Goal: Communication & Community: Answer question/provide support

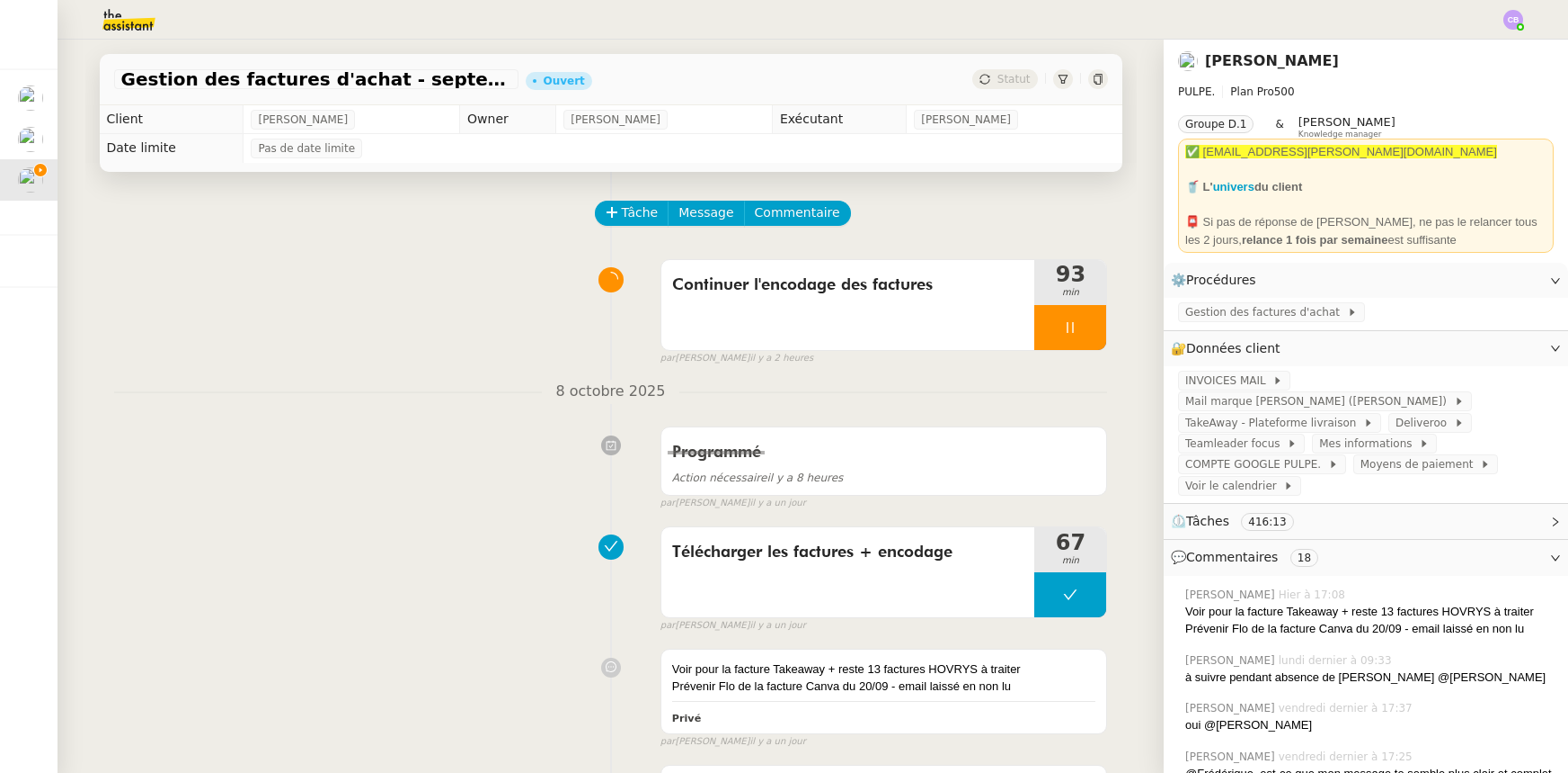
click at [1034, 324] on div at bounding box center [1070, 327] width 72 height 45
click at [1081, 328] on icon at bounding box center [1088, 328] width 14 height 14
click at [1229, 315] on span "Gestion des factures d'achat" at bounding box center [1267, 312] width 162 height 18
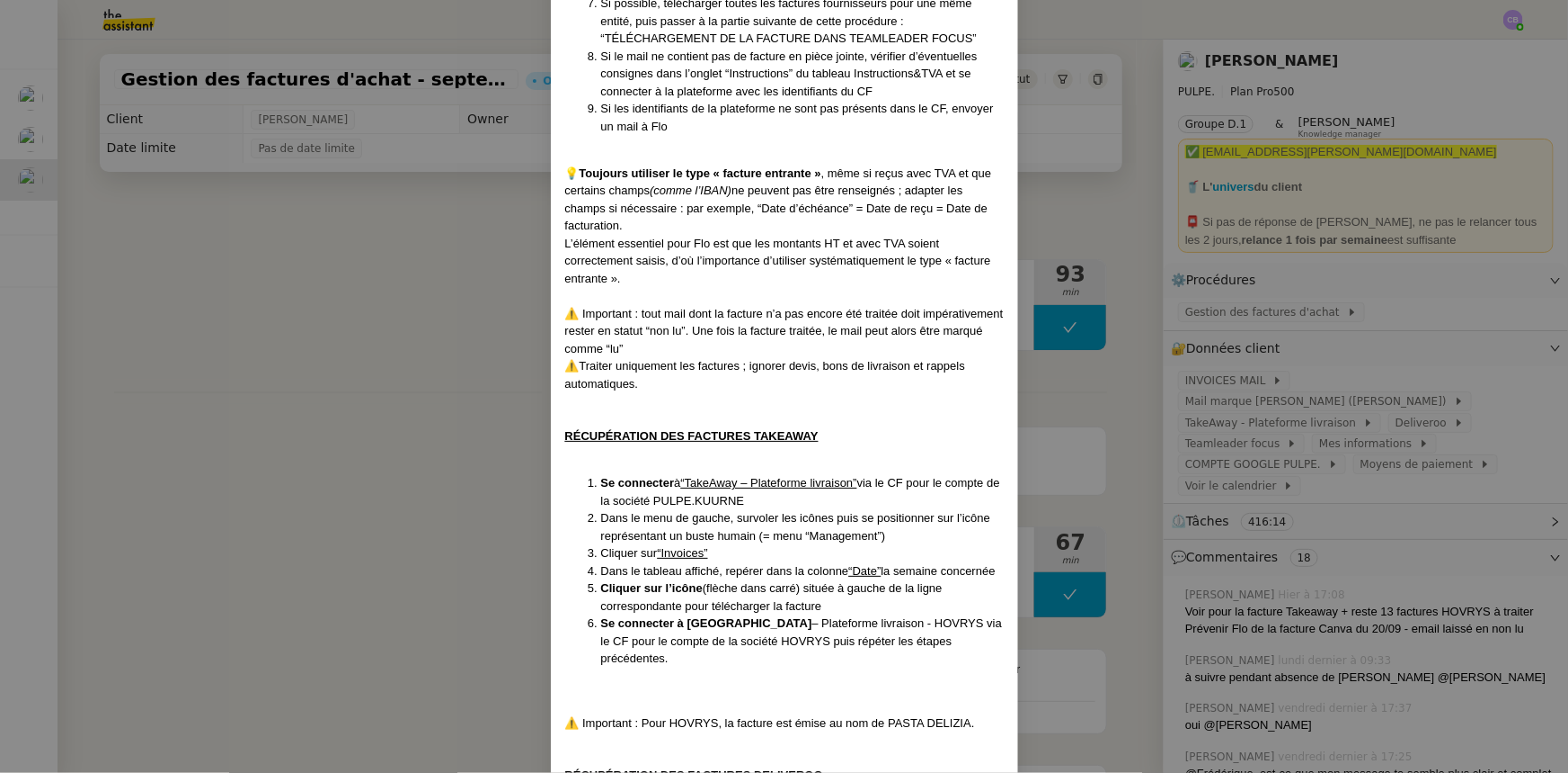
scroll to position [1635, 0]
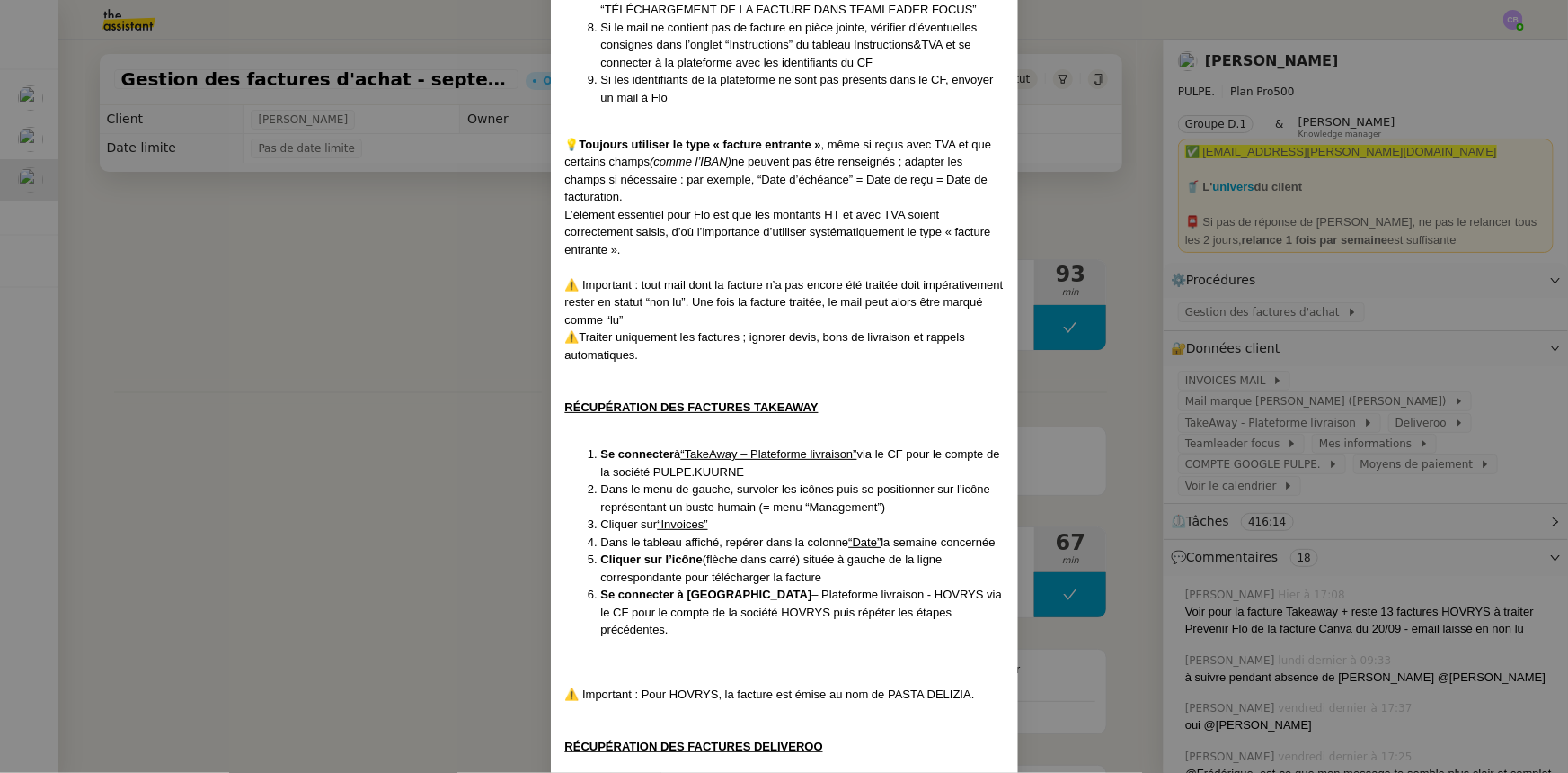
drag, startPoint x: 460, startPoint y: 357, endPoint x: 666, endPoint y: 344, distance: 206.4
click at [460, 357] on nz-modal-container "Créée le : [DATE] Contexte : [PERSON_NAME] la société mère [PERSON_NAME], qui r…" at bounding box center [784, 386] width 1568 height 773
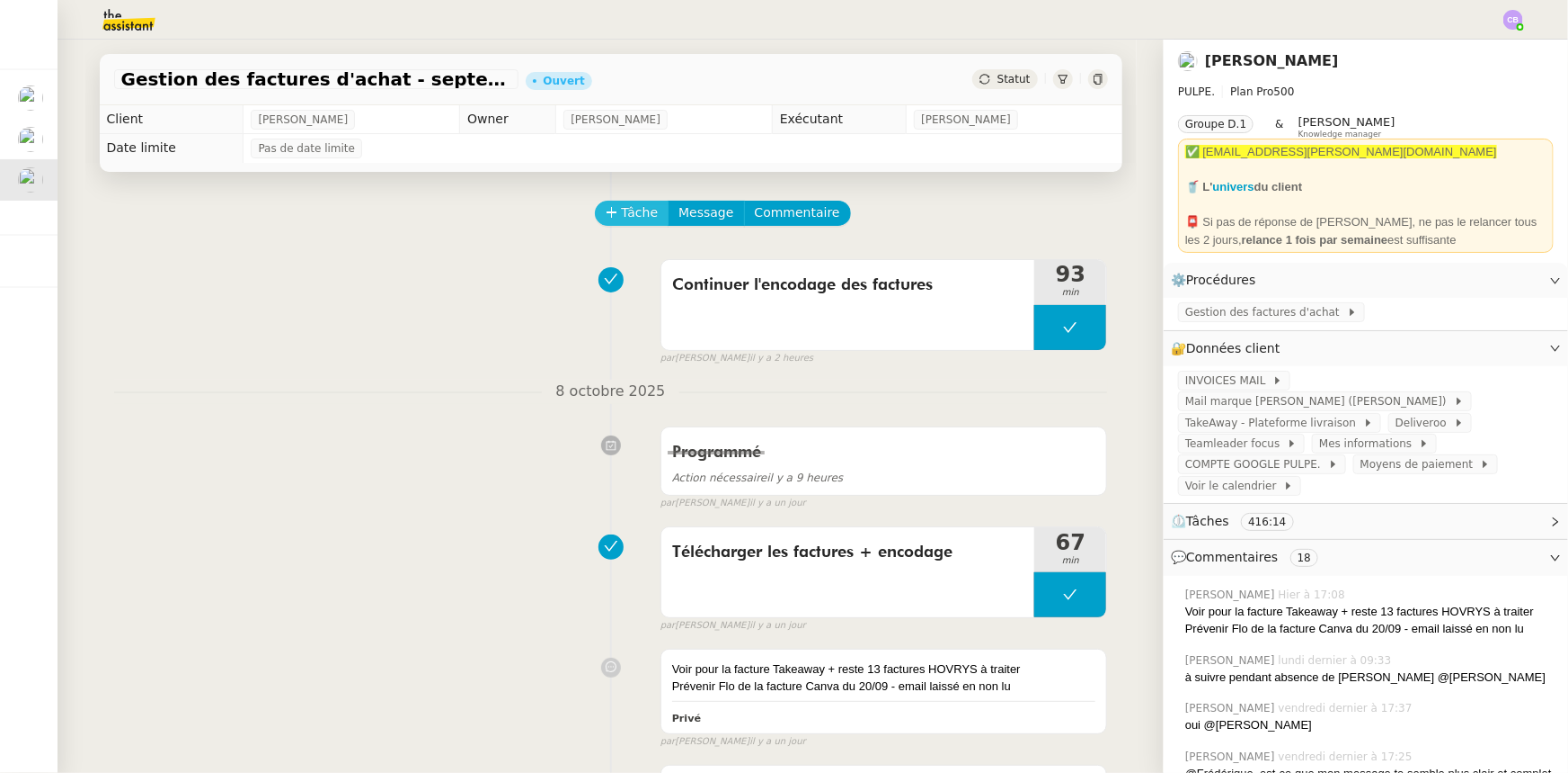
click at [606, 219] on icon at bounding box center [612, 212] width 13 height 13
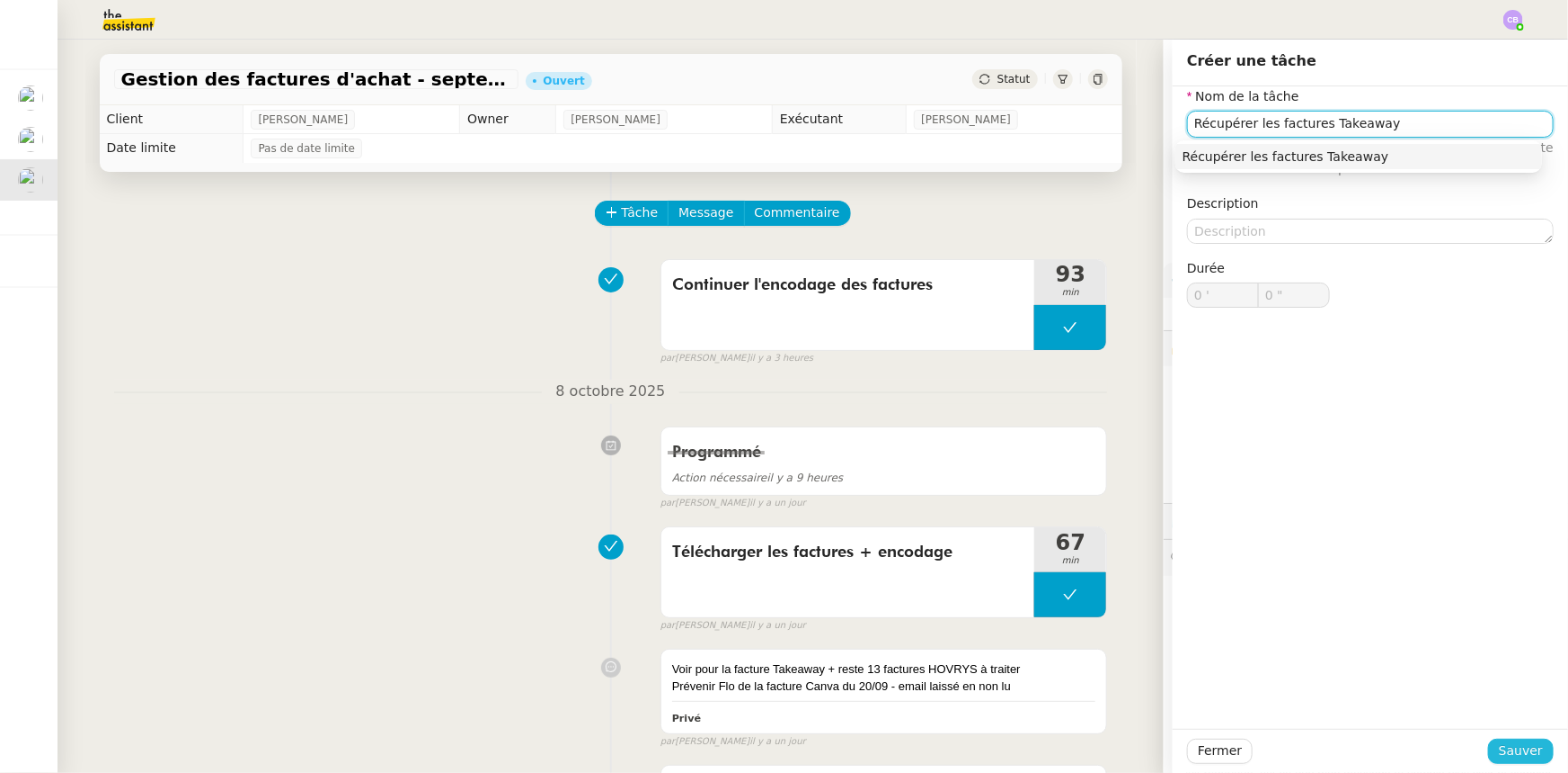
type input "Récupérer les factures Takeaway"
click at [1503, 751] on span "Sauver" at bounding box center [1521, 750] width 44 height 21
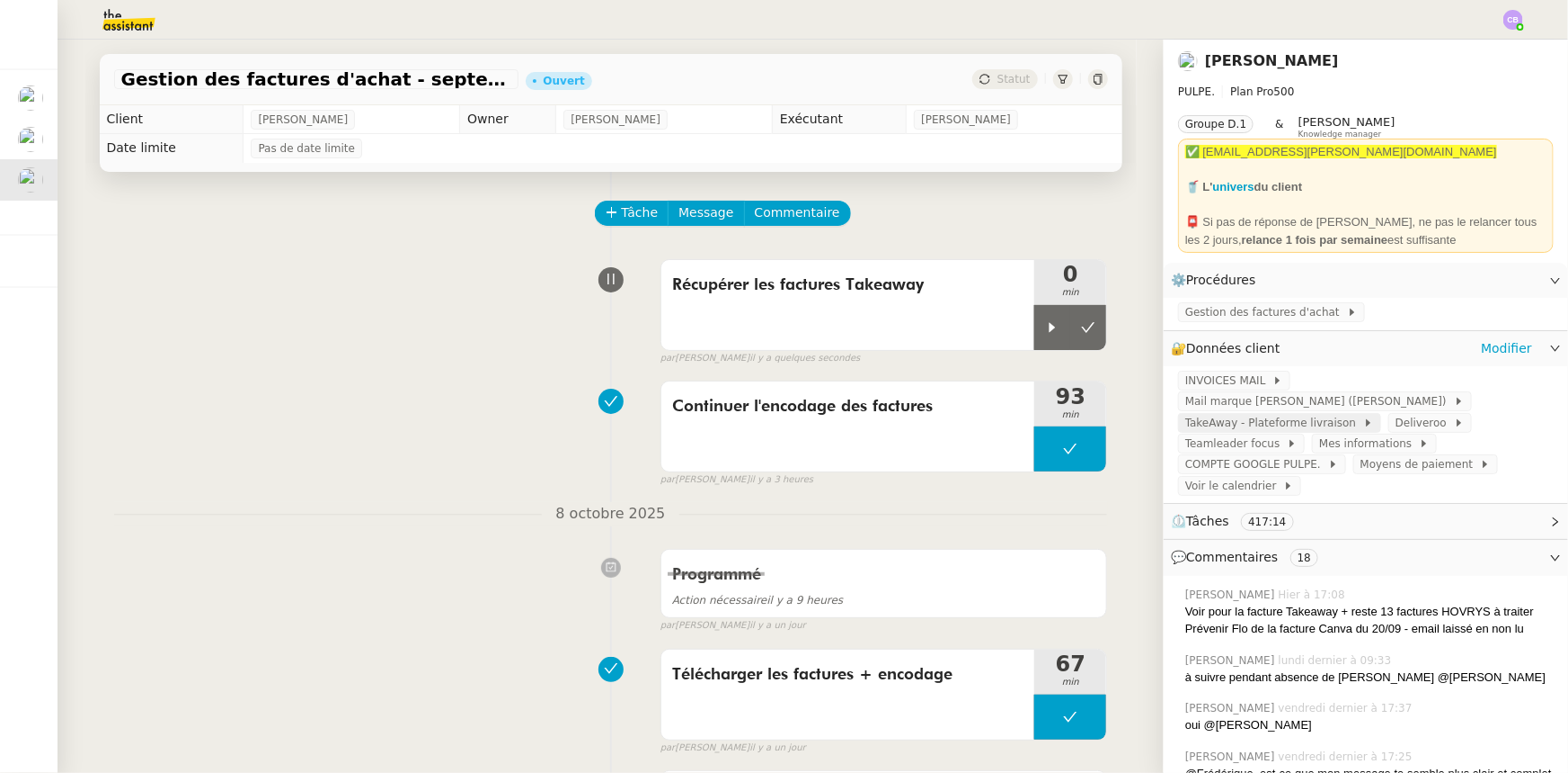
click at [1243, 413] on span "TakeAway - Plateforme livraison" at bounding box center [1275, 422] width 178 height 18
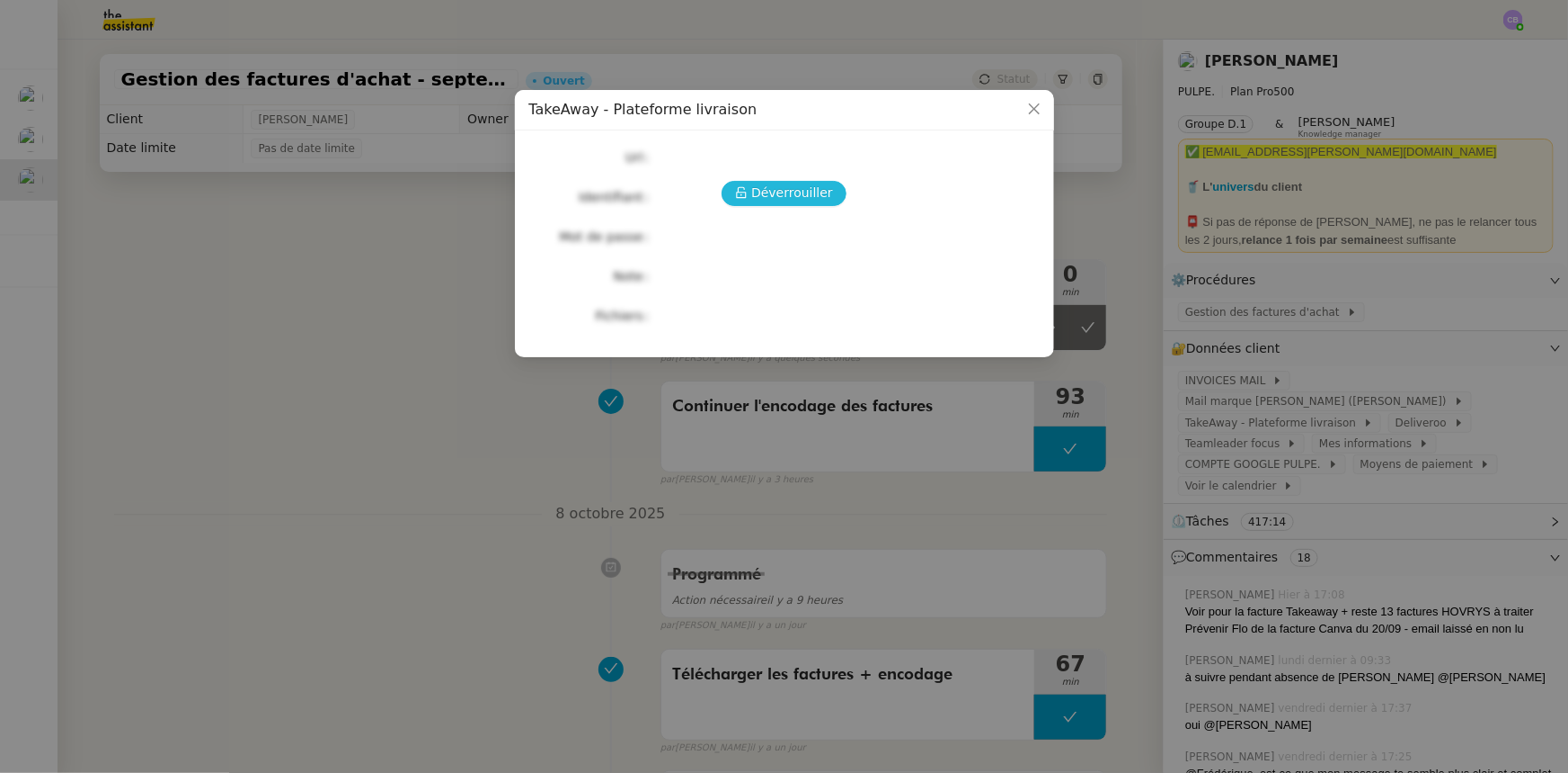
click at [781, 195] on span "Déverrouiller" at bounding box center [792, 193] width 82 height 21
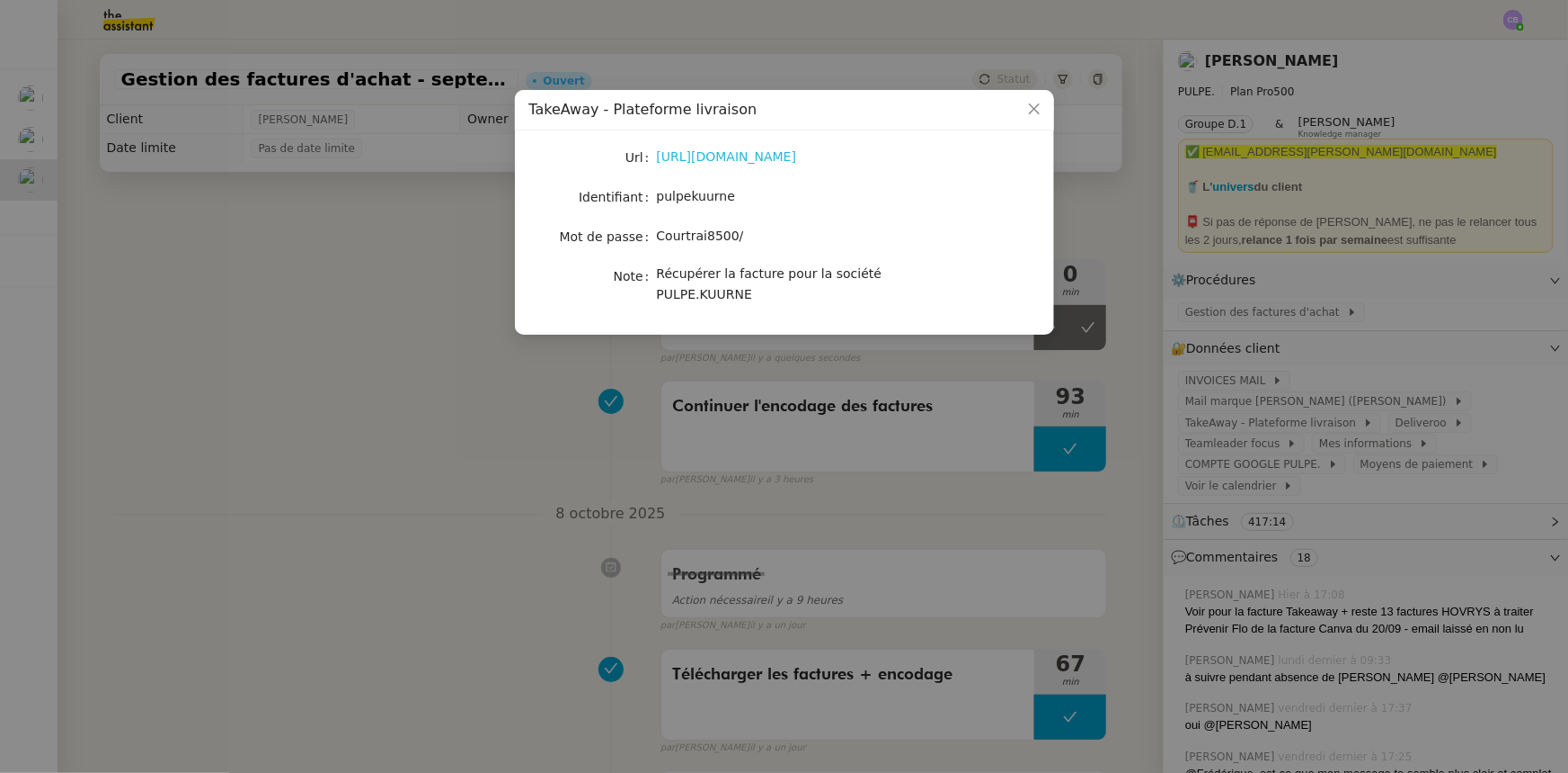
click at [761, 157] on link "[URL][DOMAIN_NAME]" at bounding box center [727, 156] width 140 height 14
click at [1027, 110] on icon "Close" at bounding box center [1034, 109] width 14 height 14
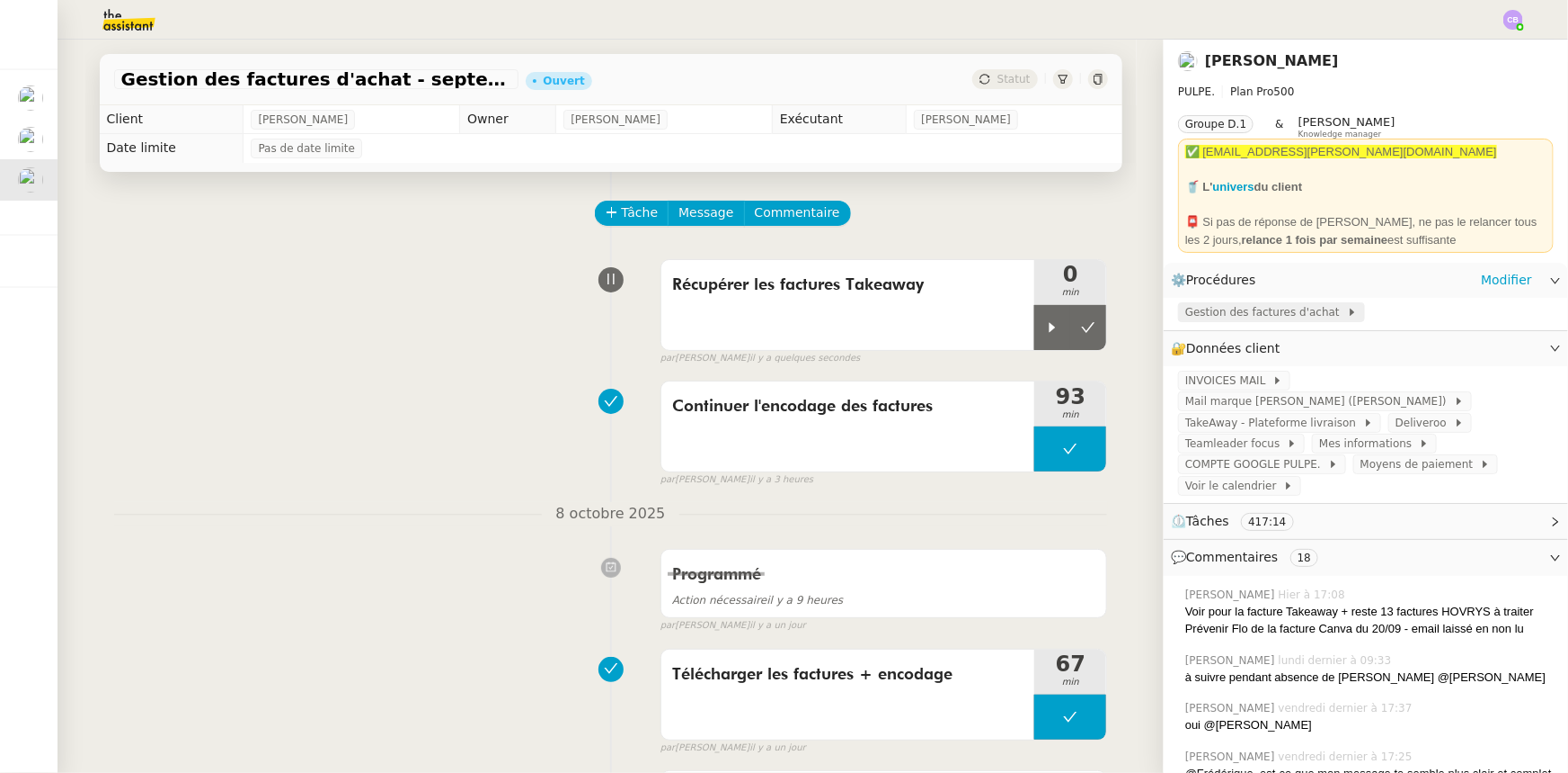
click at [1191, 314] on span "Gestion des factures d'achat" at bounding box center [1267, 312] width 162 height 18
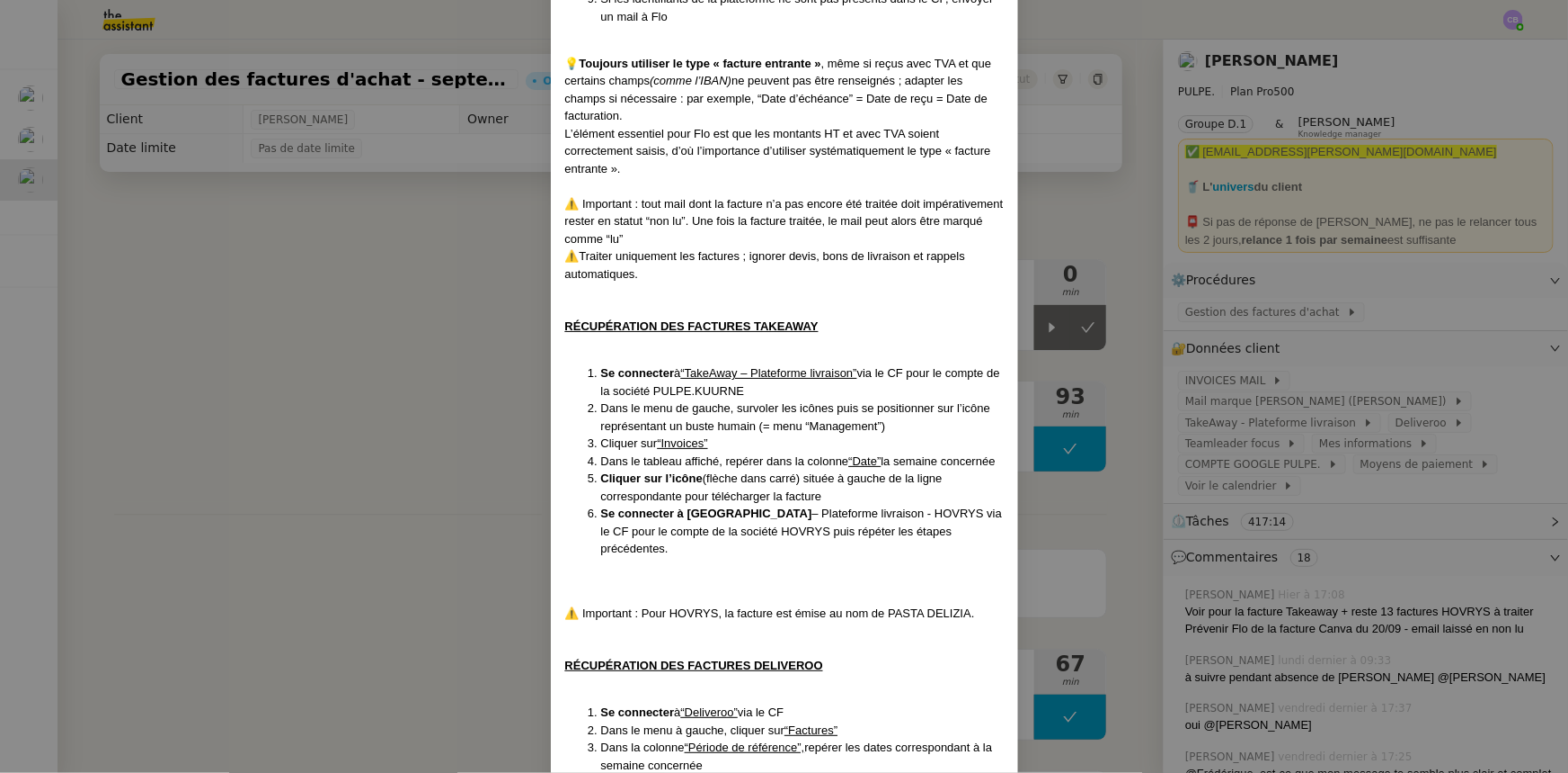
scroll to position [1717, 0]
click at [467, 316] on nz-modal-container "Créée le : [DATE] Contexte : [PERSON_NAME] la société mère [PERSON_NAME], qui r…" at bounding box center [784, 386] width 1568 height 773
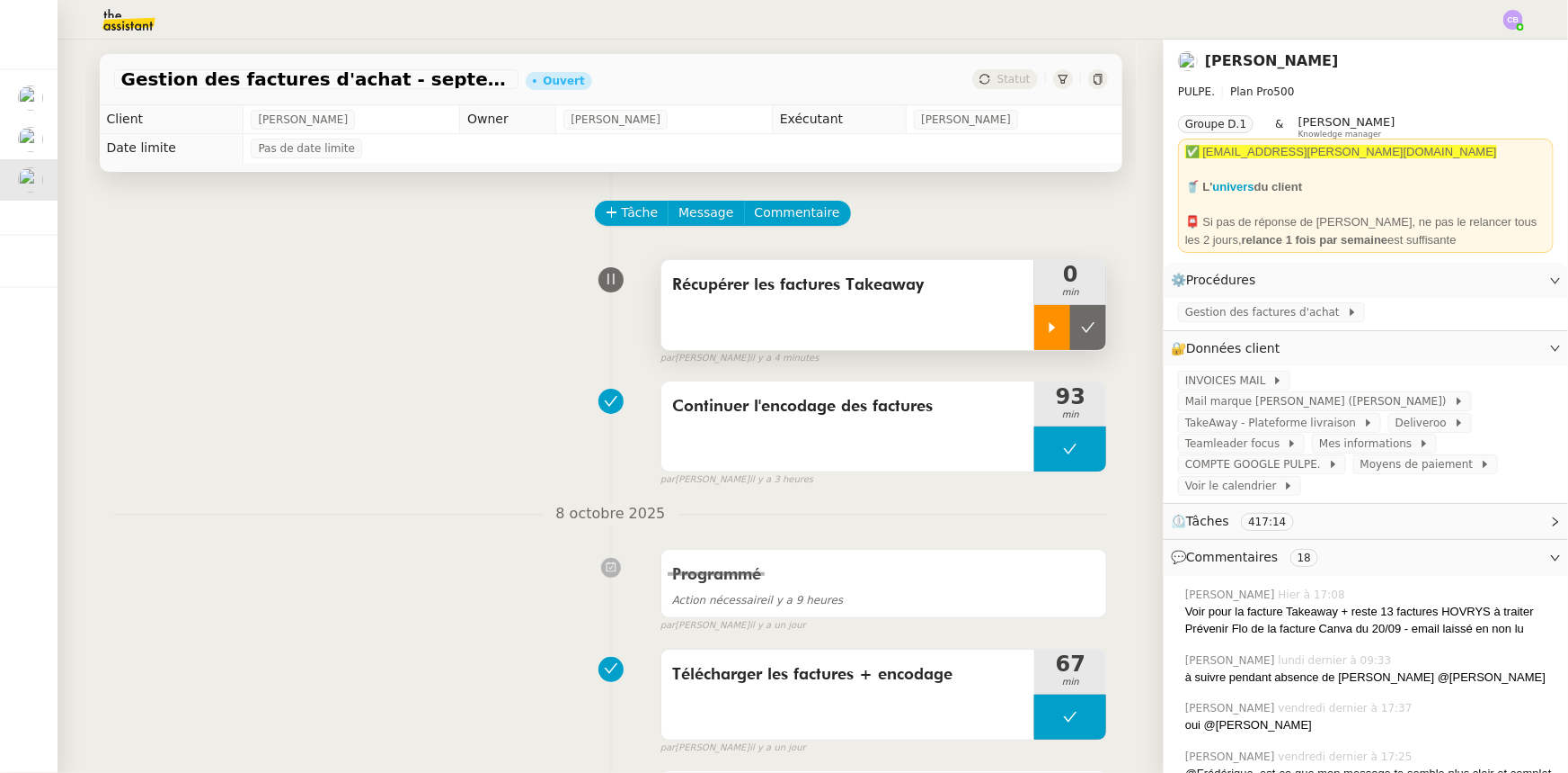
click at [1050, 332] on icon at bounding box center [1053, 327] width 6 height 10
click at [1036, 329] on div at bounding box center [1070, 327] width 72 height 45
click at [1213, 316] on span "Gestion des factures d'achat" at bounding box center [1267, 312] width 162 height 18
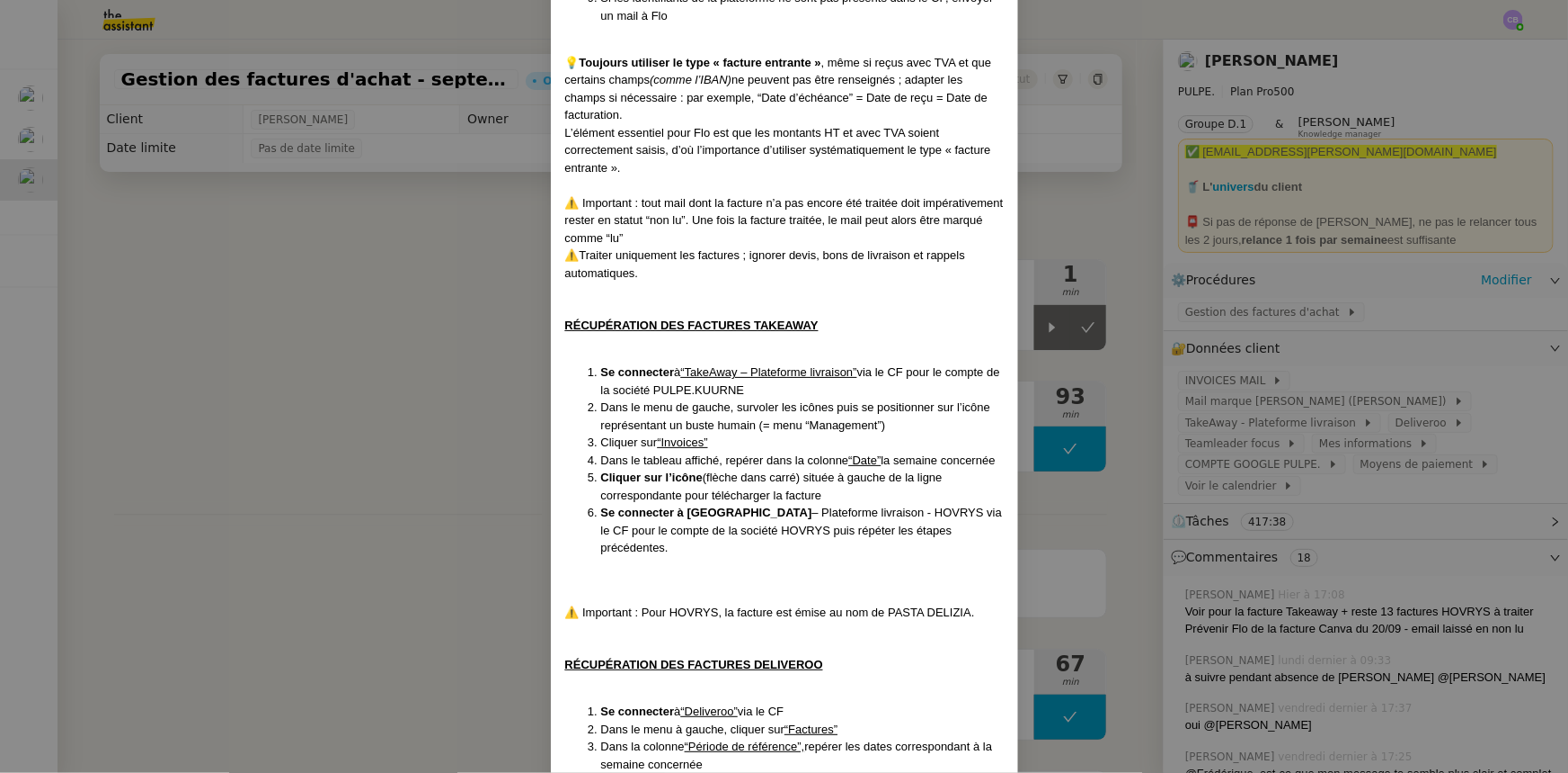
click at [444, 333] on nz-modal-container "Créée le : [DATE] Contexte : [PERSON_NAME] la société mère [PERSON_NAME], qui r…" at bounding box center [784, 386] width 1568 height 773
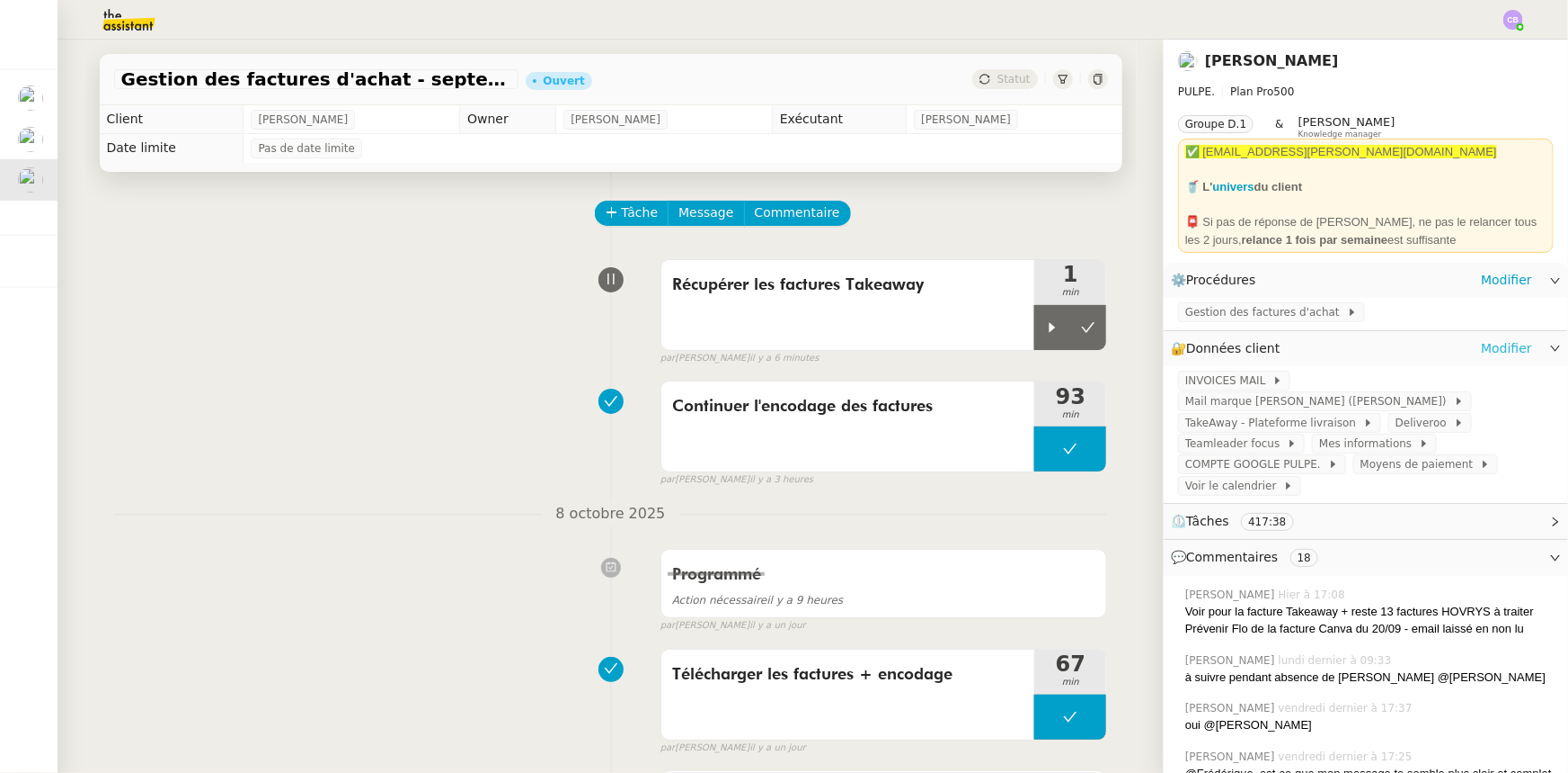
click at [1494, 349] on link "Modifier" at bounding box center [1506, 349] width 51 height 21
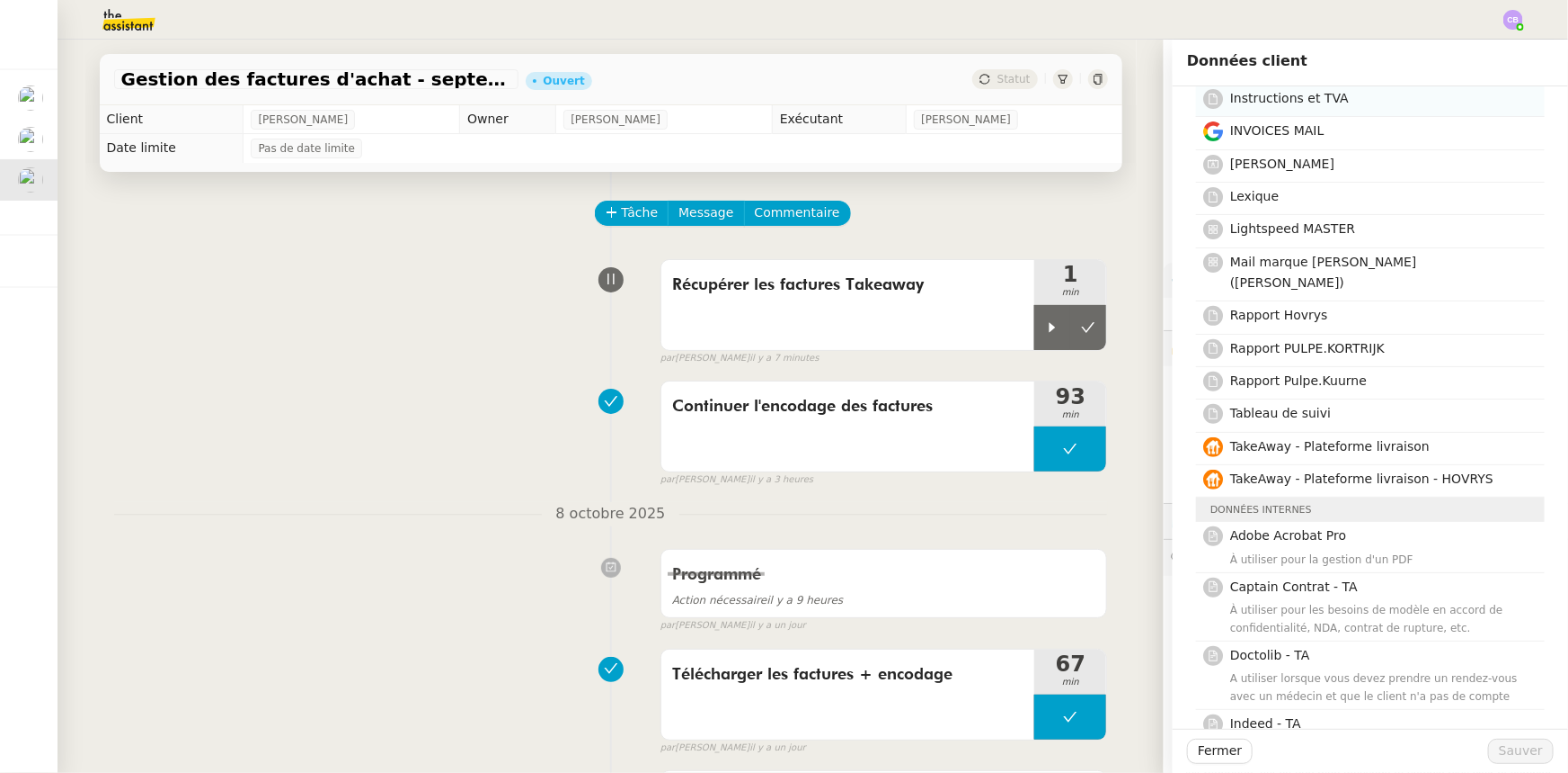
scroll to position [245, 0]
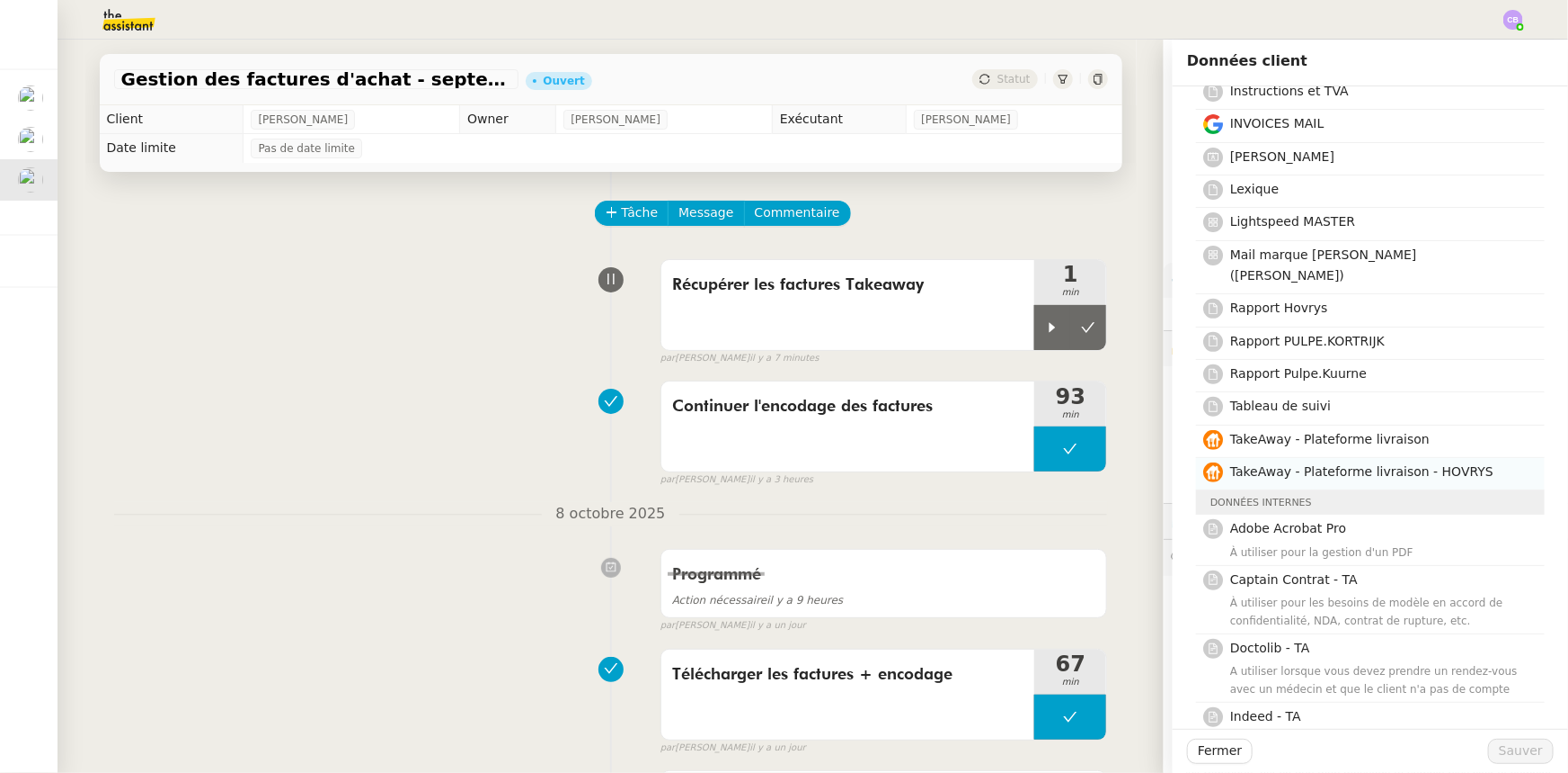
click at [1330, 464] on span "TakeAway - Plateforme livraison - HOVRYS" at bounding box center [1362, 471] width 263 height 14
click at [1501, 748] on span "Sauver" at bounding box center [1521, 750] width 44 height 21
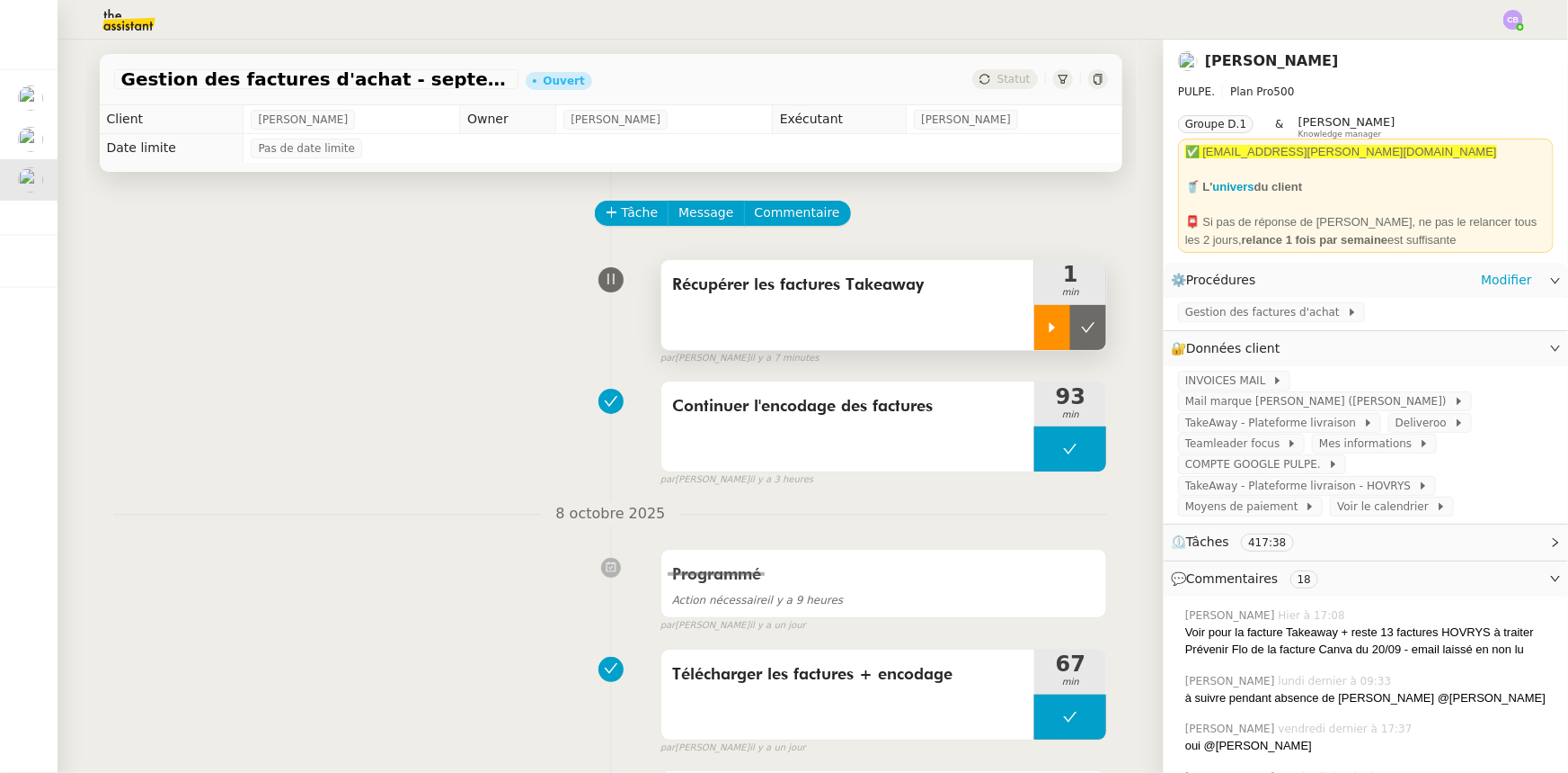
click at [1040, 338] on div at bounding box center [1052, 327] width 36 height 45
click at [1287, 476] on span "TakeAway - Plateforme livraison - HOVRYS" at bounding box center [1302, 485] width 233 height 18
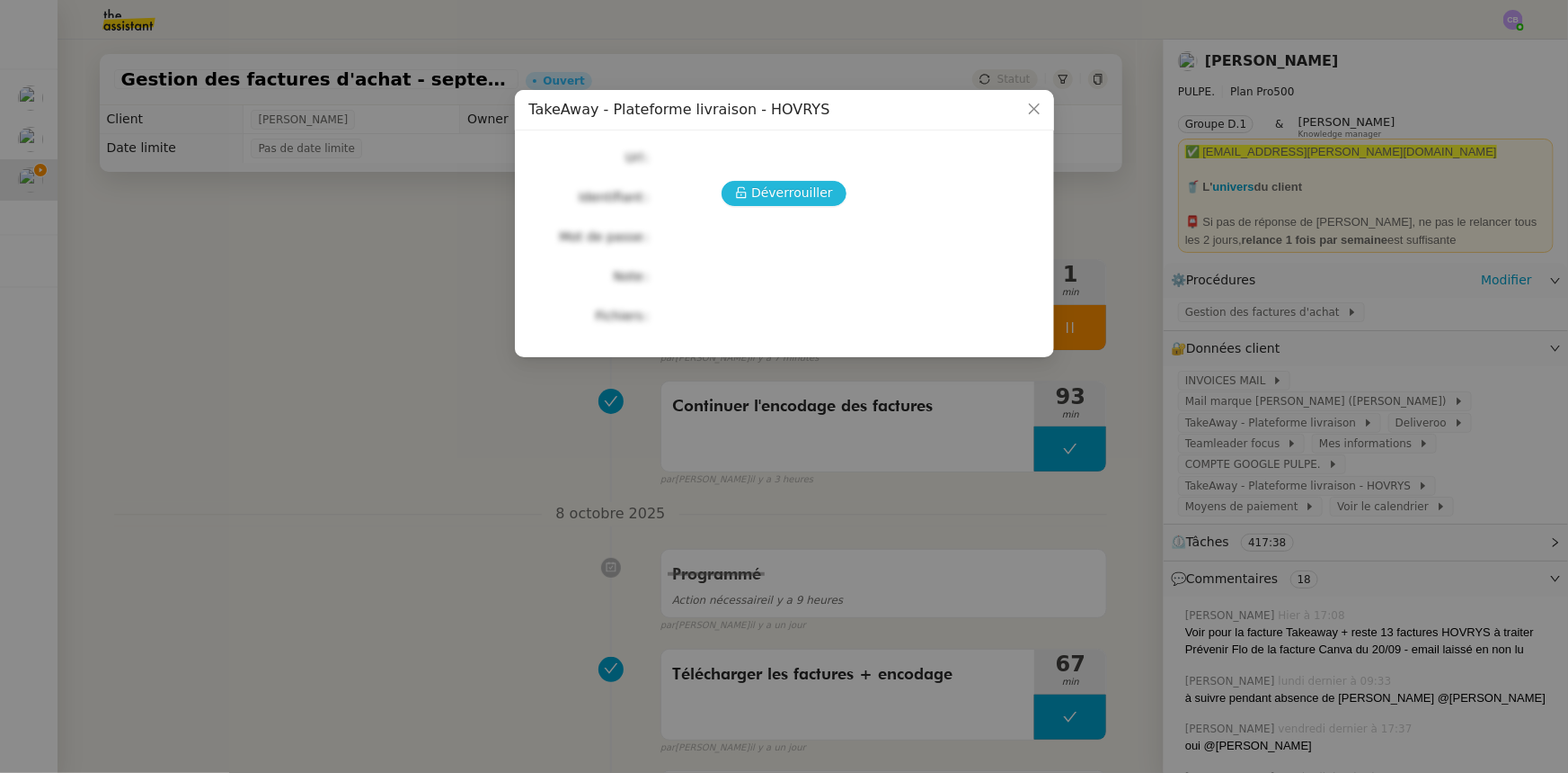
click at [813, 196] on span "Déverrouiller" at bounding box center [792, 193] width 82 height 21
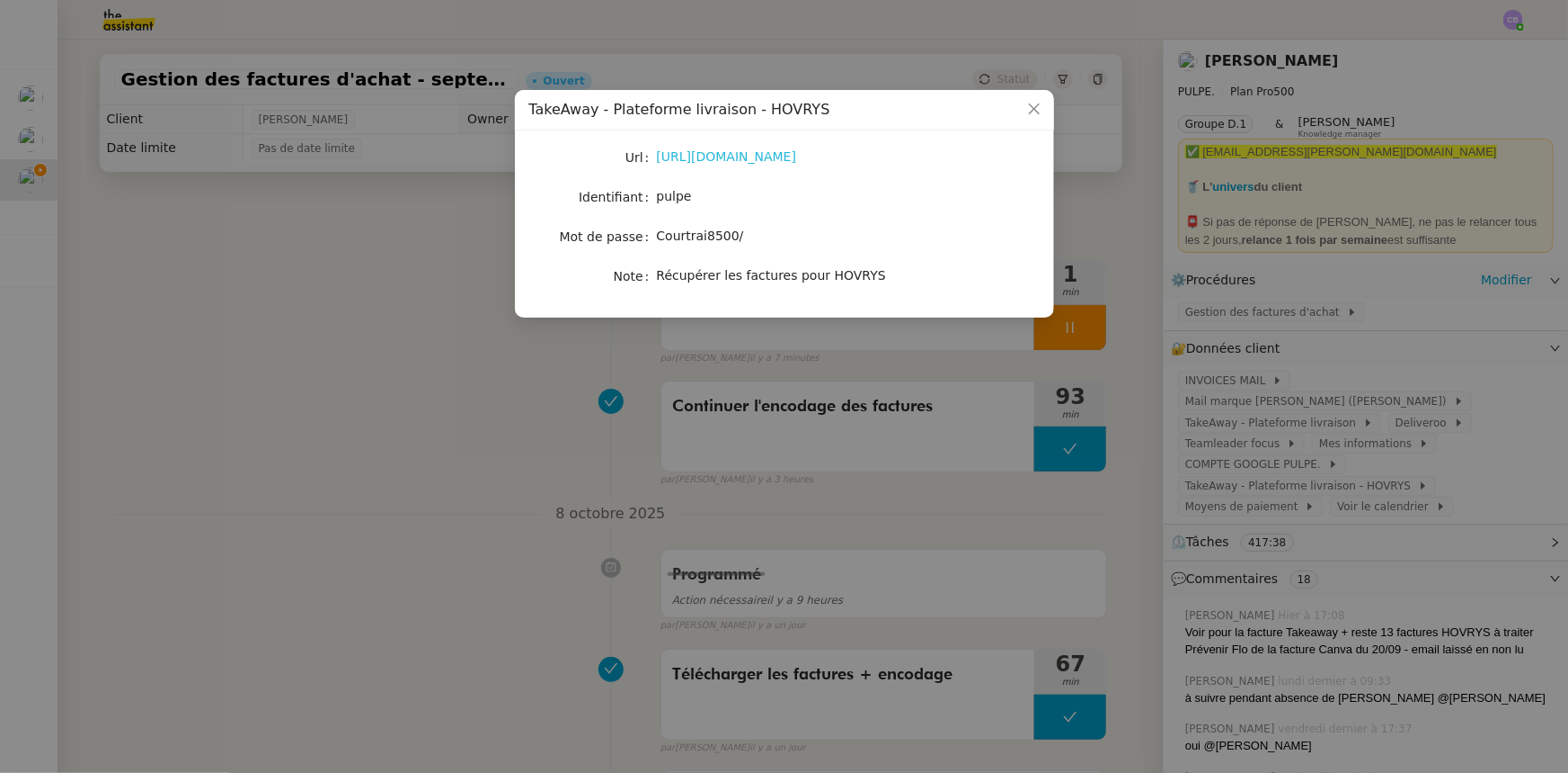
click at [797, 162] on link "[URL][DOMAIN_NAME]" at bounding box center [727, 156] width 140 height 14
drag, startPoint x: 687, startPoint y: 198, endPoint x: 657, endPoint y: 199, distance: 30.0
click at [657, 199] on span "pulpe" at bounding box center [674, 196] width 35 height 14
copy span "pulpe"
drag, startPoint x: 732, startPoint y: 238, endPoint x: 660, endPoint y: 241, distance: 72.1
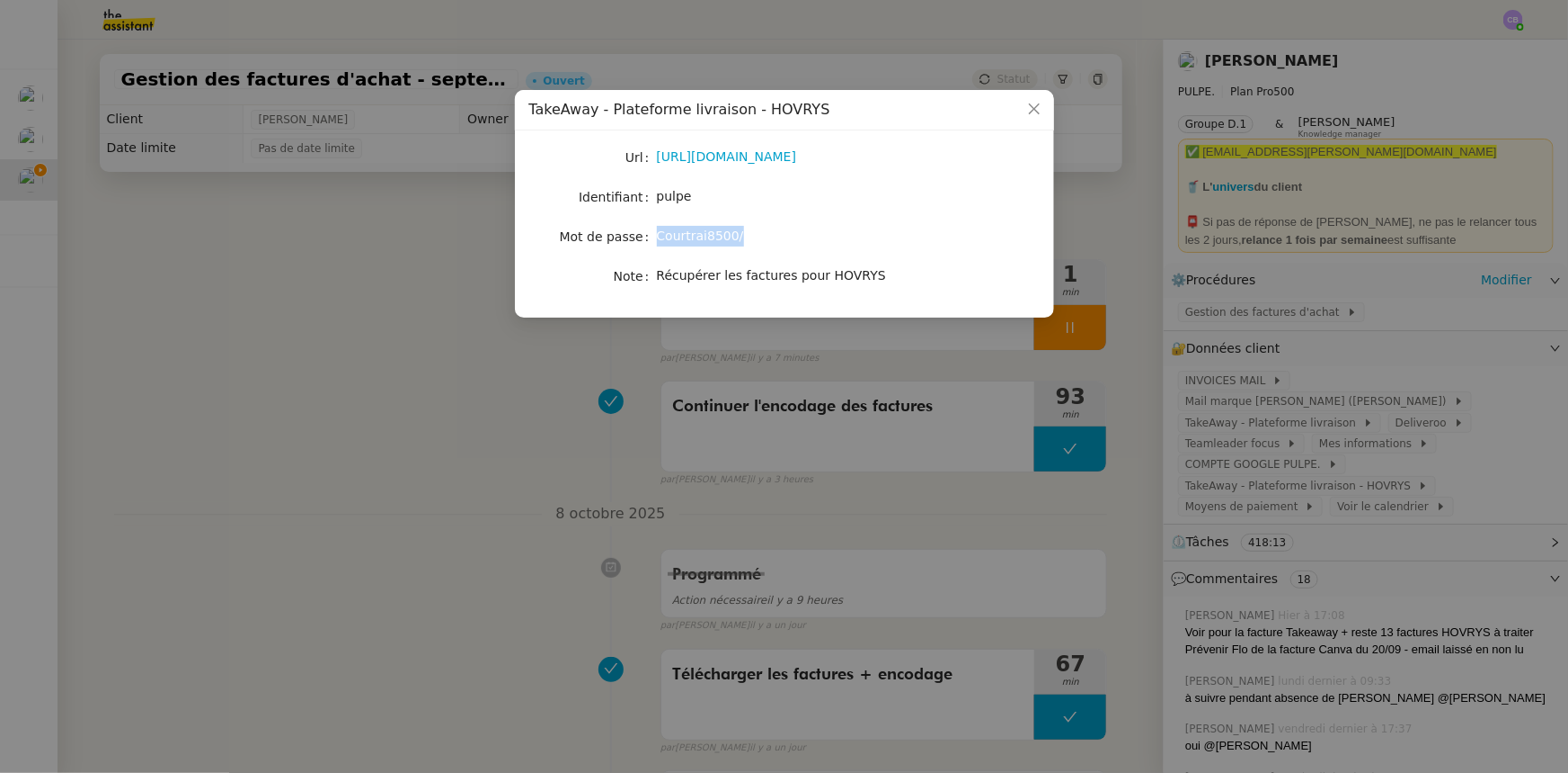
click at [660, 241] on span "Courtrai8500/" at bounding box center [700, 236] width 87 height 14
copy span "Courtrai8500/"
click at [1040, 108] on icon "Close" at bounding box center [1034, 109] width 14 height 14
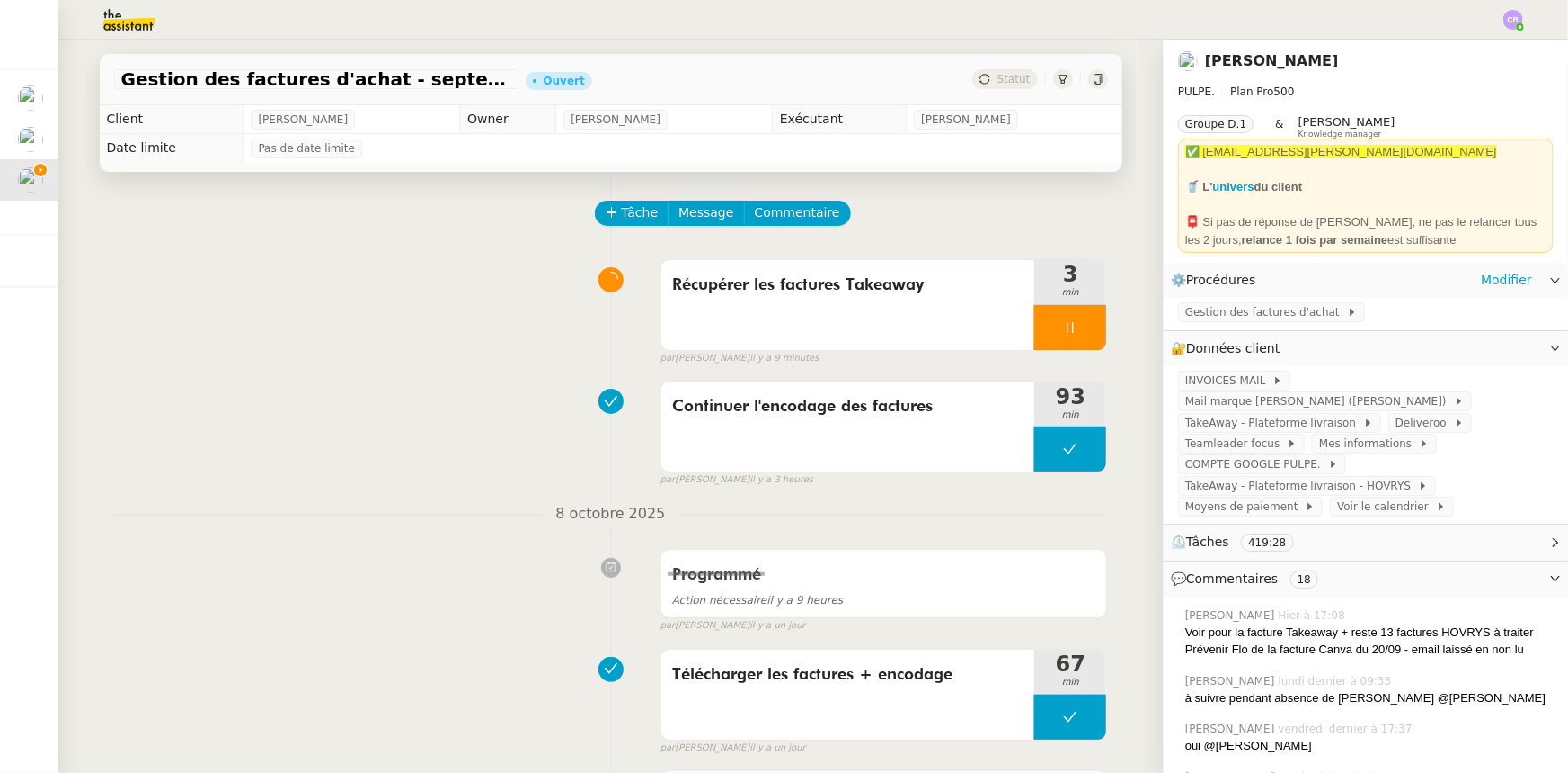
click at [1043, 332] on div at bounding box center [1070, 327] width 72 height 45
click at [889, 331] on div "Récupérer les factures Takeaway" at bounding box center [848, 305] width 374 height 90
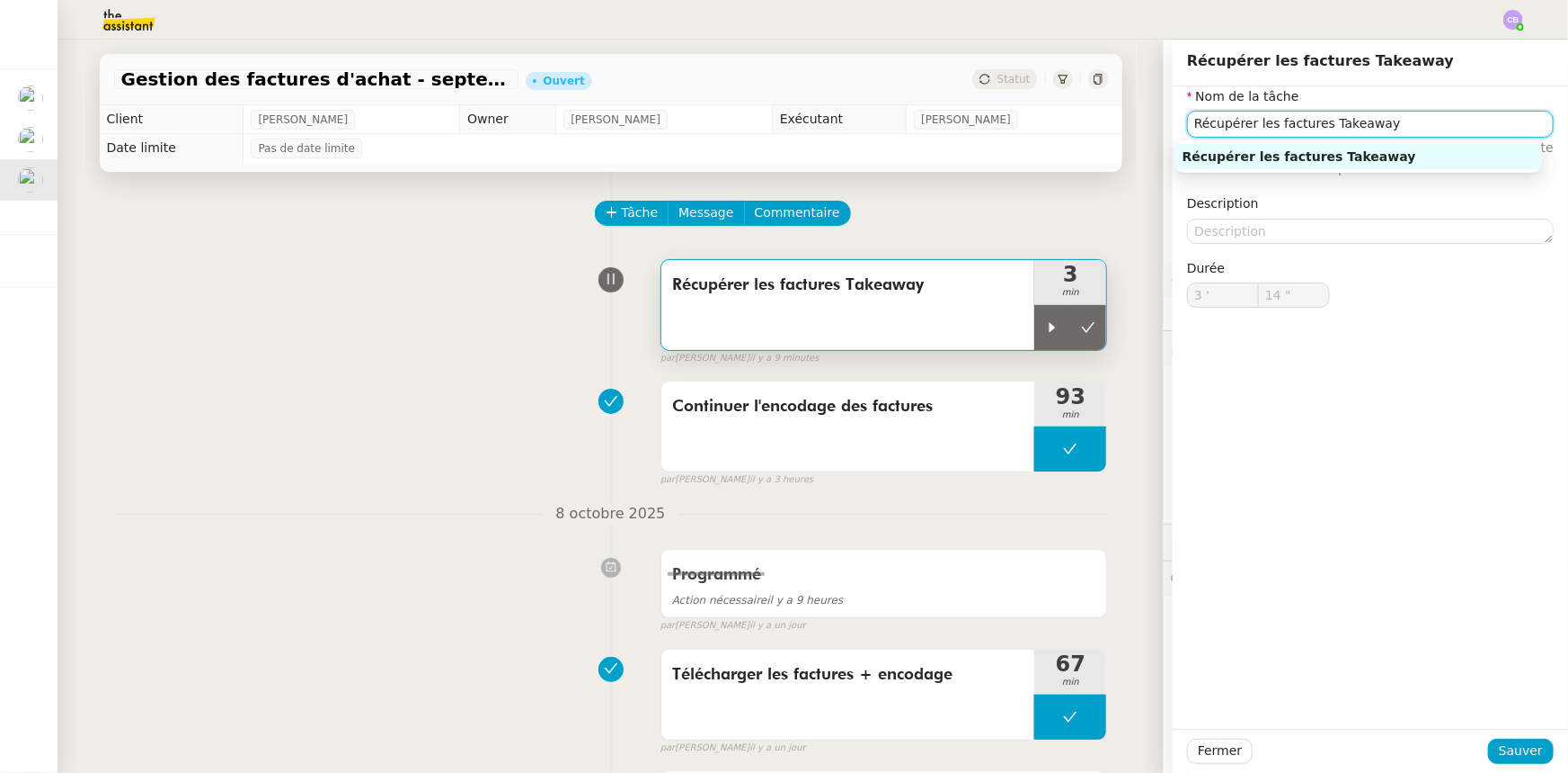
click at [1236, 123] on input "Récupérer les factures Takeaway" at bounding box center [1370, 124] width 366 height 26
type input "Récupérer et encoder les factures Takeaway"
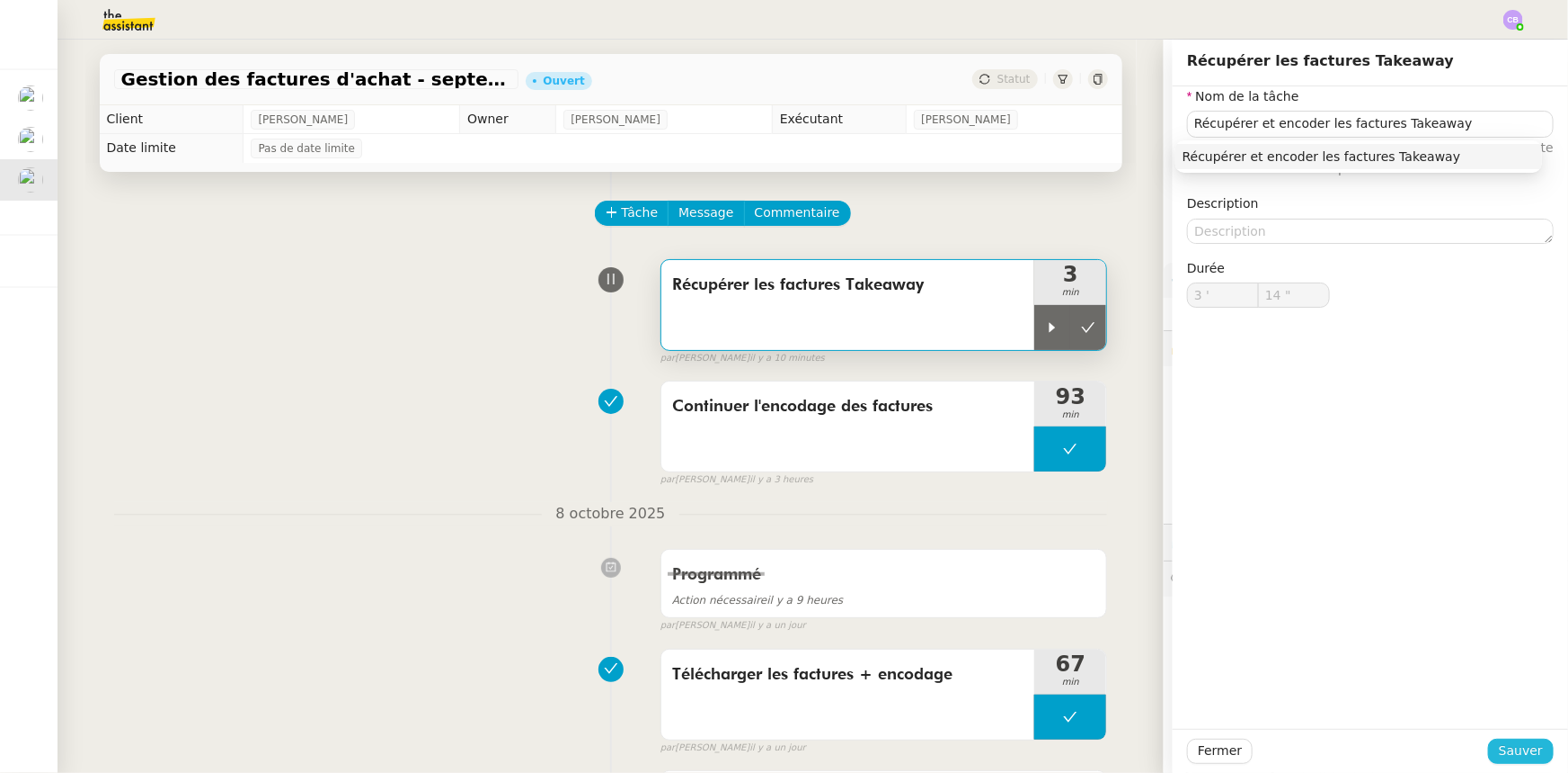
click at [1510, 748] on span "Sauver" at bounding box center [1521, 750] width 44 height 21
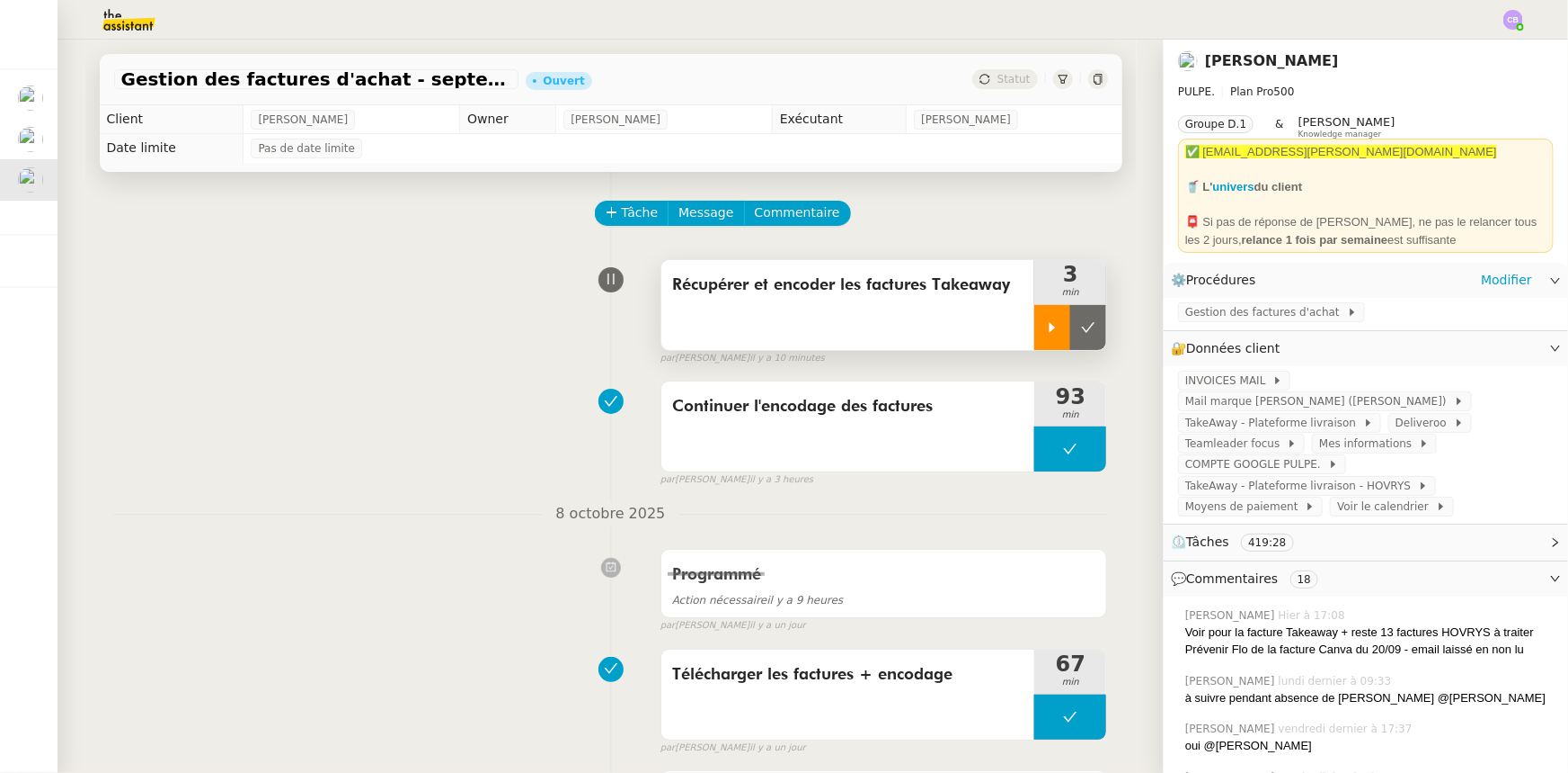
click at [1043, 339] on div at bounding box center [1052, 327] width 36 height 45
click at [1048, 328] on div at bounding box center [1070, 327] width 72 height 45
click at [1034, 339] on div at bounding box center [1052, 327] width 36 height 45
drag, startPoint x: 1032, startPoint y: 325, endPoint x: 1043, endPoint y: 332, distance: 13.0
click at [1034, 325] on div at bounding box center [1070, 327] width 72 height 45
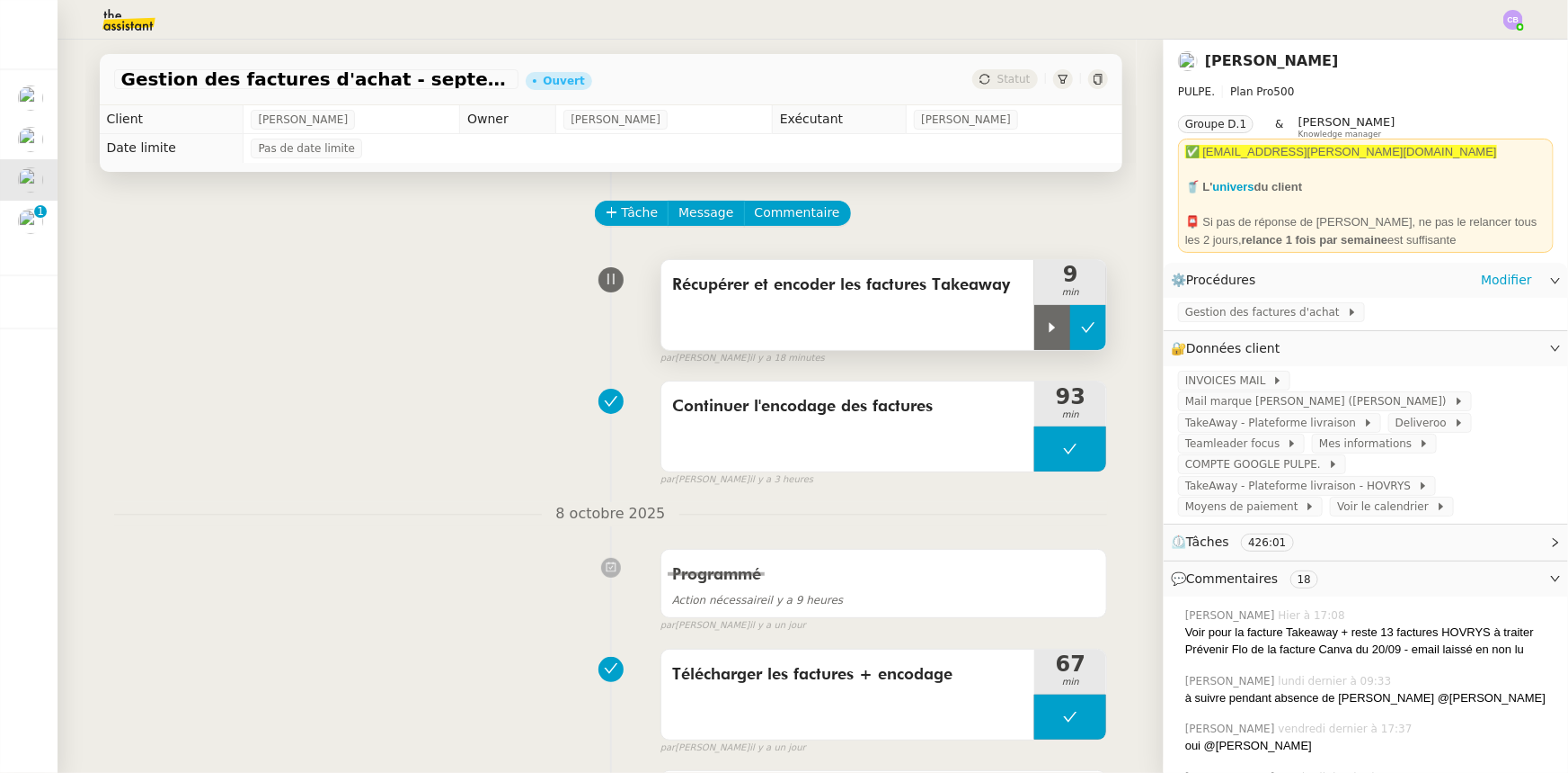
click at [1081, 335] on icon at bounding box center [1088, 328] width 14 height 14
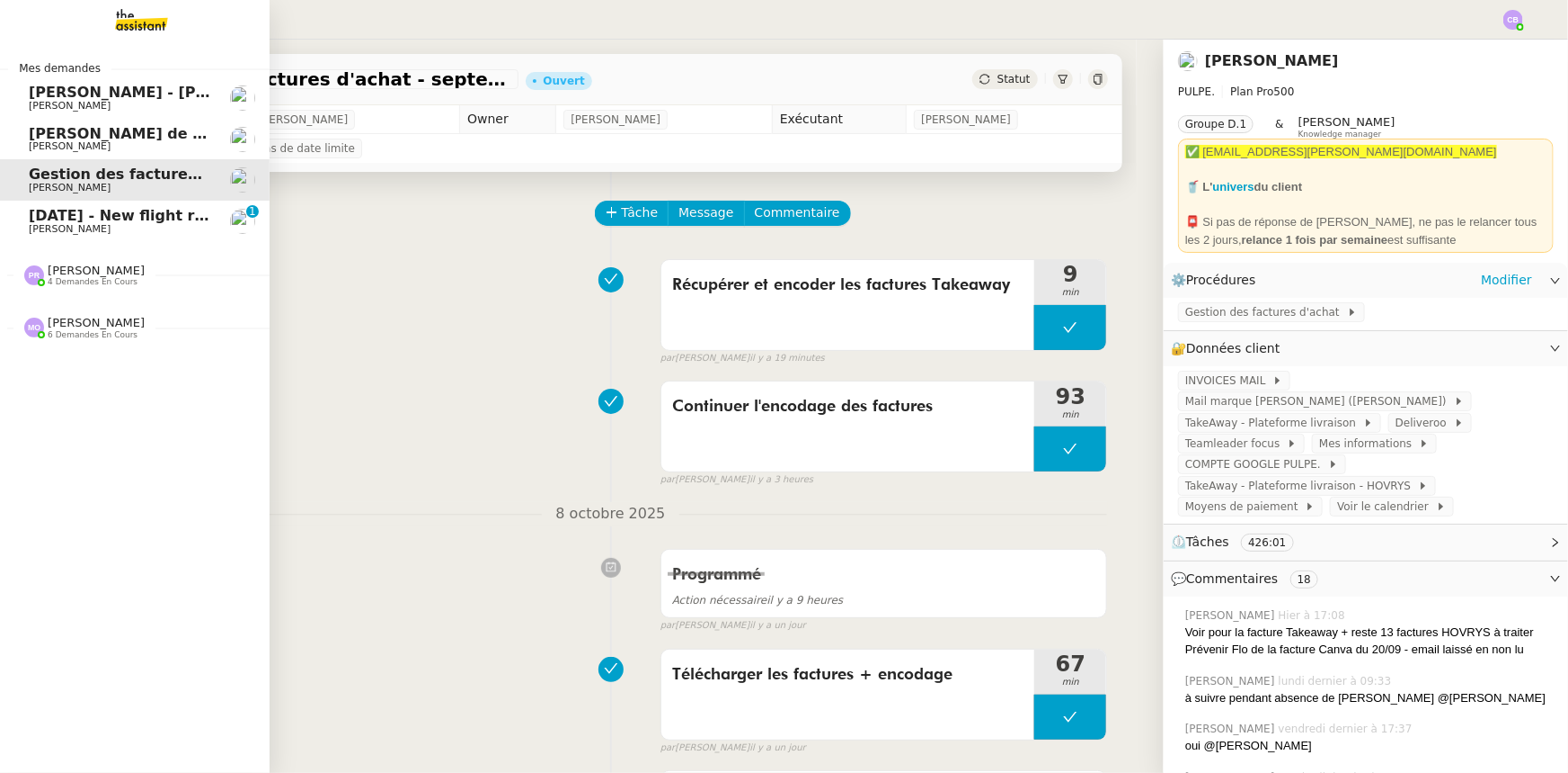
click at [36, 218] on span "[DATE] - New flight request - [PERSON_NAME]" at bounding box center [215, 215] width 371 height 17
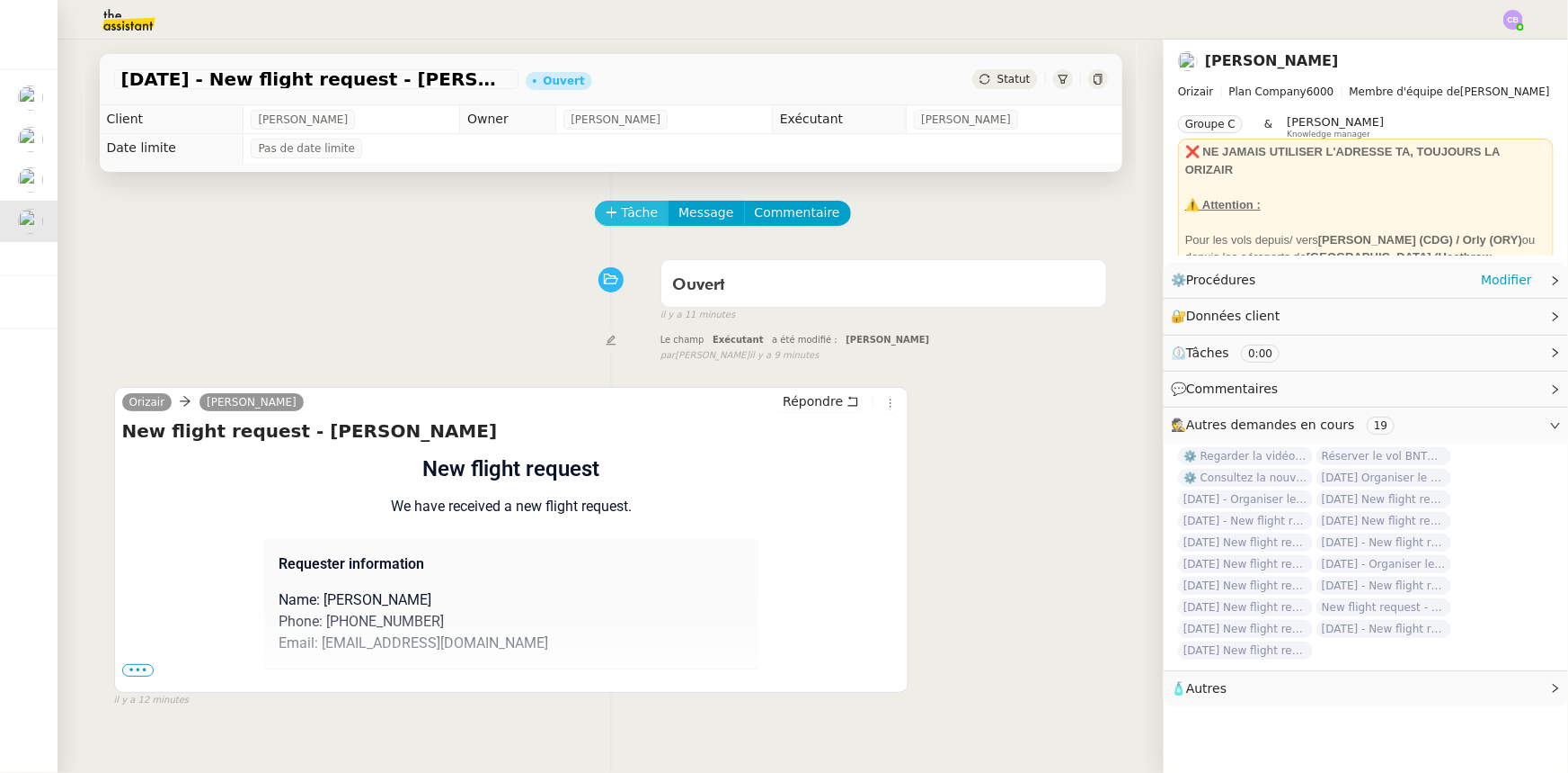
click at [625, 218] on span "Tâche" at bounding box center [640, 213] width 37 height 21
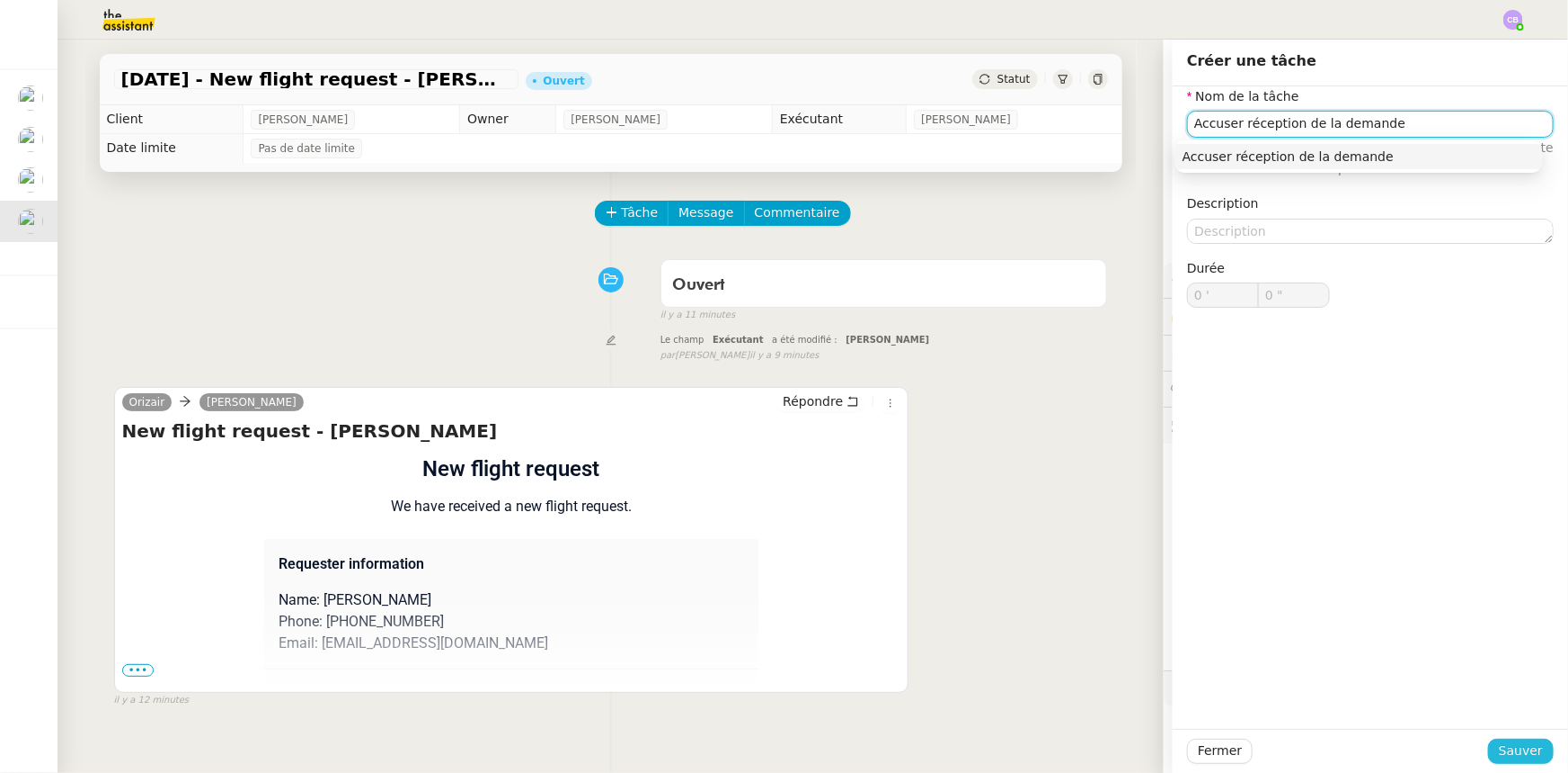
type input "Accuser réception de la demande"
click at [1503, 753] on span "Sauver" at bounding box center [1521, 750] width 44 height 21
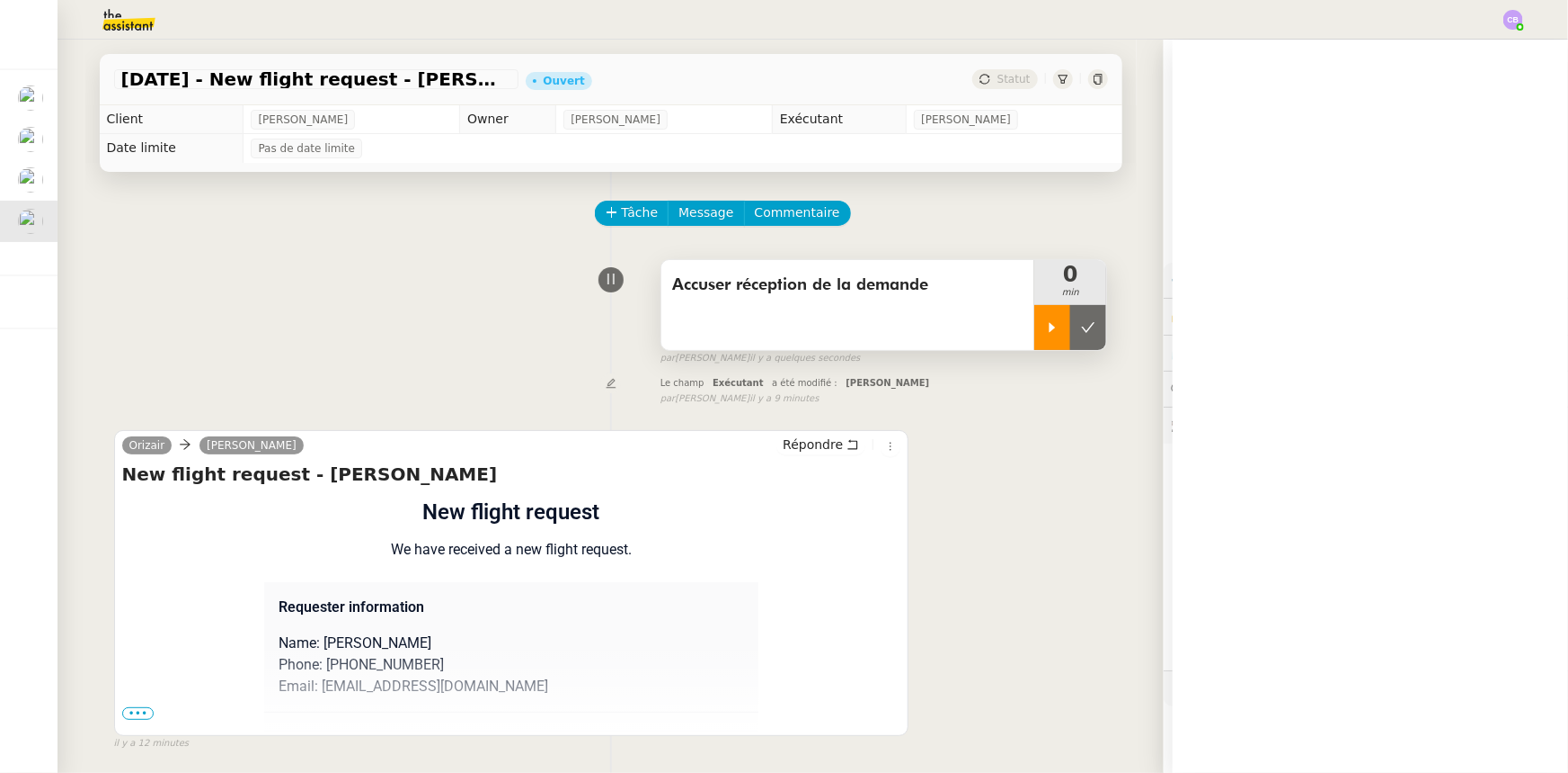
click at [1034, 339] on div at bounding box center [1052, 327] width 36 height 45
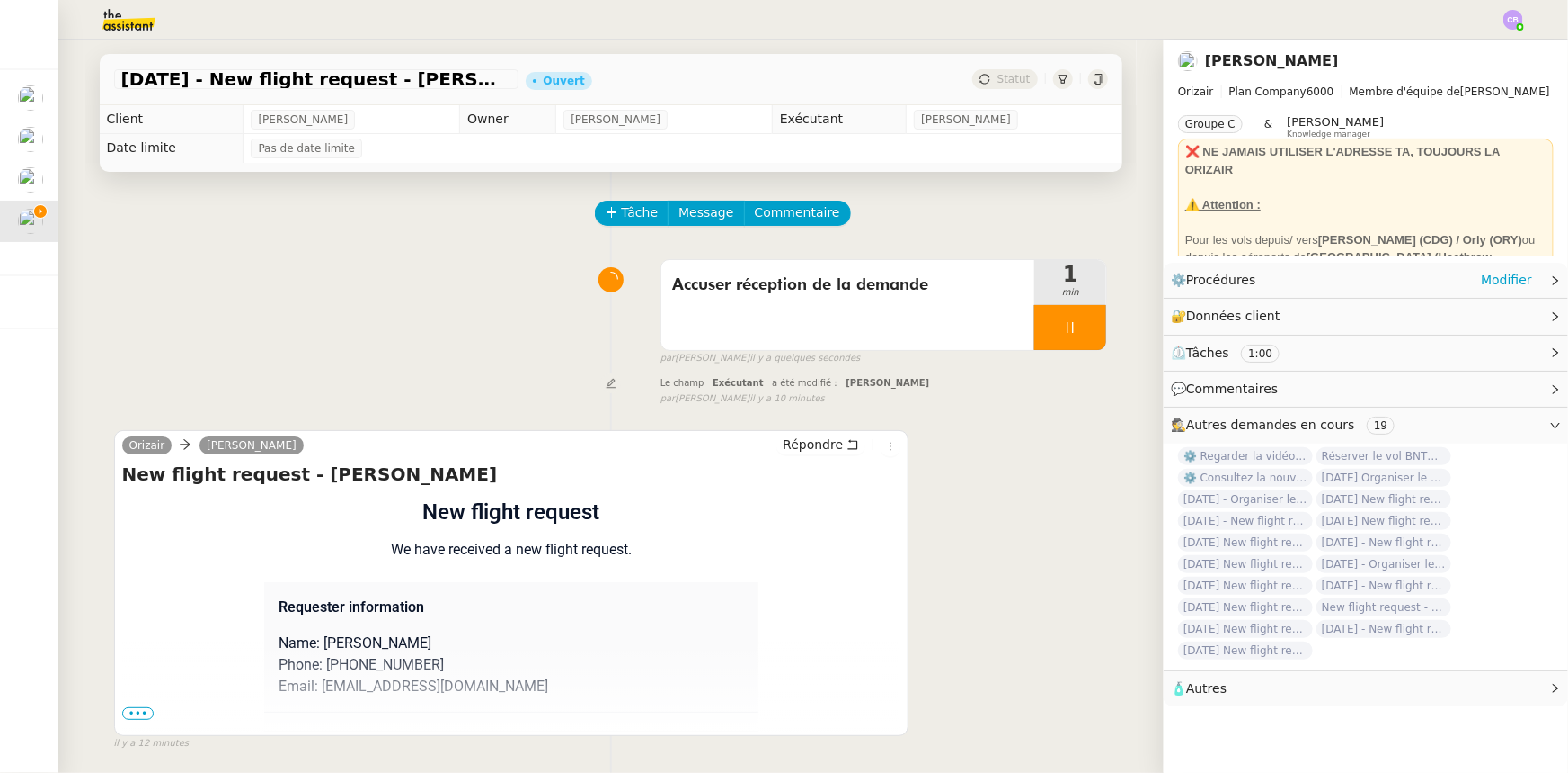
drag, startPoint x: 127, startPoint y: 715, endPoint x: 172, endPoint y: 687, distance: 53.0
click at [127, 715] on span "•••" at bounding box center [138, 713] width 32 height 13
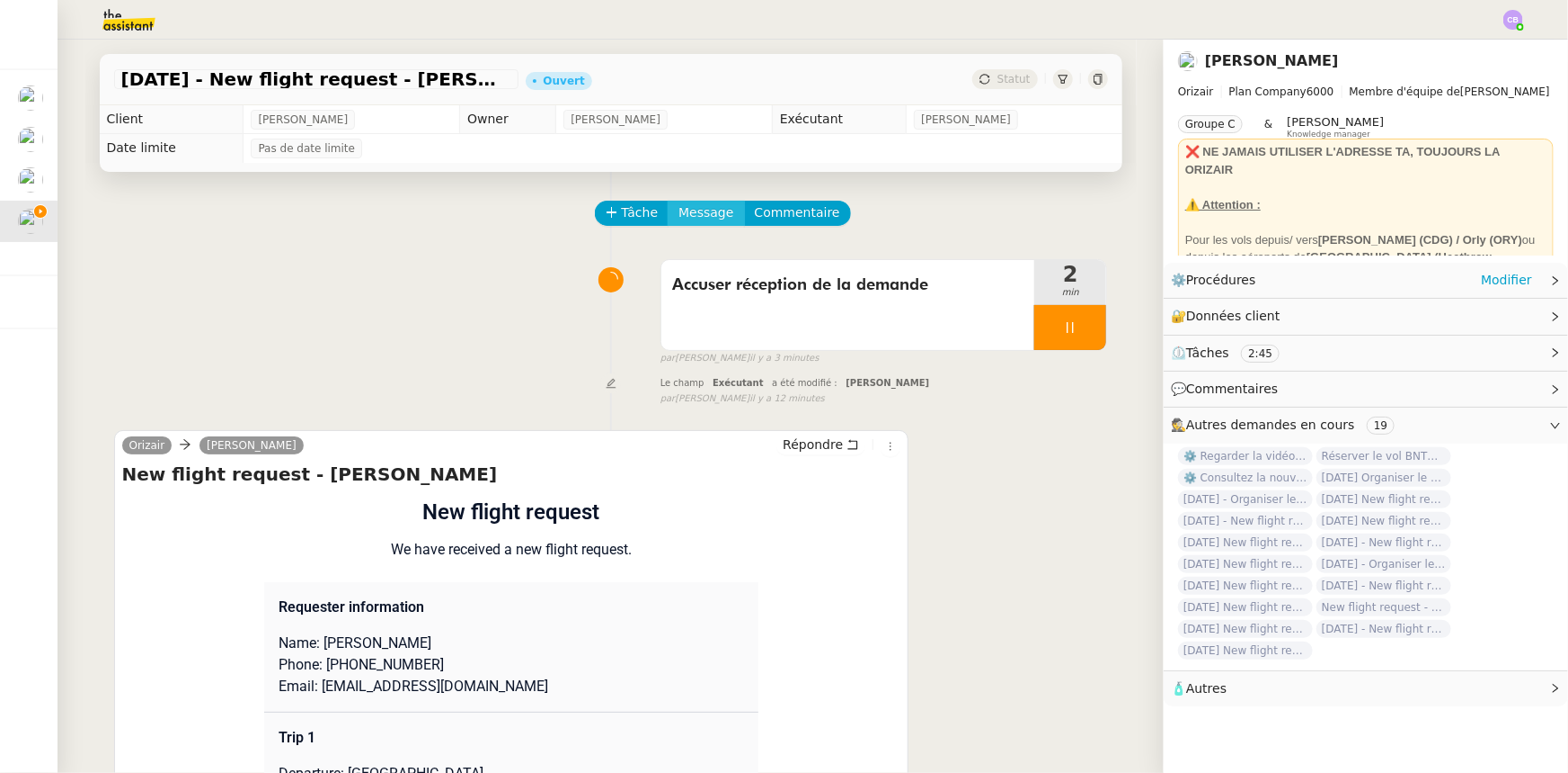
click at [694, 215] on span "Message" at bounding box center [706, 213] width 55 height 21
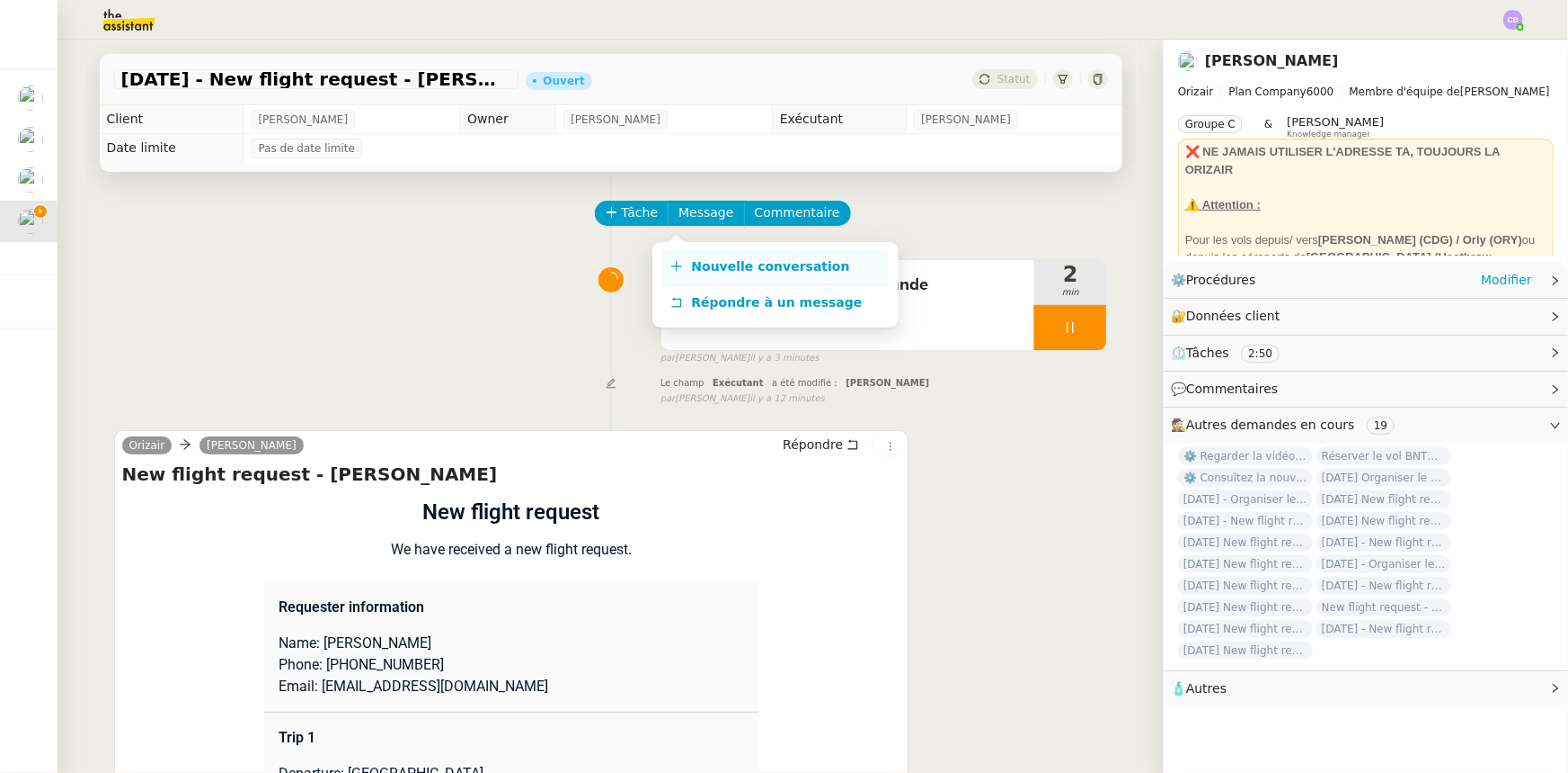
click at [746, 267] on span "Nouvelle conversation" at bounding box center [771, 266] width 158 height 14
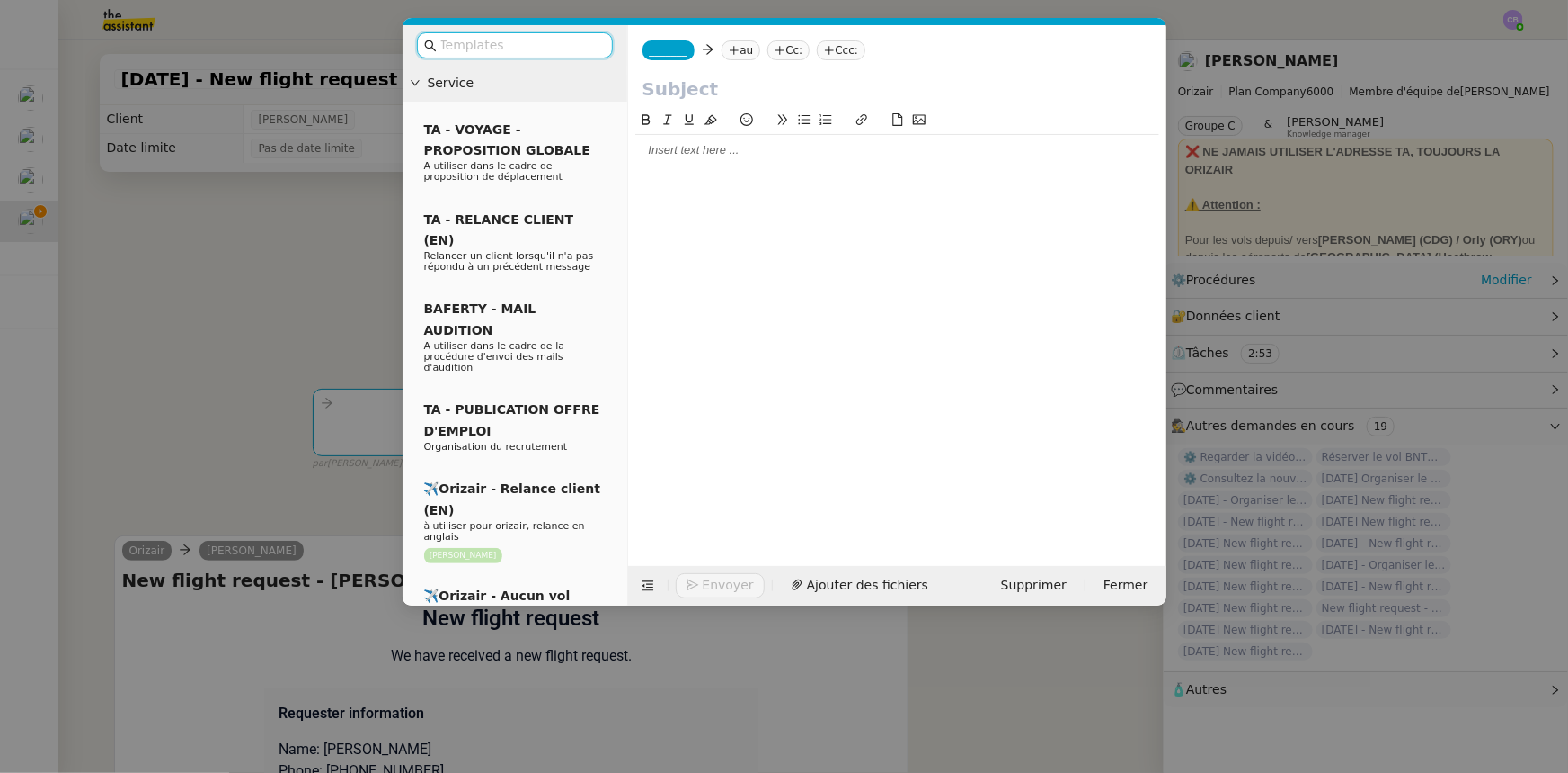
click at [582, 47] on input "text" at bounding box center [521, 45] width 162 height 21
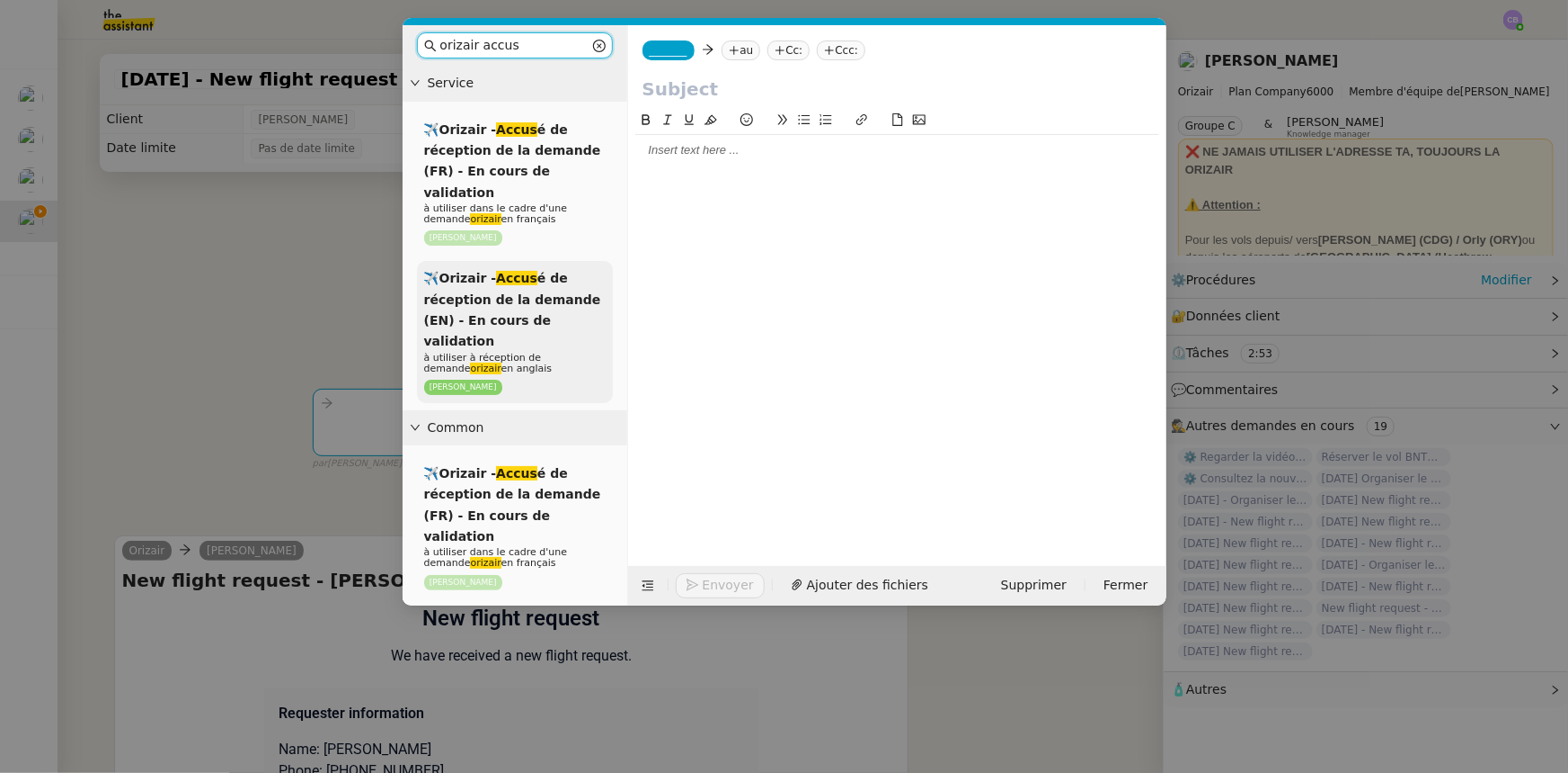
type input "orizair accus"
click at [557, 271] on span "✈️Orizair - Accus é de réception de la demande (EN) - En cours de validation" at bounding box center [512, 309] width 177 height 77
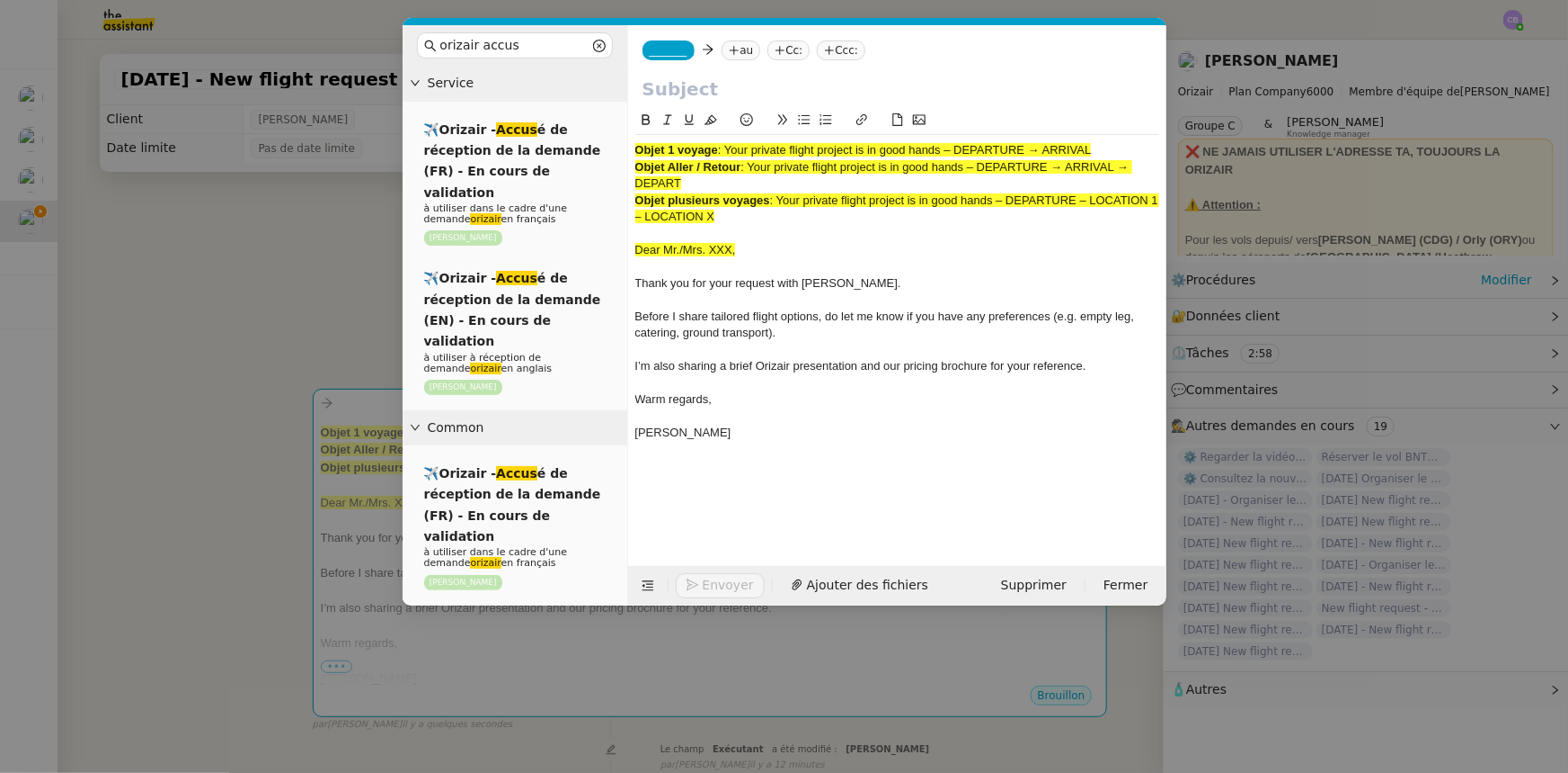
drag, startPoint x: 699, startPoint y: 185, endPoint x: 752, endPoint y: 164, distance: 57.0
click at [752, 164] on div "Objet Aller / Retour : Your private flight project is in good hands – DEPARTURE…" at bounding box center [897, 175] width 524 height 33
copy span "Your private flight project is in good hands – DEPARTURE → ARRIVAL → DEPART"
click at [701, 88] on input "text" at bounding box center [897, 89] width 510 height 27
paste input "Your private flight project is in good hands – DEPARTURE → ARRIVAL → DEPART"
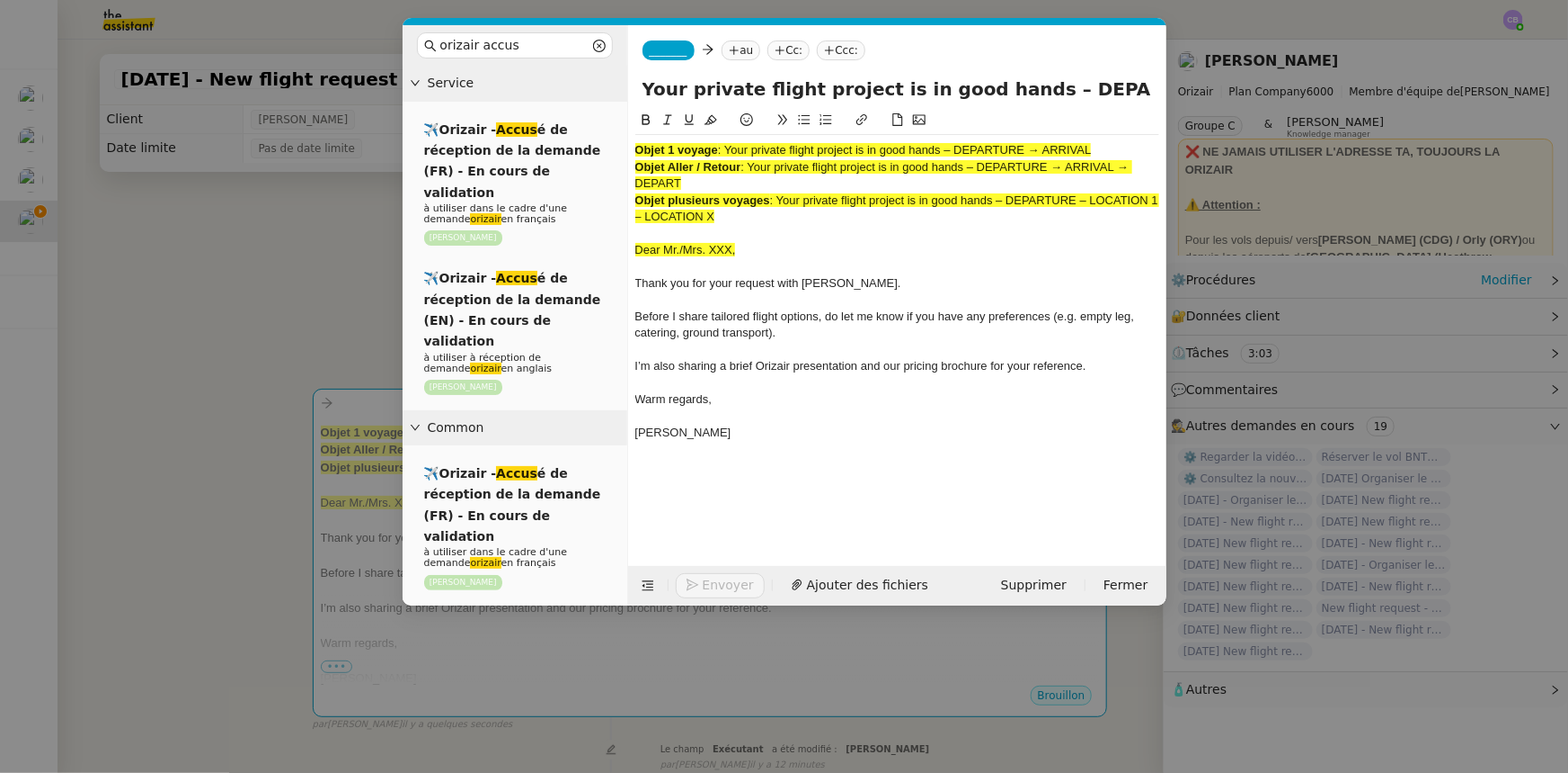
scroll to position [0, 170]
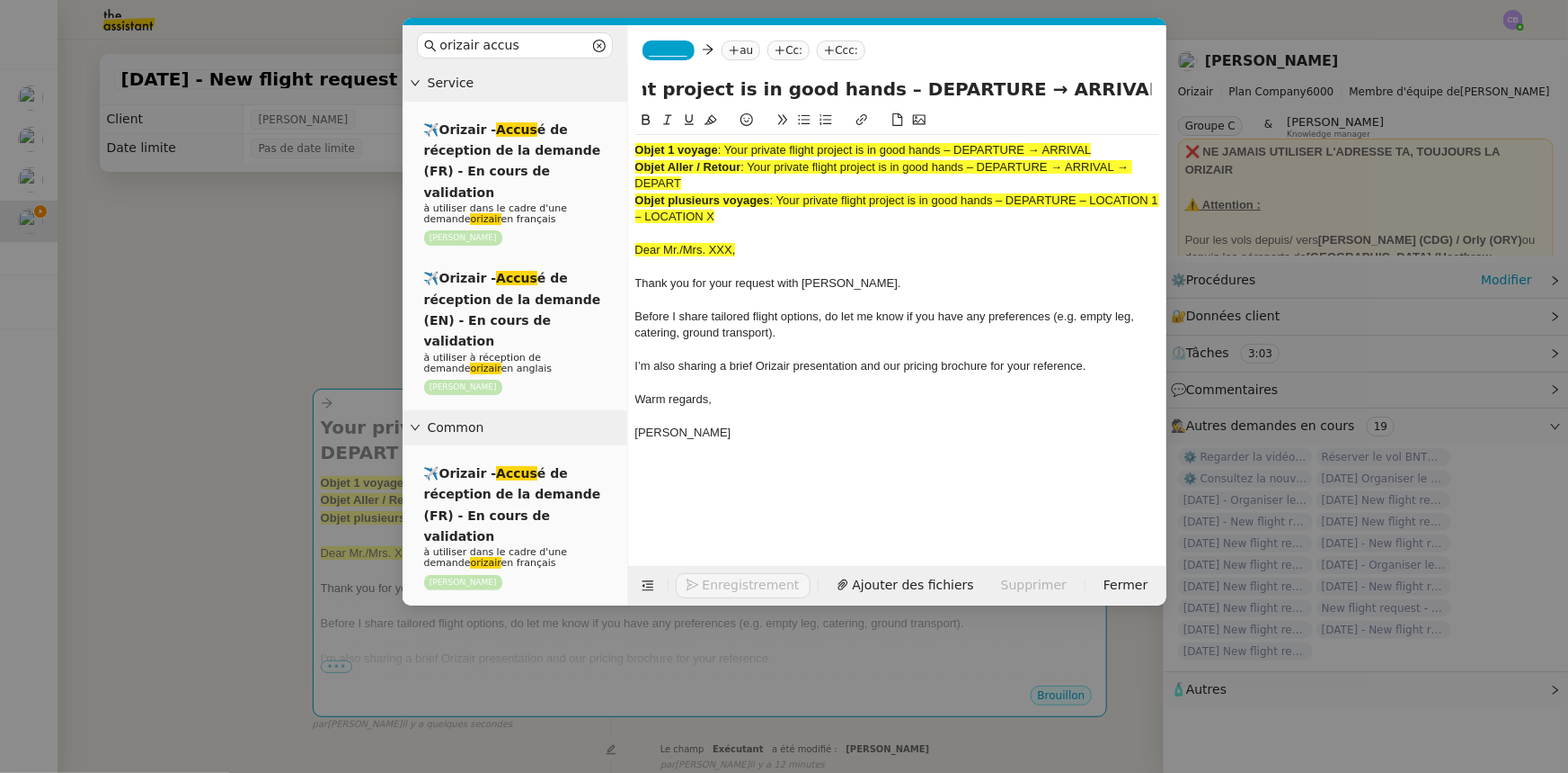
type input "Your private flight project is in good hands – DEPARTURE → ARRIVAL → DEPART"
drag, startPoint x: 736, startPoint y: 222, endPoint x: 636, endPoint y: 150, distance: 123.2
click at [636, 150] on div "Objet 1 voyage : Your private flight project is in good hands – DEPARTURE → ARR…" at bounding box center [897, 300] width 524 height 330
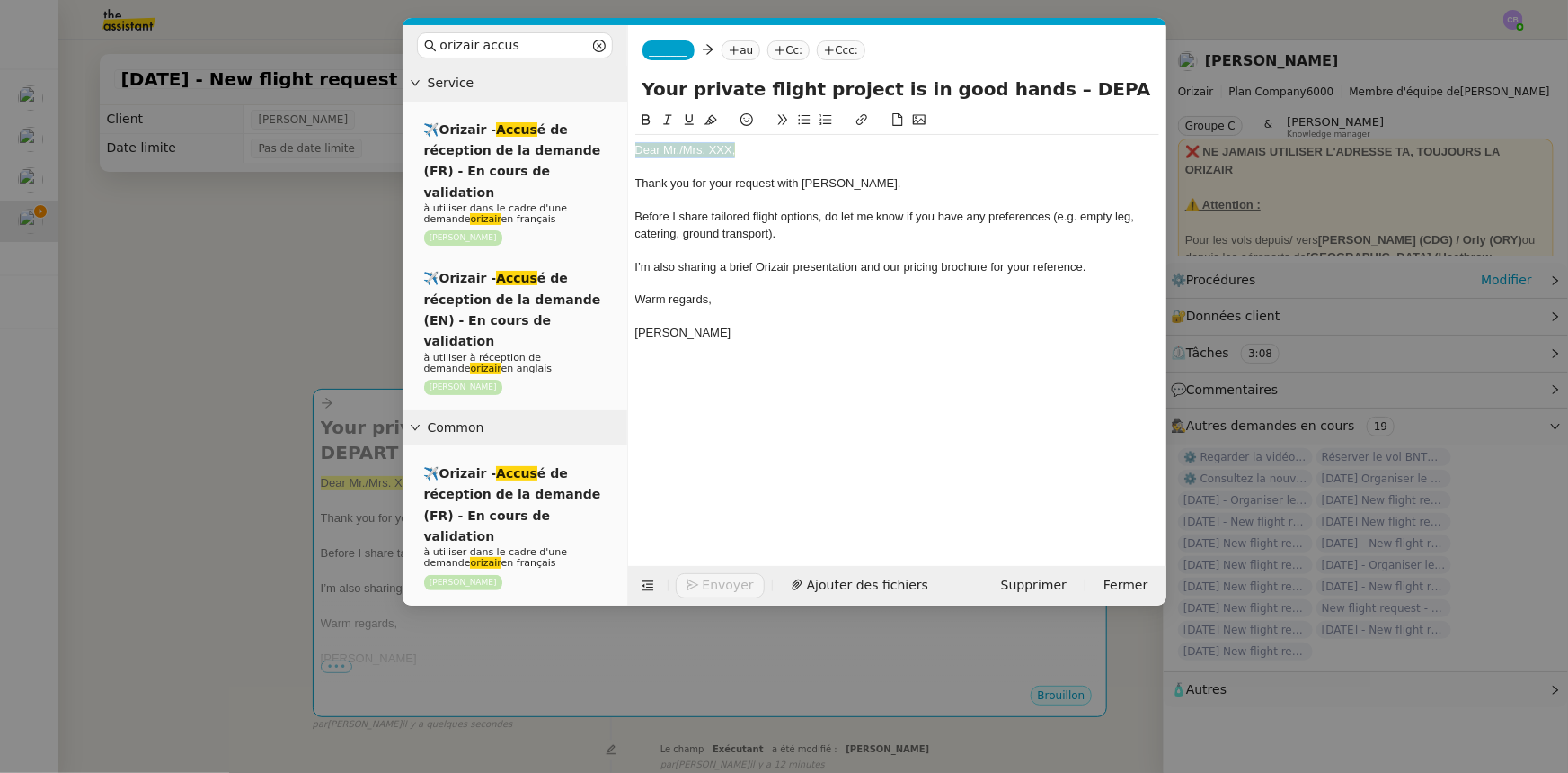
drag, startPoint x: 736, startPoint y: 151, endPoint x: 635, endPoint y: 142, distance: 101.4
click at [636, 142] on div "Dear Mr./Mrs. XXX," at bounding box center [897, 150] width 524 height 16
click at [710, 122] on icon at bounding box center [711, 119] width 13 height 13
click at [732, 143] on div "Dear Mr./Mrs. XXX," at bounding box center [897, 150] width 524 height 16
drag, startPoint x: 732, startPoint y: 149, endPoint x: 665, endPoint y: 147, distance: 67.0
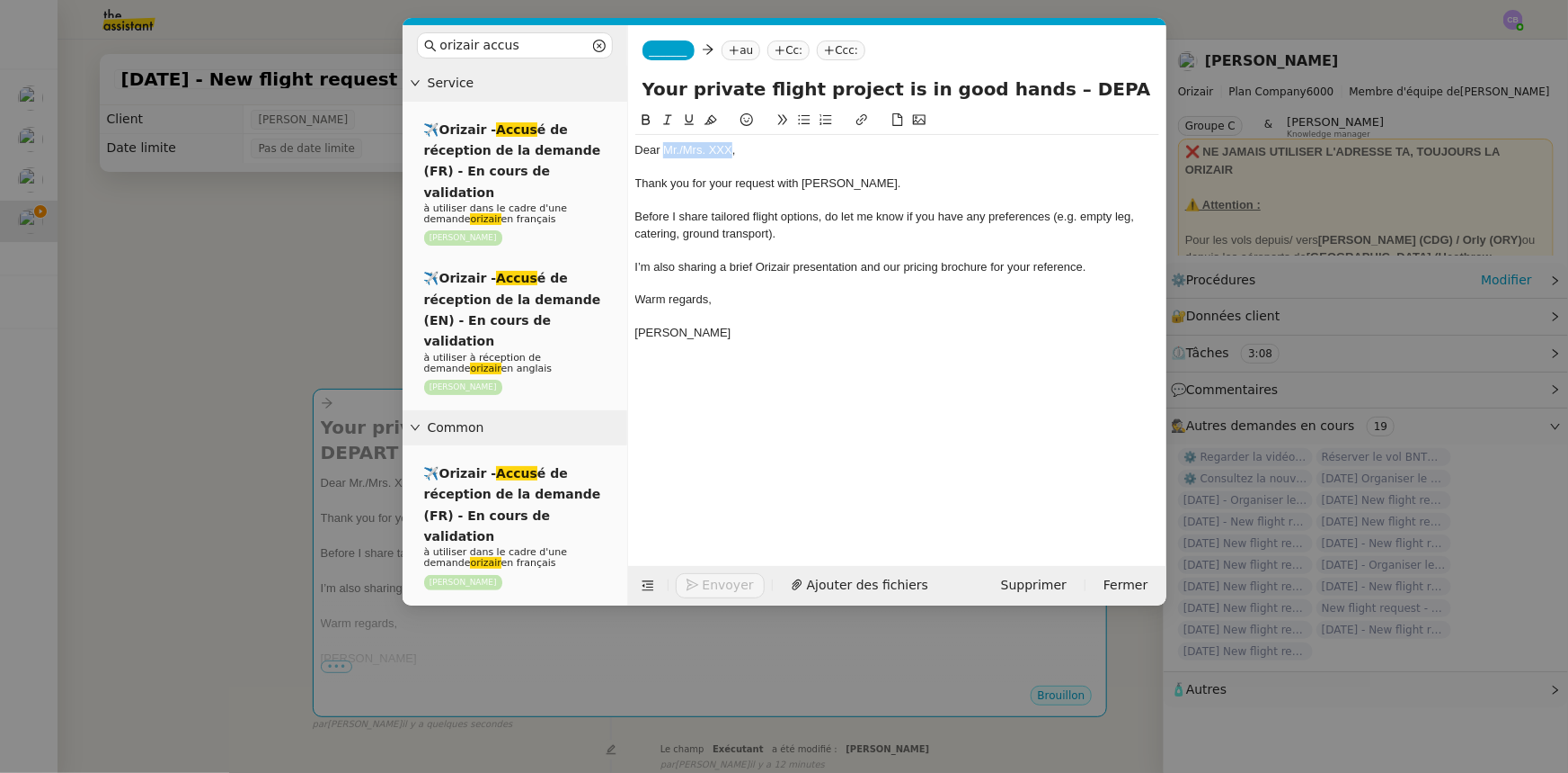
click at [665, 147] on div "Dear Mr./Mrs. XXX," at bounding box center [897, 150] width 524 height 16
click at [645, 583] on icon at bounding box center [648, 585] width 13 height 13
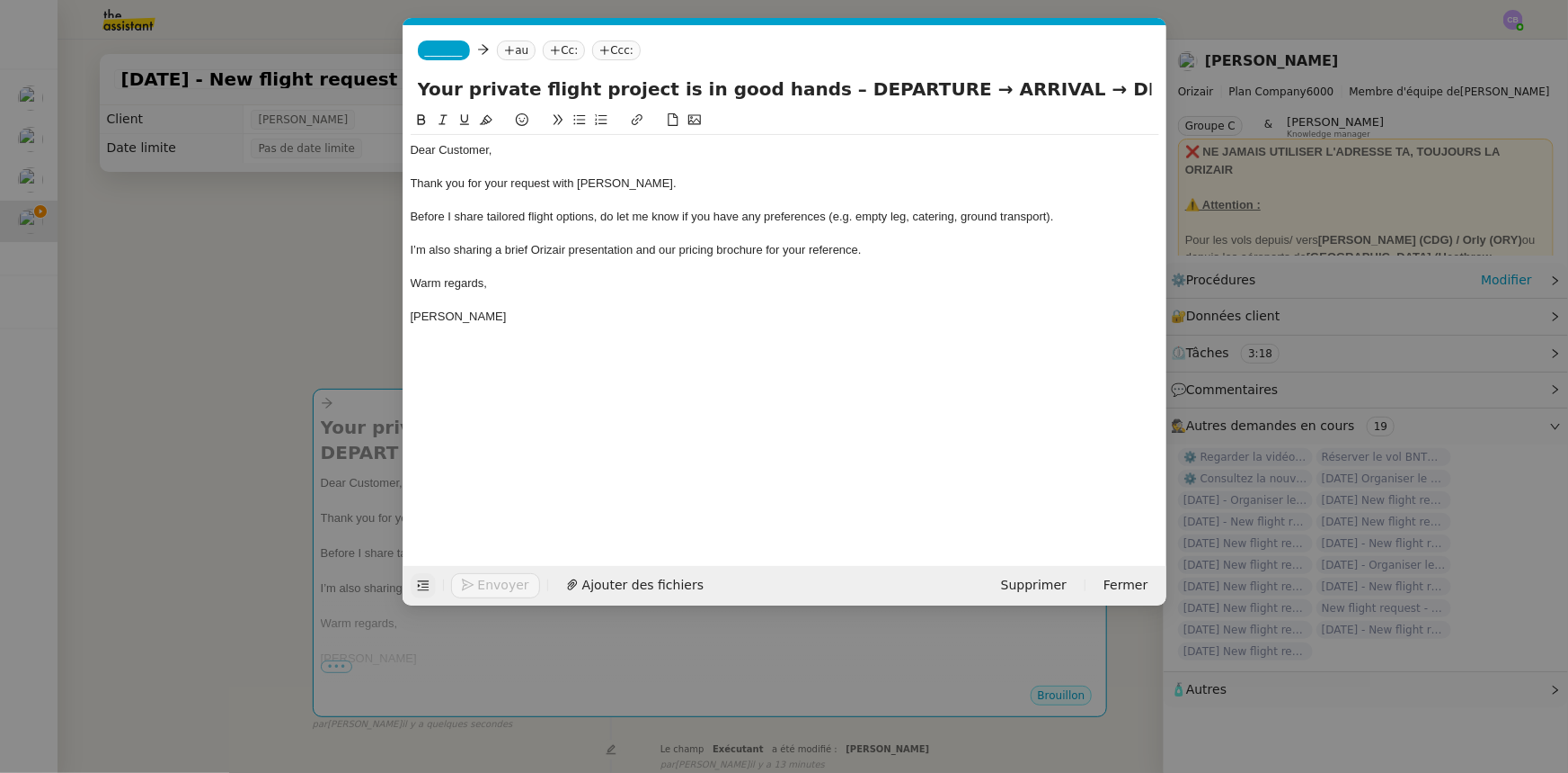
drag, startPoint x: 900, startPoint y: 87, endPoint x: 802, endPoint y: 86, distance: 98.0
click at [802, 86] on input "Your private flight project is in good hands – DEPARTURE → ARRIVAL → DEPART" at bounding box center [785, 89] width 735 height 27
drag, startPoint x: 1056, startPoint y: 87, endPoint x: 1122, endPoint y: 85, distance: 66.0
click at [1122, 85] on input "Your private flight project is in good hands – [PERSON_NAME][GEOGRAPHIC_DATA] →…" at bounding box center [785, 89] width 735 height 27
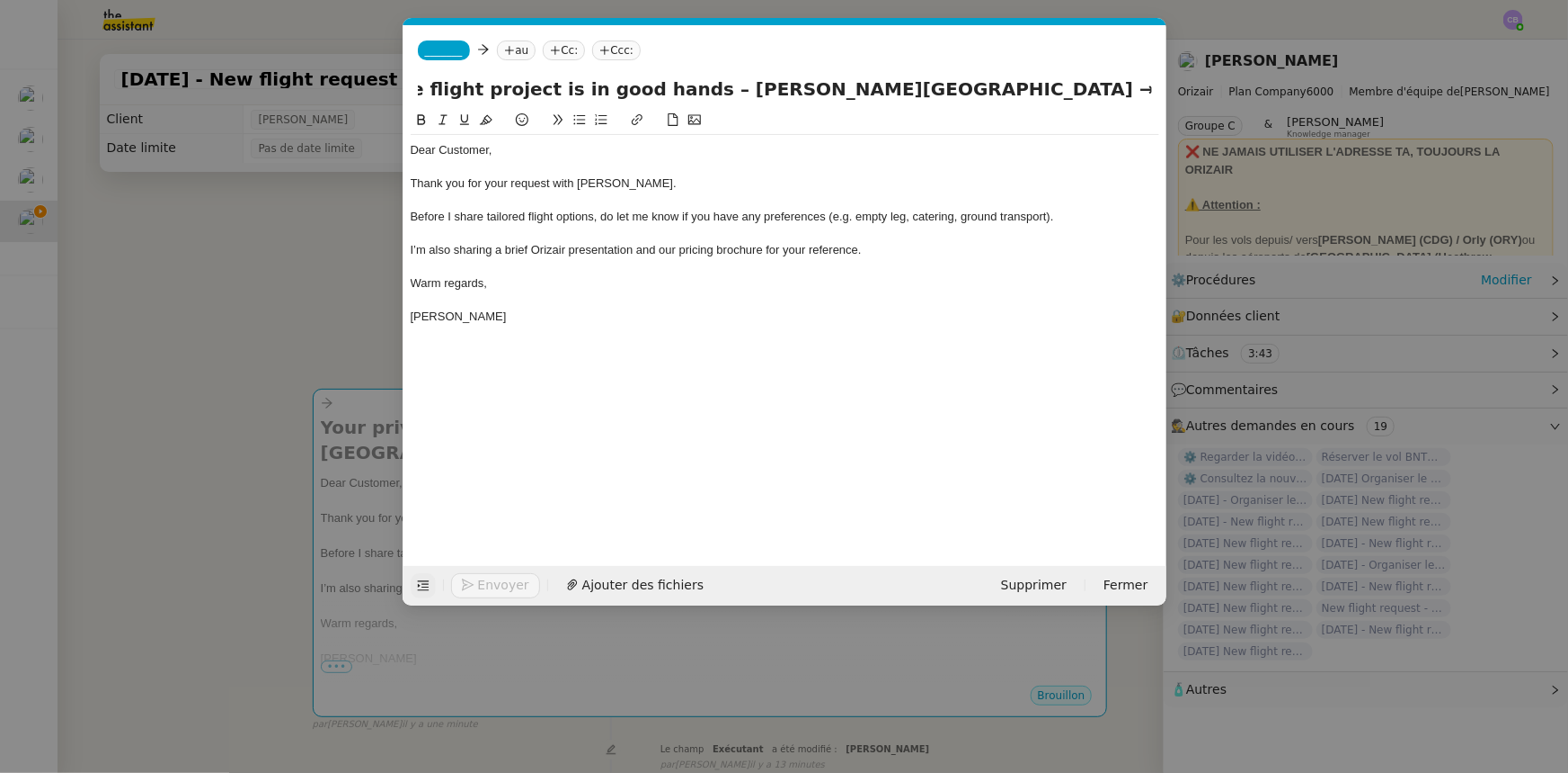
drag, startPoint x: 682, startPoint y: 86, endPoint x: 904, endPoint y: 88, distance: 222.0
click at [904, 88] on input "Your private flight project is in good hands – [PERSON_NAME][GEOGRAPHIC_DATA] →…" at bounding box center [785, 89] width 735 height 27
click at [1147, 87] on input "Your private flight project is in good hands – [PERSON_NAME][GEOGRAPHIC_DATA] →…" at bounding box center [785, 89] width 735 height 27
drag, startPoint x: 1082, startPoint y: 86, endPoint x: 1143, endPoint y: 91, distance: 61.2
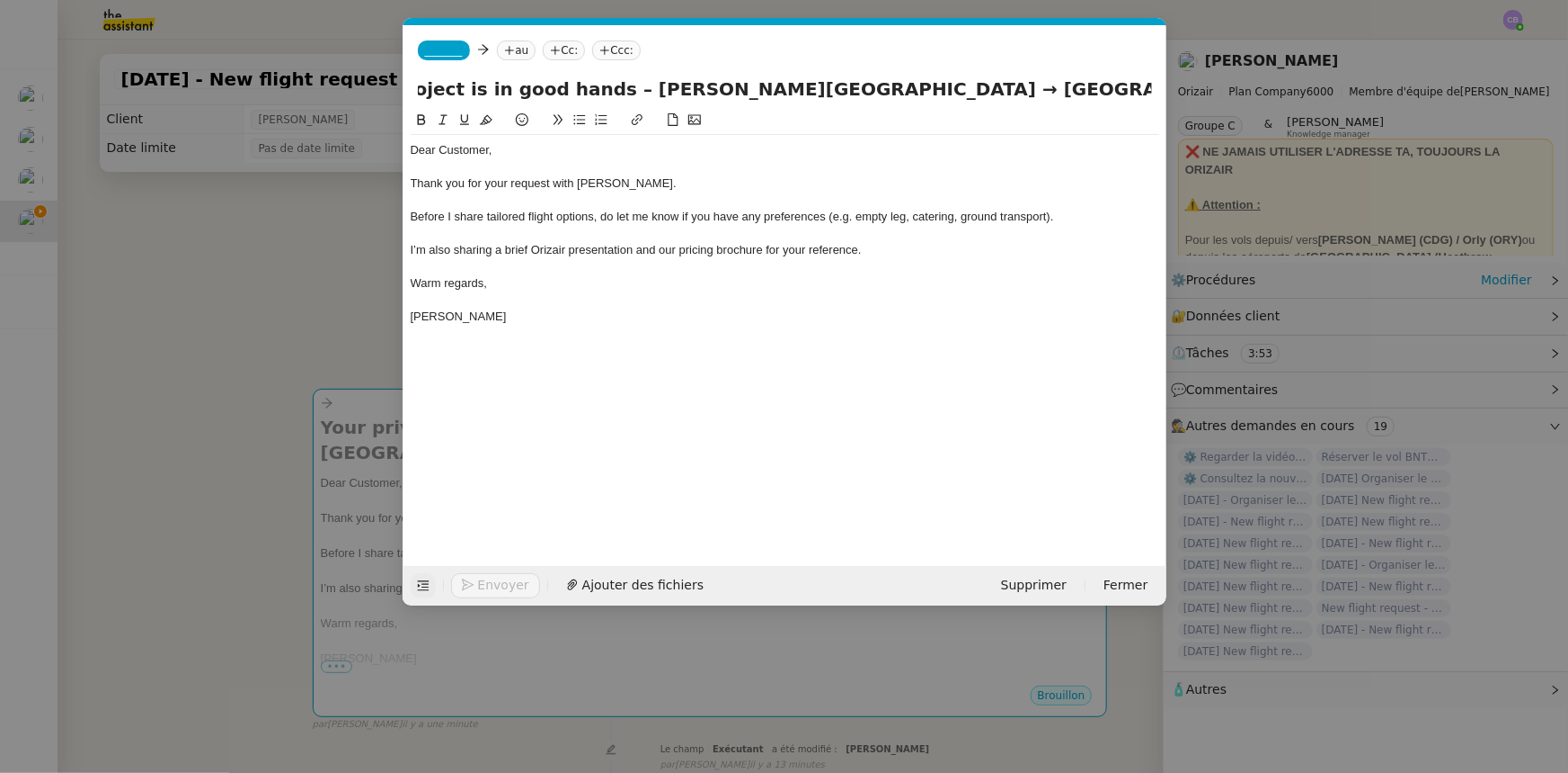
click at [1143, 91] on input "Your private flight project is in good hands – [PERSON_NAME][GEOGRAPHIC_DATA] →…" at bounding box center [785, 89] width 735 height 27
paste input "[PERSON_NAME][GEOGRAPHIC_DATA]"
type input "Your private flight project is in good hands – [PERSON_NAME][GEOGRAPHIC_DATA] →…"
click at [434, 47] on span "_______" at bounding box center [444, 50] width 38 height 13
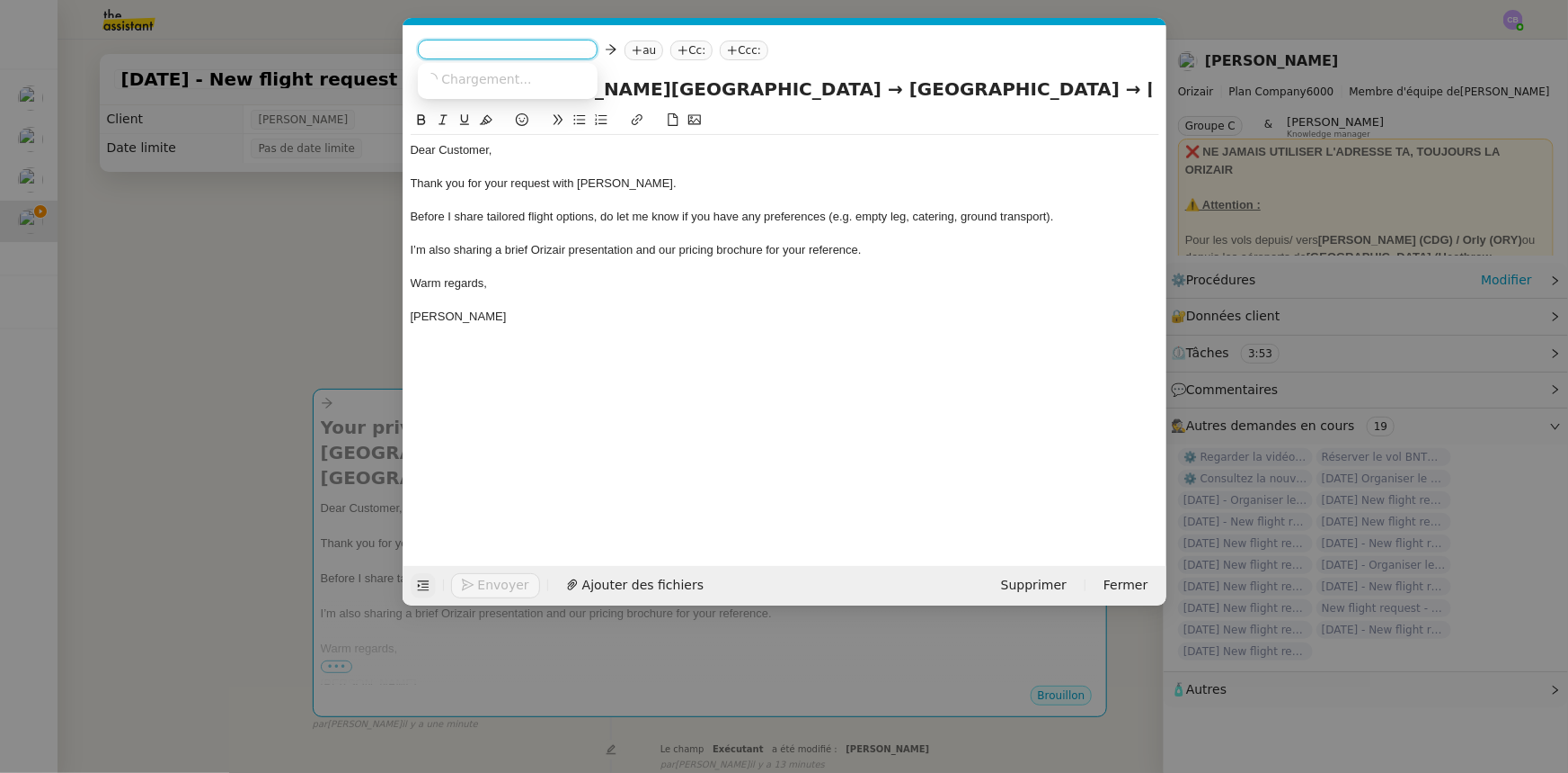
scroll to position [0, 0]
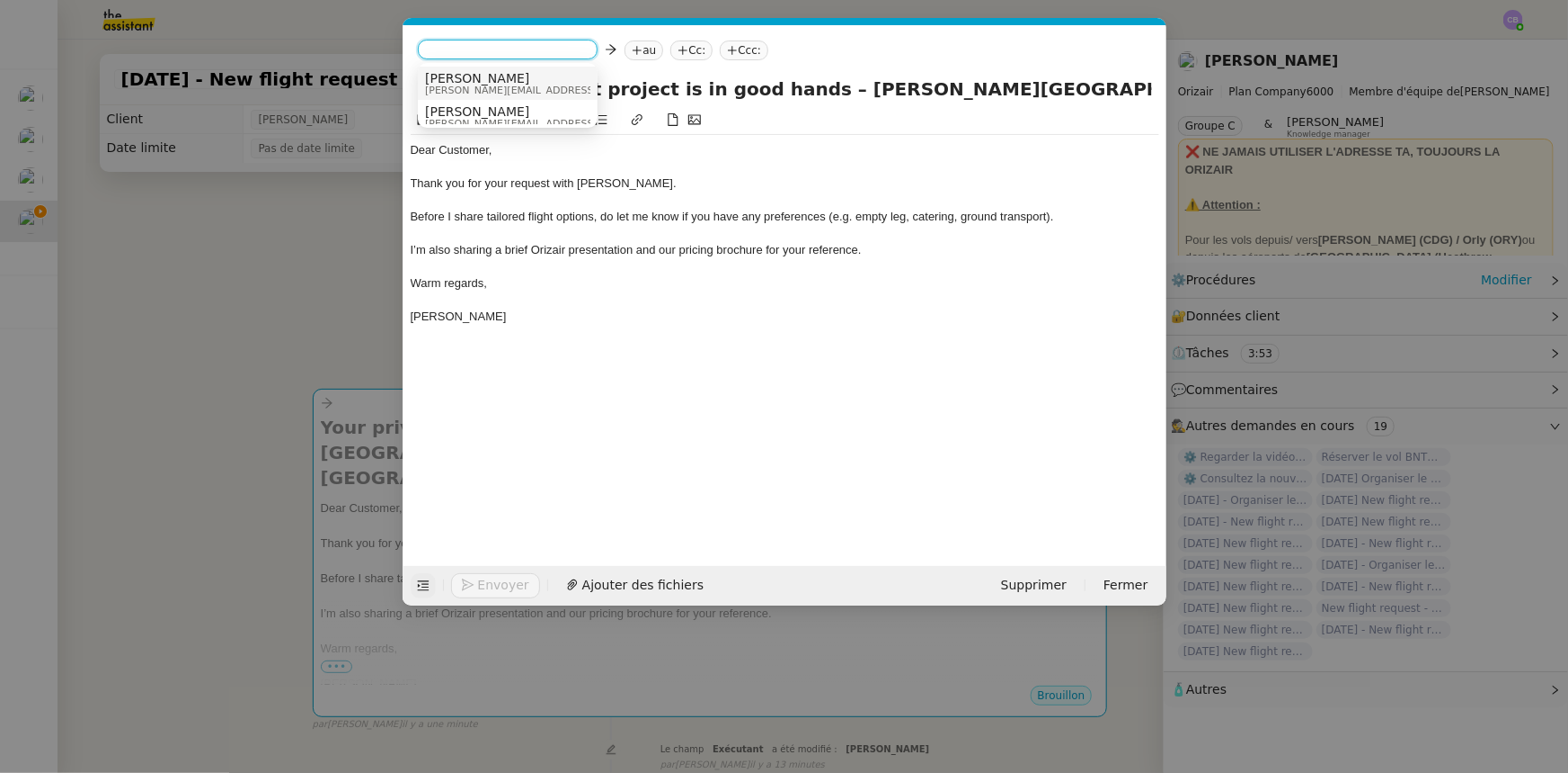
click at [463, 88] on span "[PERSON_NAME][EMAIL_ADDRESS][DOMAIN_NAME]" at bounding box center [553, 91] width 256 height 10
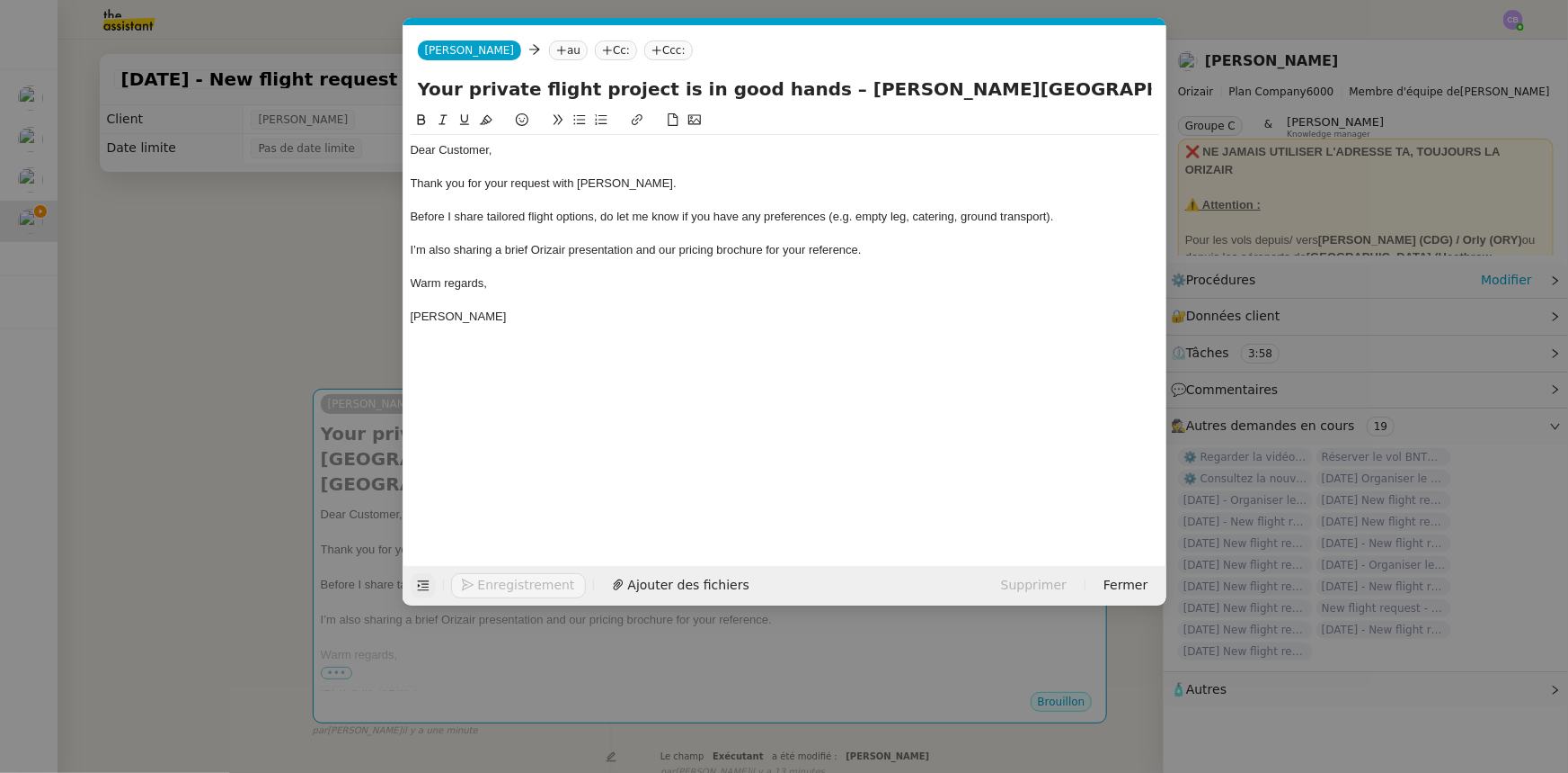
click at [592, 196] on div at bounding box center [785, 201] width 749 height 16
click at [316, 315] on nz-modal-container "orizair accus Service ✈️Orizair - Accus é de réception de la demande (FR) - En …" at bounding box center [784, 386] width 1568 height 773
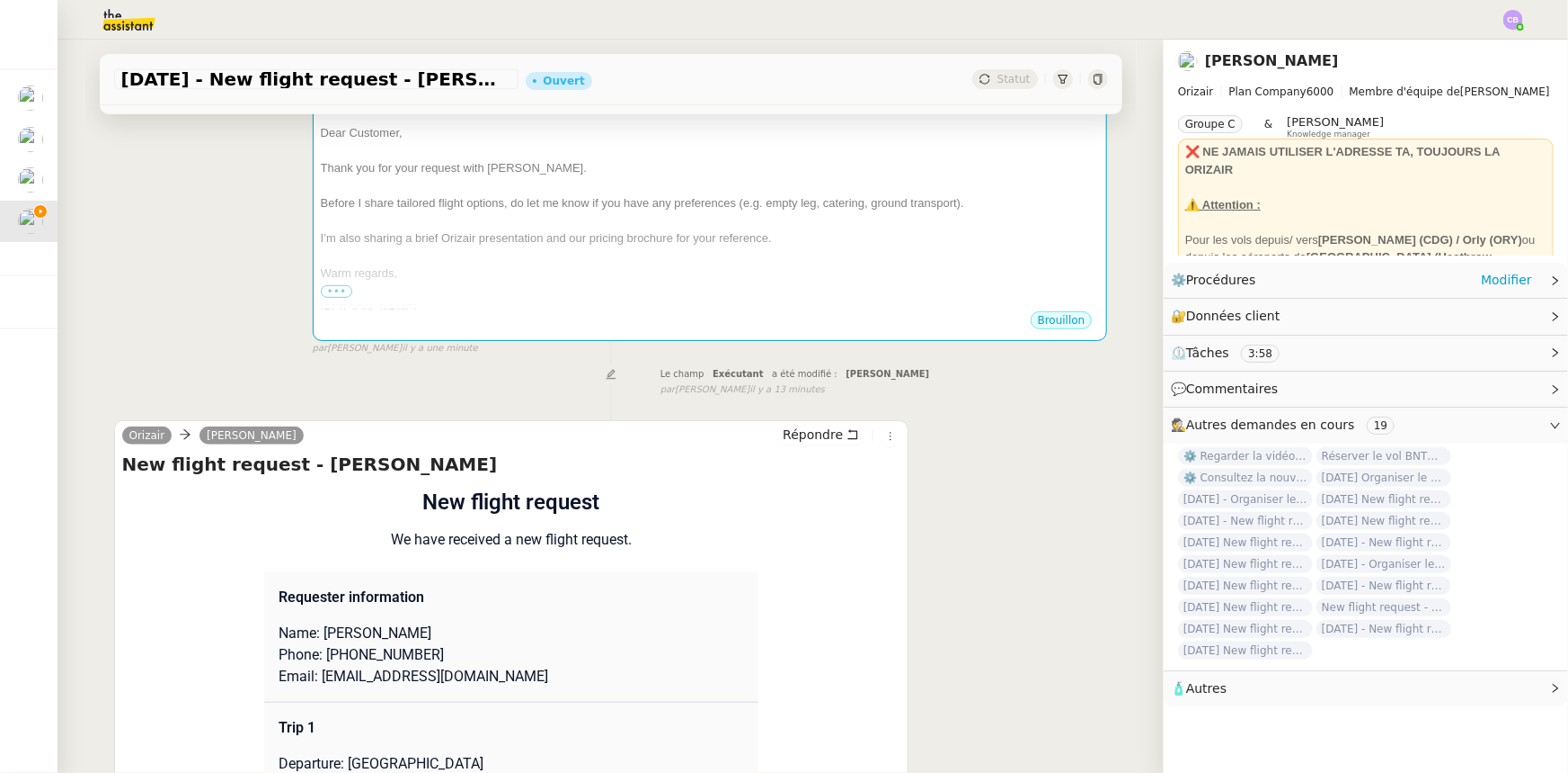
scroll to position [490, 0]
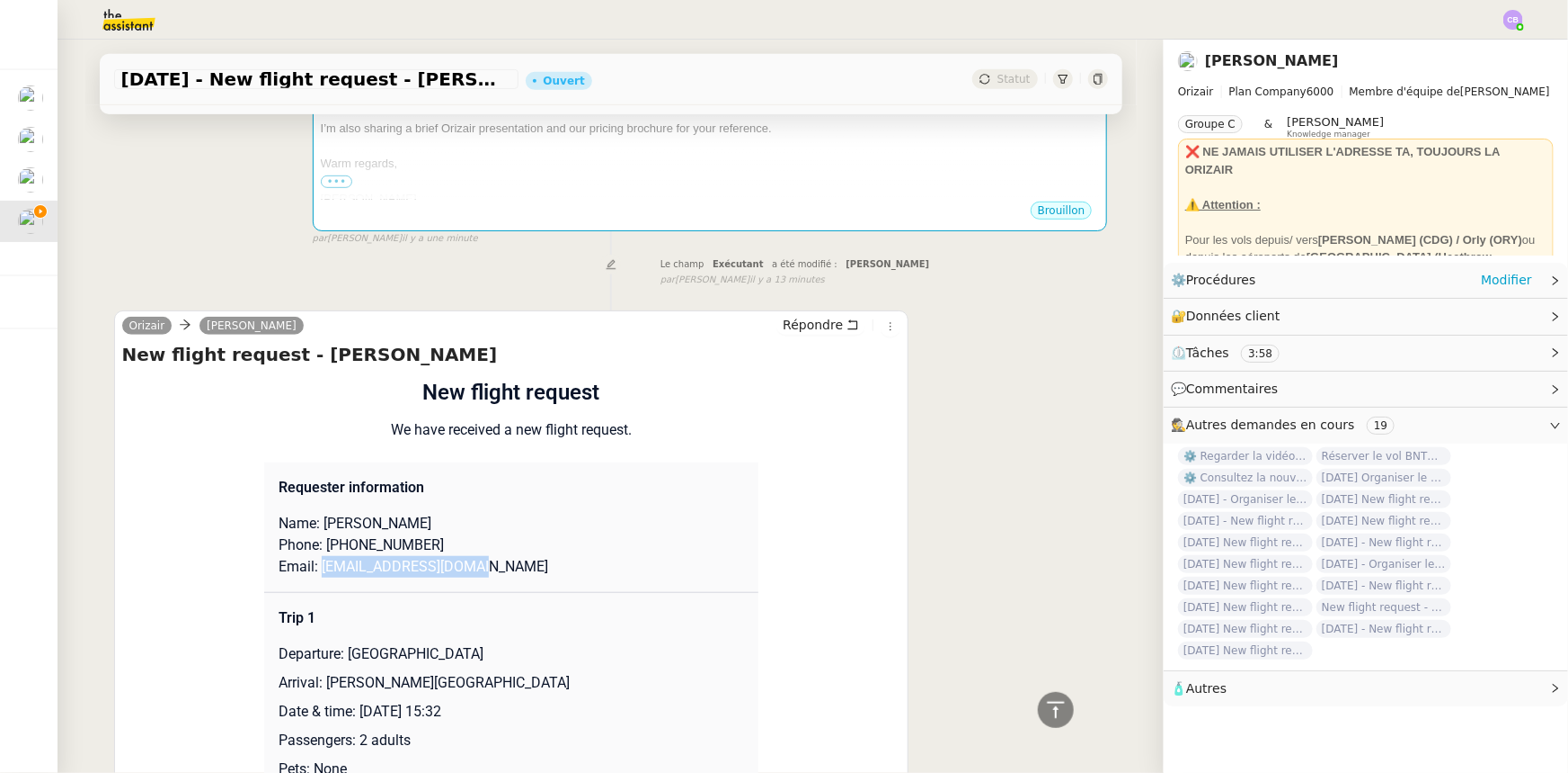
drag, startPoint x: 469, startPoint y: 568, endPoint x: 311, endPoint y: 572, distance: 158.1
click at [311, 572] on p "Email: [EMAIL_ADDRESS][DOMAIN_NAME]" at bounding box center [511, 566] width 465 height 22
copy p "[EMAIL_ADDRESS][DOMAIN_NAME]"
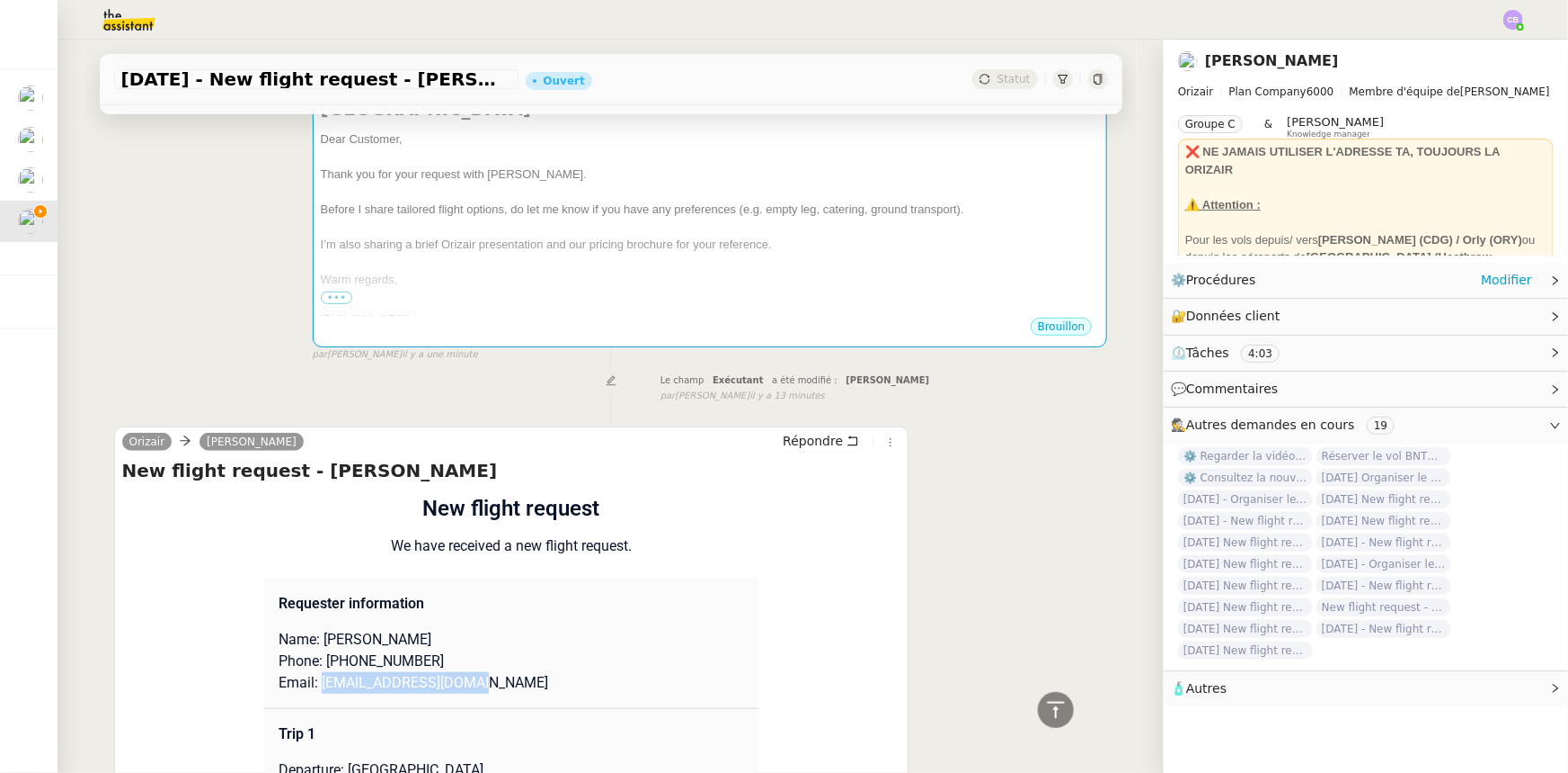
scroll to position [163, 0]
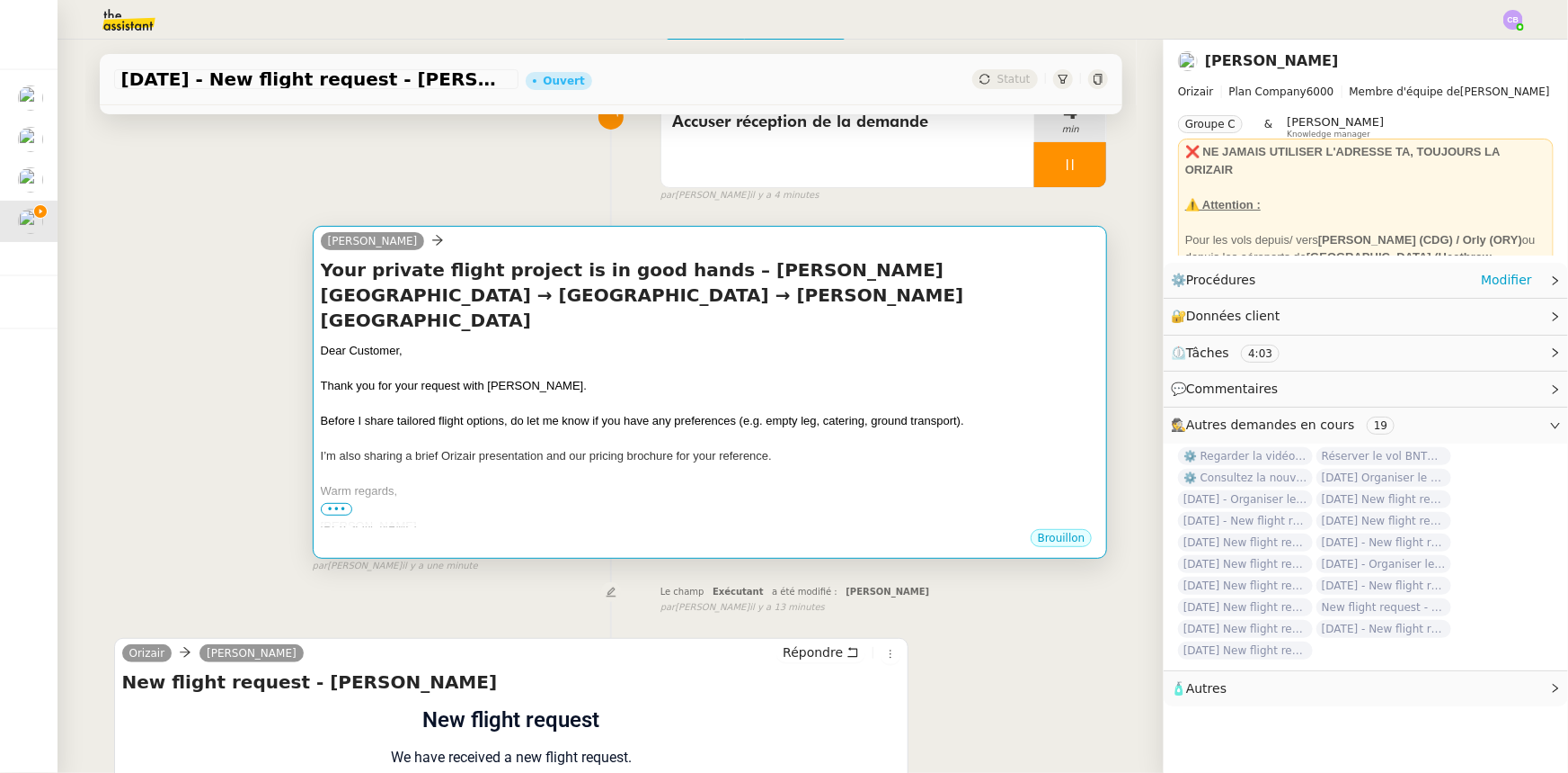
click at [498, 448] on span "I’m also sharing a brief Orizair presentation and our pricing brochure for your…" at bounding box center [546, 455] width 451 height 14
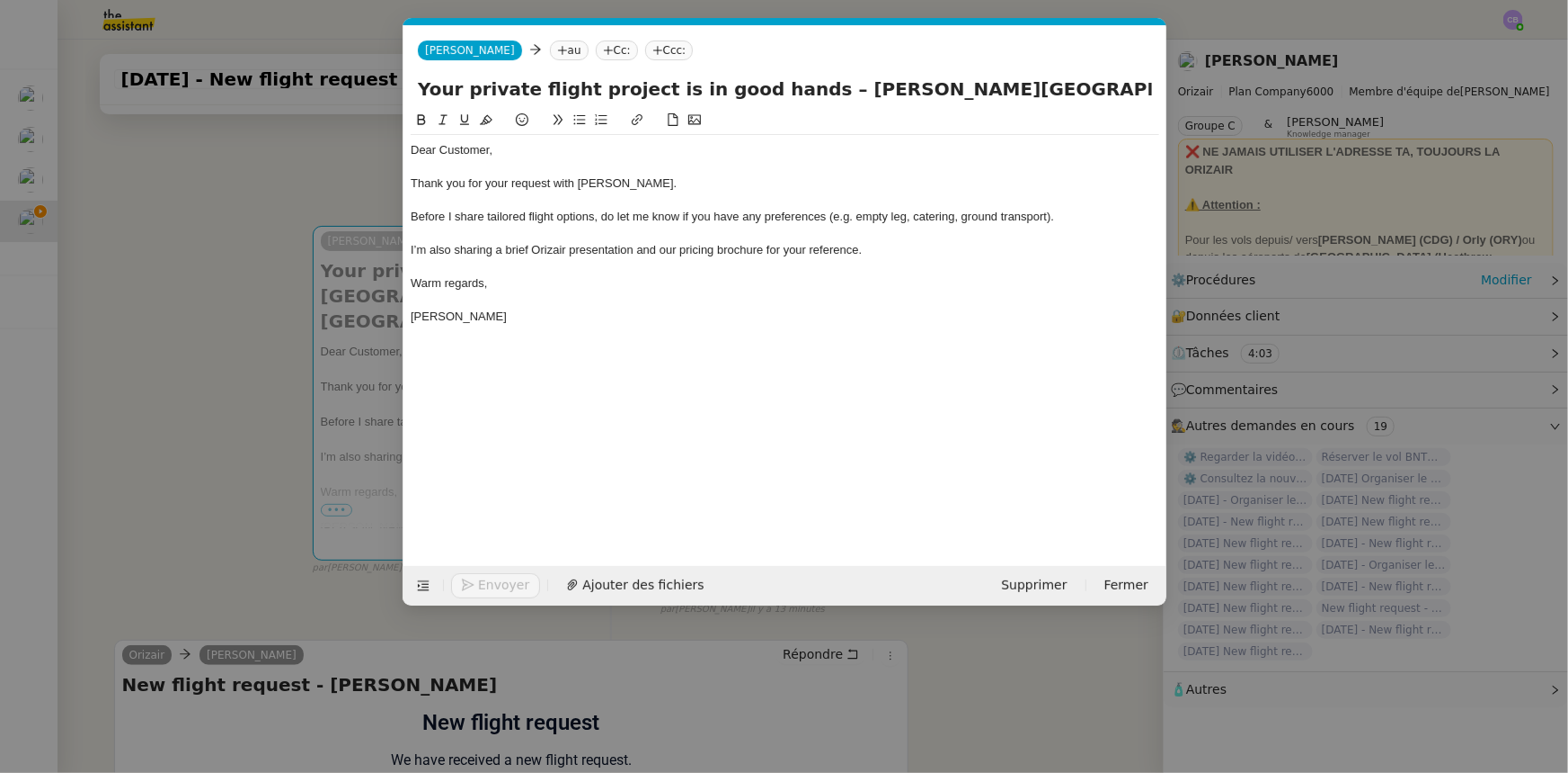
scroll to position [0, 105]
click at [549, 49] on nz-tag "au" at bounding box center [568, 51] width 39 height 20
paste input "[EMAIL_ADDRESS][DOMAIN_NAME]"
type input "[EMAIL_ADDRESS][DOMAIN_NAME]"
click at [555, 74] on span "[EMAIL_ADDRESS][DOMAIN_NAME]" at bounding box center [630, 78] width 221 height 14
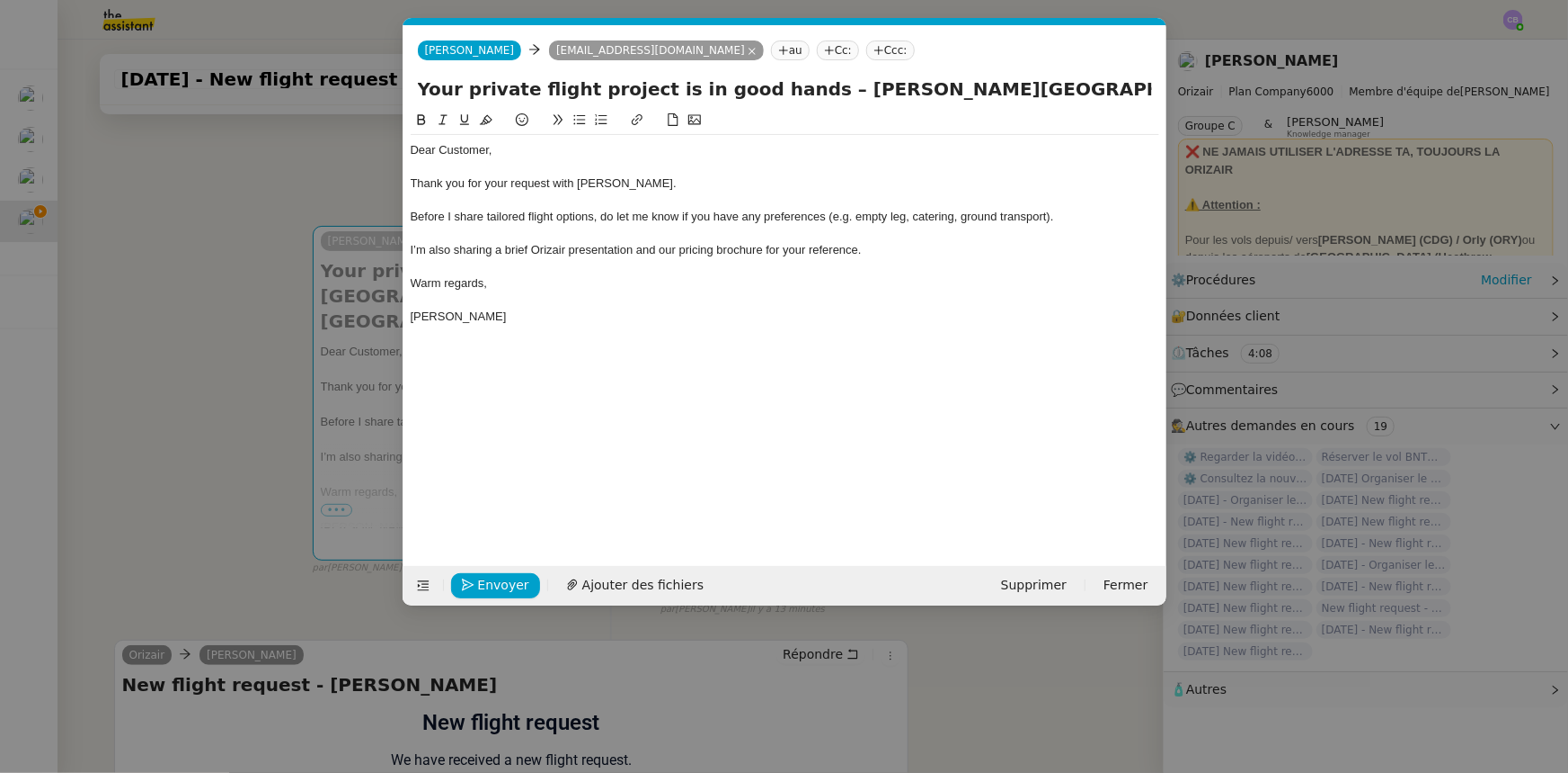
click at [866, 48] on nz-tag "Ccc:" at bounding box center [890, 51] width 49 height 20
type input "[PERSON_NAME]"
click at [789, 86] on span "[PERSON_NAME][EMAIL_ADDRESS][DOMAIN_NAME]" at bounding box center [900, 91] width 256 height 10
click at [660, 285] on div "Warm regards," at bounding box center [785, 284] width 749 height 16
click at [645, 581] on span "Ajouter des fichiers" at bounding box center [644, 584] width 122 height 21
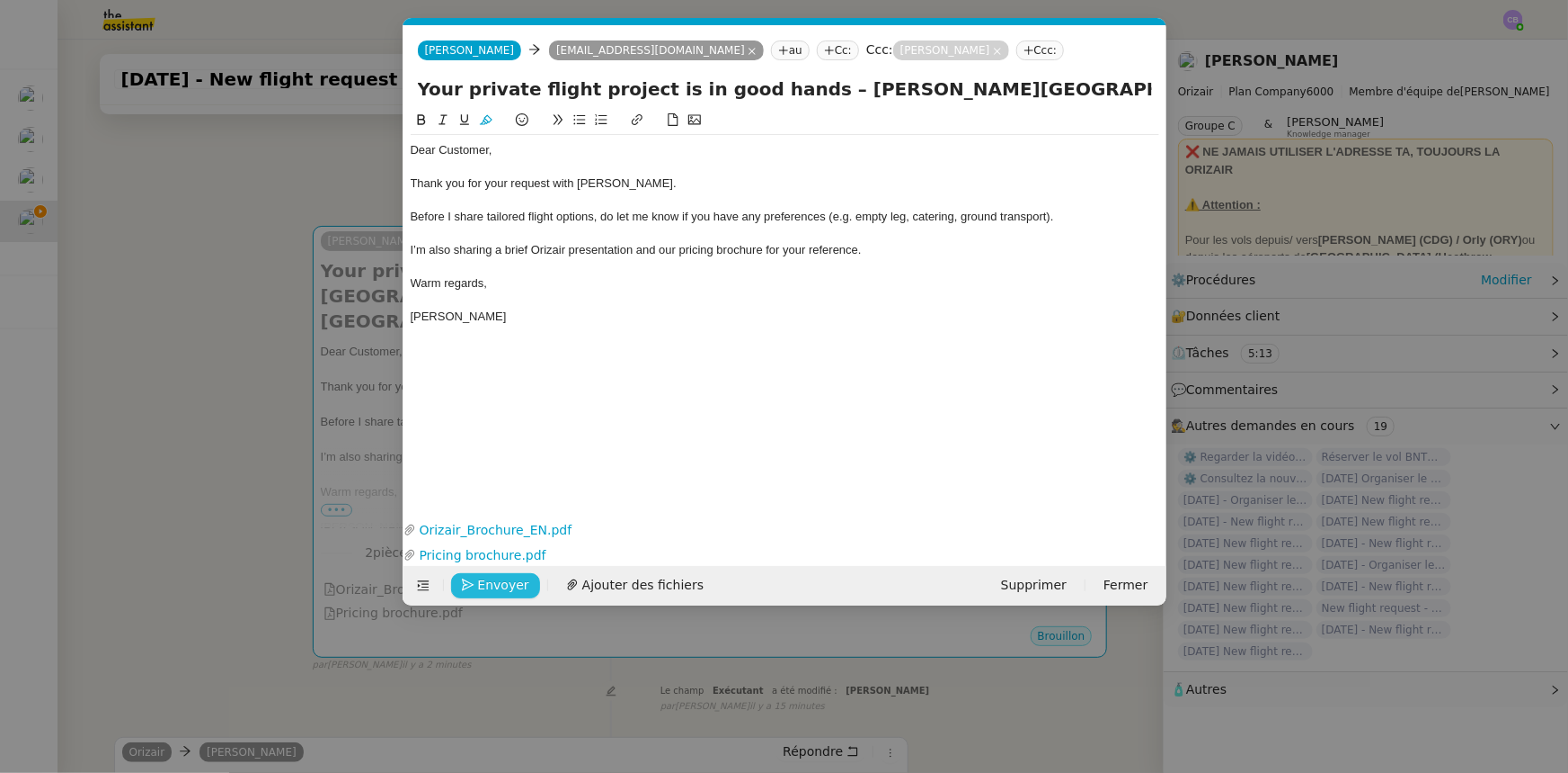
click at [515, 584] on span "Envoyer" at bounding box center [503, 584] width 51 height 21
click at [515, 584] on span "Confirmer l'envoi" at bounding box center [532, 584] width 108 height 21
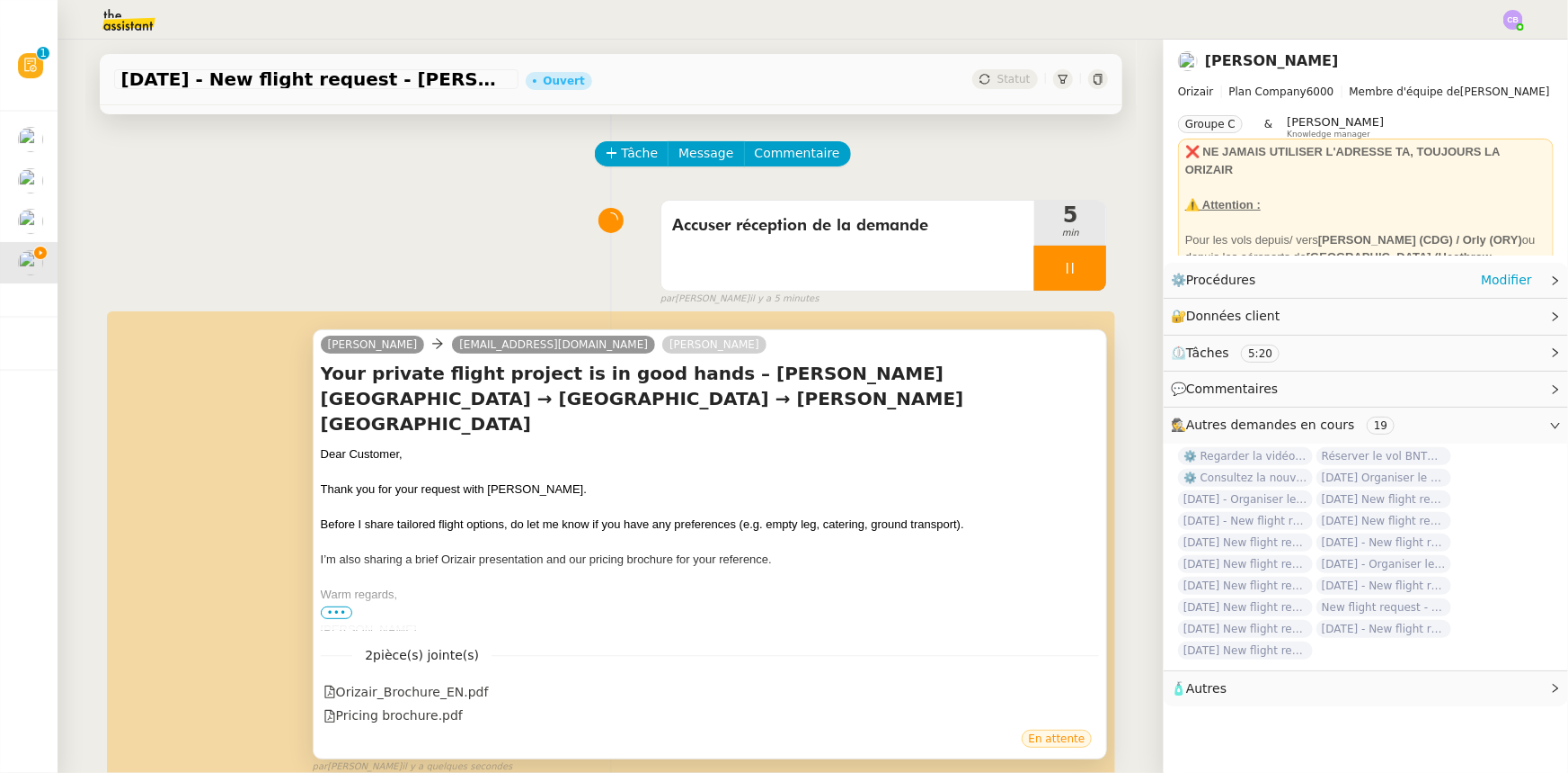
scroll to position [0, 0]
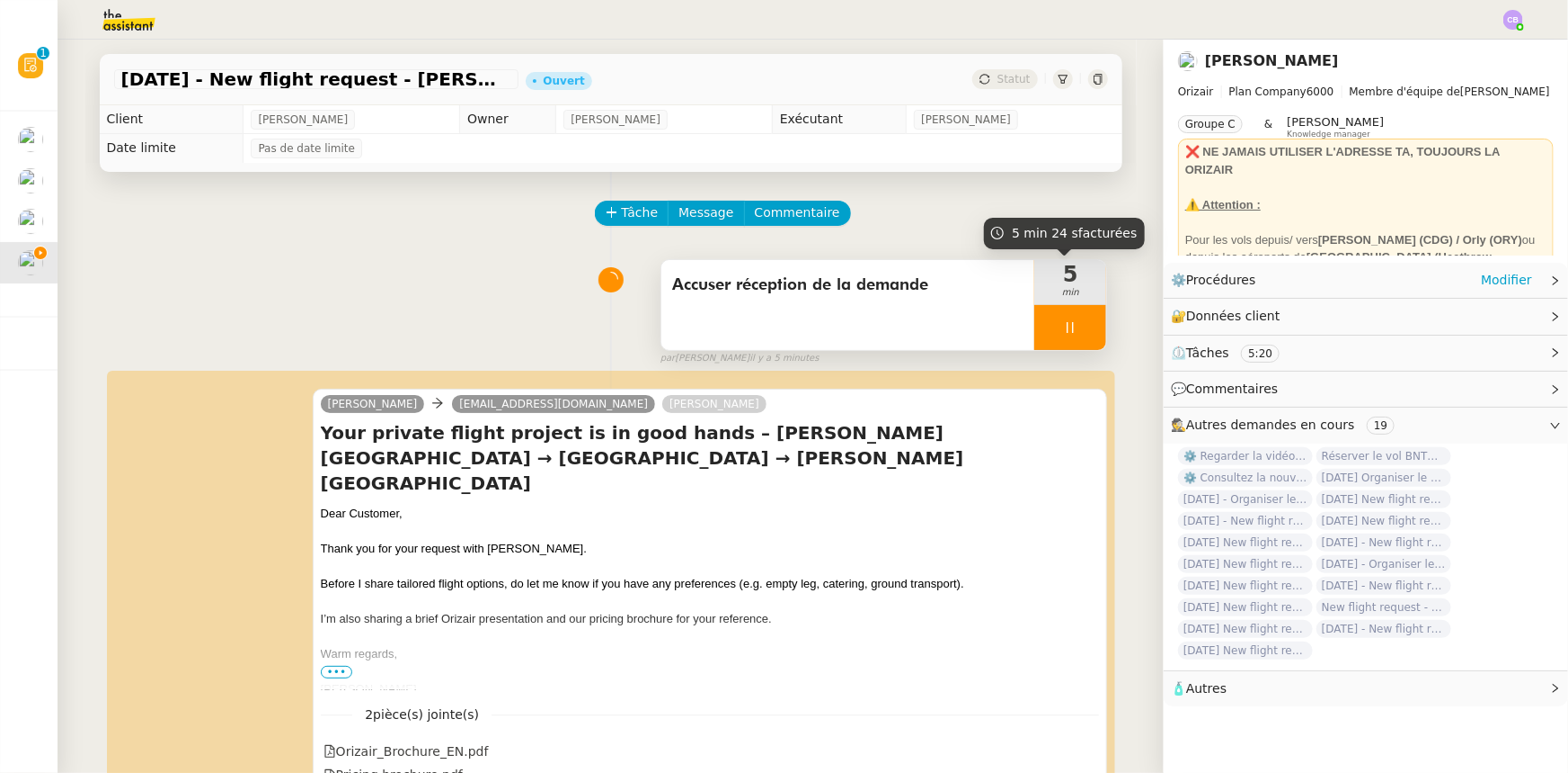
click at [1034, 319] on div at bounding box center [1070, 327] width 72 height 45
click at [1081, 335] on icon at bounding box center [1088, 328] width 14 height 14
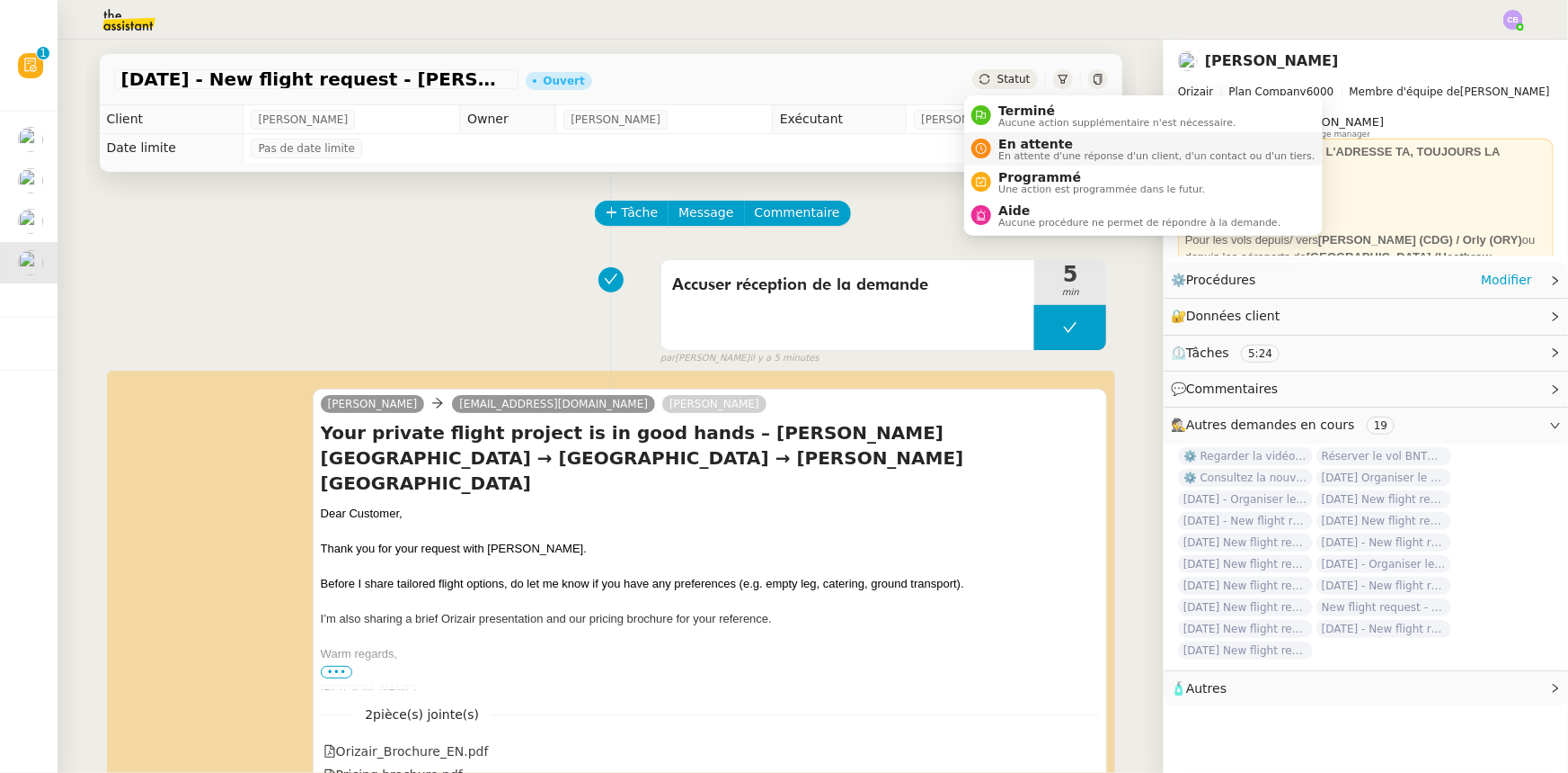
click at [1018, 144] on span "En attente" at bounding box center [1156, 144] width 316 height 14
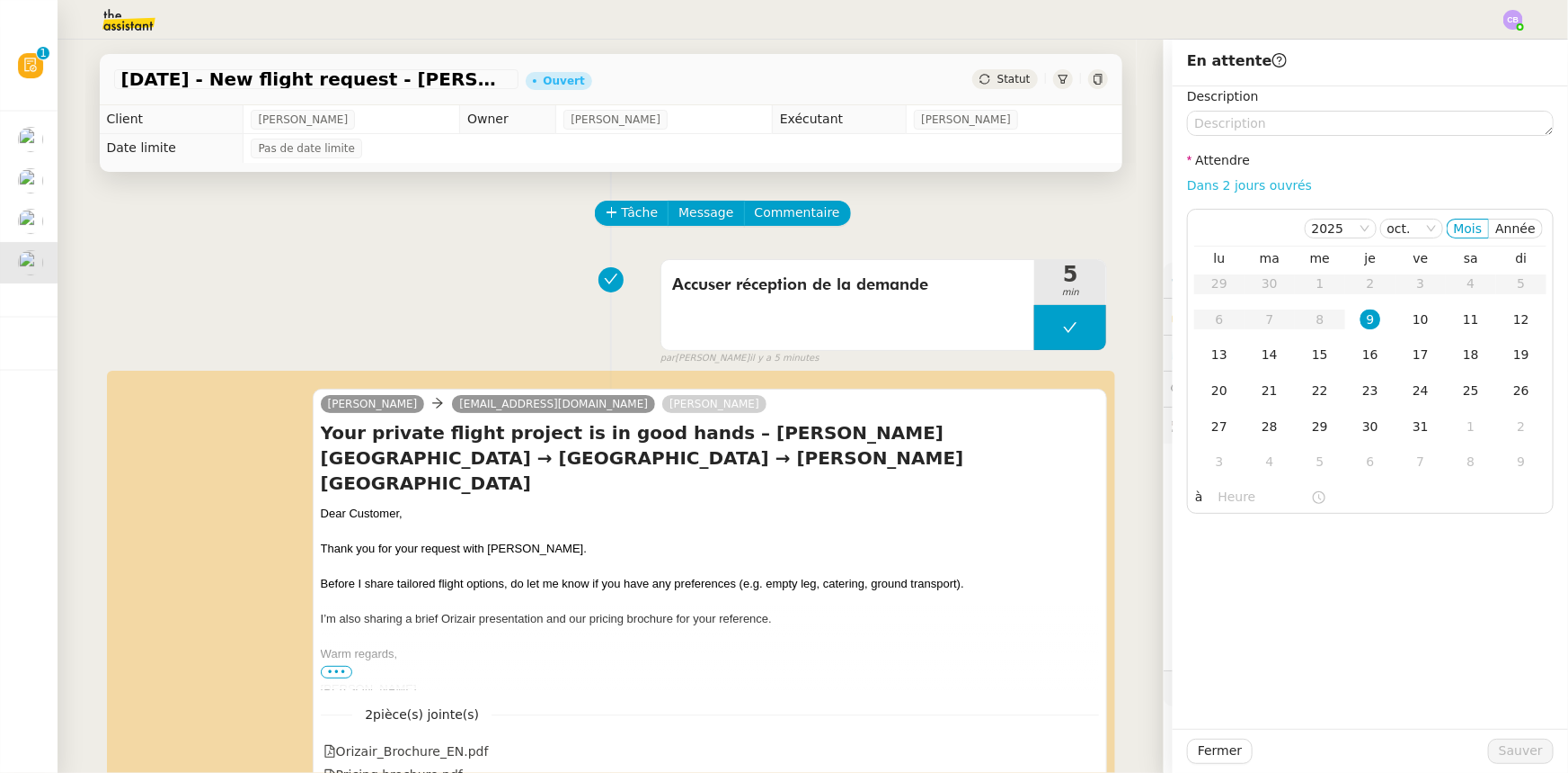
click at [1206, 187] on link "Dans 2 jours ouvrés" at bounding box center [1250, 185] width 125 height 14
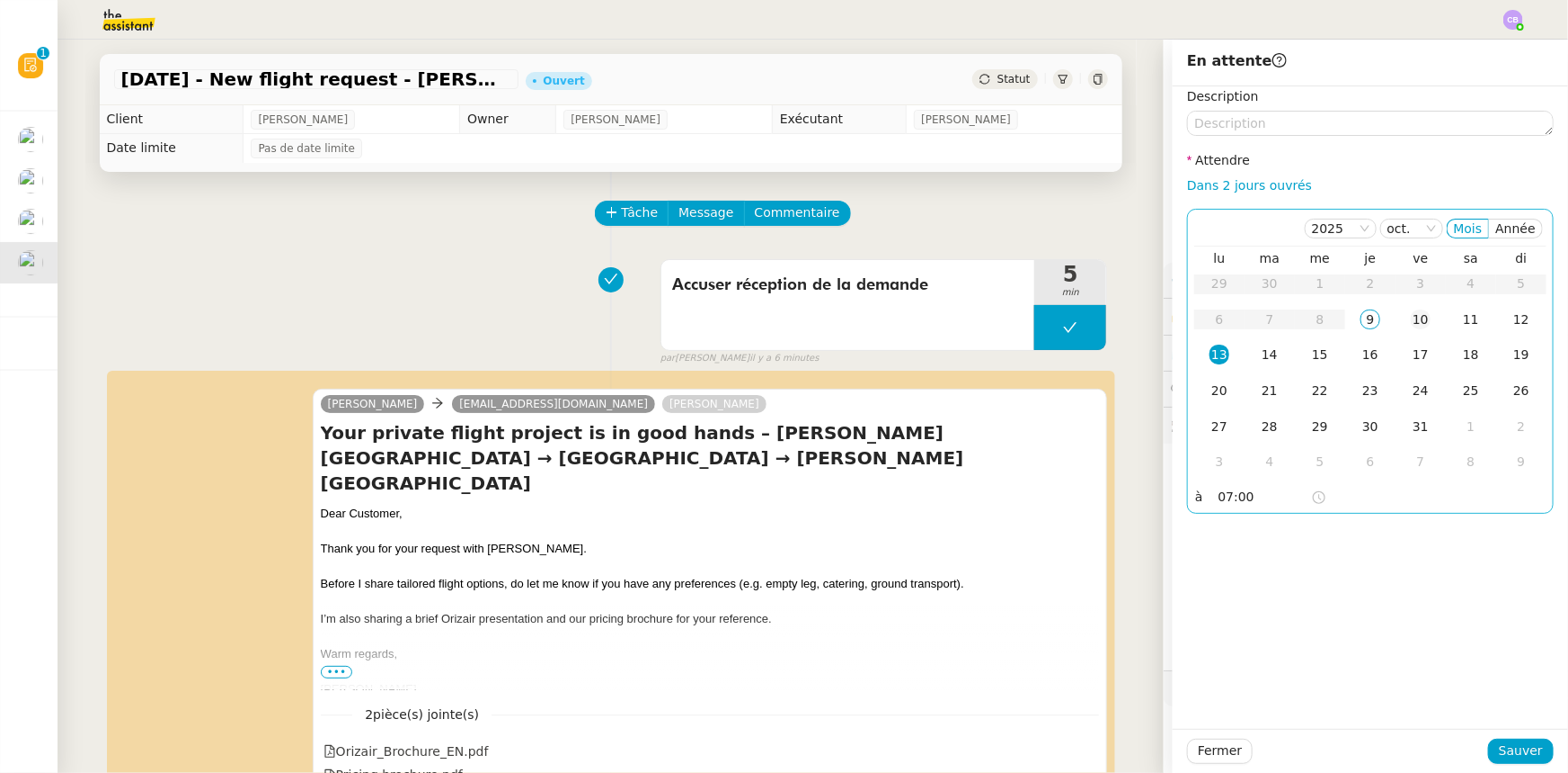
click at [1411, 321] on div "10" at bounding box center [1421, 320] width 20 height 20
click at [1219, 502] on input "07:00" at bounding box center [1265, 496] width 93 height 21
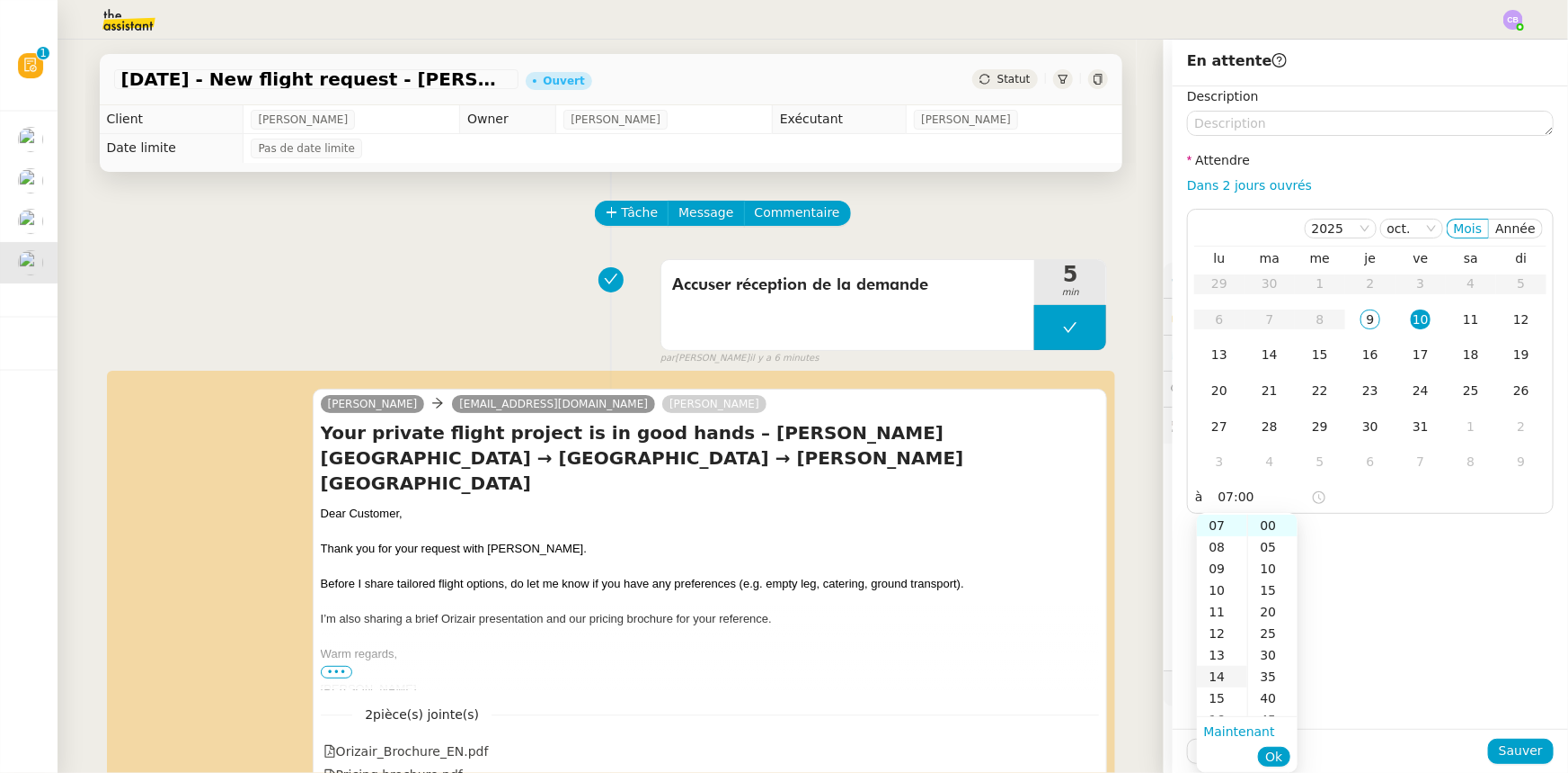
click at [1216, 672] on div "14" at bounding box center [1222, 676] width 50 height 22
type input "14:00"
click at [1279, 748] on span "Ok" at bounding box center [1274, 756] width 17 height 18
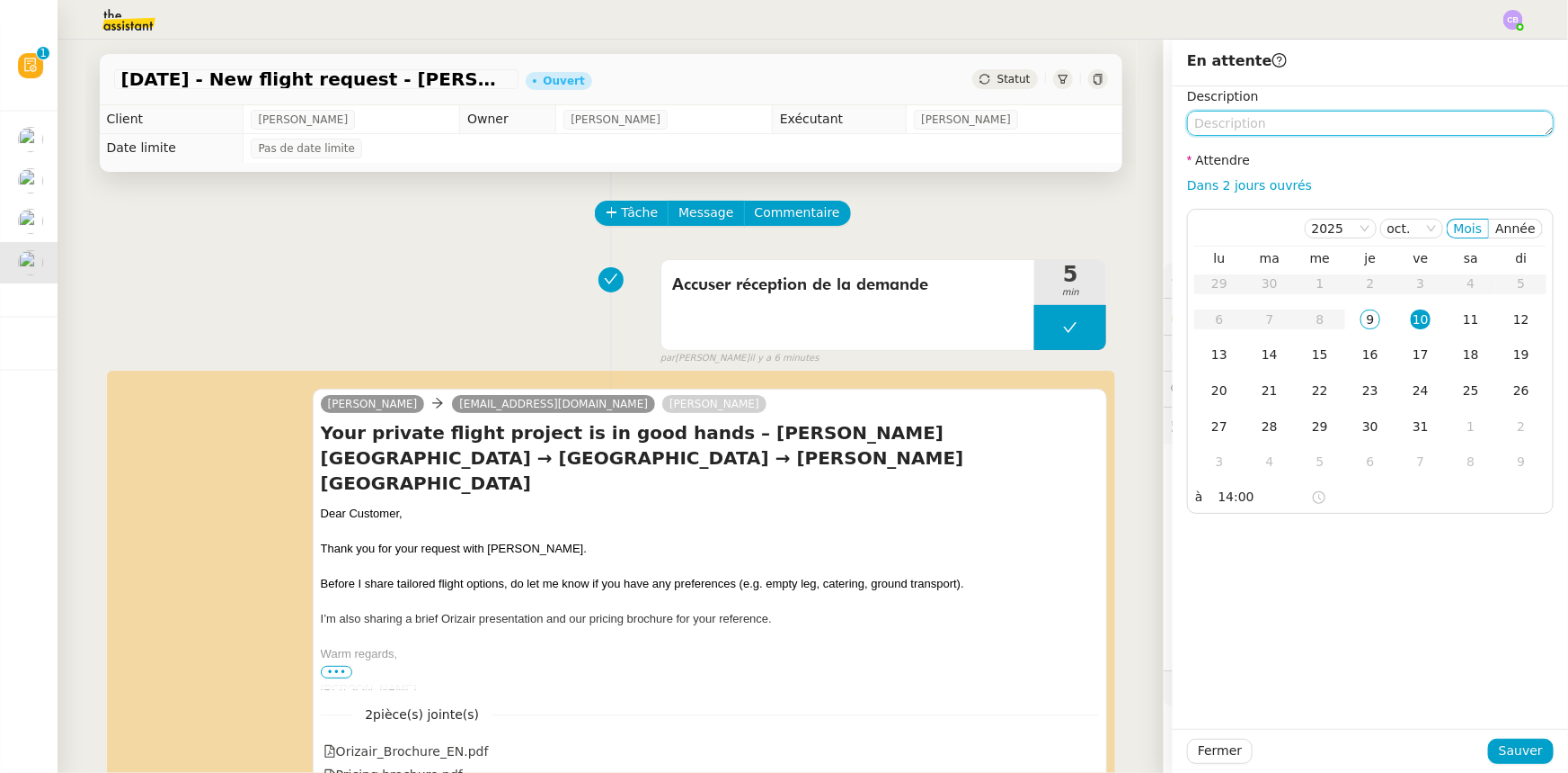
click at [1282, 125] on textarea at bounding box center [1370, 123] width 366 height 25
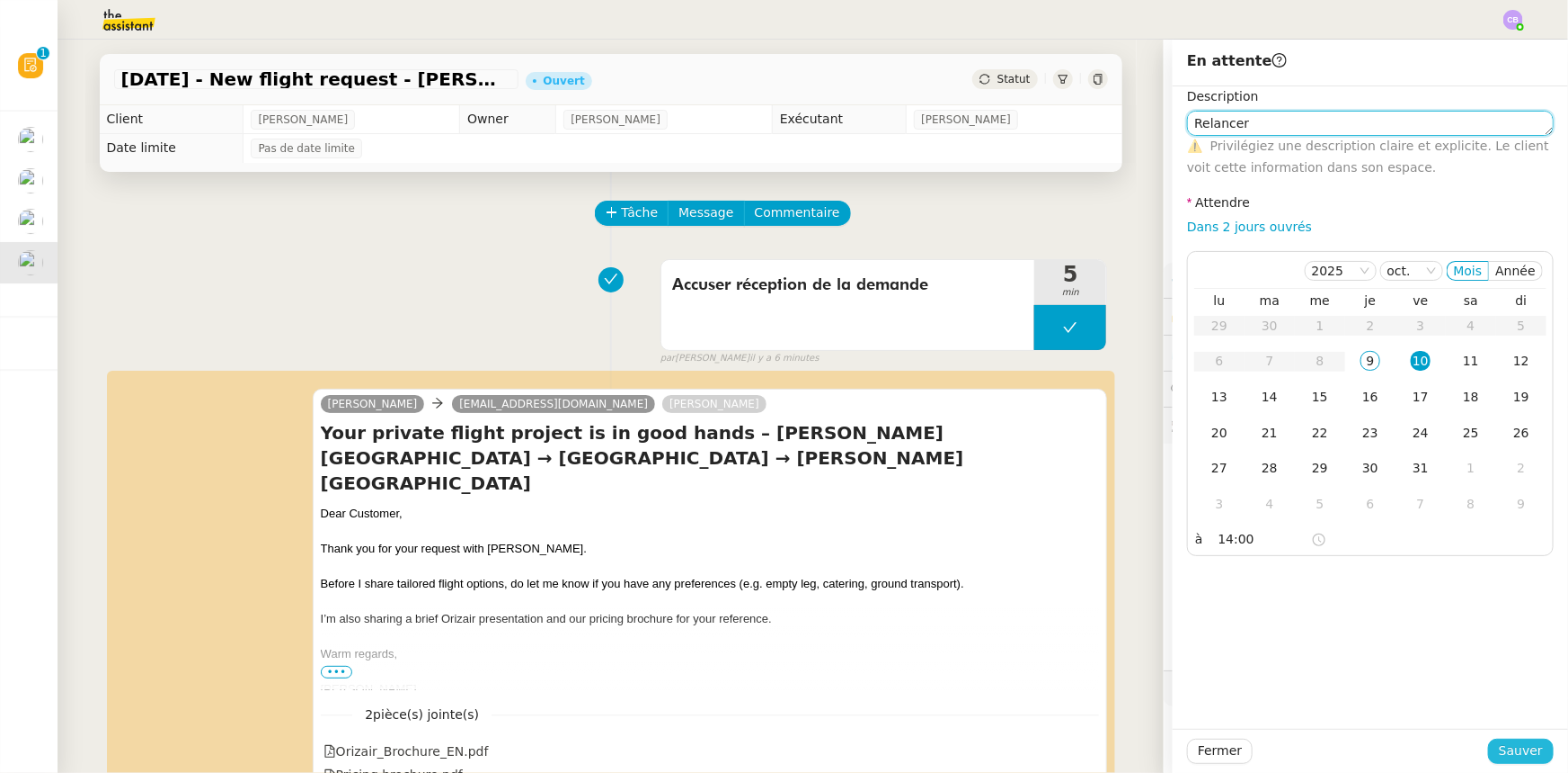
type textarea "Relancer"
click at [1503, 751] on span "Sauver" at bounding box center [1521, 750] width 44 height 21
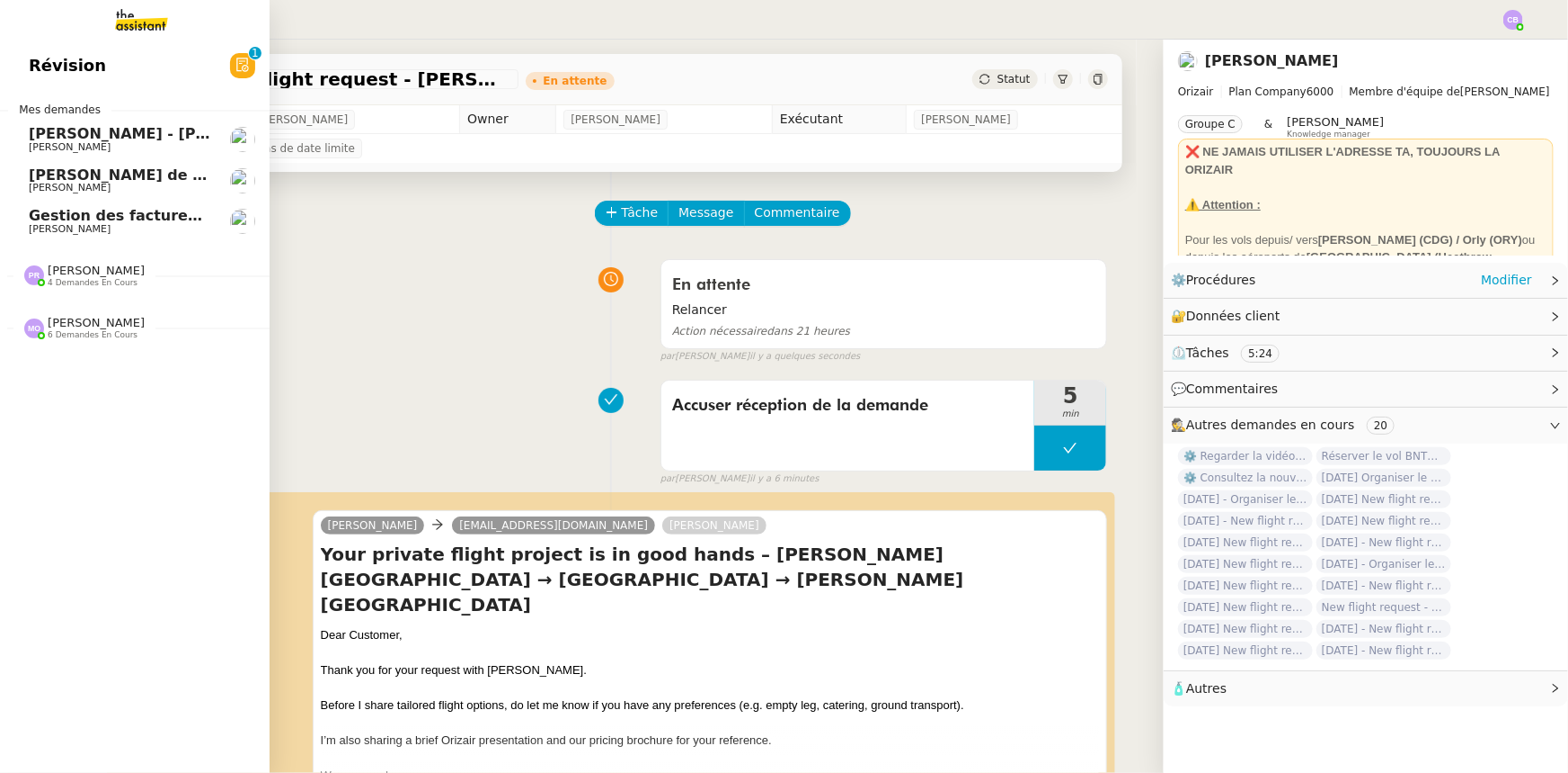
click at [44, 222] on span "Gestion des factures d'achat - septembre/octobre" at bounding box center [231, 215] width 403 height 17
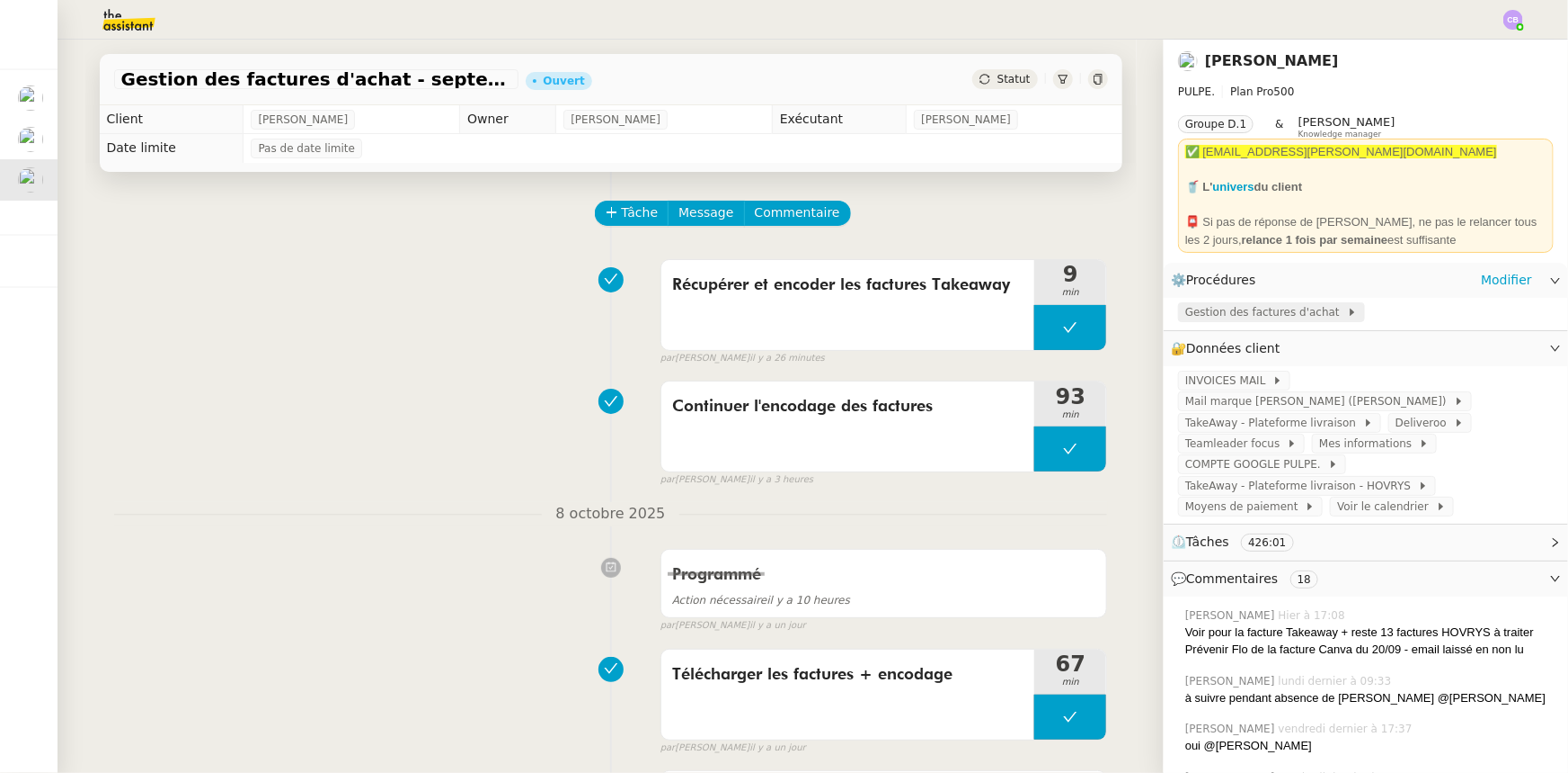
click at [1224, 316] on span "Gestion des factures d'achat" at bounding box center [1267, 312] width 162 height 18
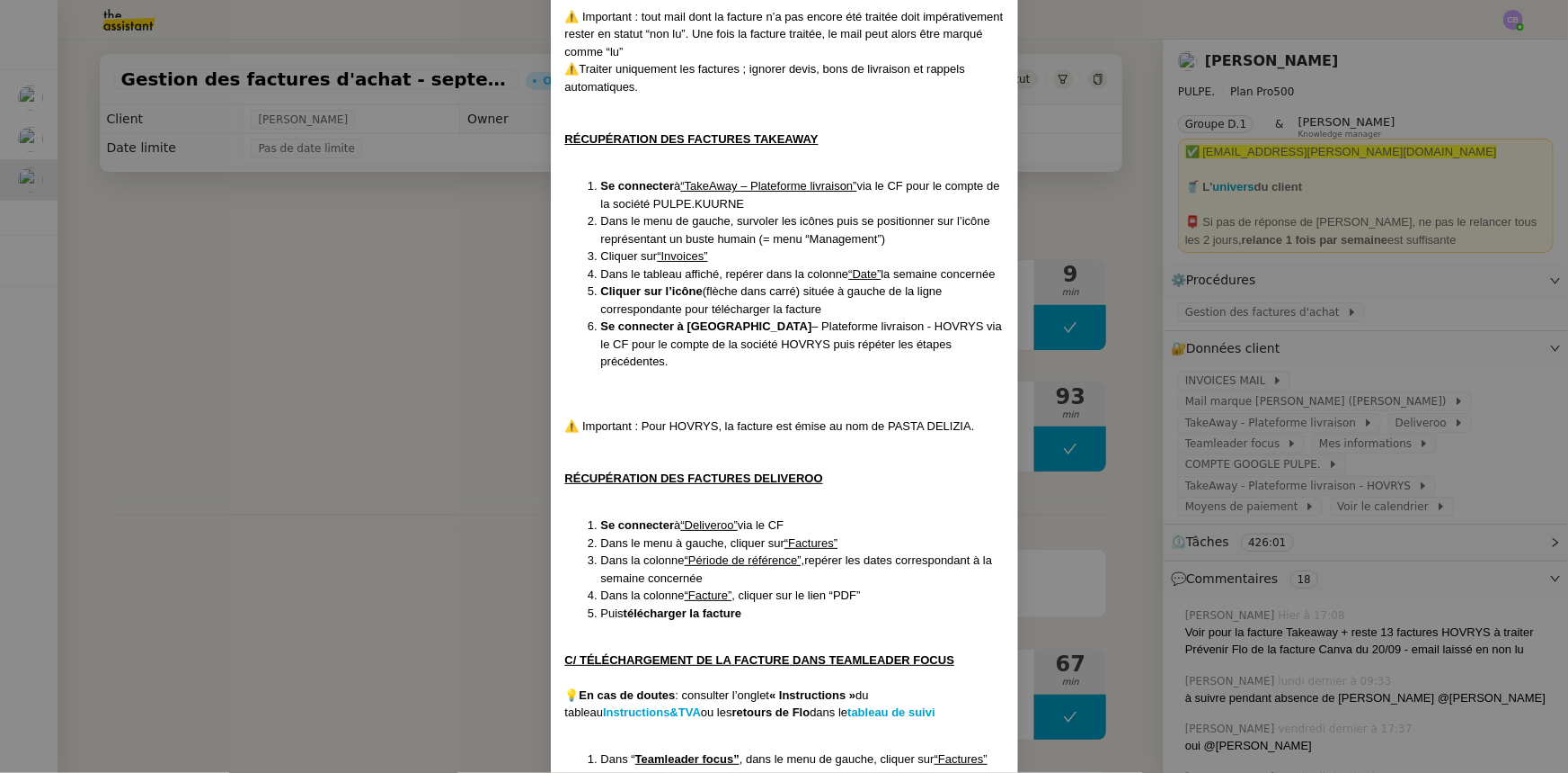
scroll to position [1961, 0]
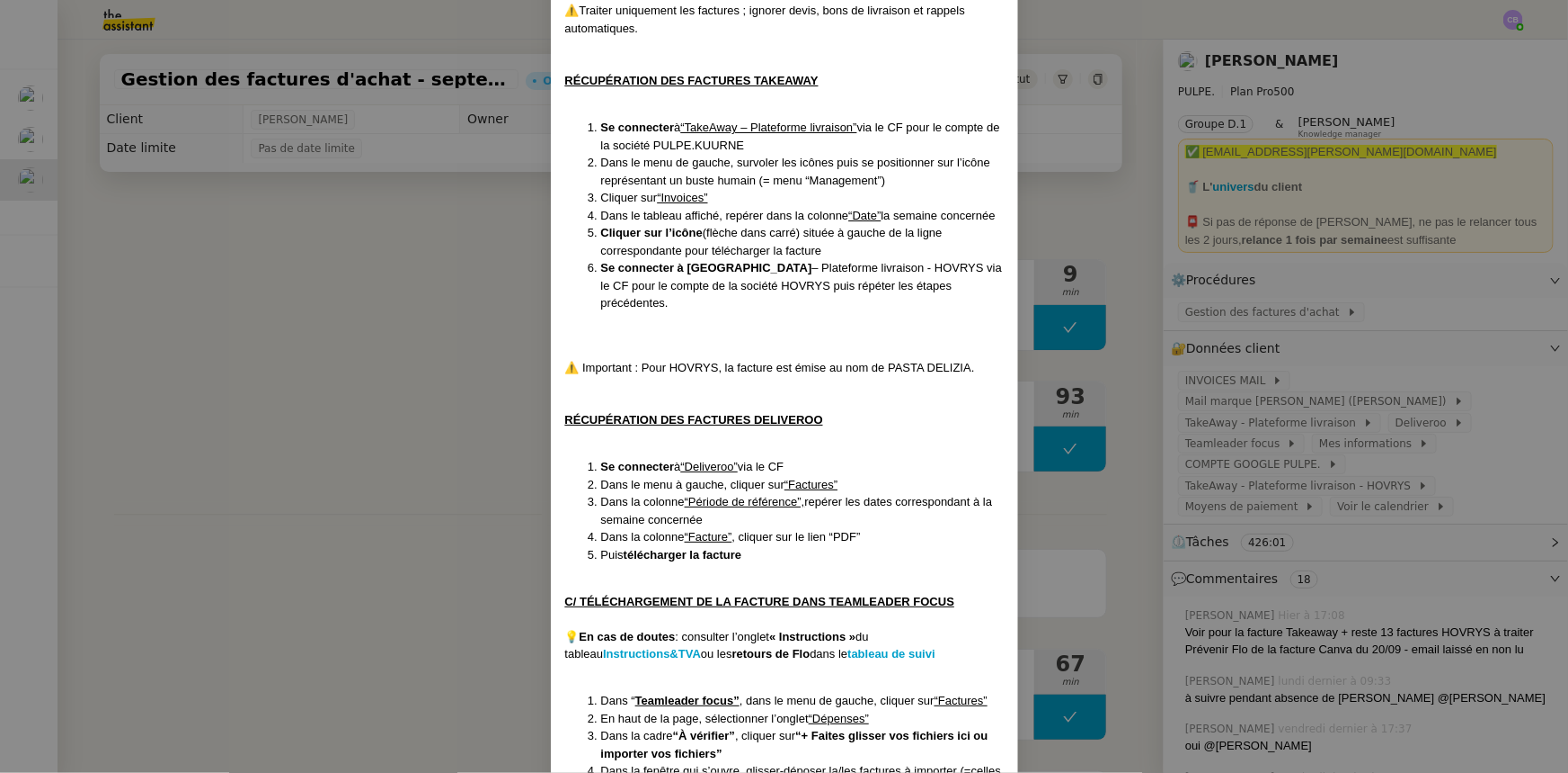
click at [435, 348] on nz-modal-container "Créée le : [DATE] Contexte : [PERSON_NAME] la société mère [PERSON_NAME], qui r…" at bounding box center [784, 386] width 1568 height 773
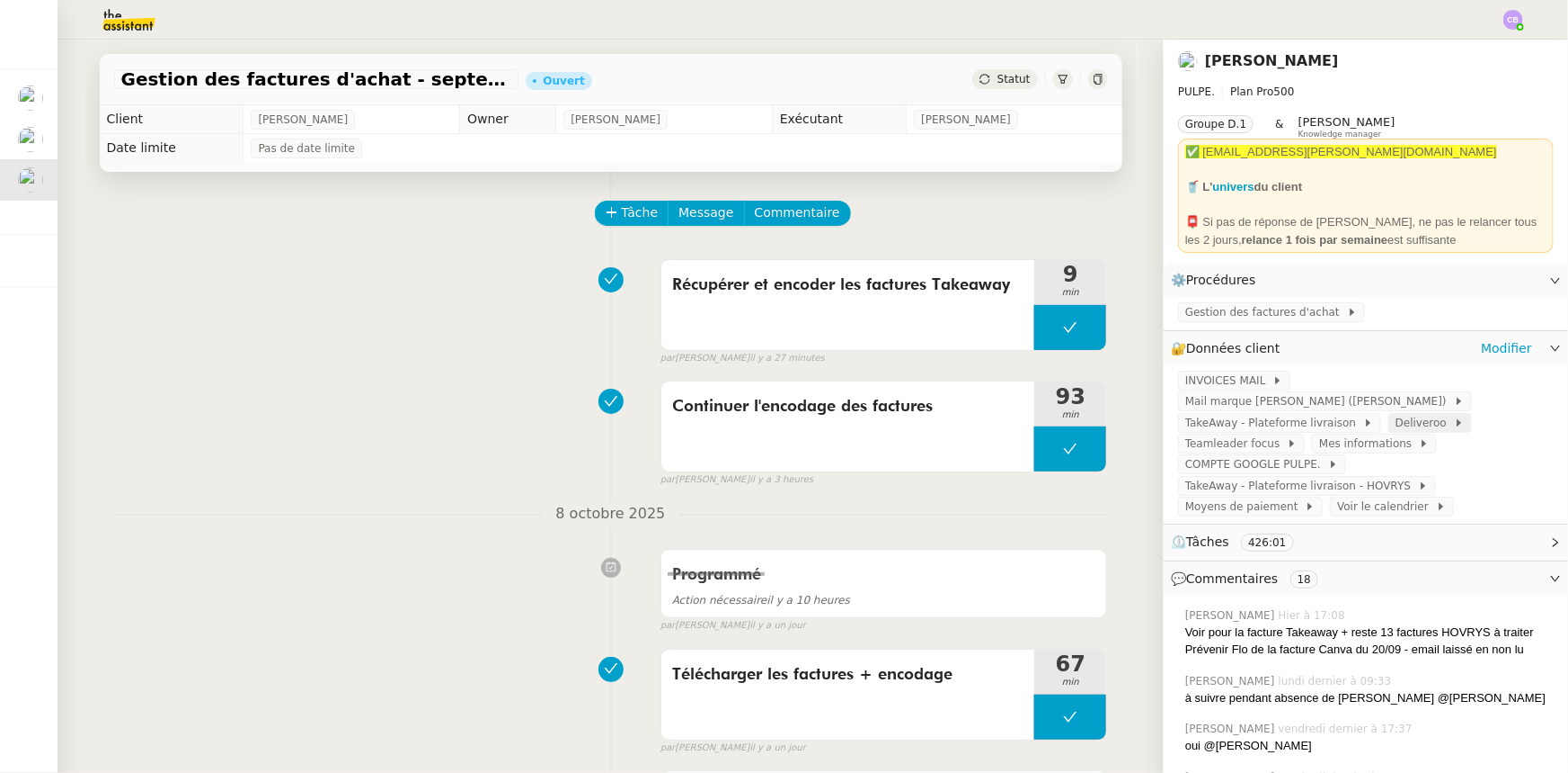
click at [1395, 413] on span "Deliveroo" at bounding box center [1424, 422] width 59 height 18
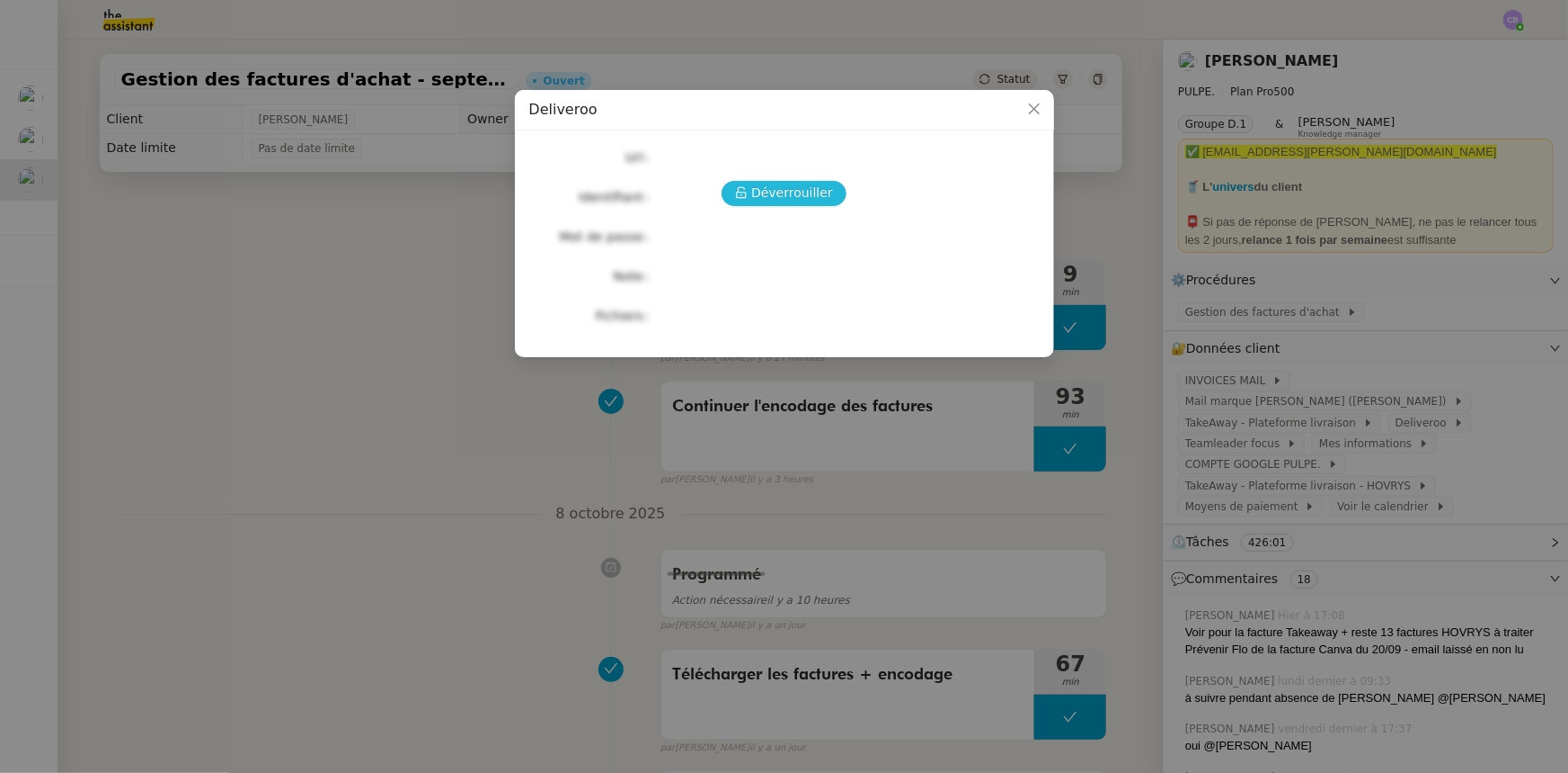
click at [824, 200] on span "Déverrouiller" at bounding box center [792, 193] width 82 height 21
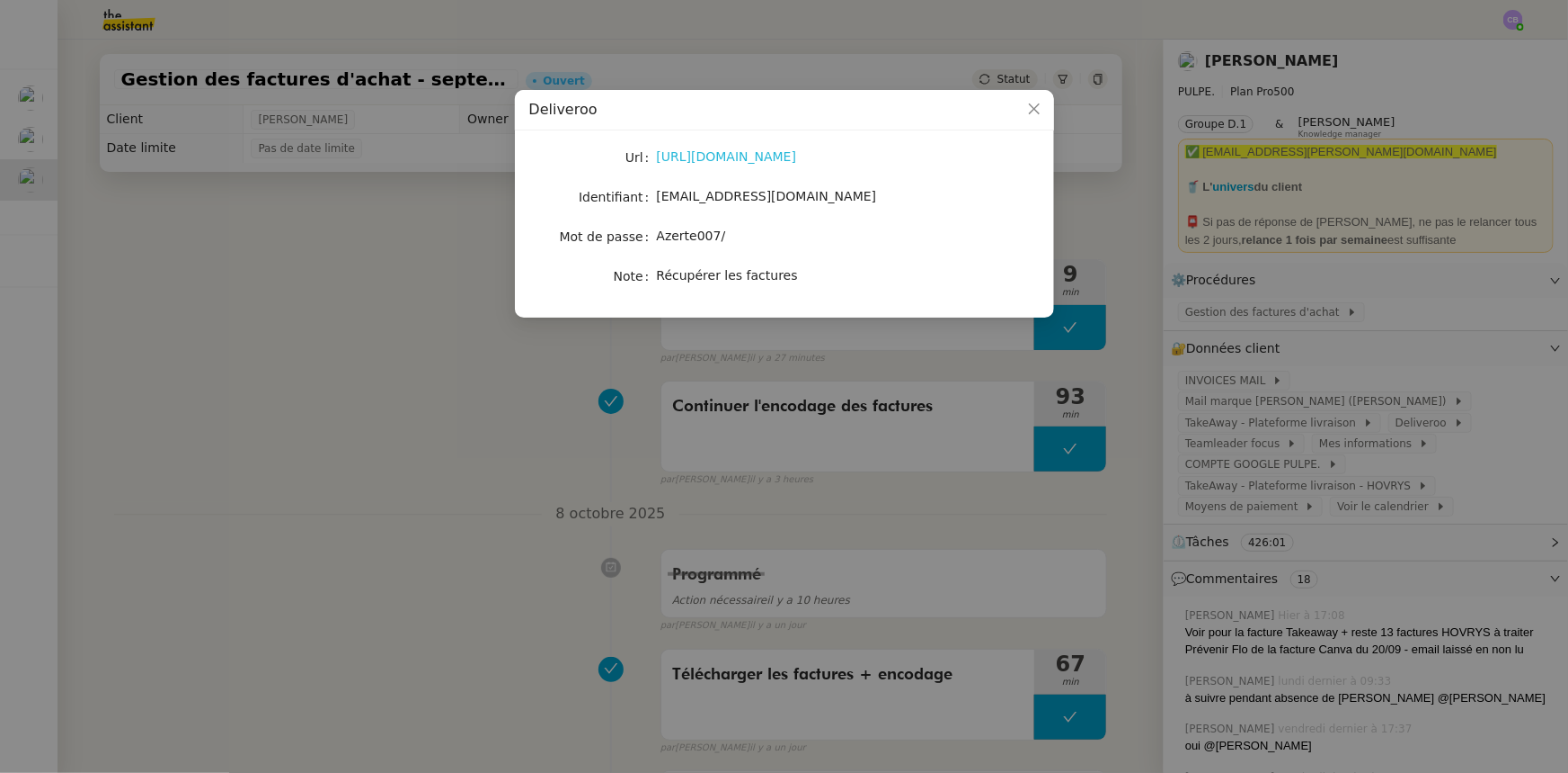
click at [780, 158] on link "[URL][DOMAIN_NAME]" at bounding box center [727, 156] width 140 height 14
click at [1038, 109] on icon "Close" at bounding box center [1034, 109] width 14 height 14
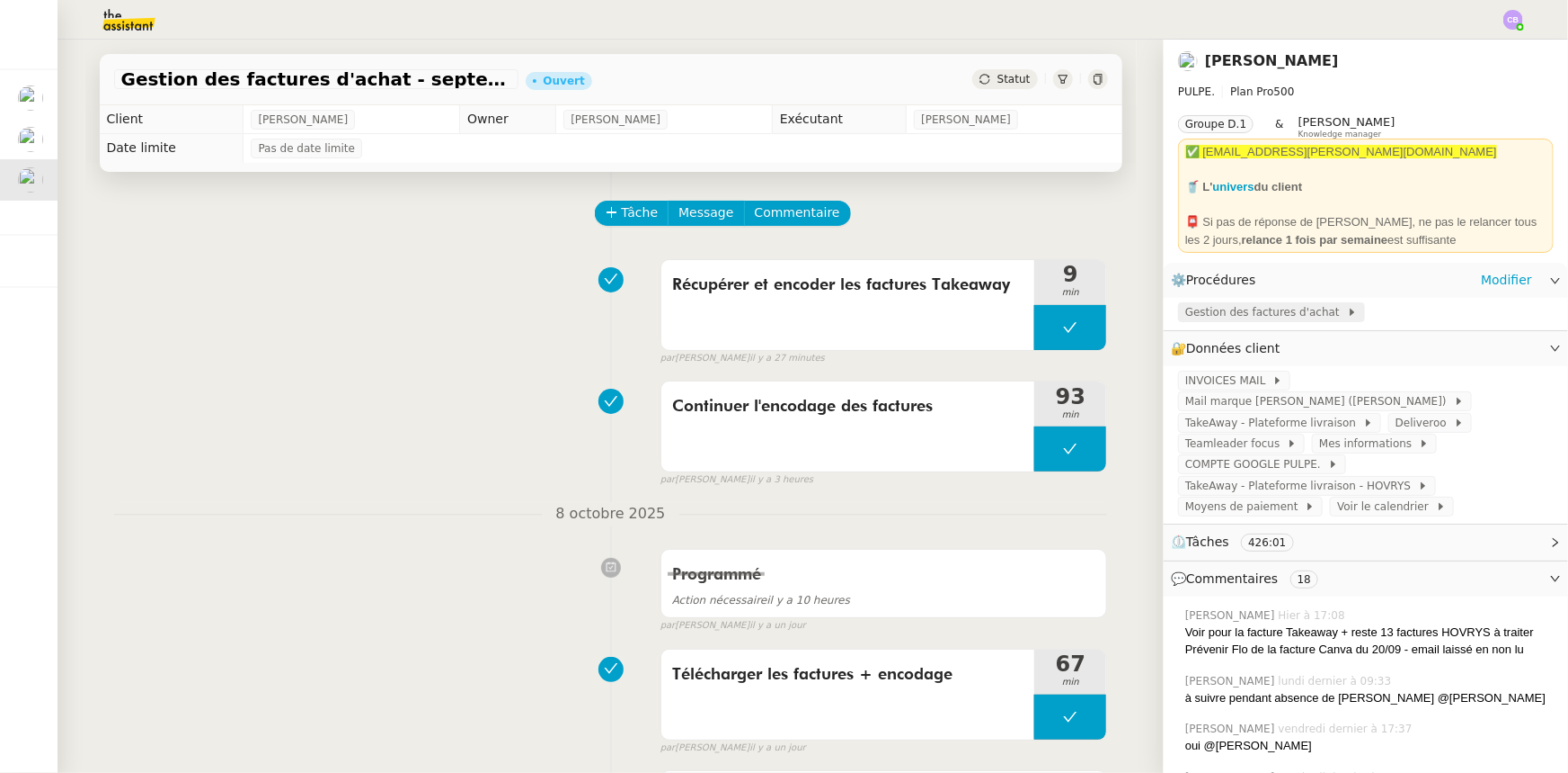
click at [1198, 318] on span "Gestion des factures d'achat" at bounding box center [1267, 312] width 162 height 18
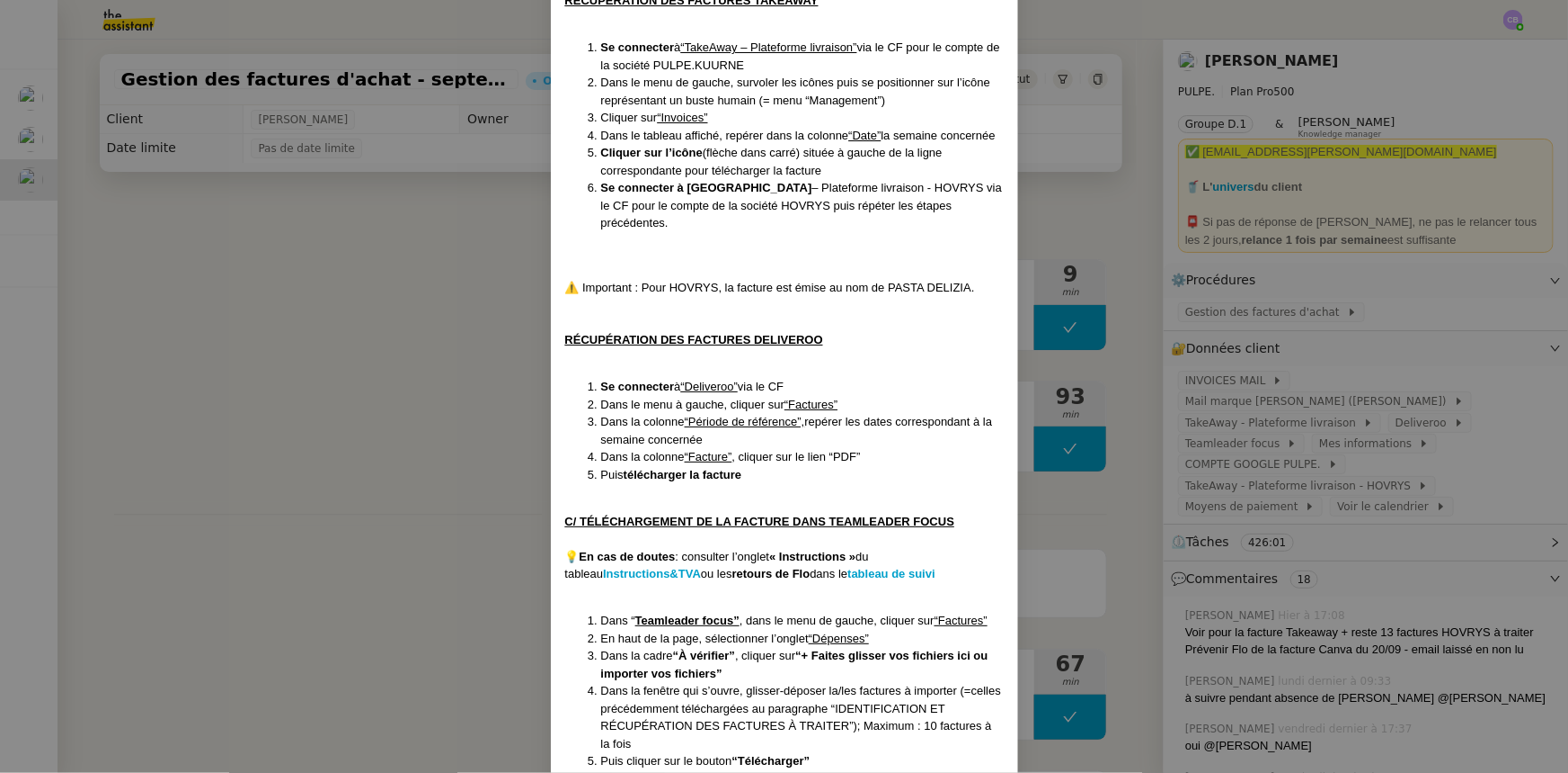
scroll to position [2043, 0]
click at [430, 327] on nz-modal-container "Créée le : [DATE] Contexte : [PERSON_NAME] la société mère [PERSON_NAME], qui r…" at bounding box center [784, 386] width 1568 height 773
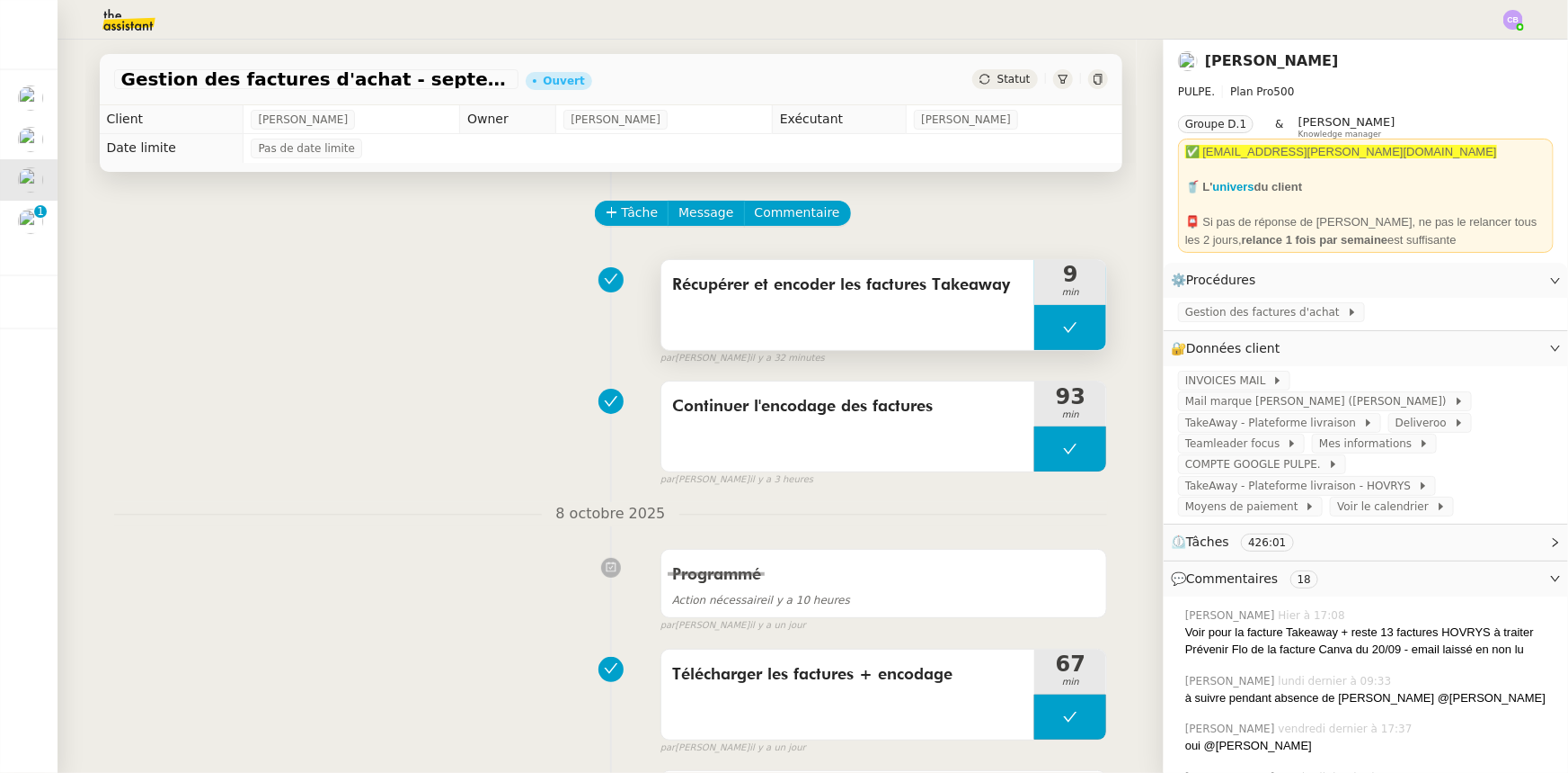
click at [889, 313] on div "Récupérer et encoder les factures Takeaway" at bounding box center [848, 305] width 374 height 90
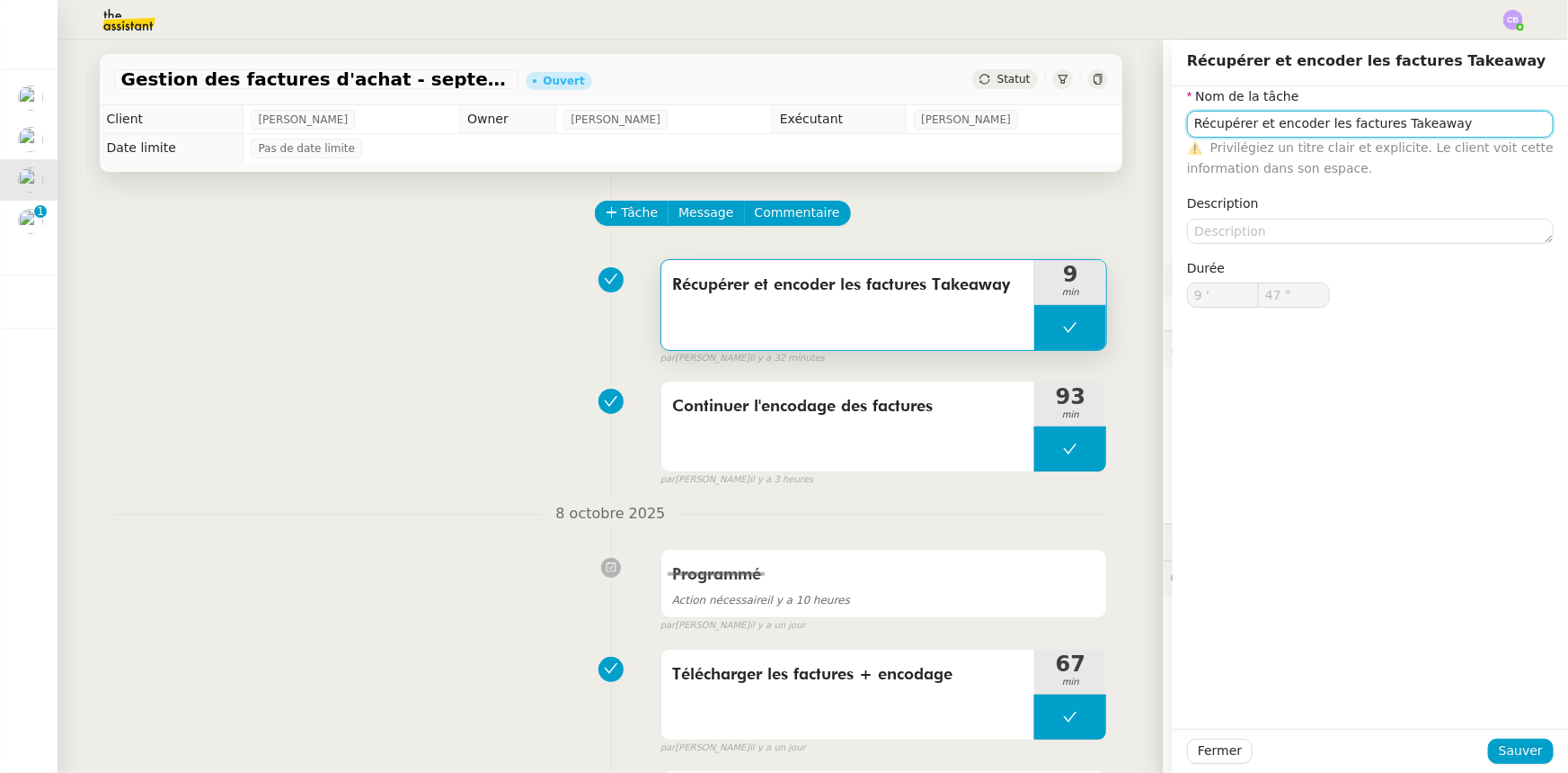
click at [1445, 127] on input "Récupérer et encoder les factures Takeaway" at bounding box center [1370, 124] width 366 height 26
type input "Récupérer et encoder les factures Takeaway et Deliveroo"
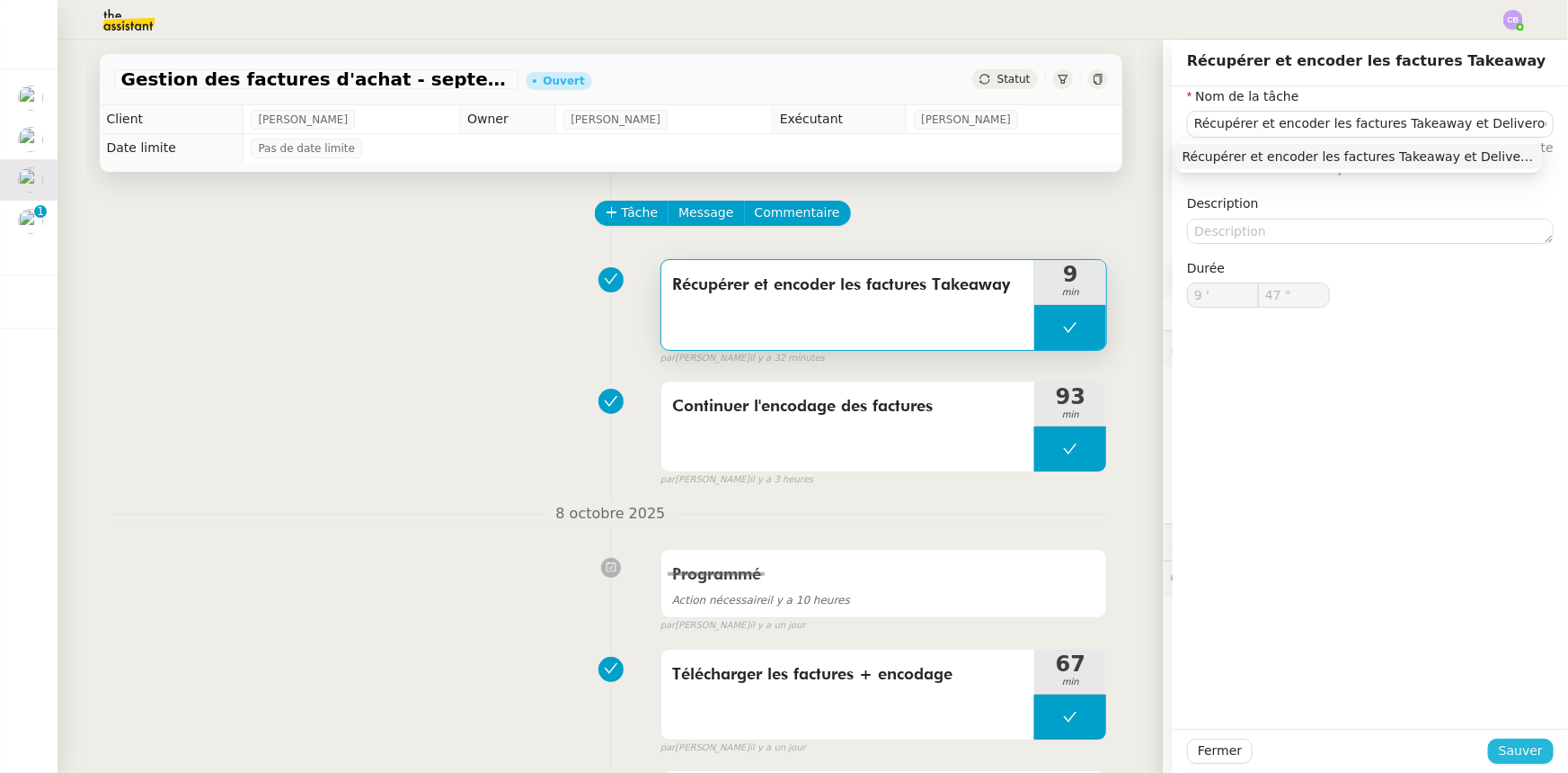
click at [1506, 759] on span "Sauver" at bounding box center [1521, 750] width 44 height 21
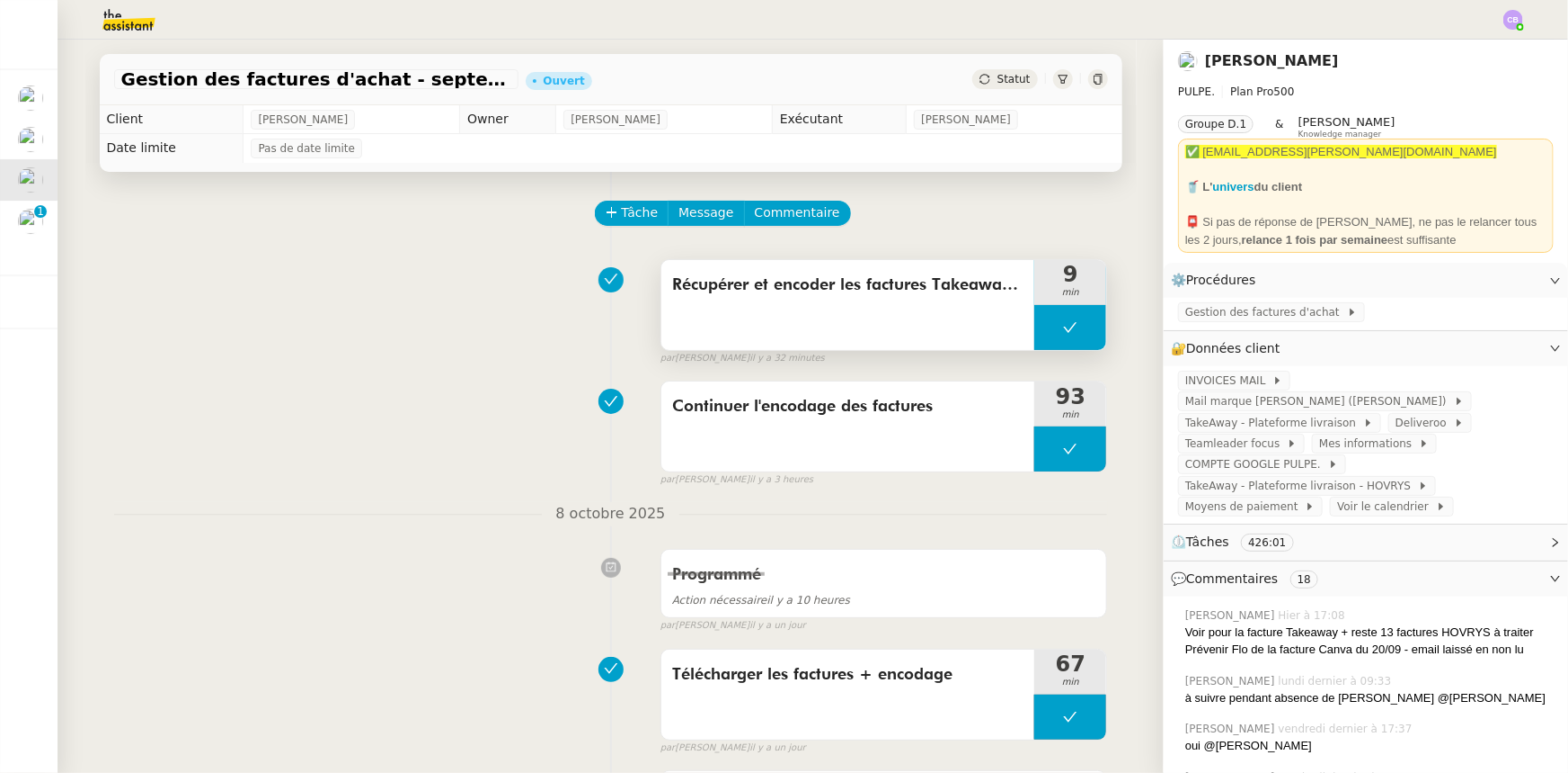
click at [1034, 323] on button at bounding box center [1070, 327] width 72 height 45
click at [1207, 319] on span "Gestion des factures d'achat" at bounding box center [1267, 312] width 162 height 18
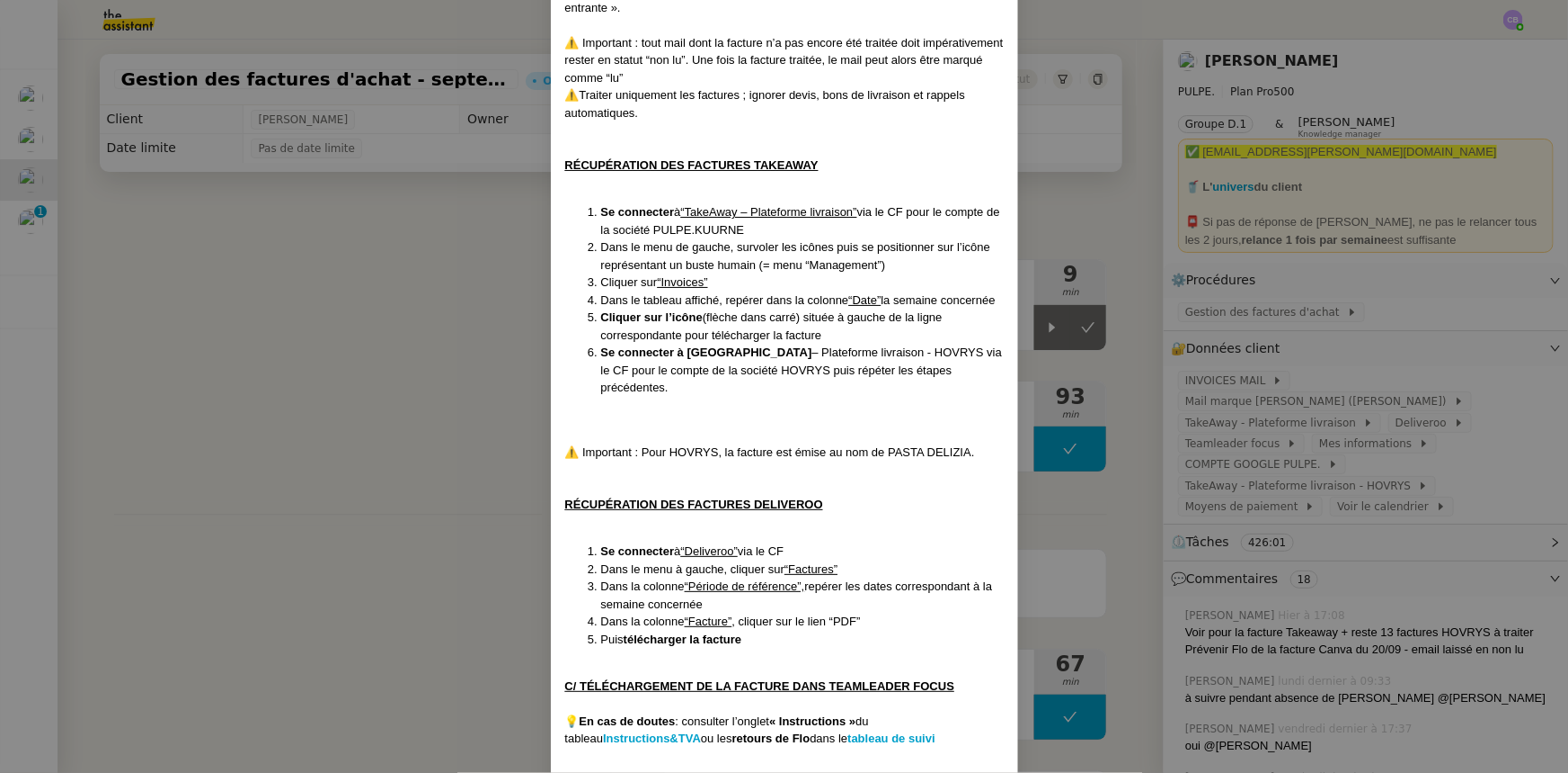
scroll to position [1961, 0]
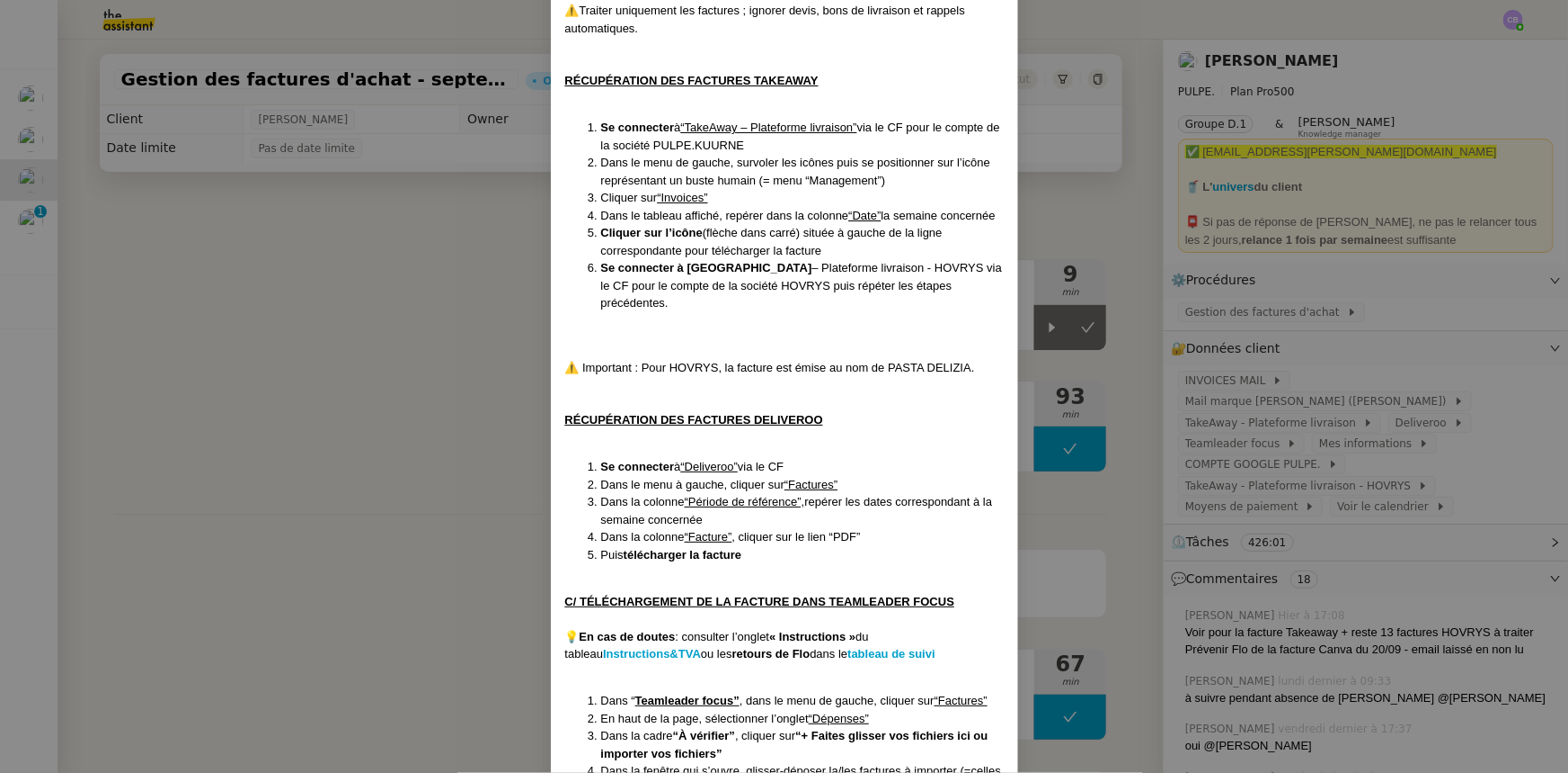
click at [374, 309] on nz-modal-container "Créée le : [DATE] Contexte : [PERSON_NAME] la société mère [PERSON_NAME], qui r…" at bounding box center [784, 386] width 1568 height 773
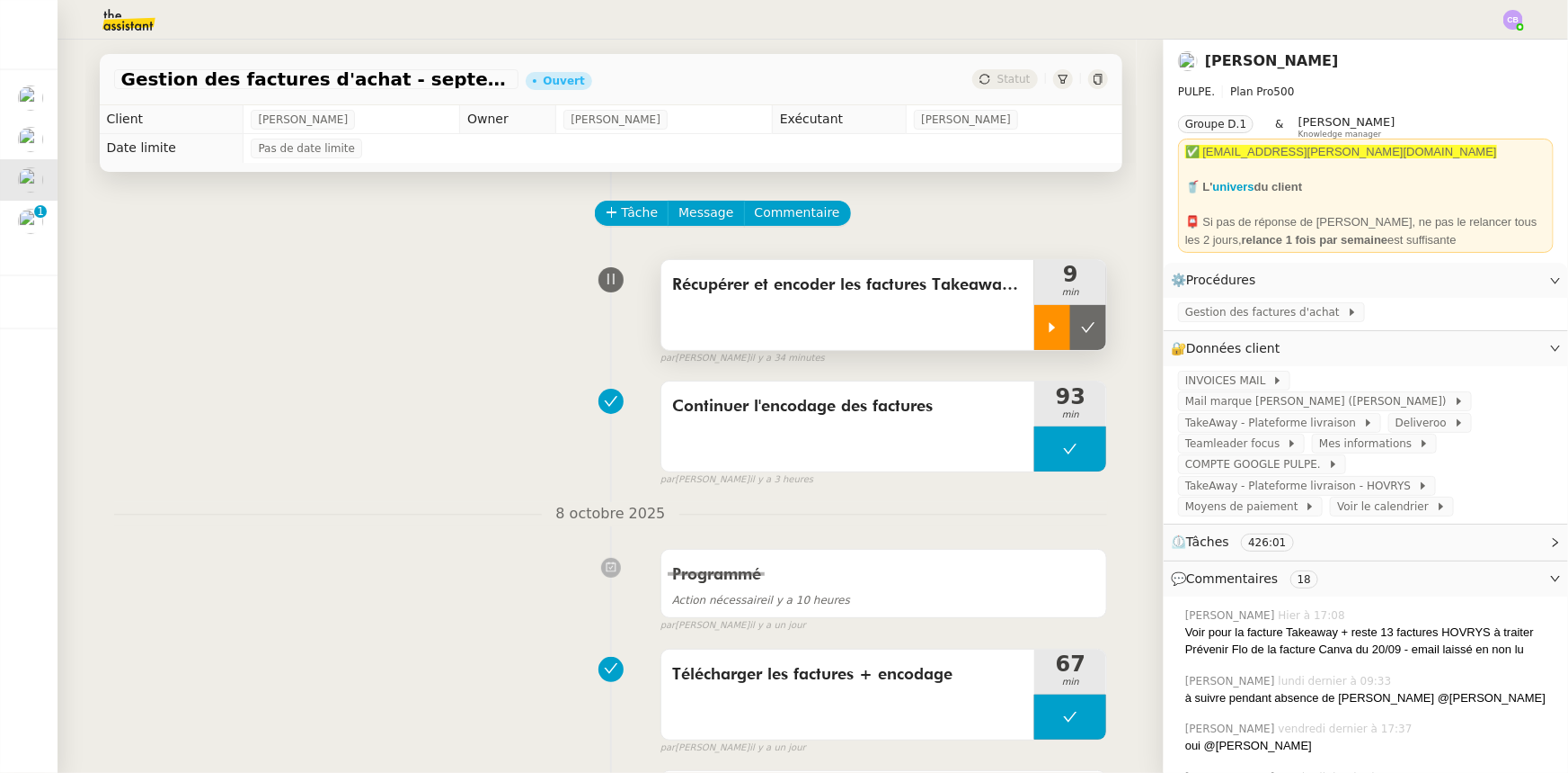
click at [1045, 333] on icon at bounding box center [1052, 328] width 14 height 14
click at [1034, 339] on div at bounding box center [1070, 327] width 72 height 45
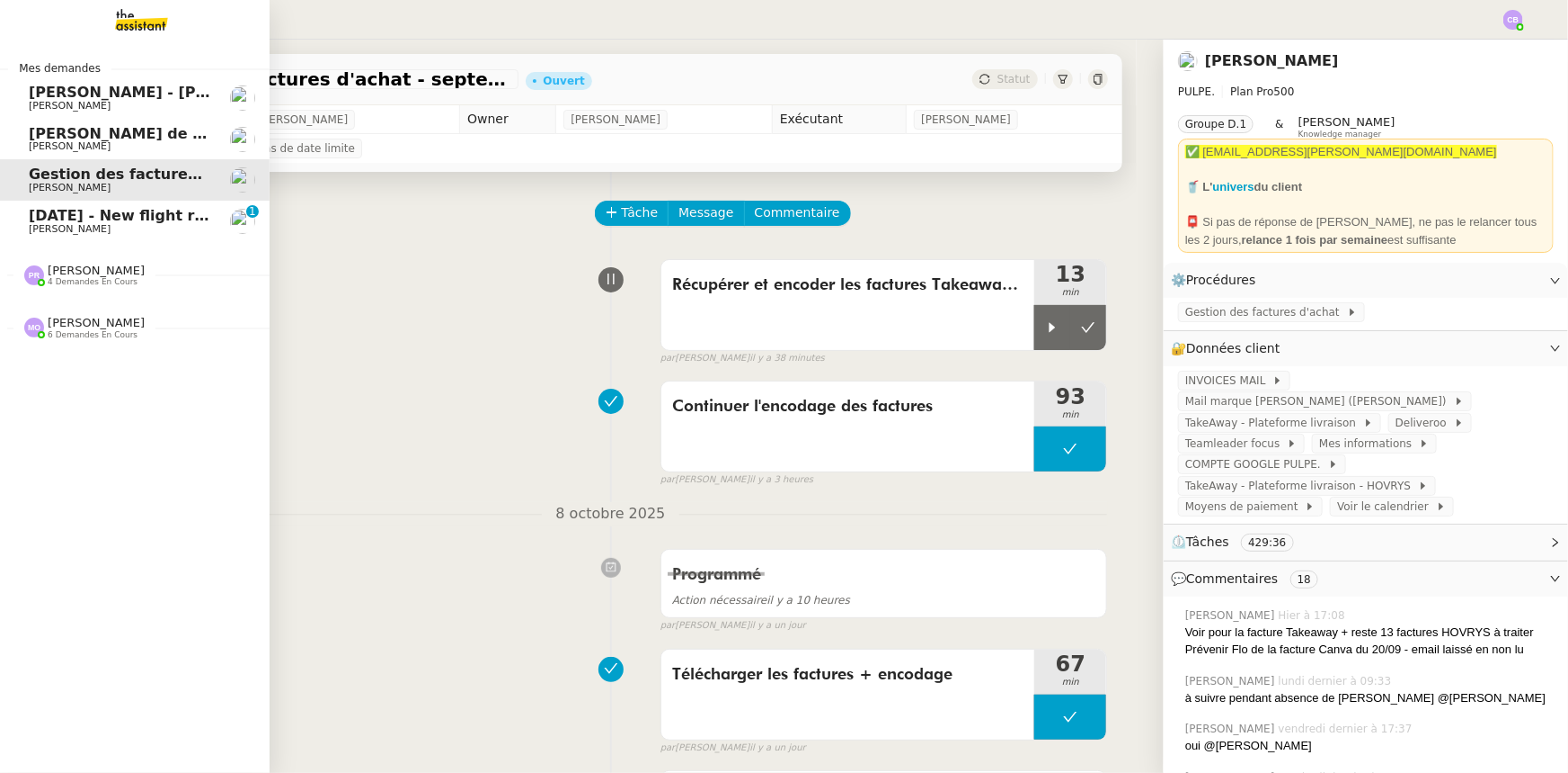
click at [50, 224] on span "[PERSON_NAME]" at bounding box center [70, 229] width 82 height 12
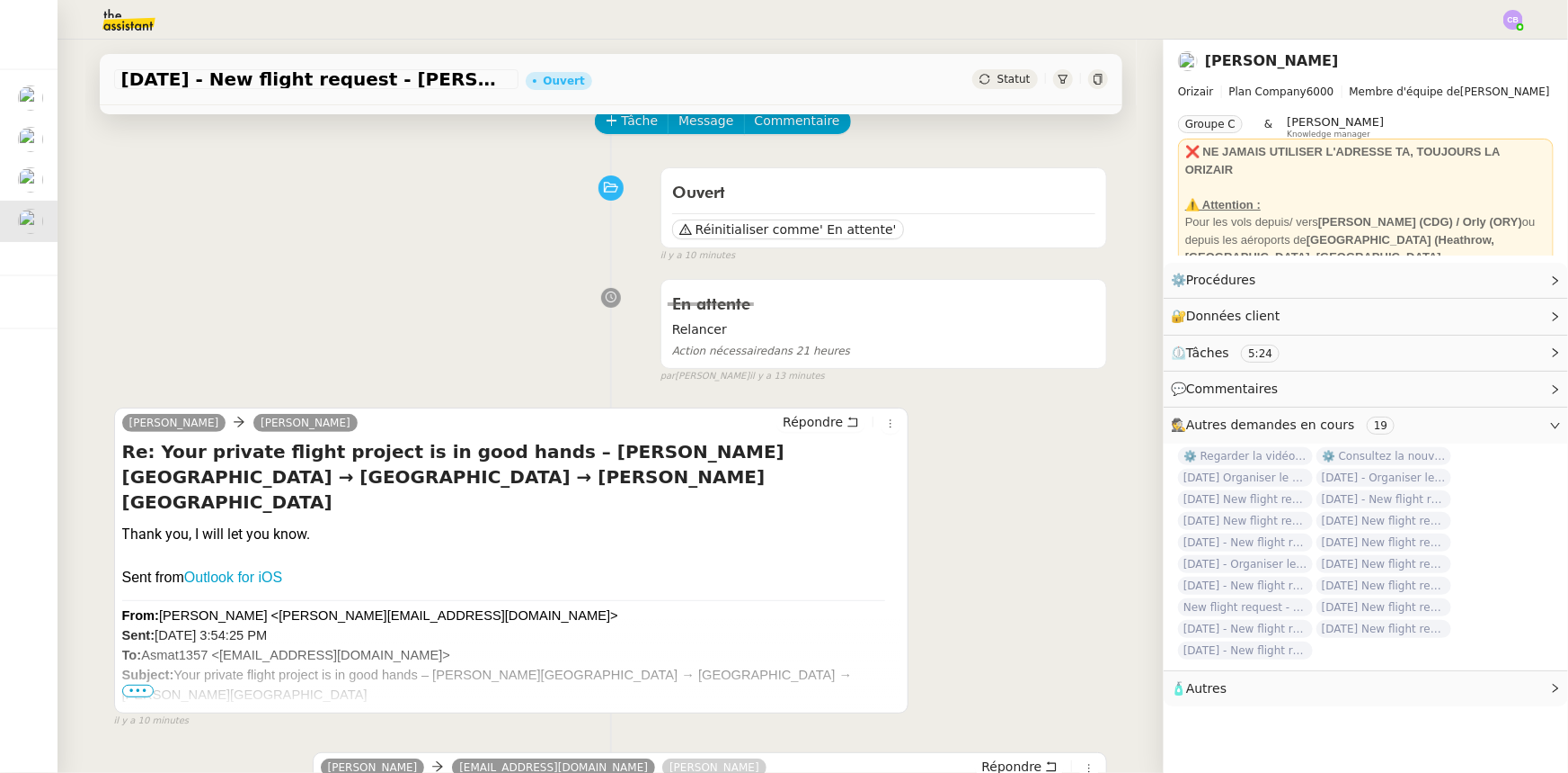
scroll to position [81, 0]
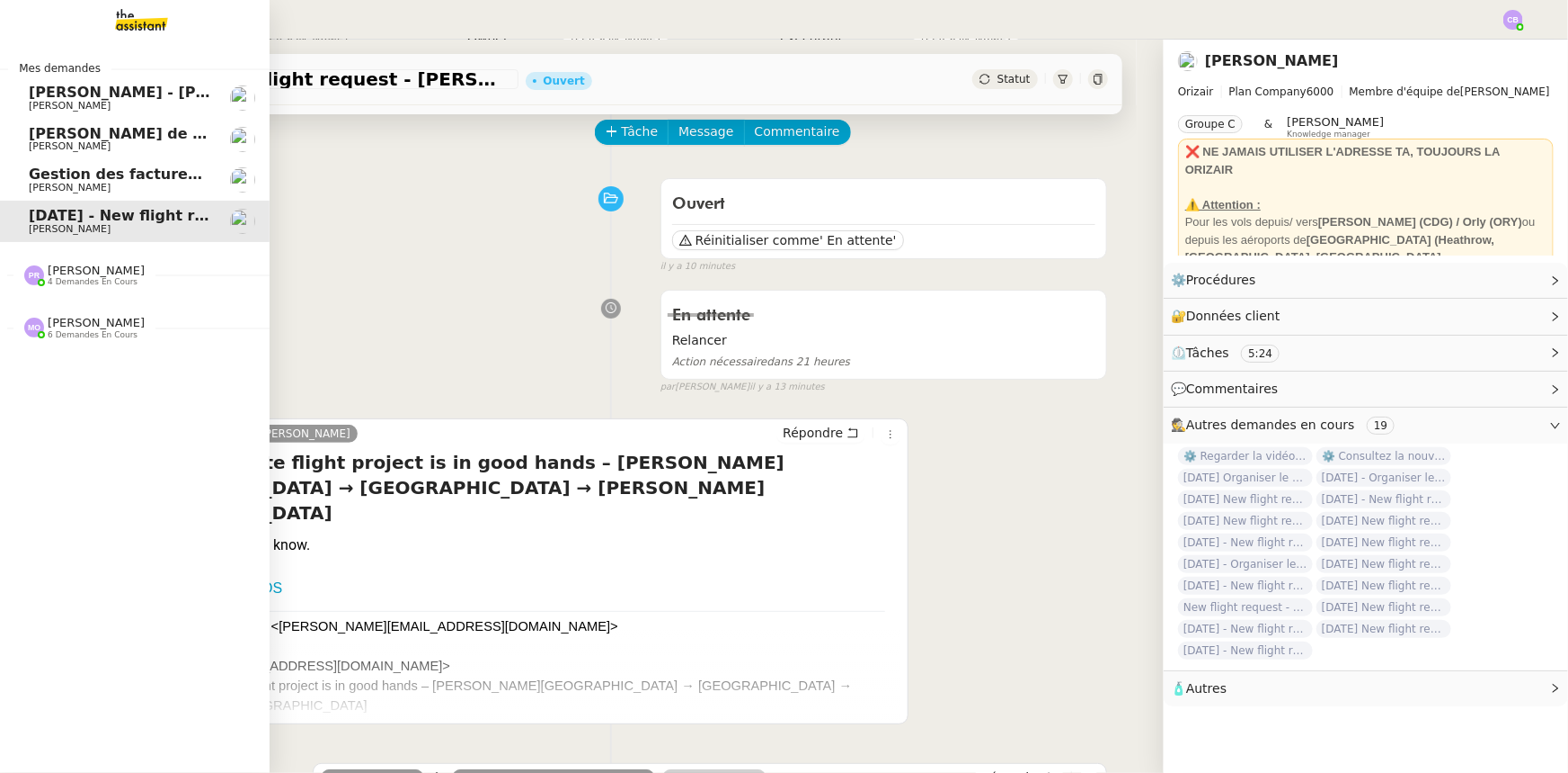
click at [43, 180] on span "Gestion des factures d'achat - septembre/octobre" at bounding box center [231, 174] width 403 height 17
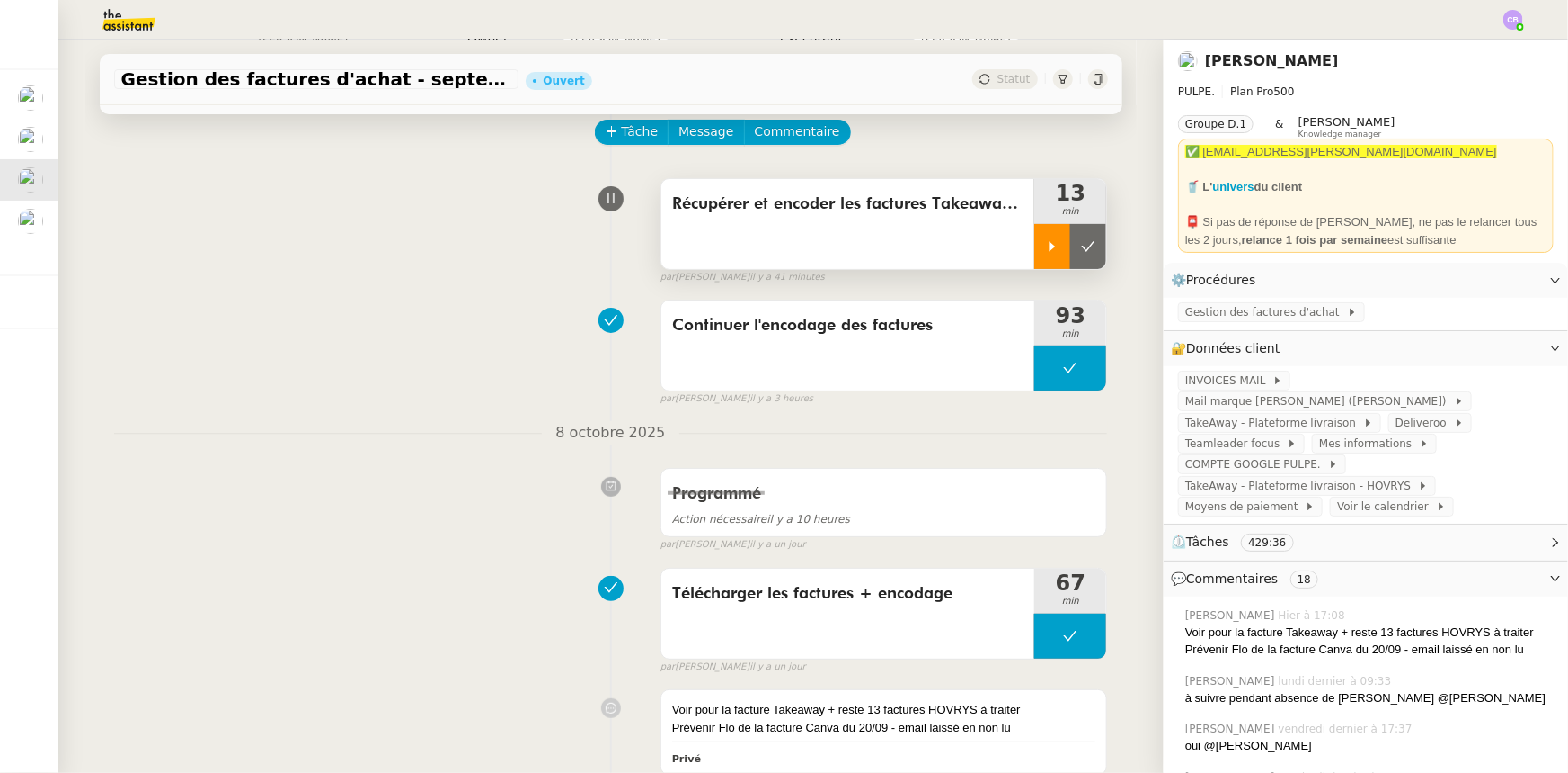
click at [1045, 249] on icon at bounding box center [1052, 247] width 14 height 14
drag, startPoint x: 1028, startPoint y: 253, endPoint x: 1056, endPoint y: 259, distance: 28.6
click at [1034, 253] on div at bounding box center [1070, 246] width 72 height 45
click at [1081, 252] on icon at bounding box center [1088, 247] width 14 height 14
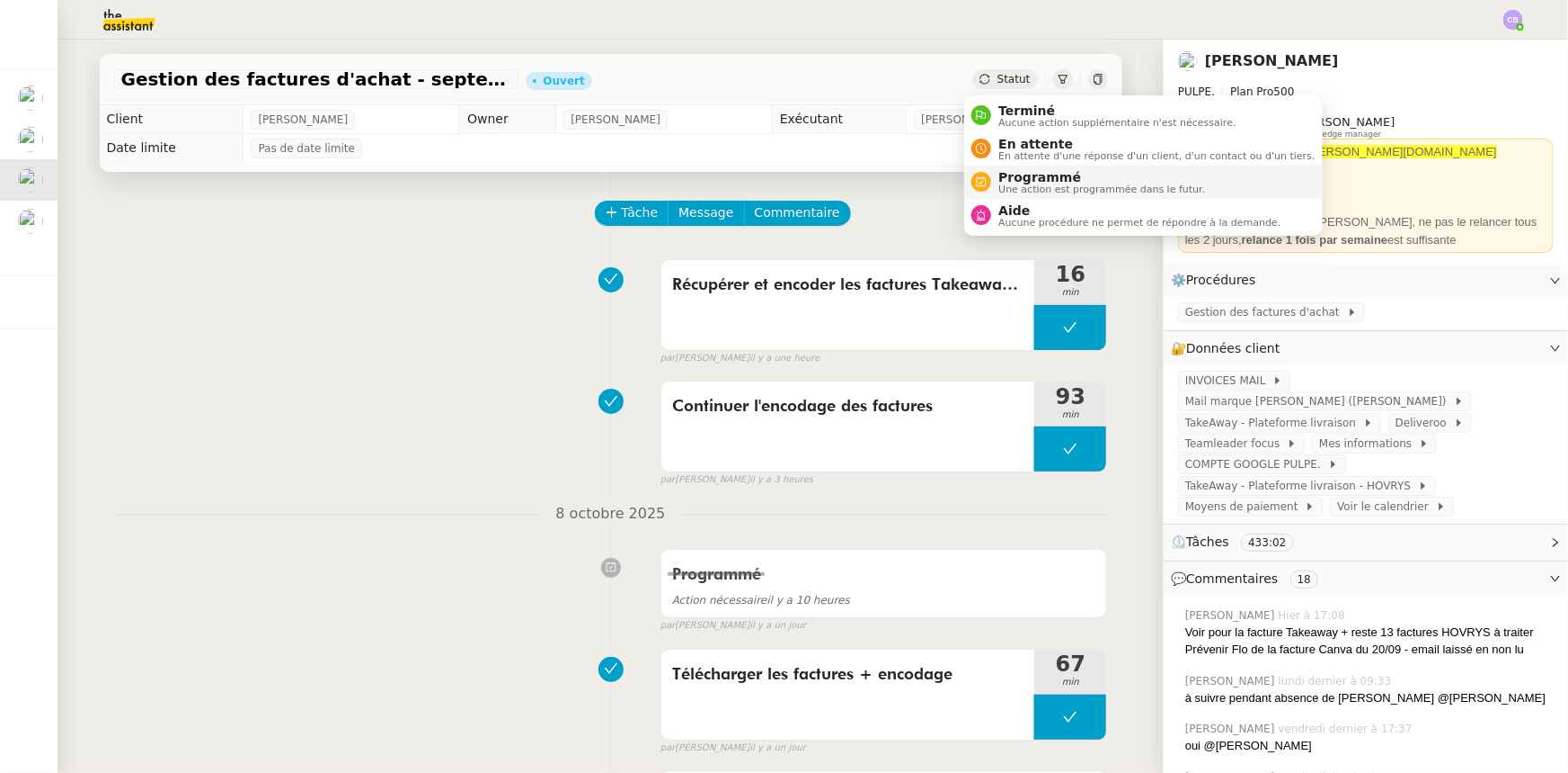
click at [1041, 177] on span "Programmé" at bounding box center [1101, 177] width 207 height 14
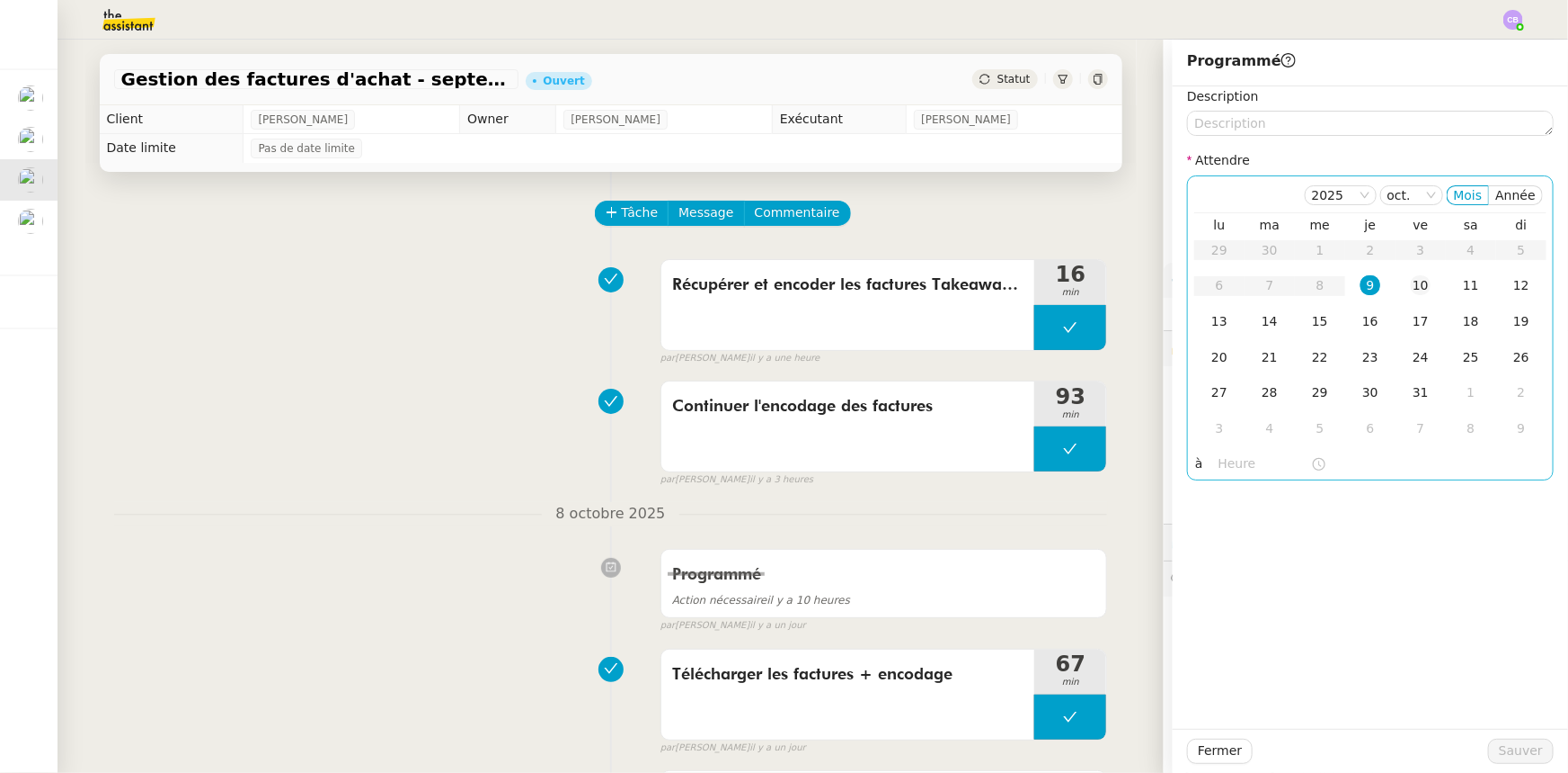
click at [1411, 289] on div "10" at bounding box center [1421, 286] width 20 height 20
click at [1222, 467] on input "text" at bounding box center [1265, 463] width 93 height 21
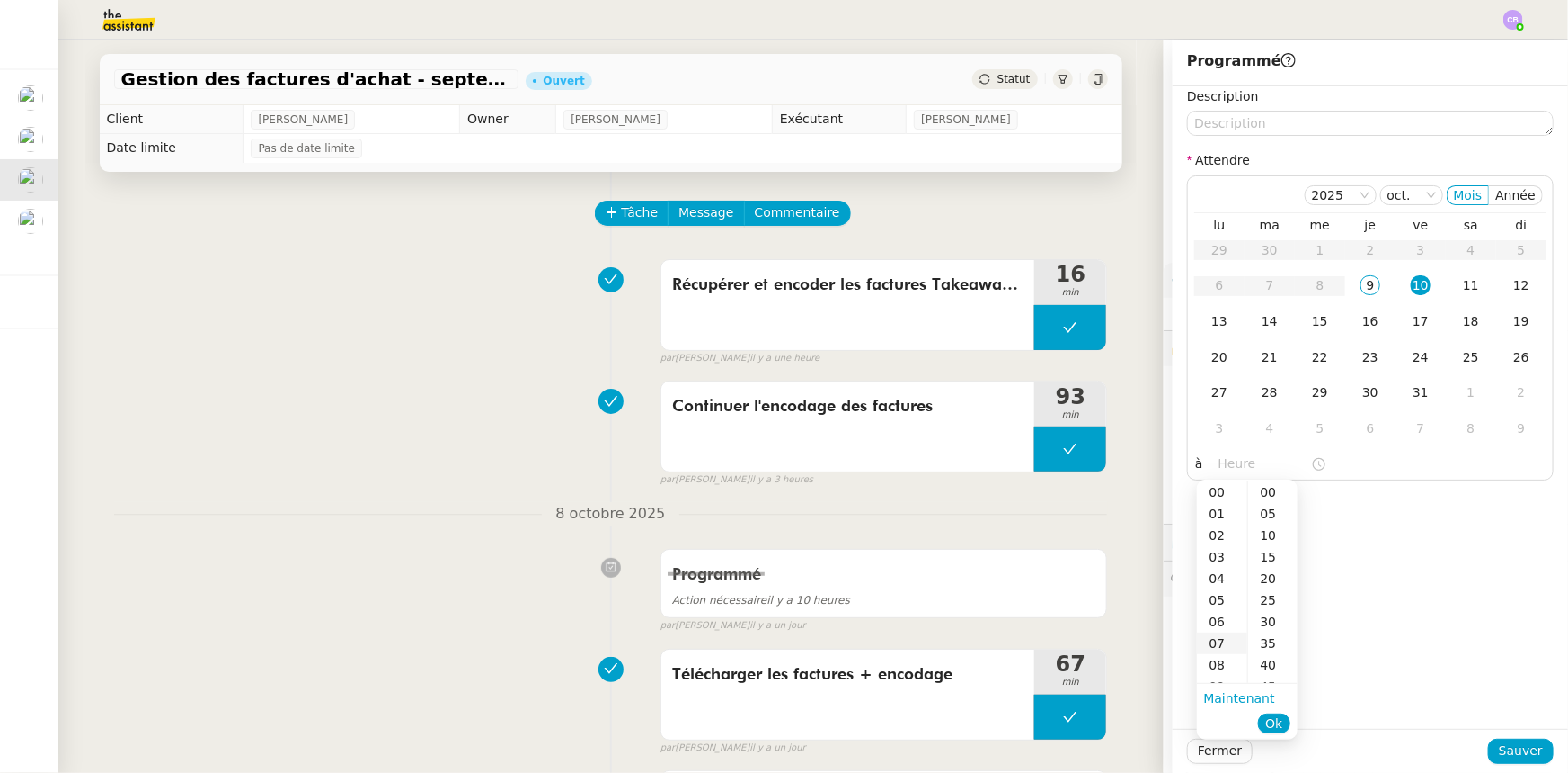
click at [1218, 643] on div "07" at bounding box center [1222, 643] width 50 height 22
click at [1269, 492] on div "00" at bounding box center [1274, 492] width 50 height 22
type input "07:00"
click at [1273, 723] on span "Ok" at bounding box center [1274, 723] width 17 height 18
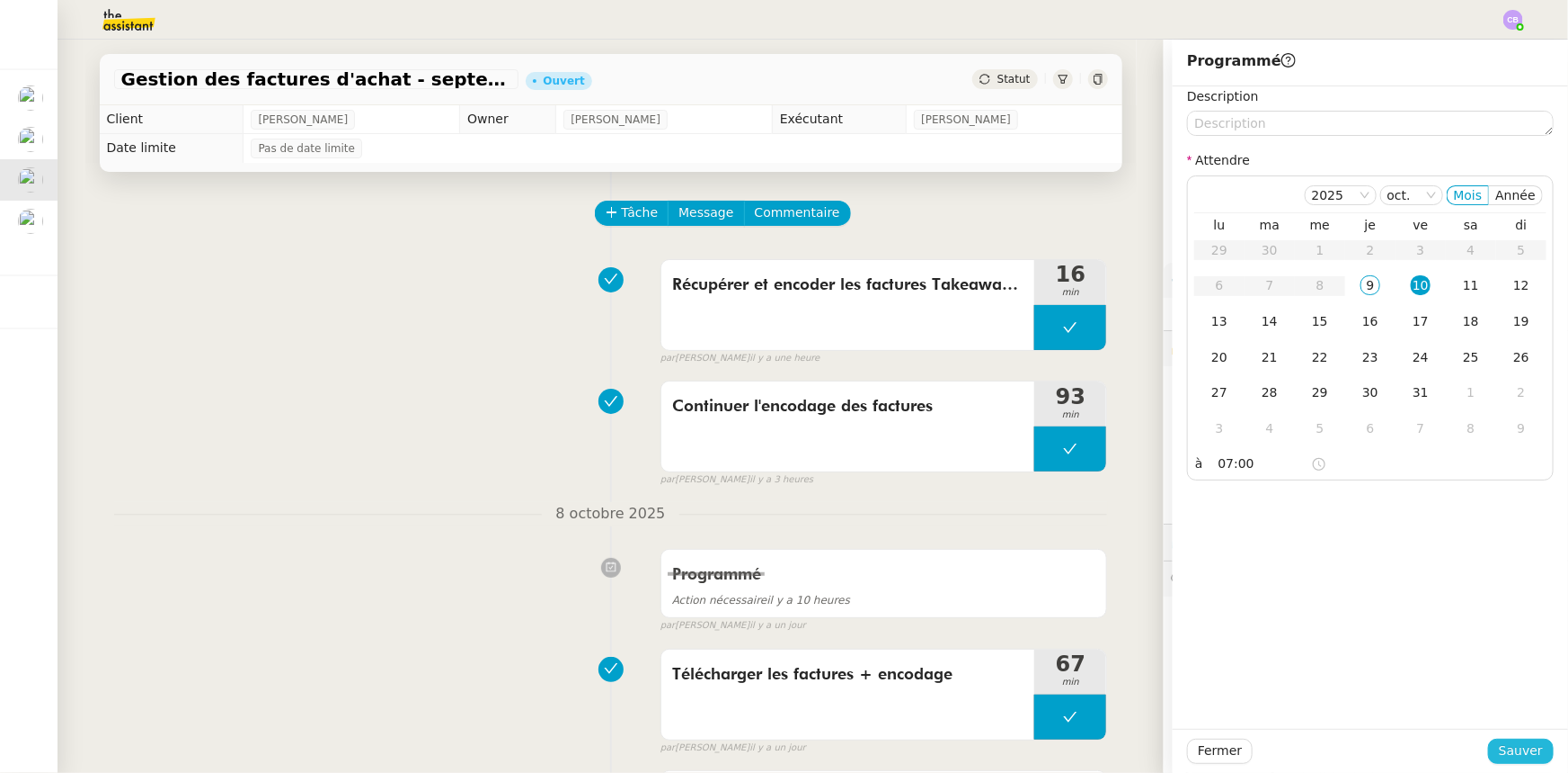
click at [1500, 750] on span "Sauver" at bounding box center [1521, 750] width 44 height 21
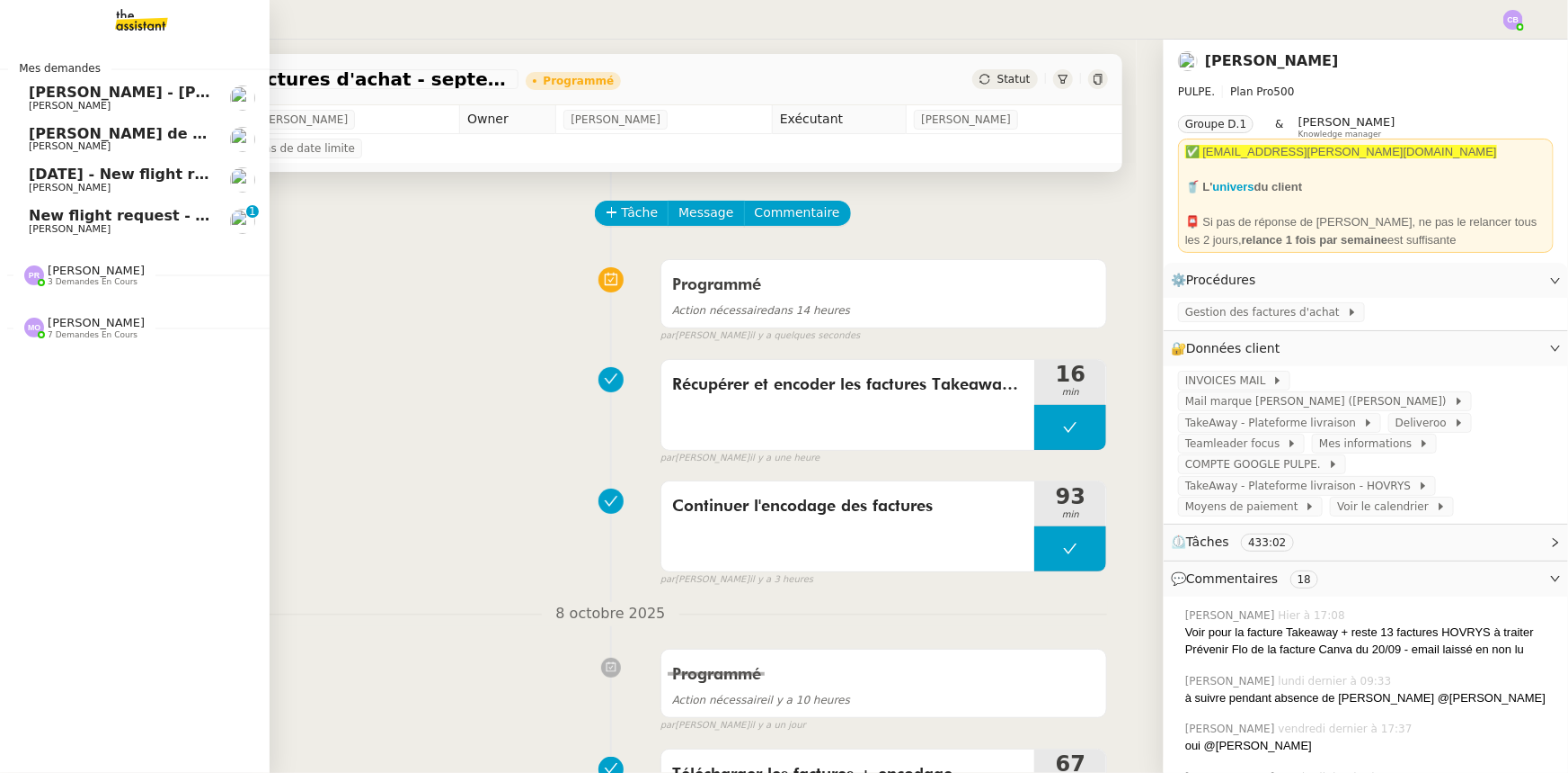
click at [76, 228] on span "[PERSON_NAME]" at bounding box center [120, 229] width 182 height 11
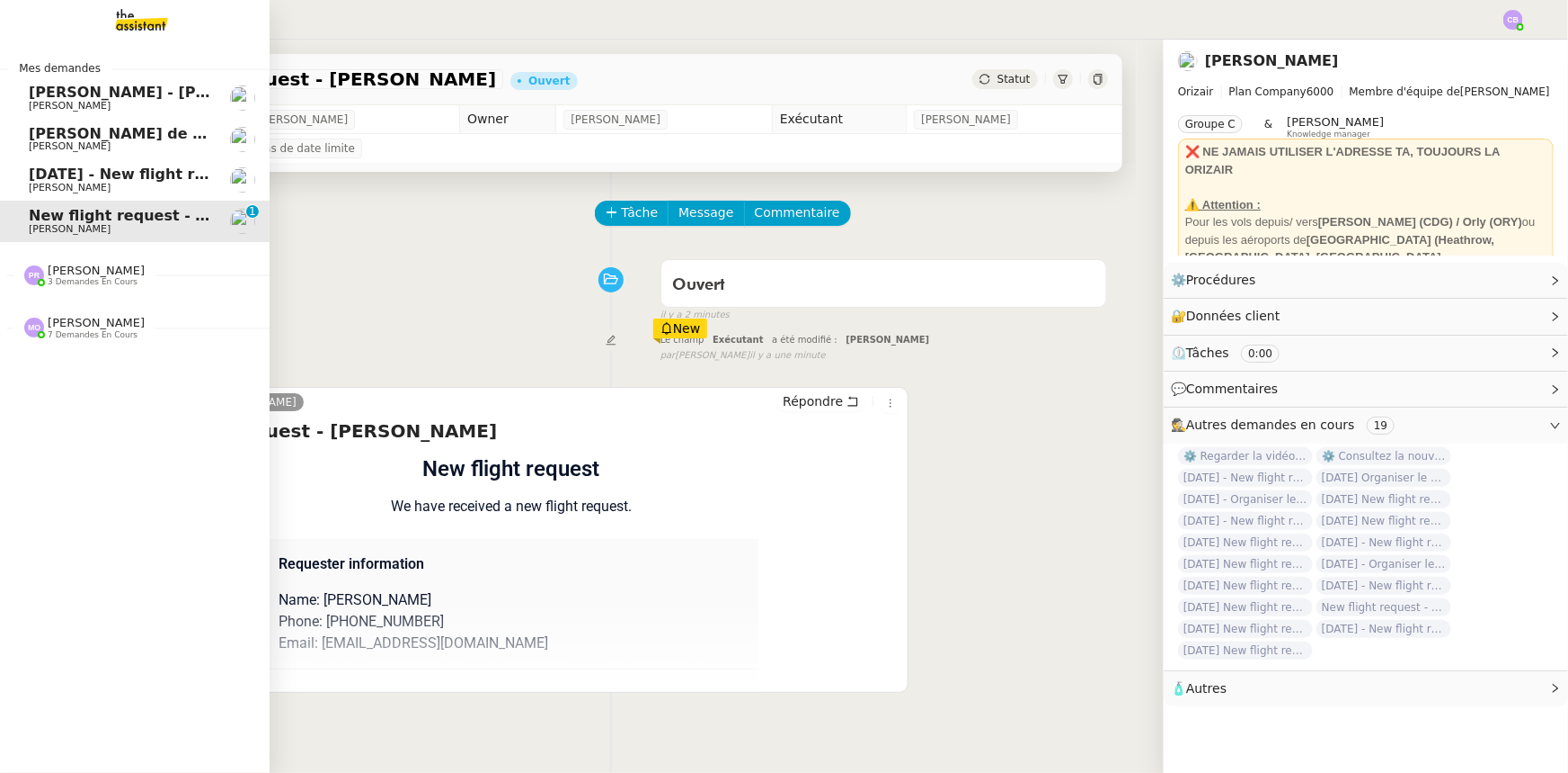
click at [49, 180] on span "[DATE] - New flight request - [PERSON_NAME]" at bounding box center [215, 174] width 371 height 17
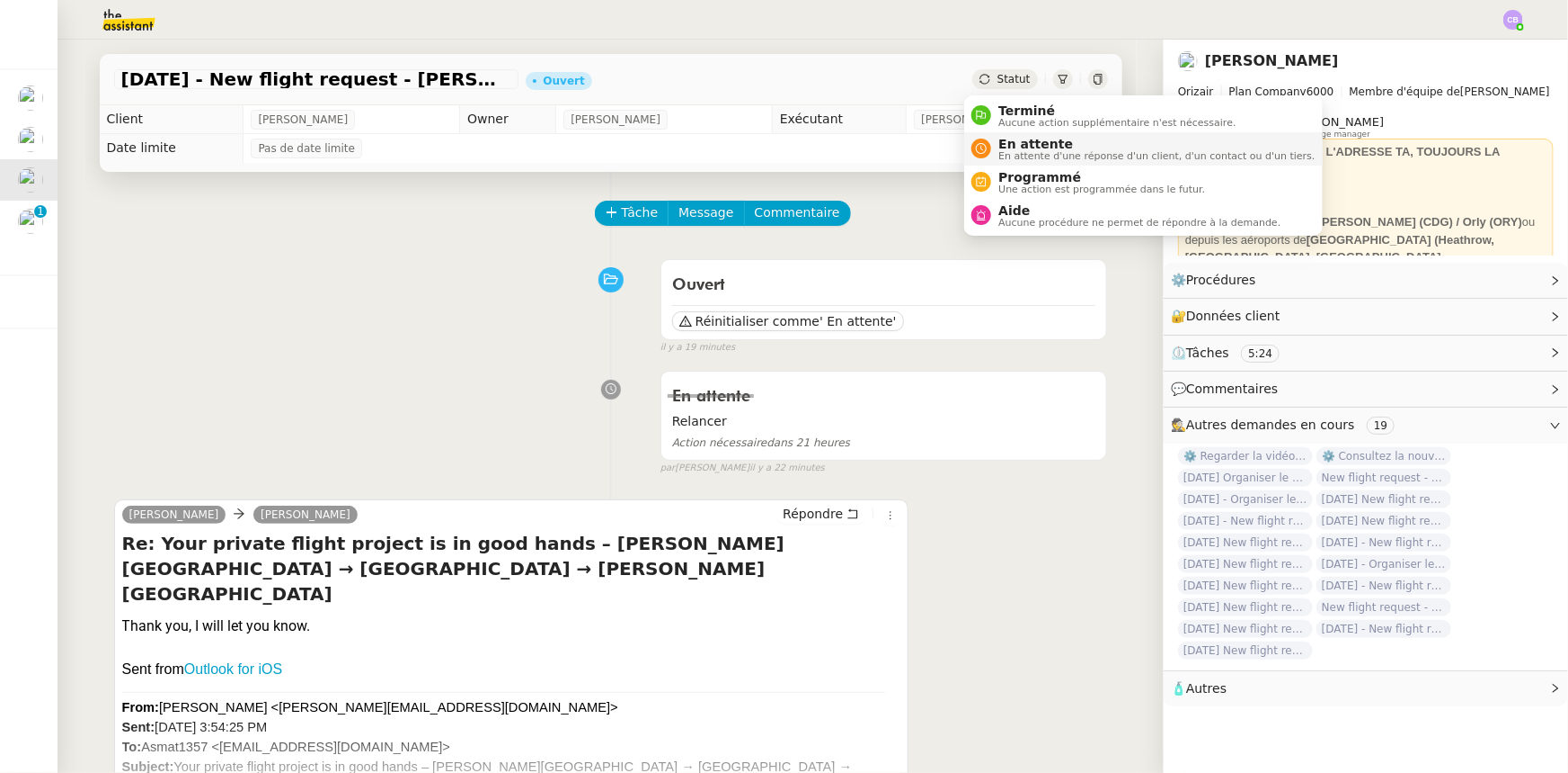
click at [1011, 147] on span "En attente" at bounding box center [1156, 144] width 316 height 14
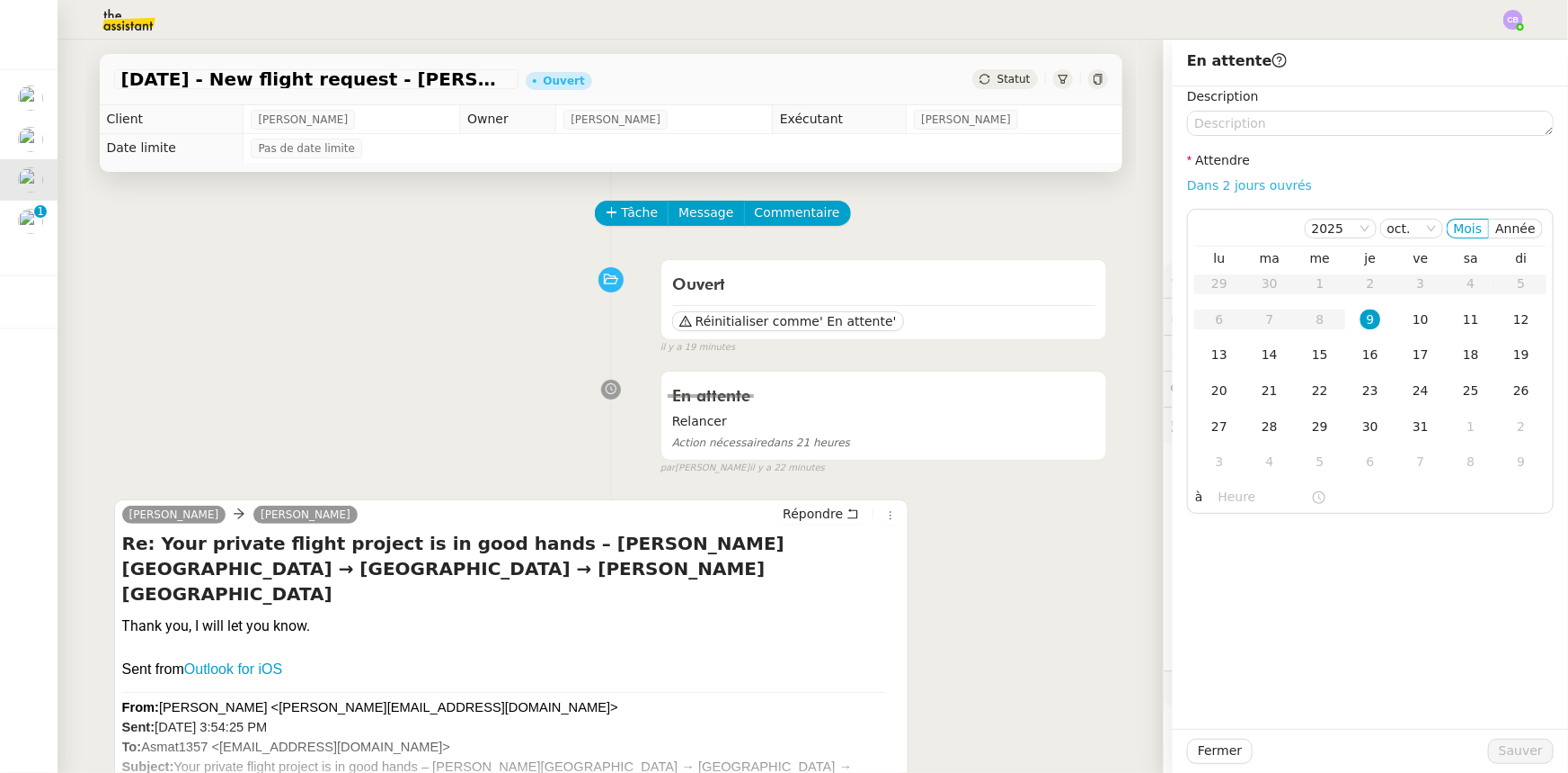
click at [1199, 187] on link "Dans 2 jours ouvrés" at bounding box center [1250, 185] width 125 height 14
type input "07:00"
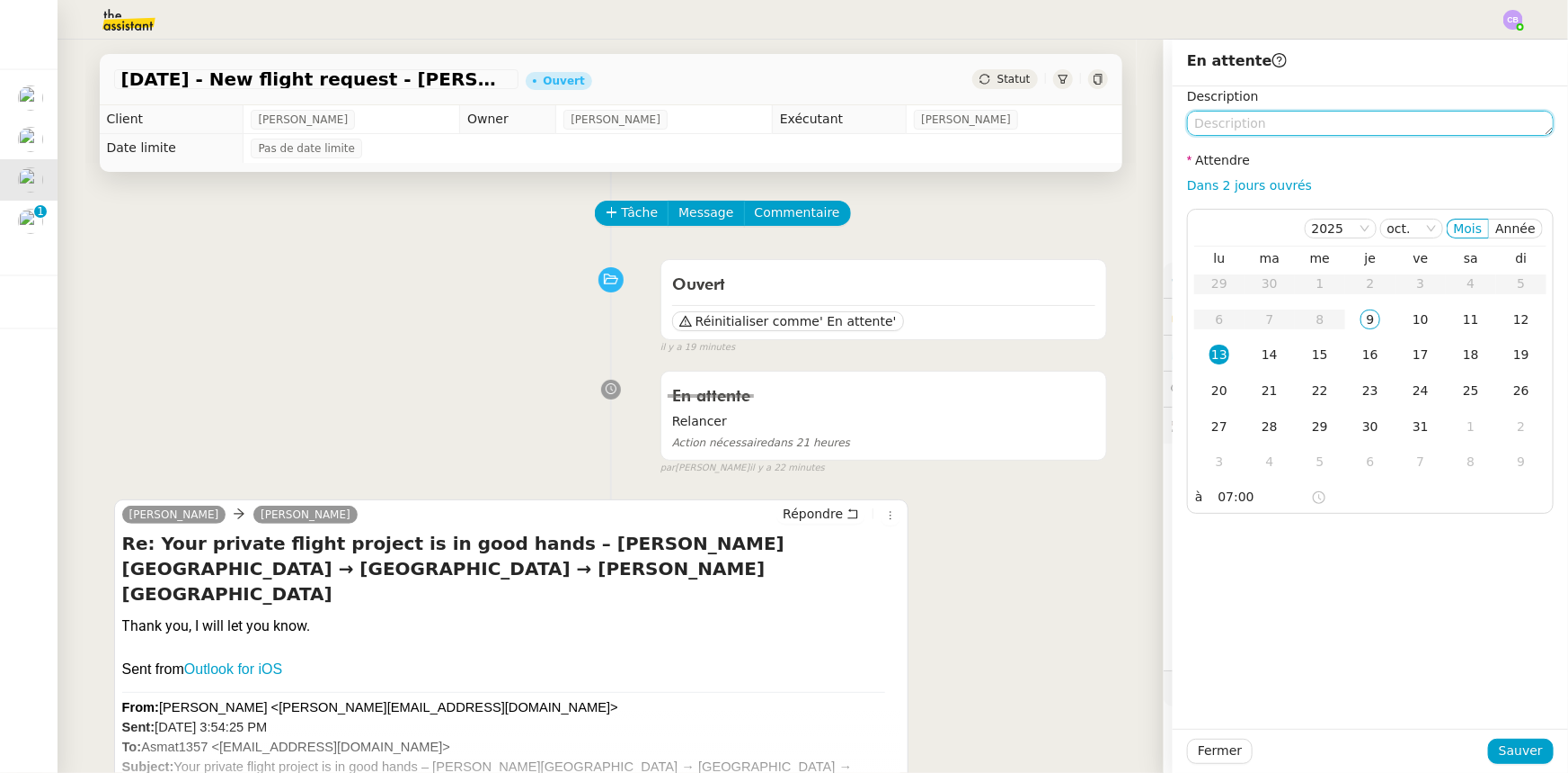
click at [1209, 124] on textarea at bounding box center [1370, 123] width 366 height 25
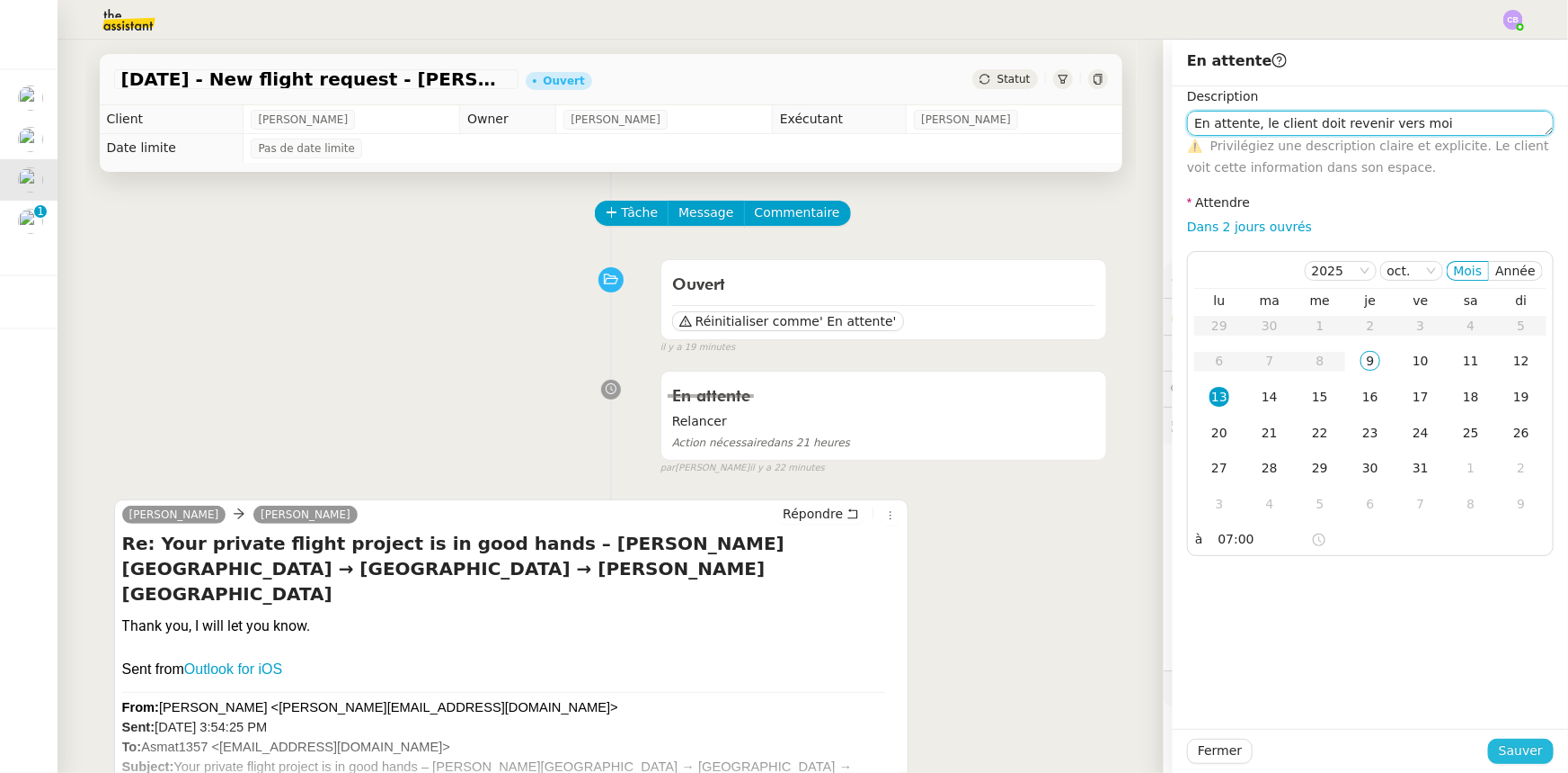
type textarea "En attente, le client doit revenir vers moi"
click at [1509, 753] on span "Sauver" at bounding box center [1521, 750] width 44 height 21
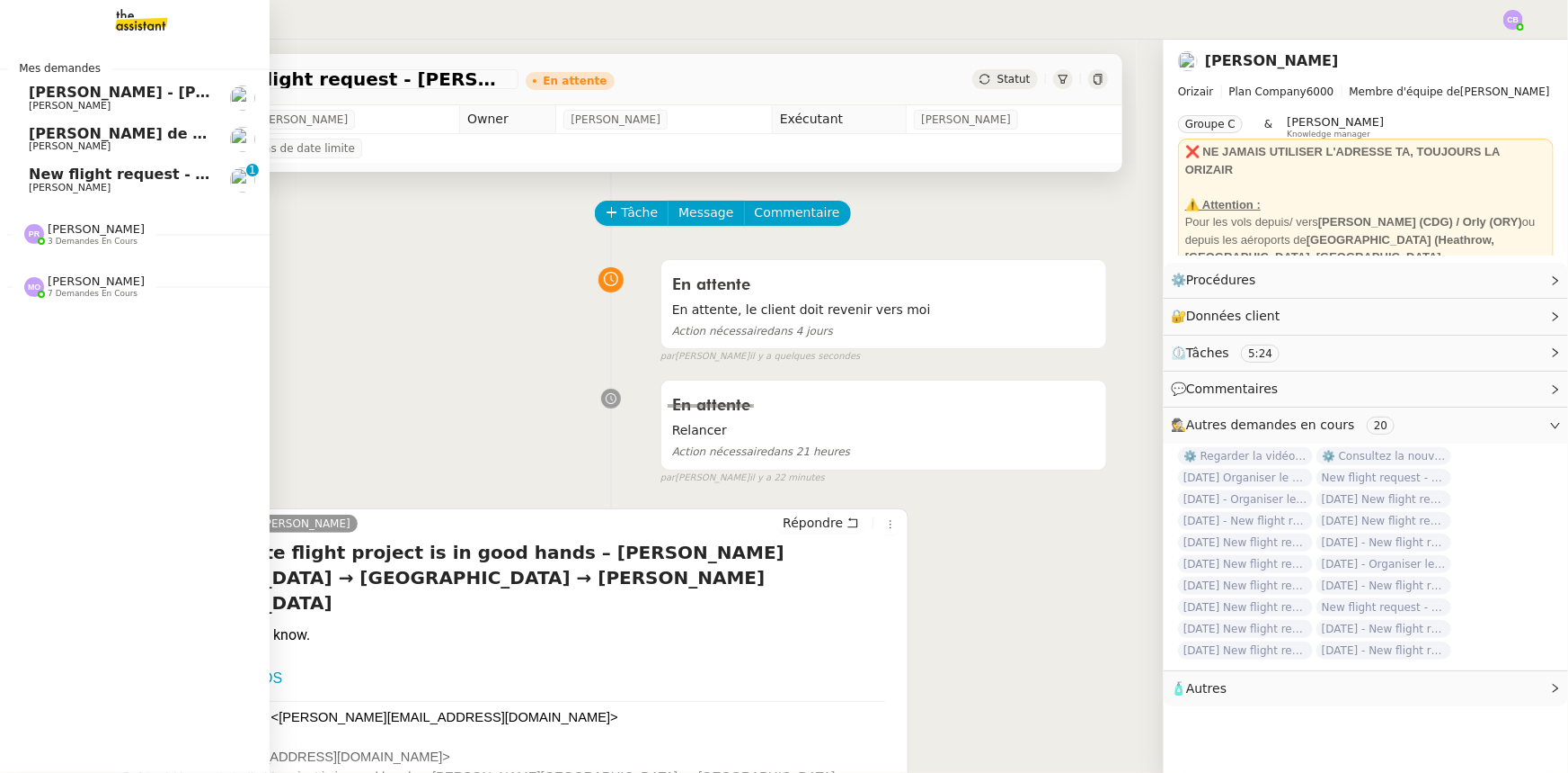
click at [56, 182] on span "[PERSON_NAME]" at bounding box center [70, 188] width 82 height 12
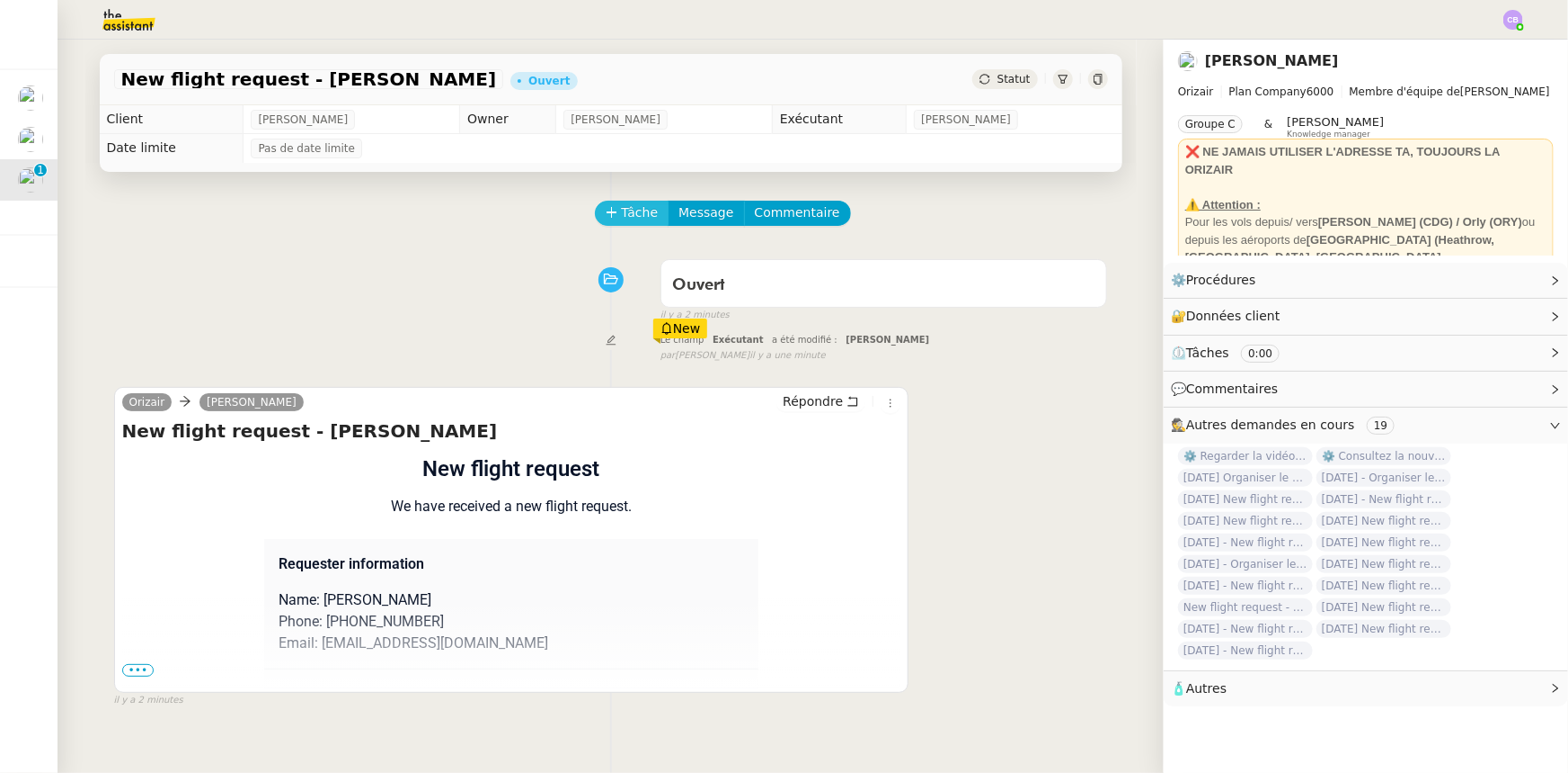
click at [626, 219] on span "Tâche" at bounding box center [640, 213] width 37 height 21
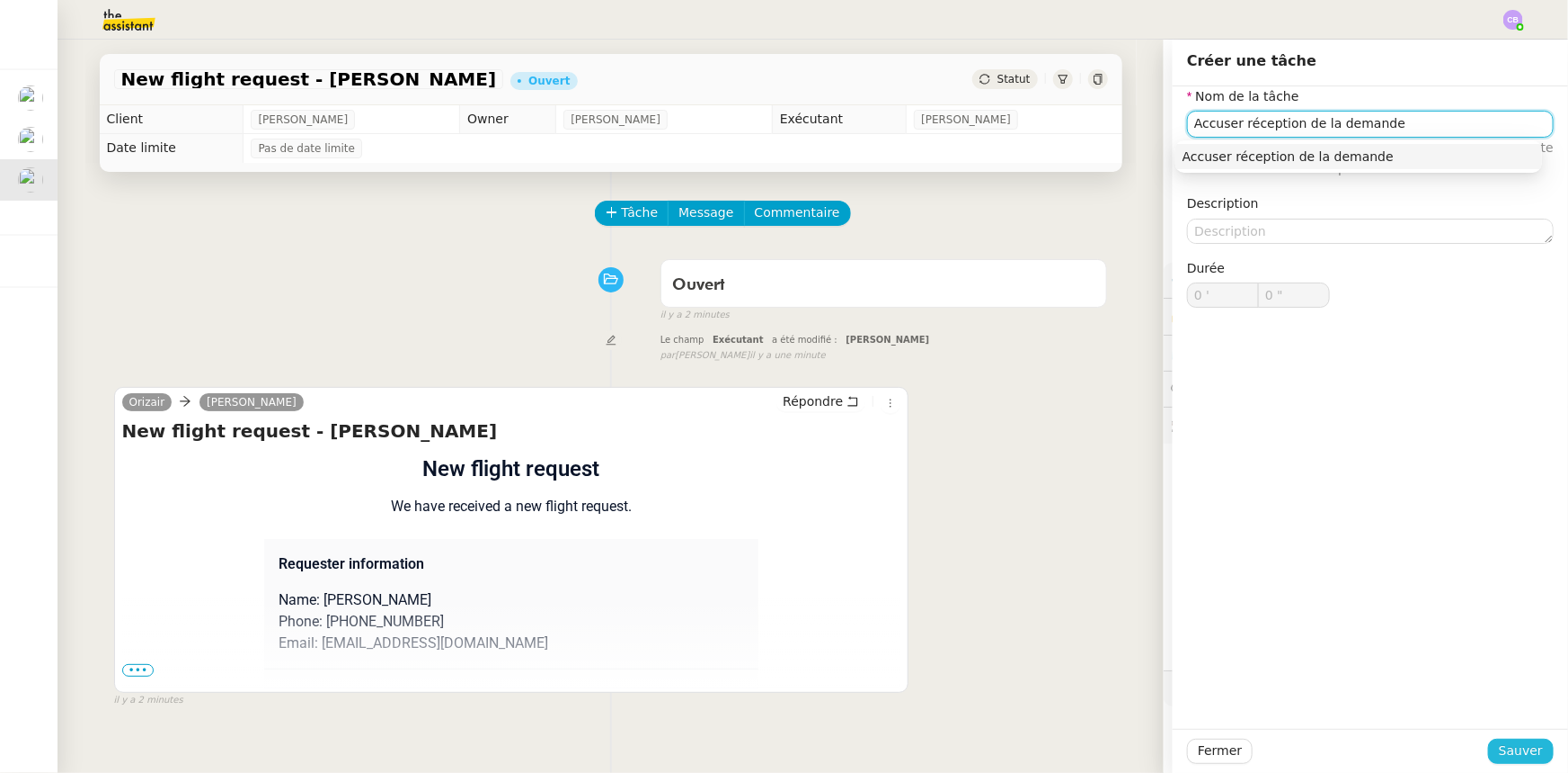
type input "Accuser réception de la demande"
click at [1517, 754] on span "Sauver" at bounding box center [1521, 750] width 44 height 21
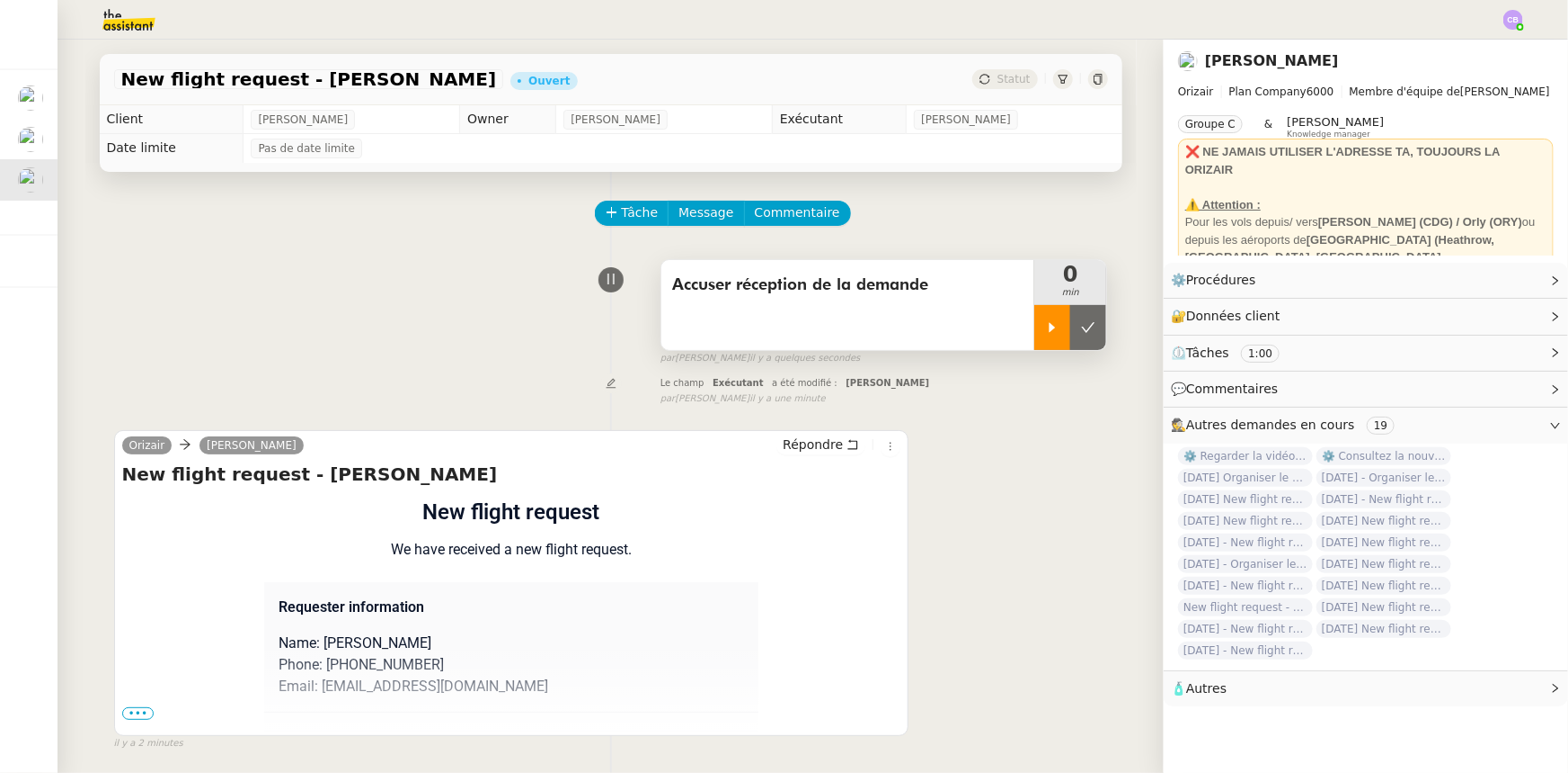
click at [1045, 334] on icon at bounding box center [1052, 328] width 14 height 14
click at [123, 718] on span "•••" at bounding box center [138, 713] width 32 height 13
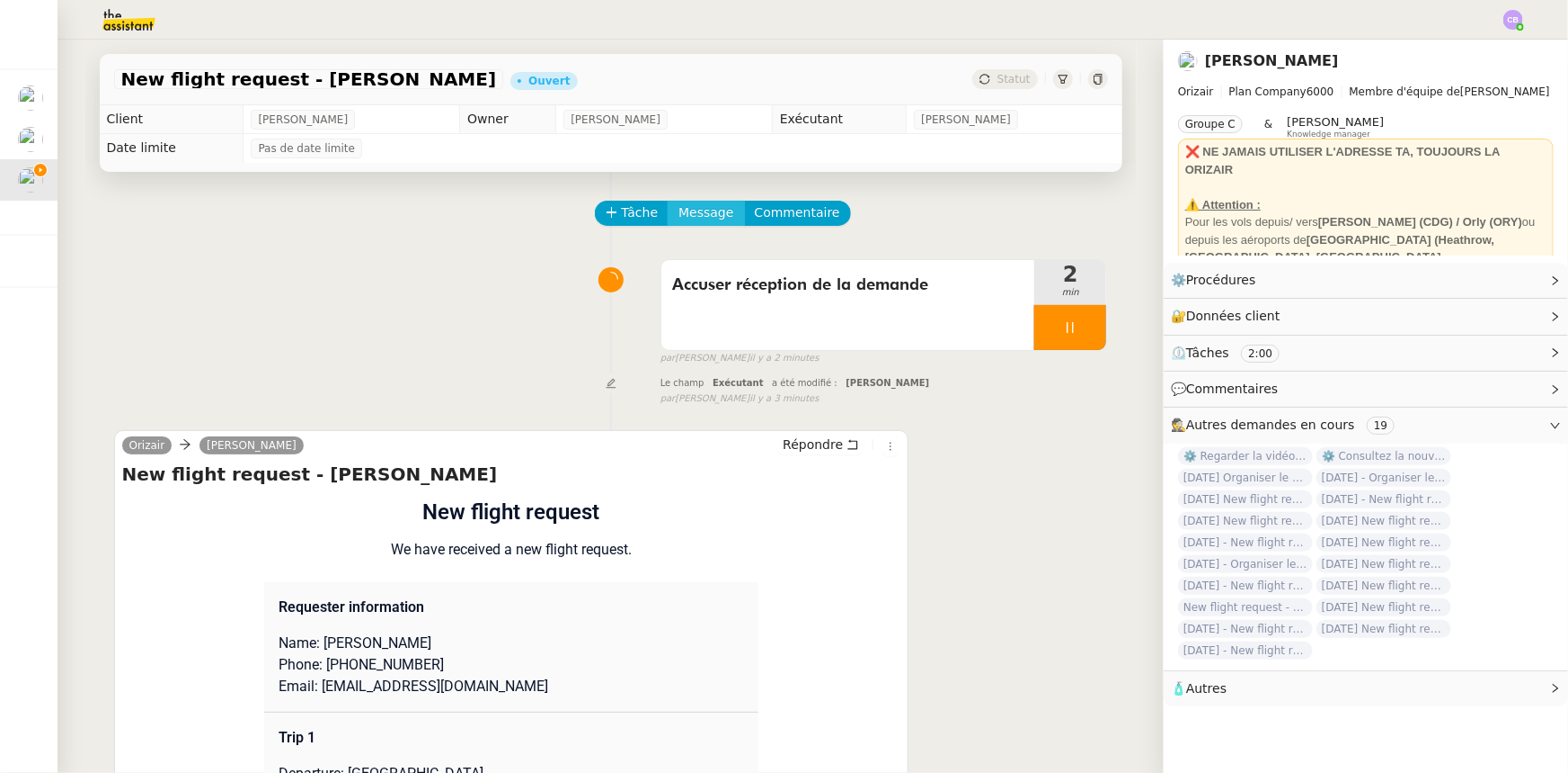
click at [683, 216] on span "Message" at bounding box center [706, 213] width 55 height 21
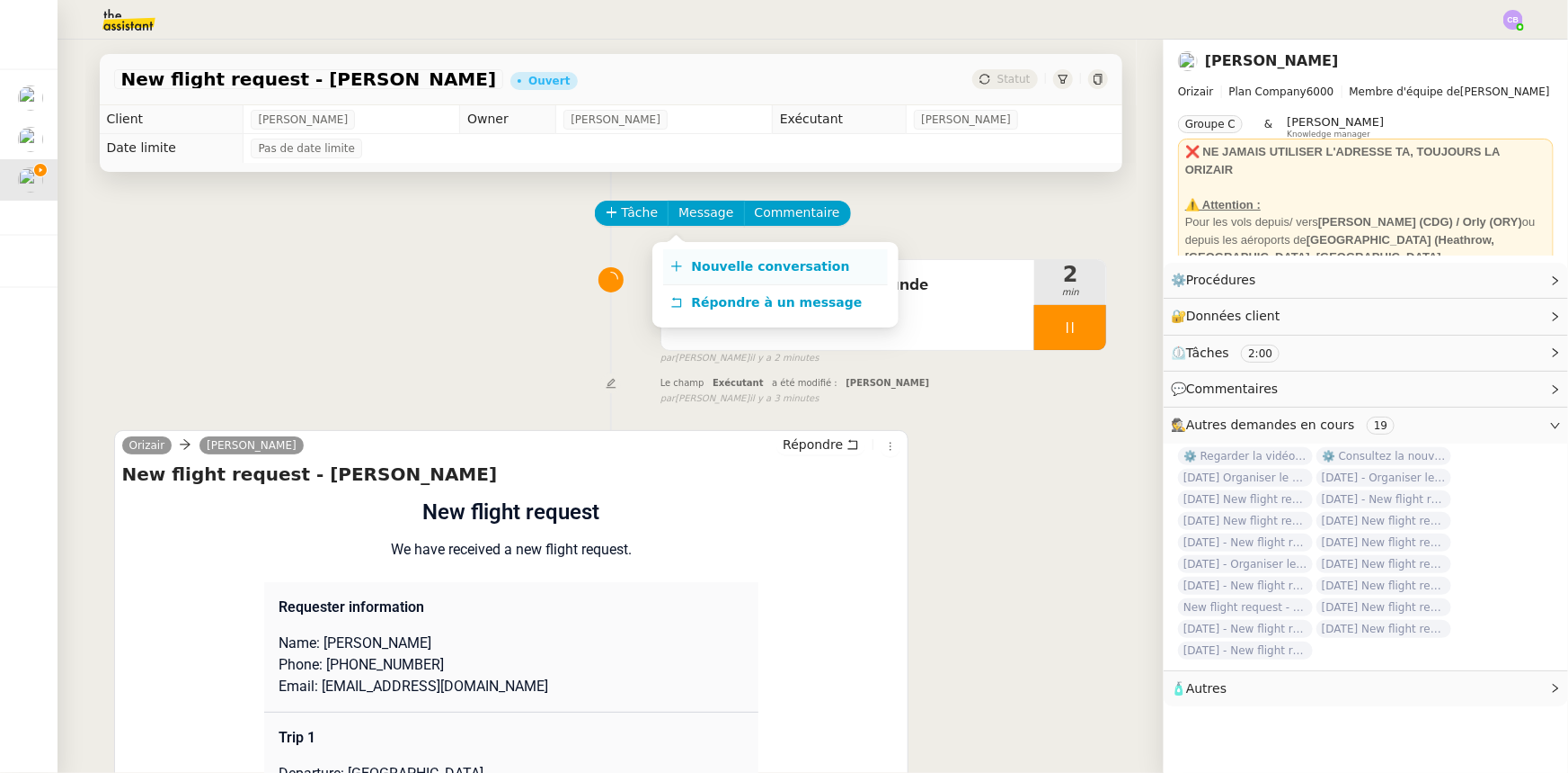
click at [724, 264] on span "Nouvelle conversation" at bounding box center [771, 266] width 158 height 14
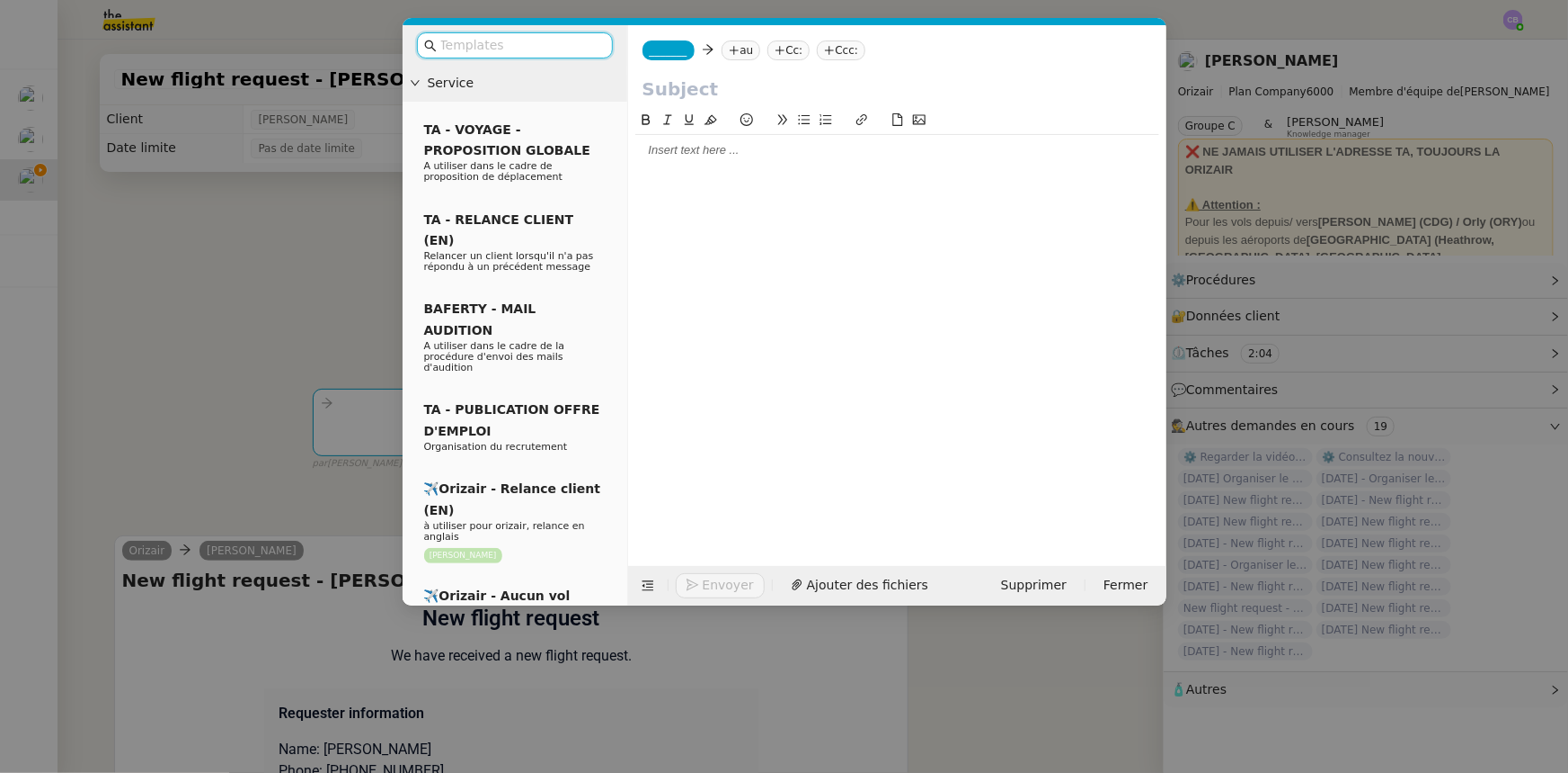
click at [574, 48] on input "text" at bounding box center [521, 45] width 162 height 21
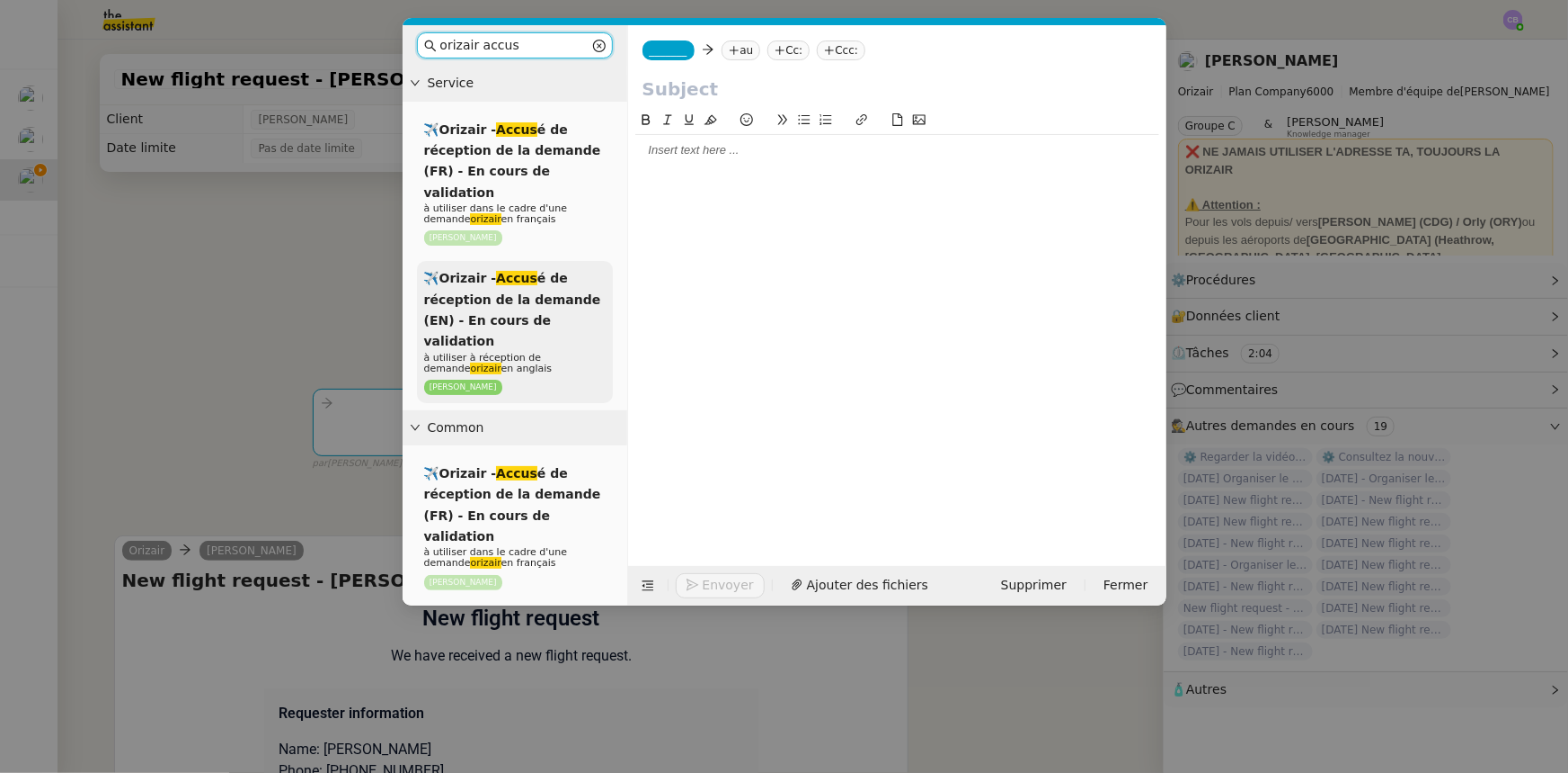
type input "orizair accus"
click at [539, 281] on span "✈️Orizair - Accus é de réception de la demande (EN) - En cours de validation" at bounding box center [512, 309] width 177 height 77
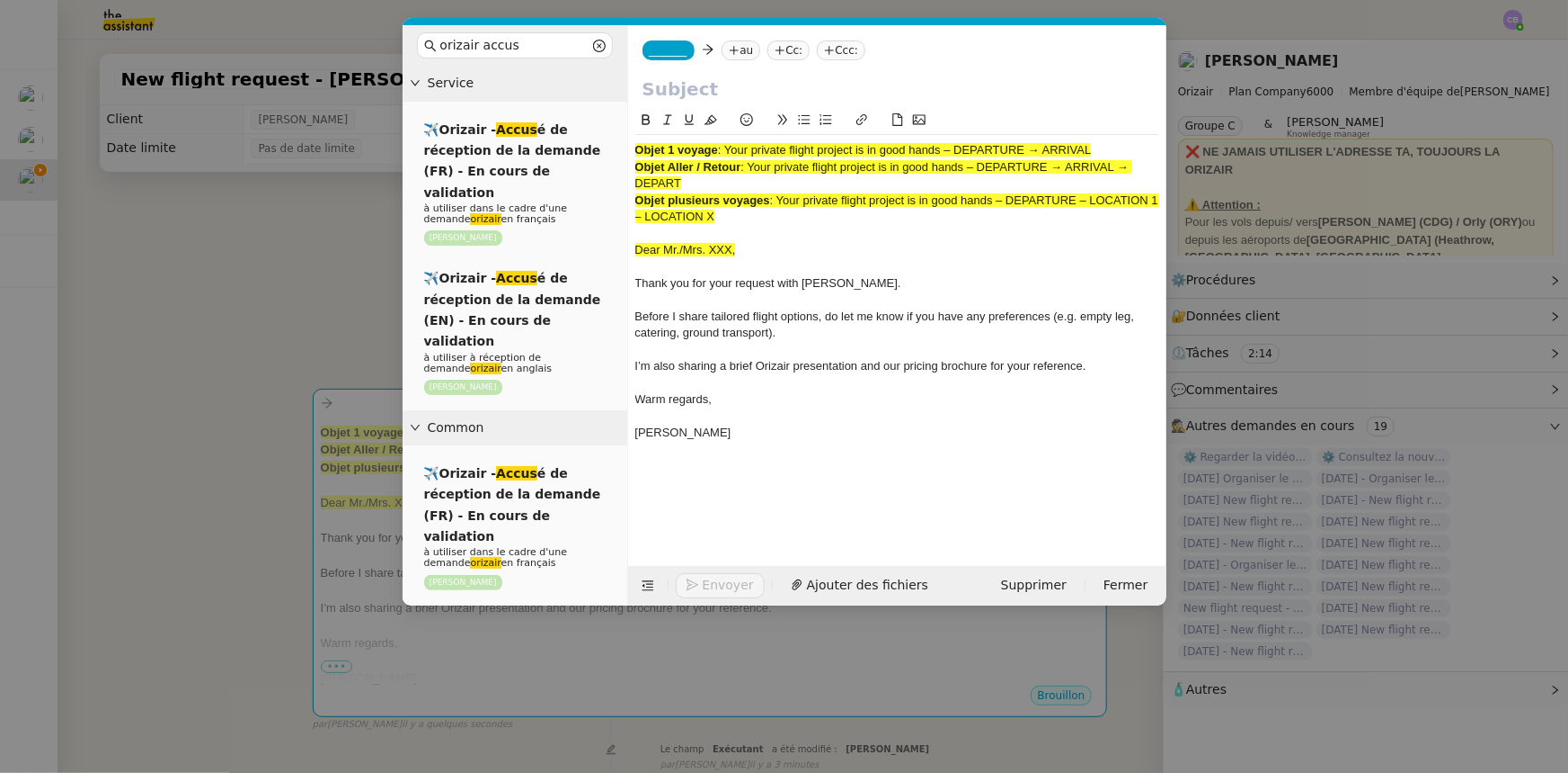
drag, startPoint x: 1097, startPoint y: 148, endPoint x: 730, endPoint y: 153, distance: 367.0
click at [730, 153] on span ": Your private flight project is in good hands – DEPARTURE → ARRIVAL" at bounding box center [904, 150] width 374 height 14
copy span "Your private flight project is in good hands – DEPARTURE → ARRIVAL"
click at [677, 86] on input "text" at bounding box center [897, 89] width 510 height 27
paste input "Your private flight project is in good hands – DEPARTURE → ARRIVAL"
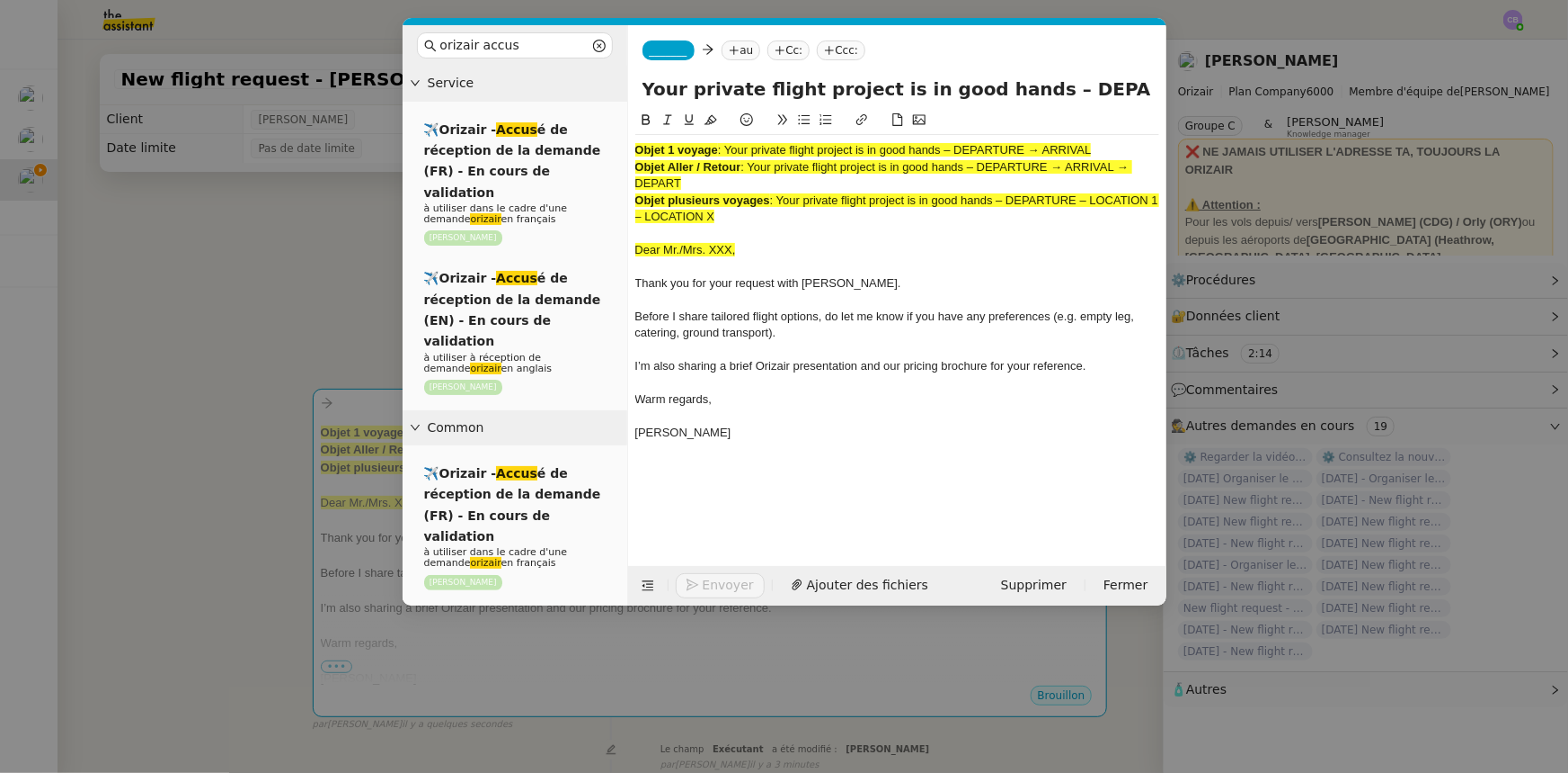
scroll to position [0, 77]
type input "Your private flight project is in good hands – DEPARTURE → ARRIVAL"
drag, startPoint x: 737, startPoint y: 218, endPoint x: 633, endPoint y: 148, distance: 125.4
click at [633, 148] on nz-spin "Objet 1 voyage : Your private flight project is in good hands – DEPARTURE → ARR…" at bounding box center [896, 328] width 538 height 435
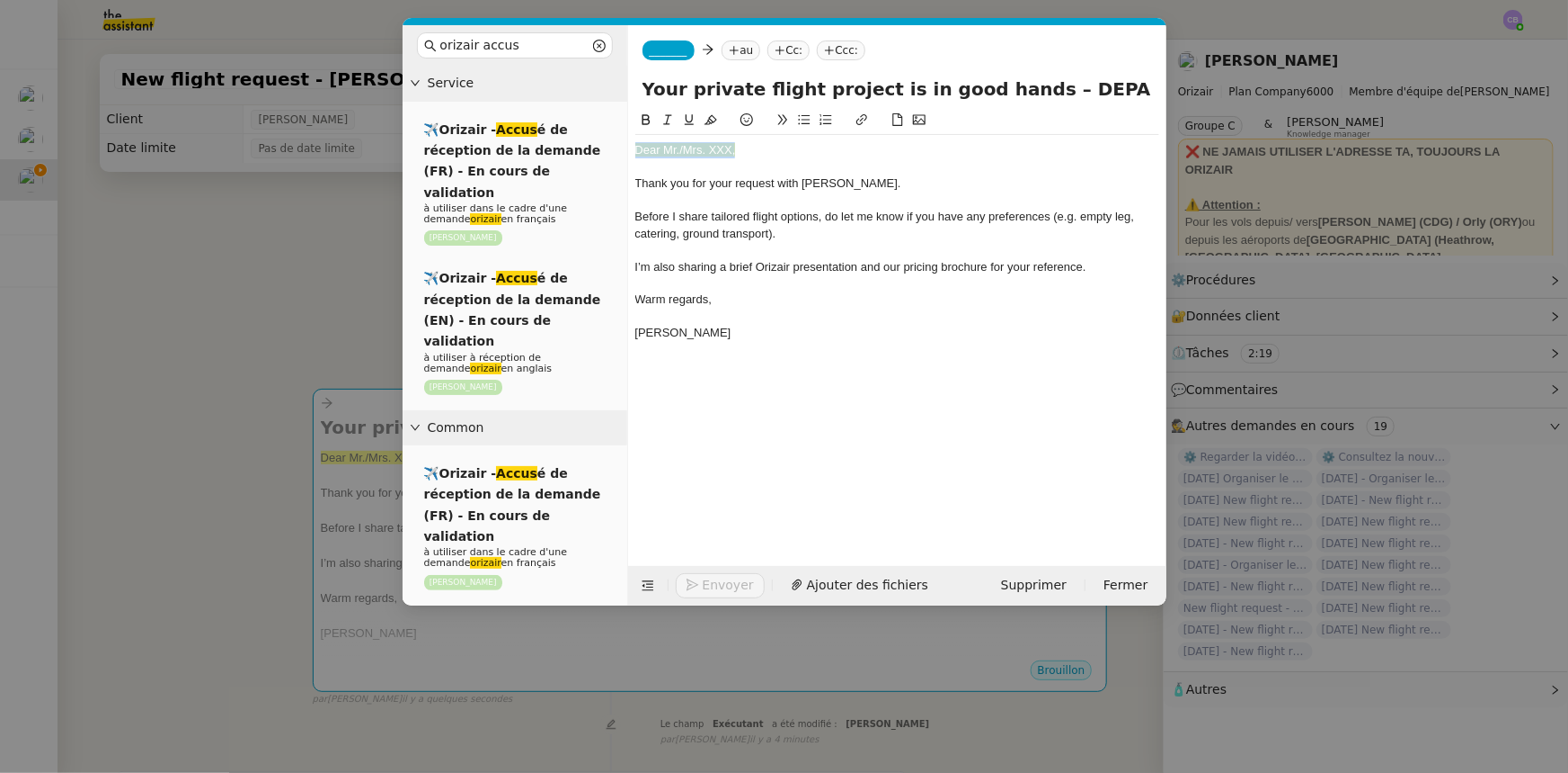
drag, startPoint x: 739, startPoint y: 152, endPoint x: 635, endPoint y: 150, distance: 104.0
click at [636, 150] on div "Dear Mr./Mrs. XXX," at bounding box center [897, 150] width 524 height 16
click at [712, 121] on icon at bounding box center [711, 119] width 13 height 13
click at [731, 147] on div "Dear Mr./Mrs. XXX," at bounding box center [897, 150] width 524 height 16
click at [651, 582] on icon at bounding box center [648, 585] width 13 height 13
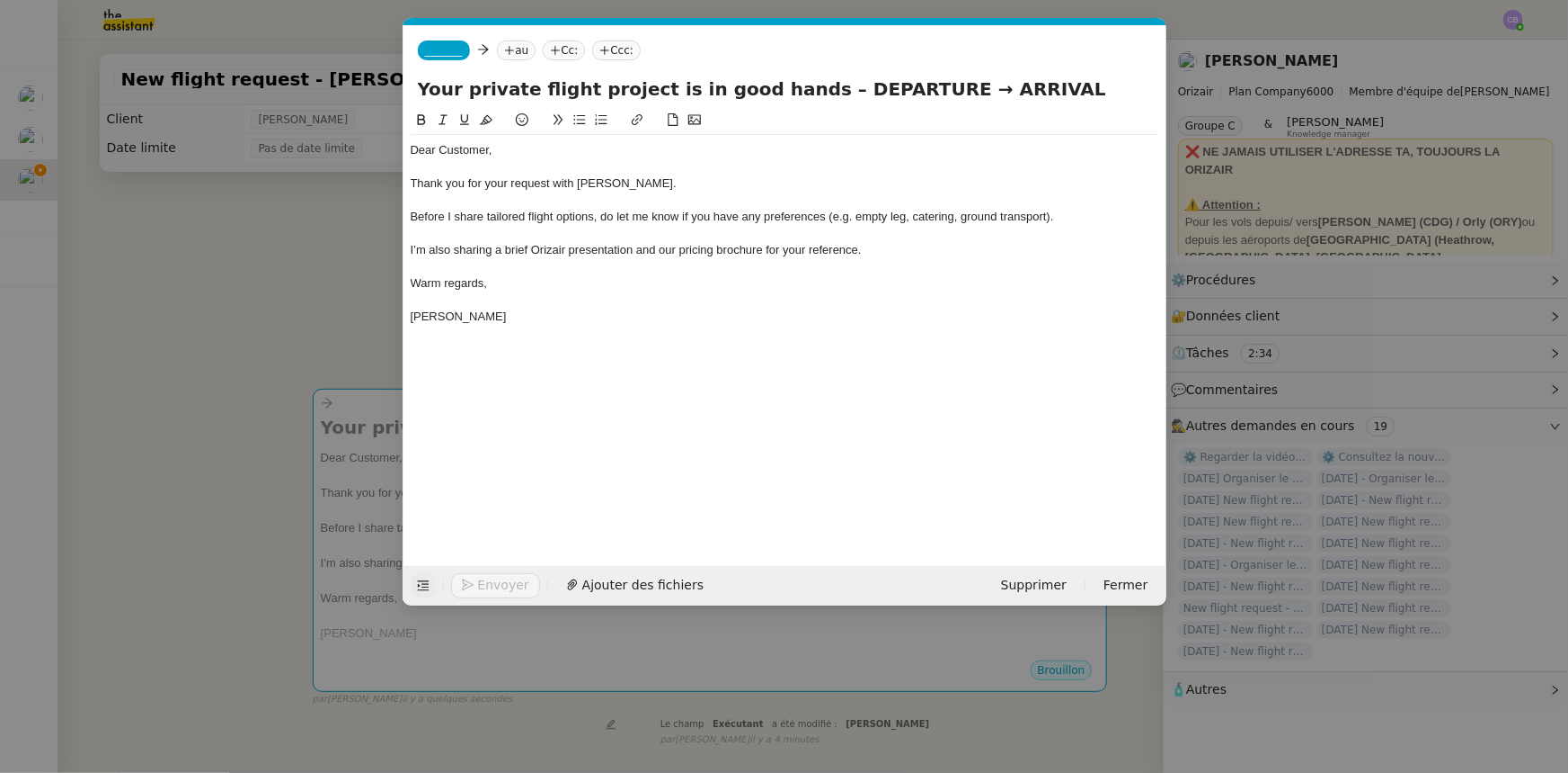
drag, startPoint x: 898, startPoint y: 90, endPoint x: 801, endPoint y: 82, distance: 97.3
click at [801, 82] on input "Your private flight project is in good hands – DEPARTURE → ARRIVAL" at bounding box center [785, 89] width 735 height 27
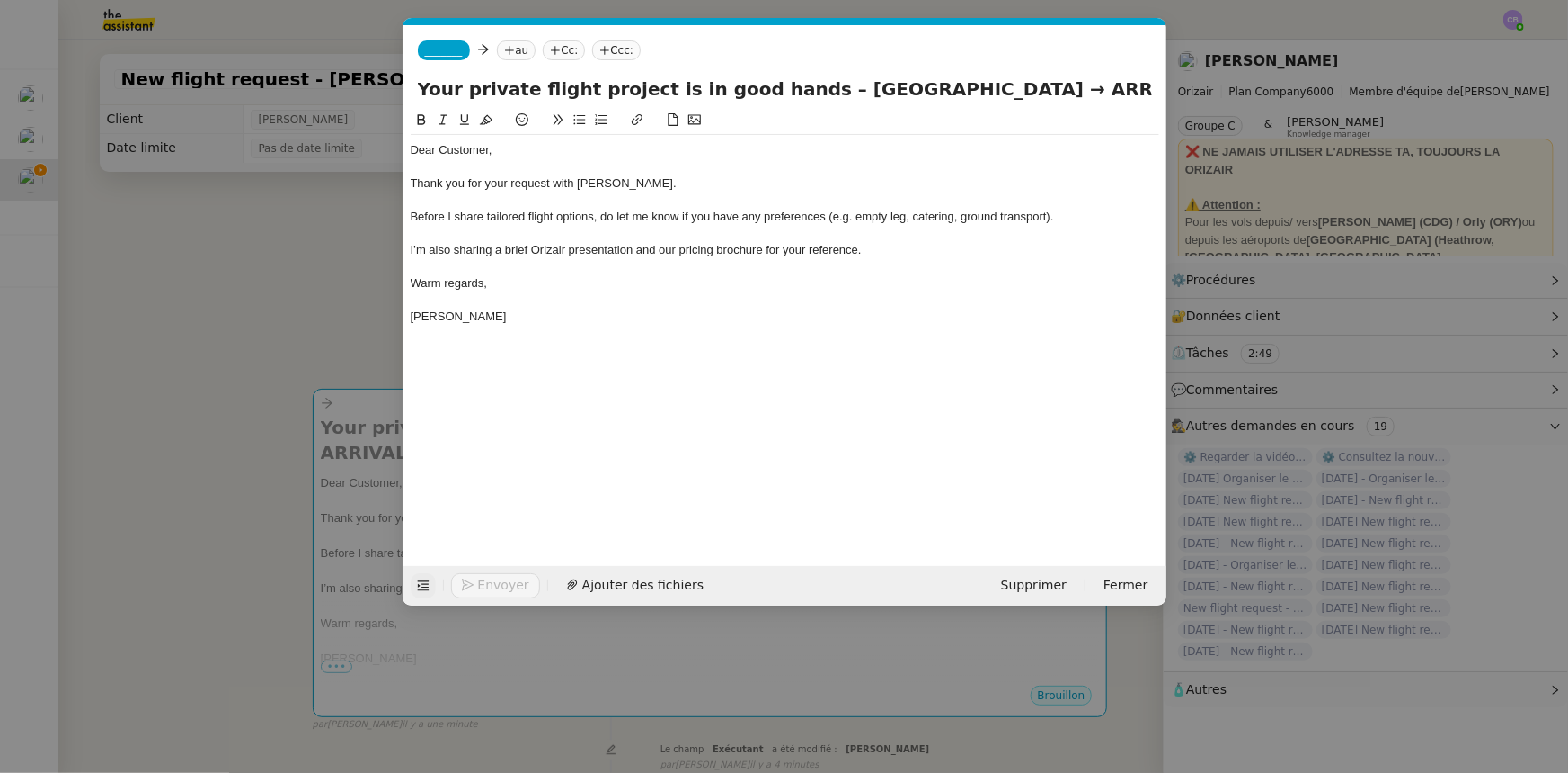
drag, startPoint x: 1106, startPoint y: 94, endPoint x: 1038, endPoint y: 95, distance: 68.0
click at [1038, 95] on input "Your private flight project is in good hands – [GEOGRAPHIC_DATA] → ARRIVAL" at bounding box center [785, 89] width 735 height 27
type input "Your private flight project is in good hands – [GEOGRAPHIC_DATA] → [GEOGRAPHIC_…"
click at [365, 312] on nz-modal-container "orizair accus Service ✈️Orizair - Accus é de réception de la demande (FR) - En …" at bounding box center [784, 386] width 1568 height 773
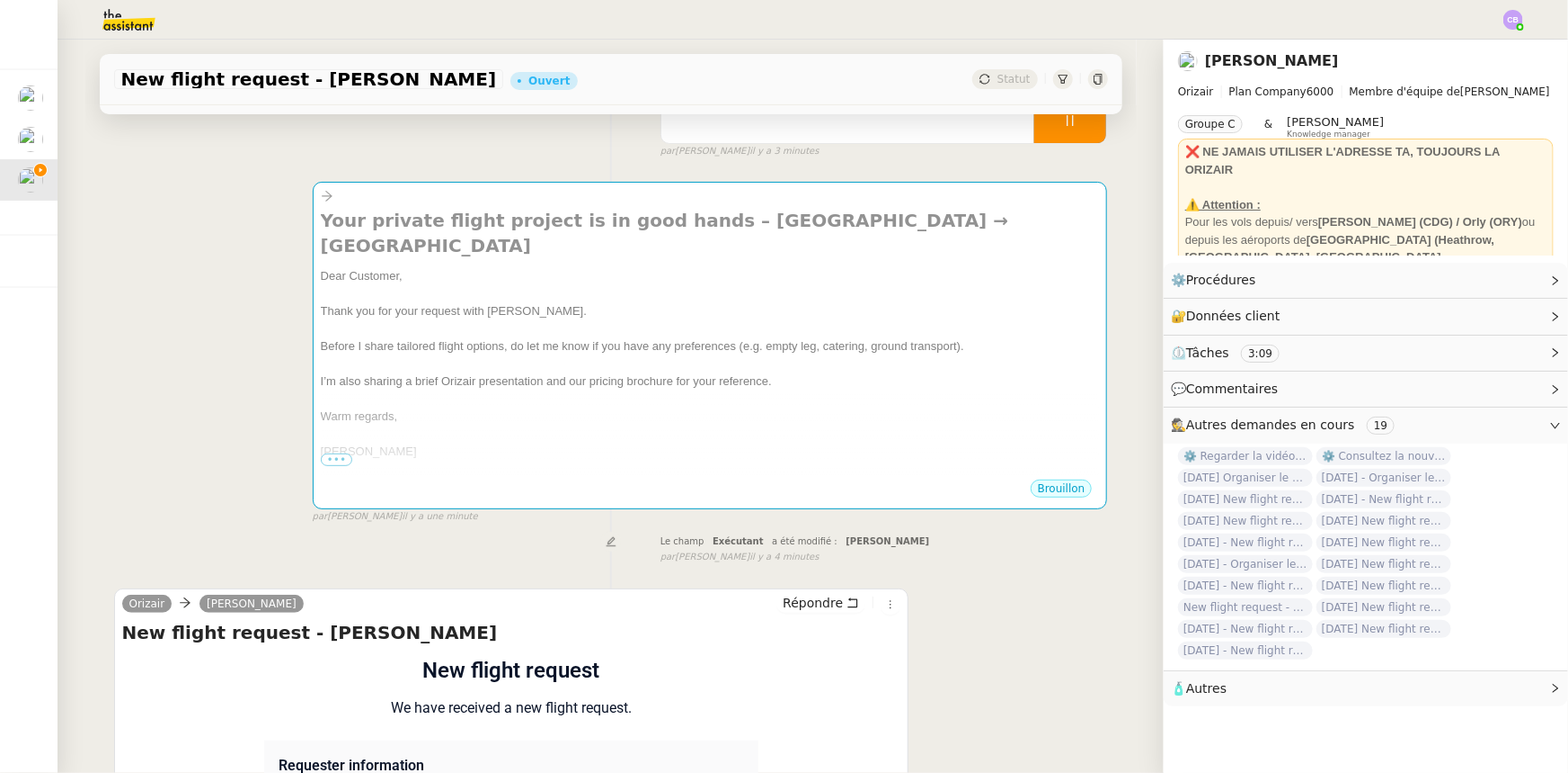
scroll to position [490, 0]
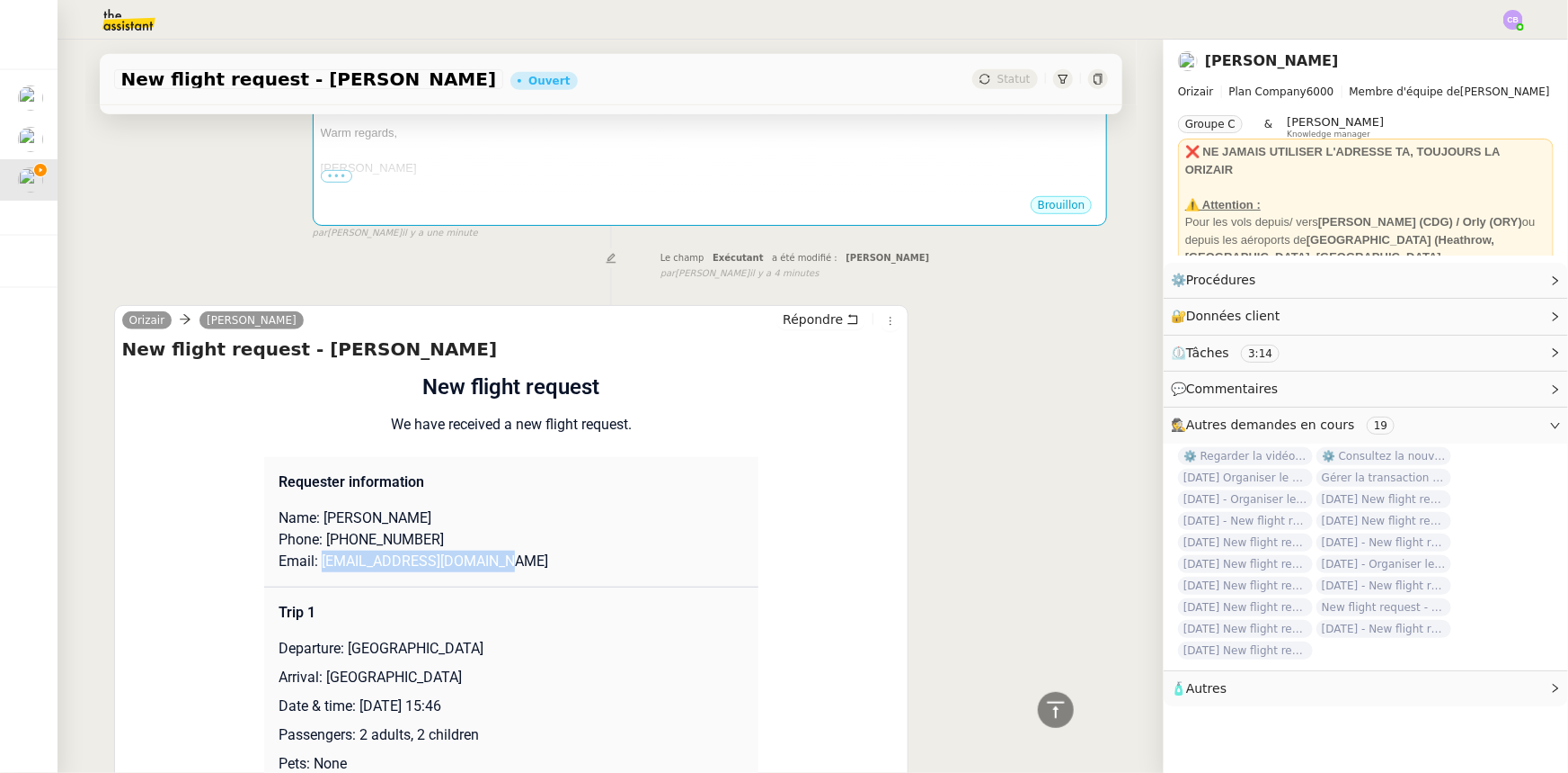
drag, startPoint x: 476, startPoint y: 563, endPoint x: 311, endPoint y: 566, distance: 165.0
click at [311, 566] on p "Email: [EMAIL_ADDRESS][DOMAIN_NAME]" at bounding box center [511, 561] width 465 height 22
copy p "[EMAIL_ADDRESS][DOMAIN_NAME]"
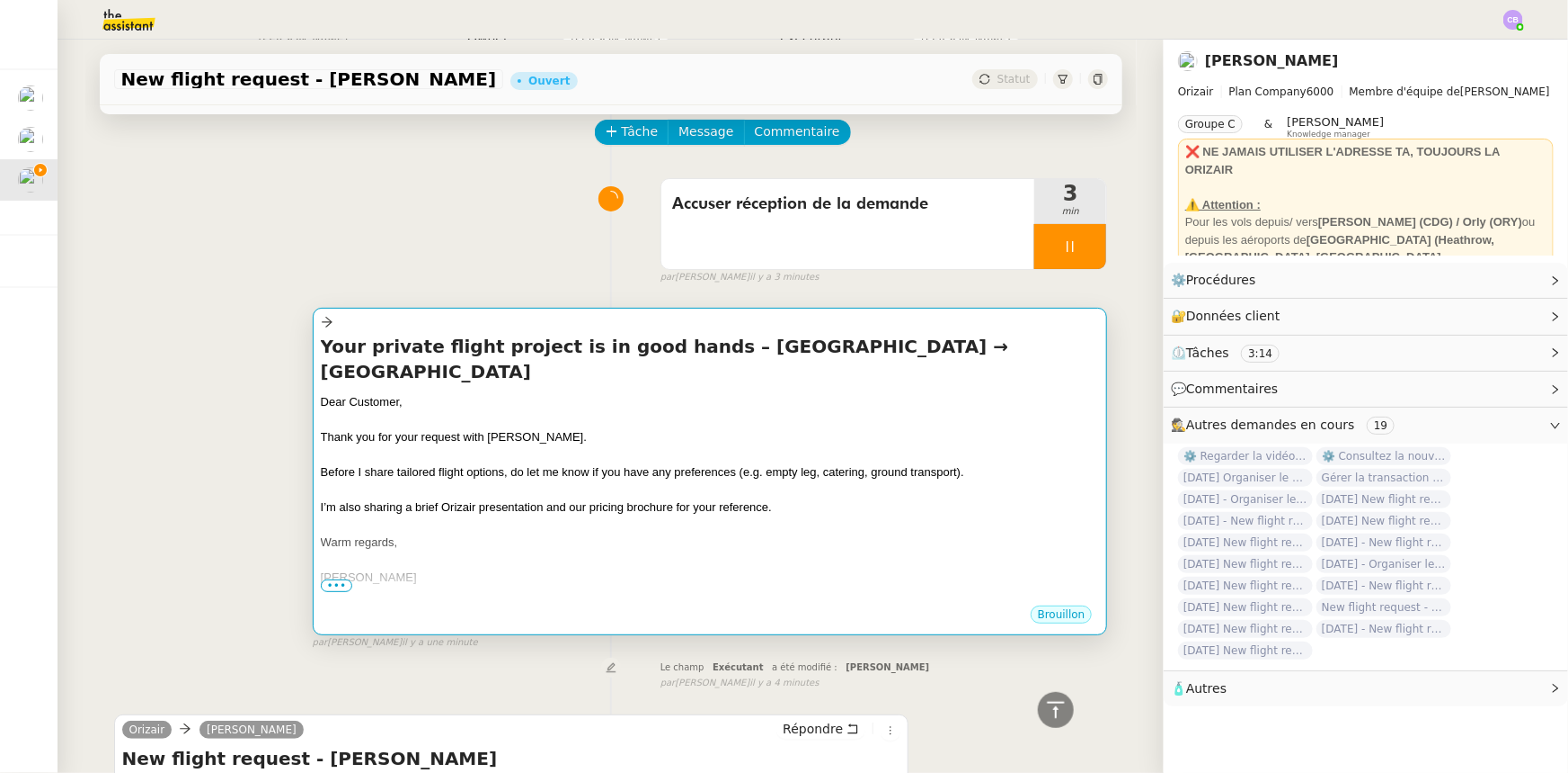
click at [526, 483] on div at bounding box center [710, 489] width 780 height 18
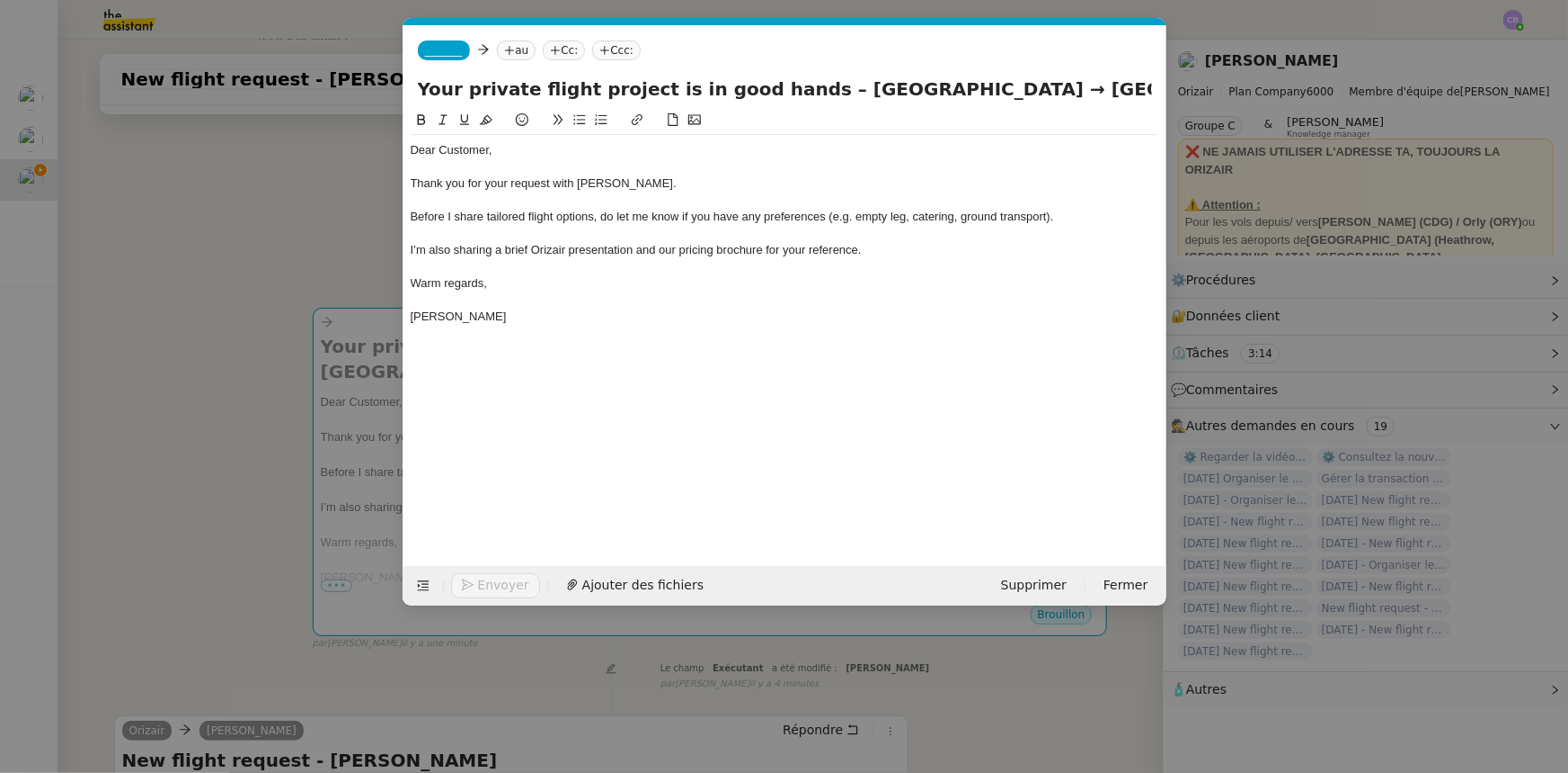
scroll to position [0, 105]
click at [442, 48] on span "_______" at bounding box center [444, 50] width 38 height 13
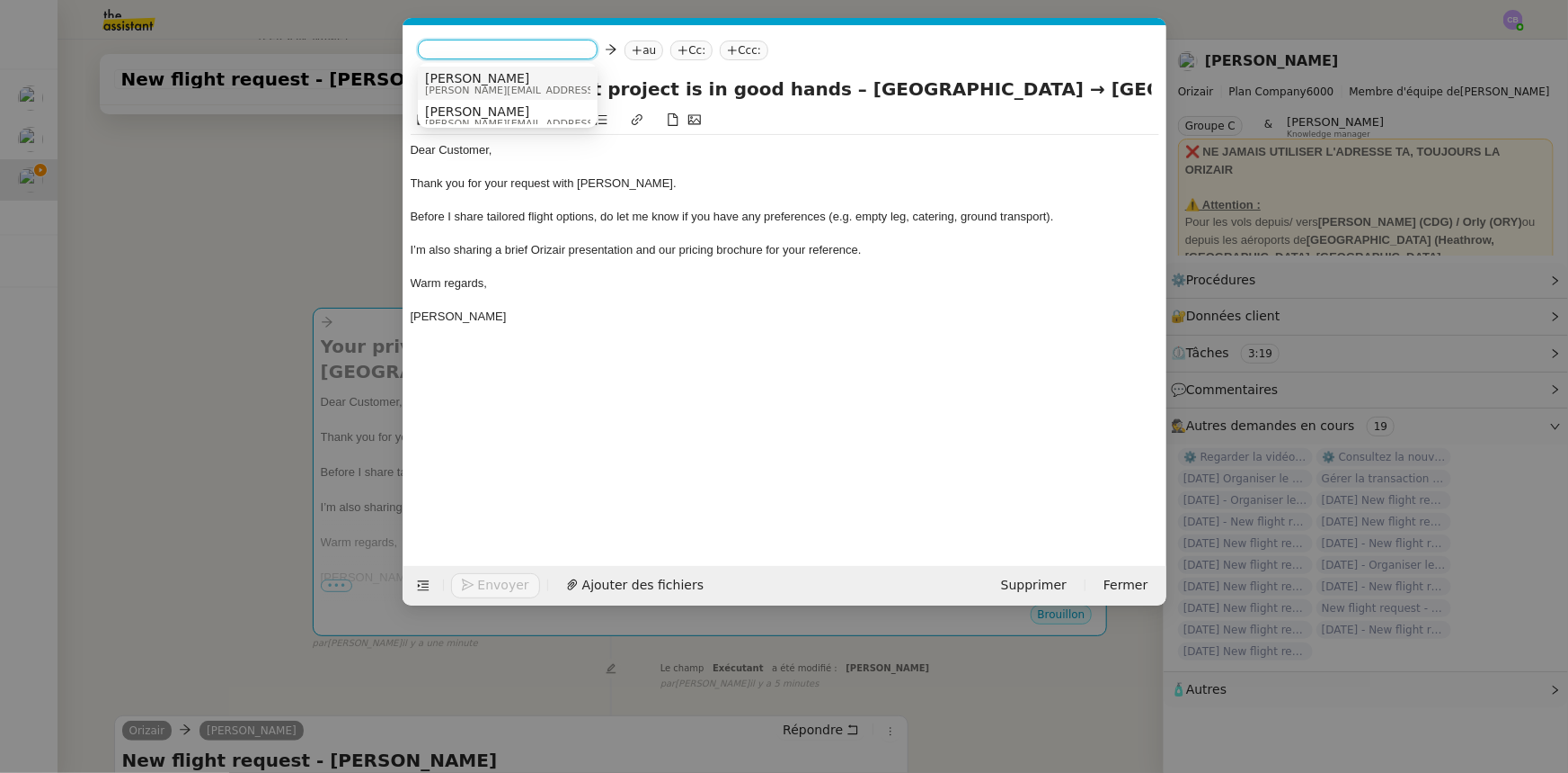
click at [473, 90] on span "[PERSON_NAME][EMAIL_ADDRESS][DOMAIN_NAME]" at bounding box center [553, 91] width 256 height 10
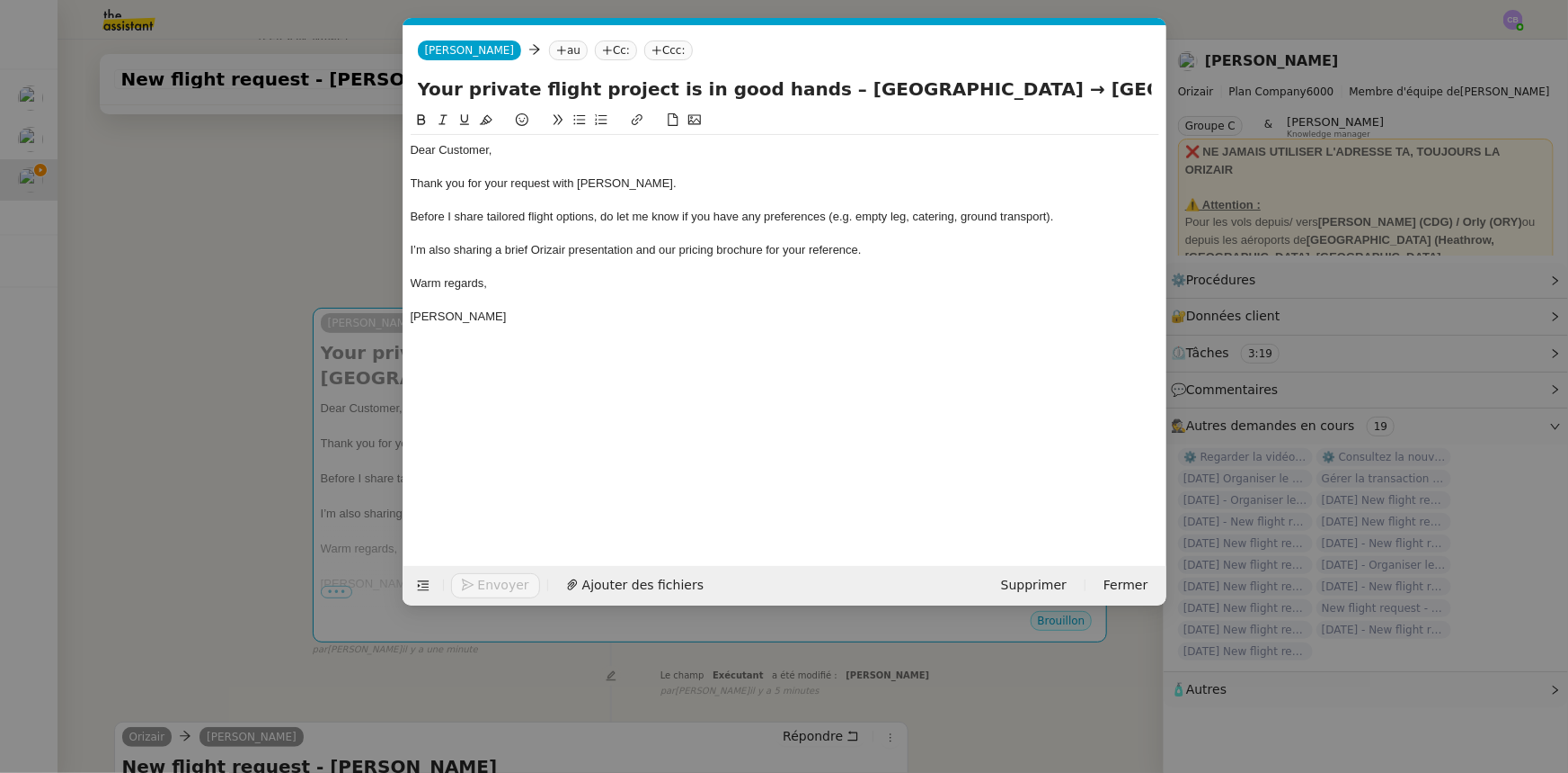
click at [549, 50] on nz-tag "au" at bounding box center [568, 51] width 39 height 20
paste input "[EMAIL_ADDRESS][DOMAIN_NAME]"
type input "[EMAIL_ADDRESS][DOMAIN_NAME]"
click at [566, 81] on span "[EMAIL_ADDRESS][DOMAIN_NAME]" at bounding box center [630, 78] width 221 height 14
click at [866, 50] on nz-tag "Ccc:" at bounding box center [890, 51] width 49 height 20
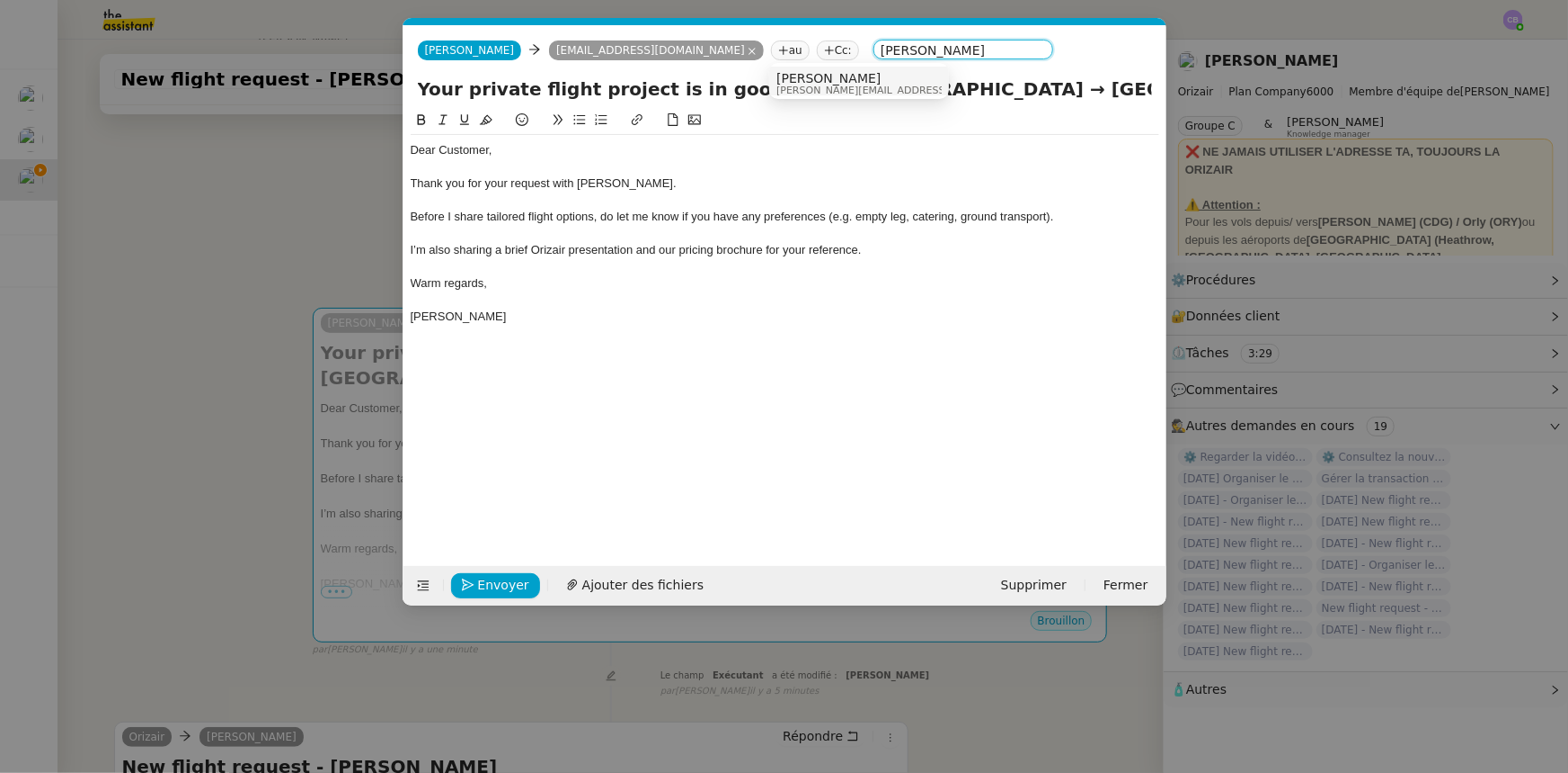
type input "[PERSON_NAME]"
click at [811, 78] on span "[PERSON_NAME]" at bounding box center [904, 78] width 256 height 14
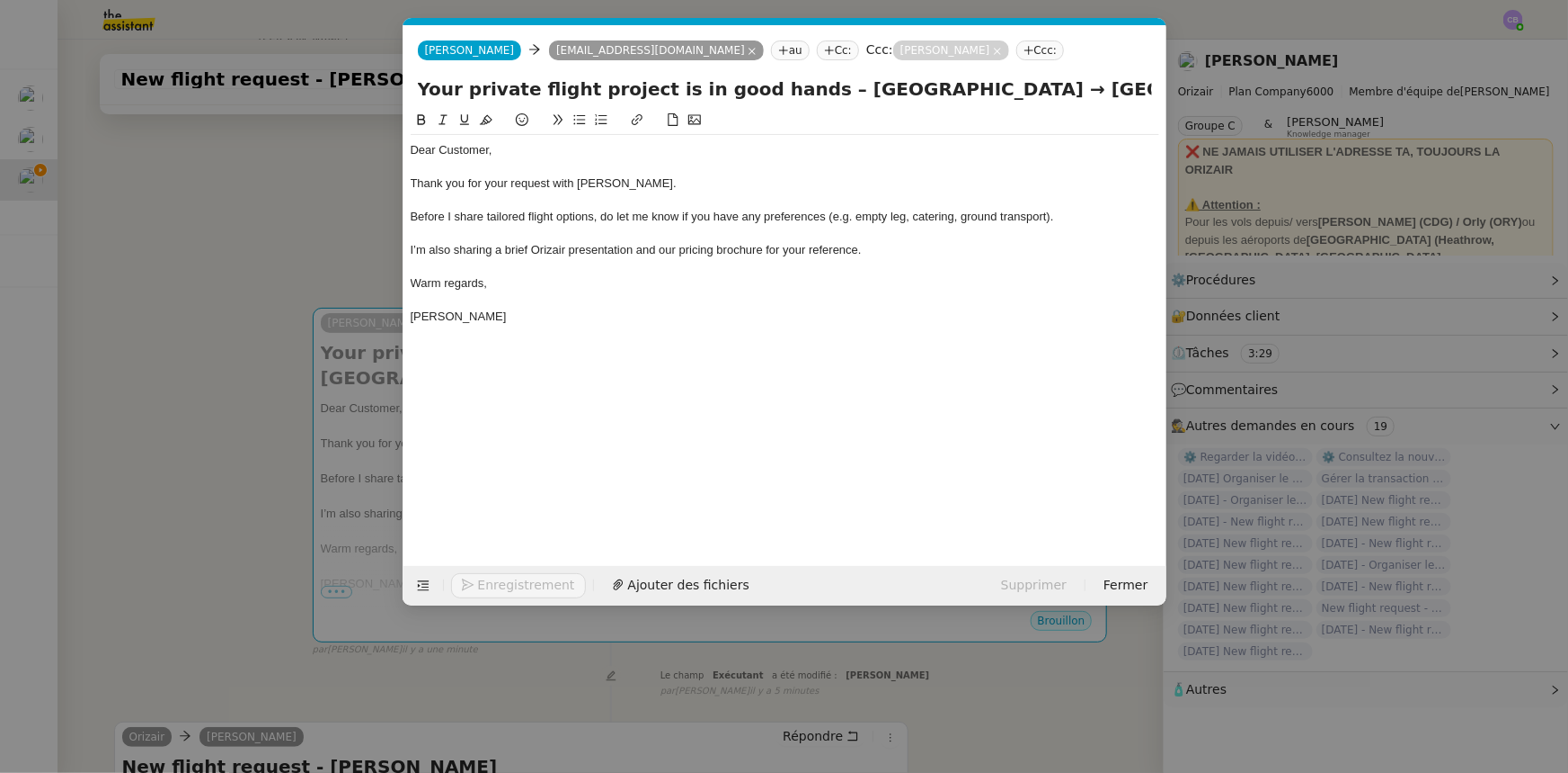
click at [897, 252] on div "I’m also sharing a brief Orizair presentation and our pricing brochure for your…" at bounding box center [785, 250] width 749 height 16
click at [647, 584] on span "Ajouter des fichiers" at bounding box center [644, 584] width 122 height 21
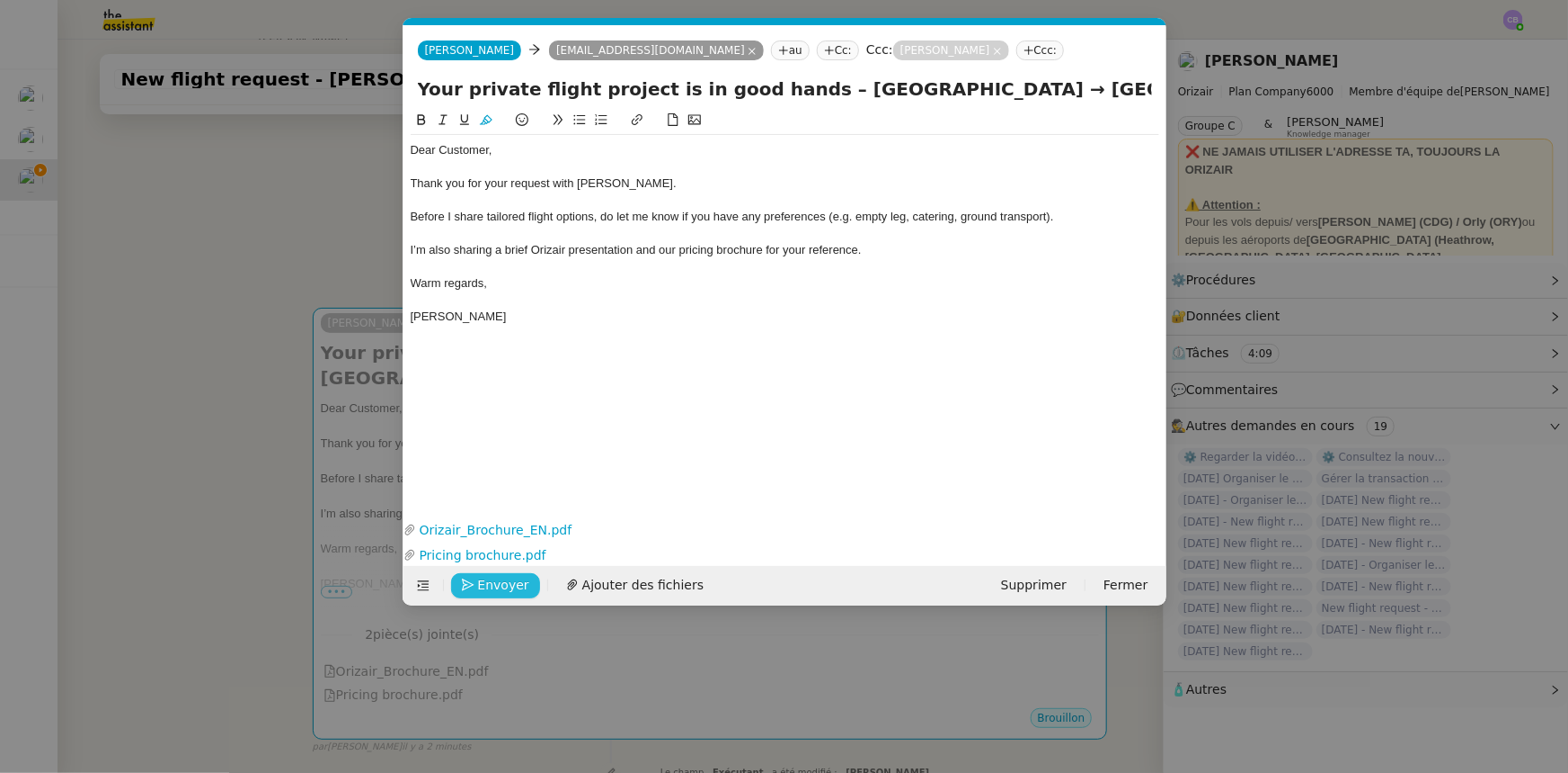
click at [506, 582] on span "Envoyer" at bounding box center [503, 584] width 51 height 21
click at [506, 582] on span "Confirmer l'envoi" at bounding box center [532, 584] width 108 height 21
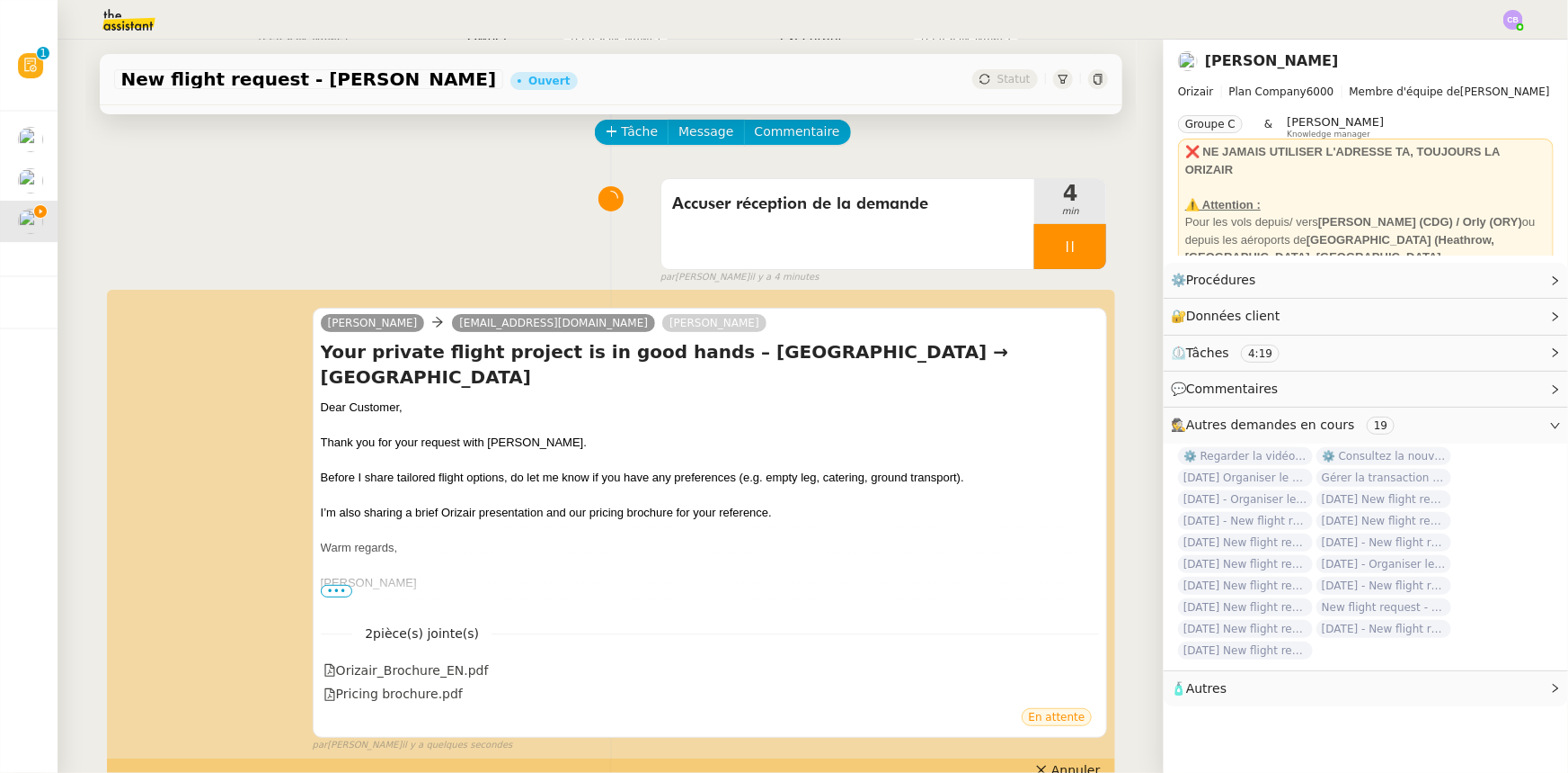
click at [1034, 243] on div at bounding box center [1070, 246] width 72 height 45
click at [1081, 247] on icon at bounding box center [1088, 247] width 14 height 14
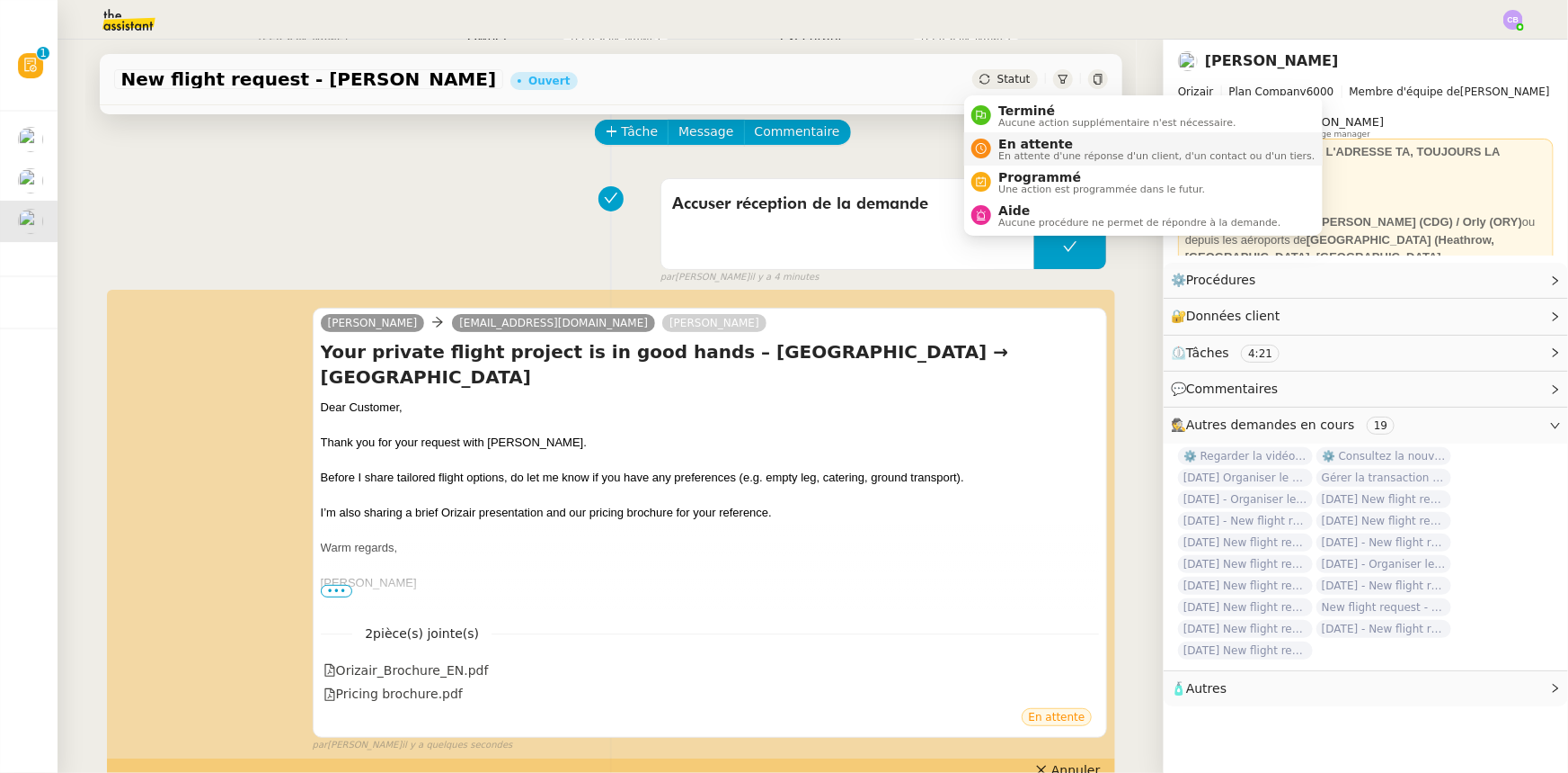
click at [1031, 151] on span "En attente d'une réponse d'un client, d'un contact ou d'un tiers." at bounding box center [1156, 156] width 316 height 10
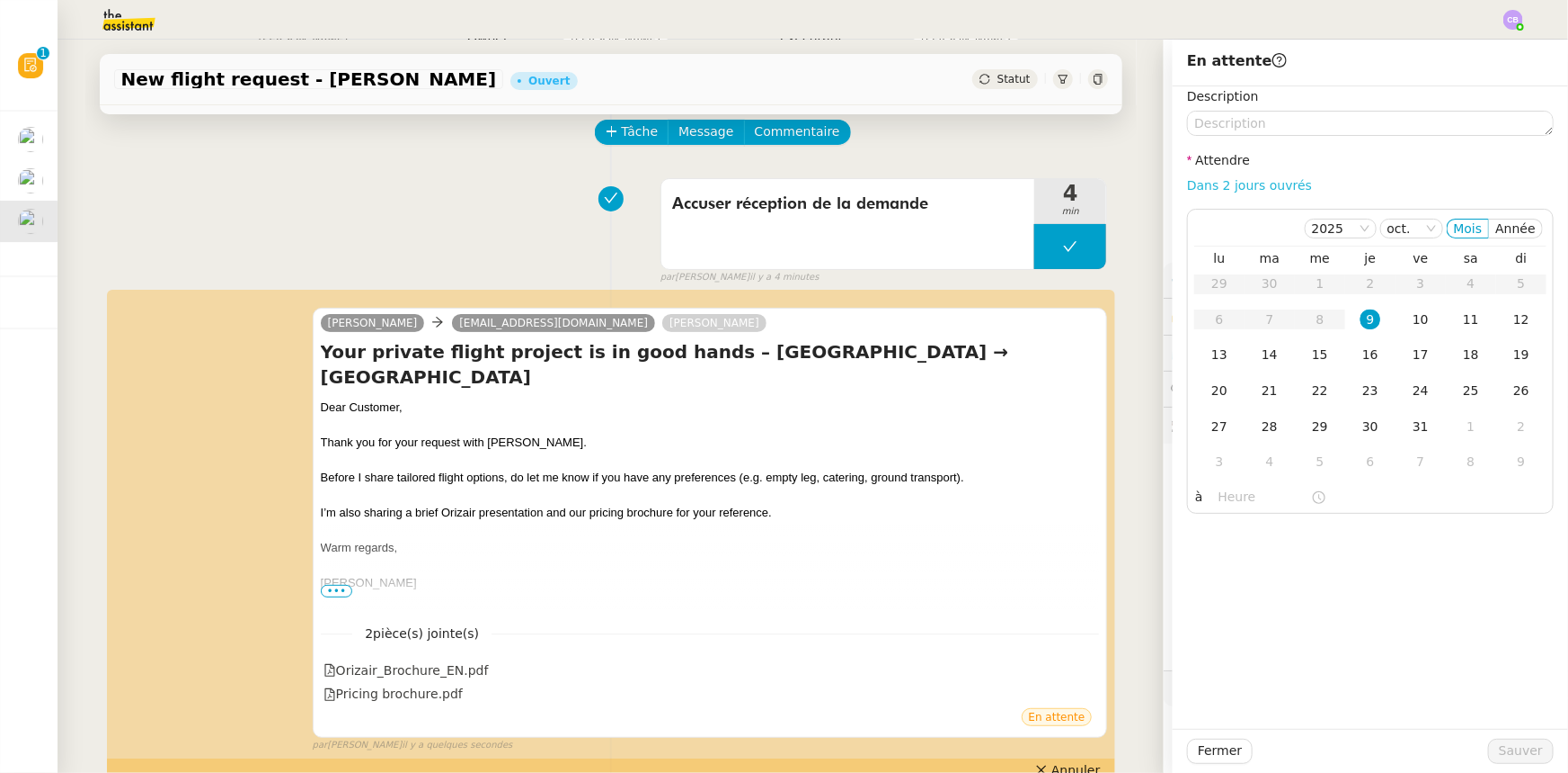
click at [1223, 188] on link "Dans 2 jours ouvrés" at bounding box center [1250, 185] width 125 height 14
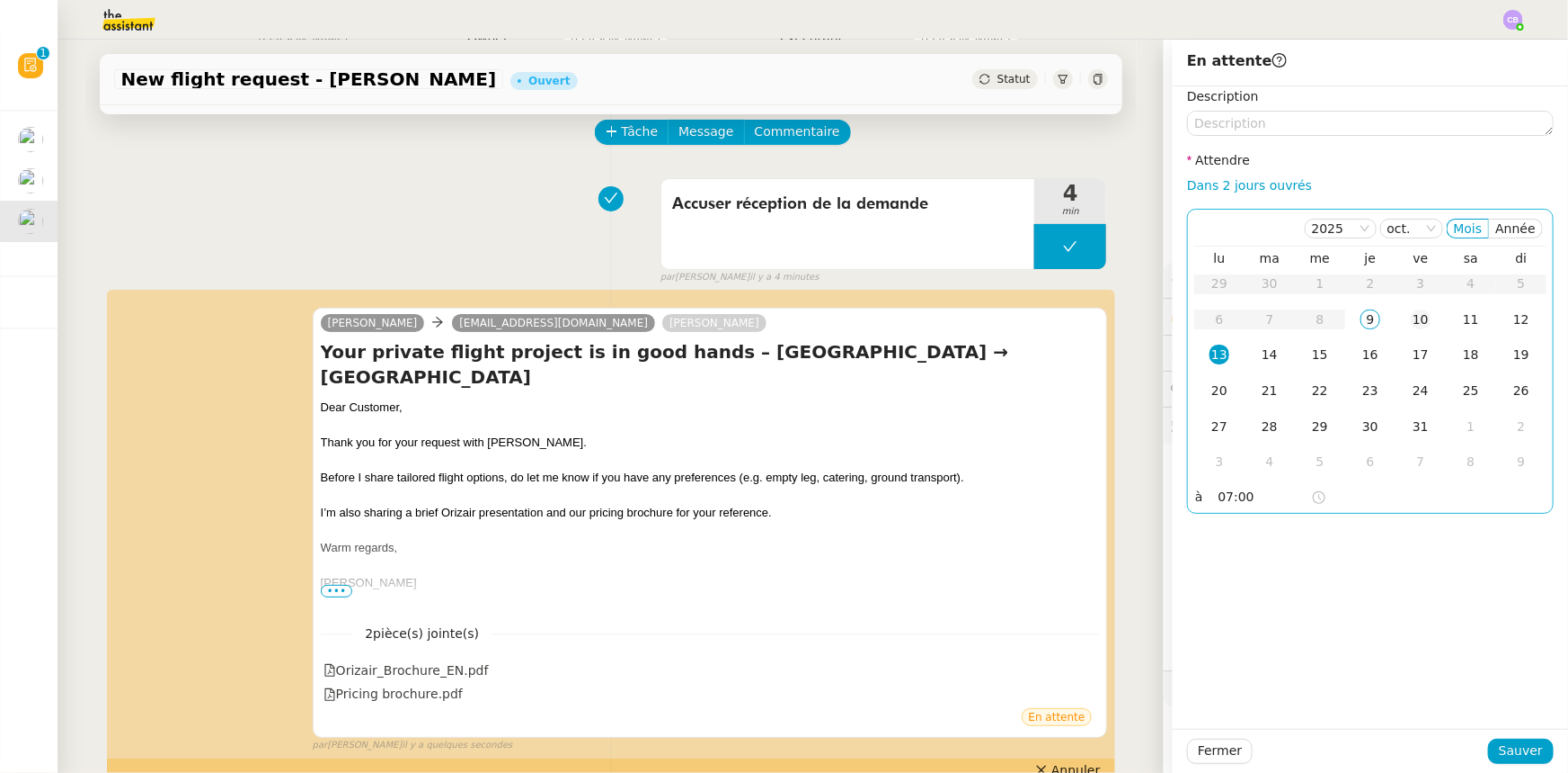
click at [1411, 322] on div "10" at bounding box center [1421, 320] width 20 height 20
click at [1219, 501] on input "07:00" at bounding box center [1265, 496] width 93 height 21
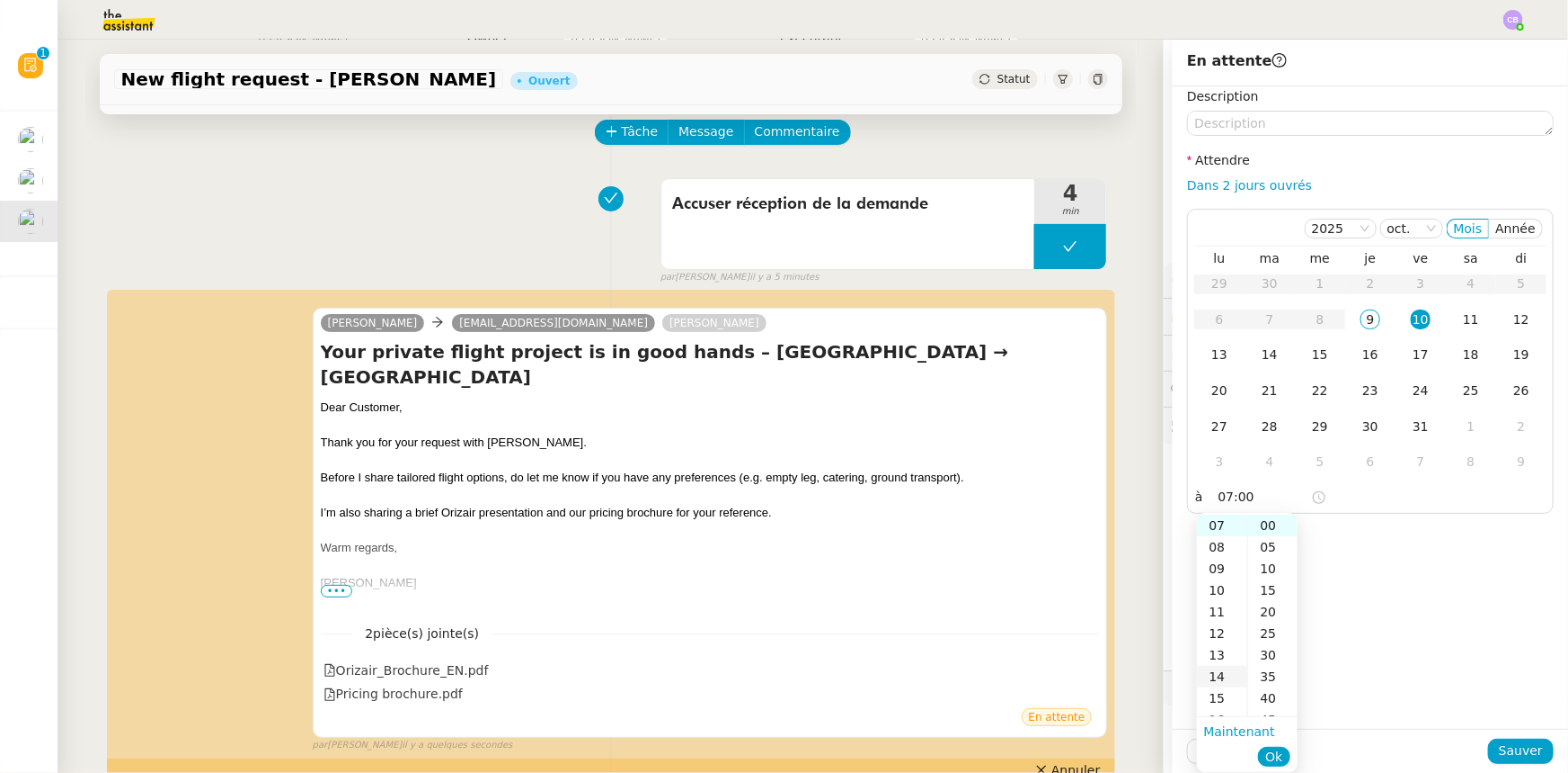
click at [1215, 675] on div "14" at bounding box center [1222, 676] width 50 height 22
type input "14:00"
click at [1273, 761] on span "Ok" at bounding box center [1274, 756] width 17 height 18
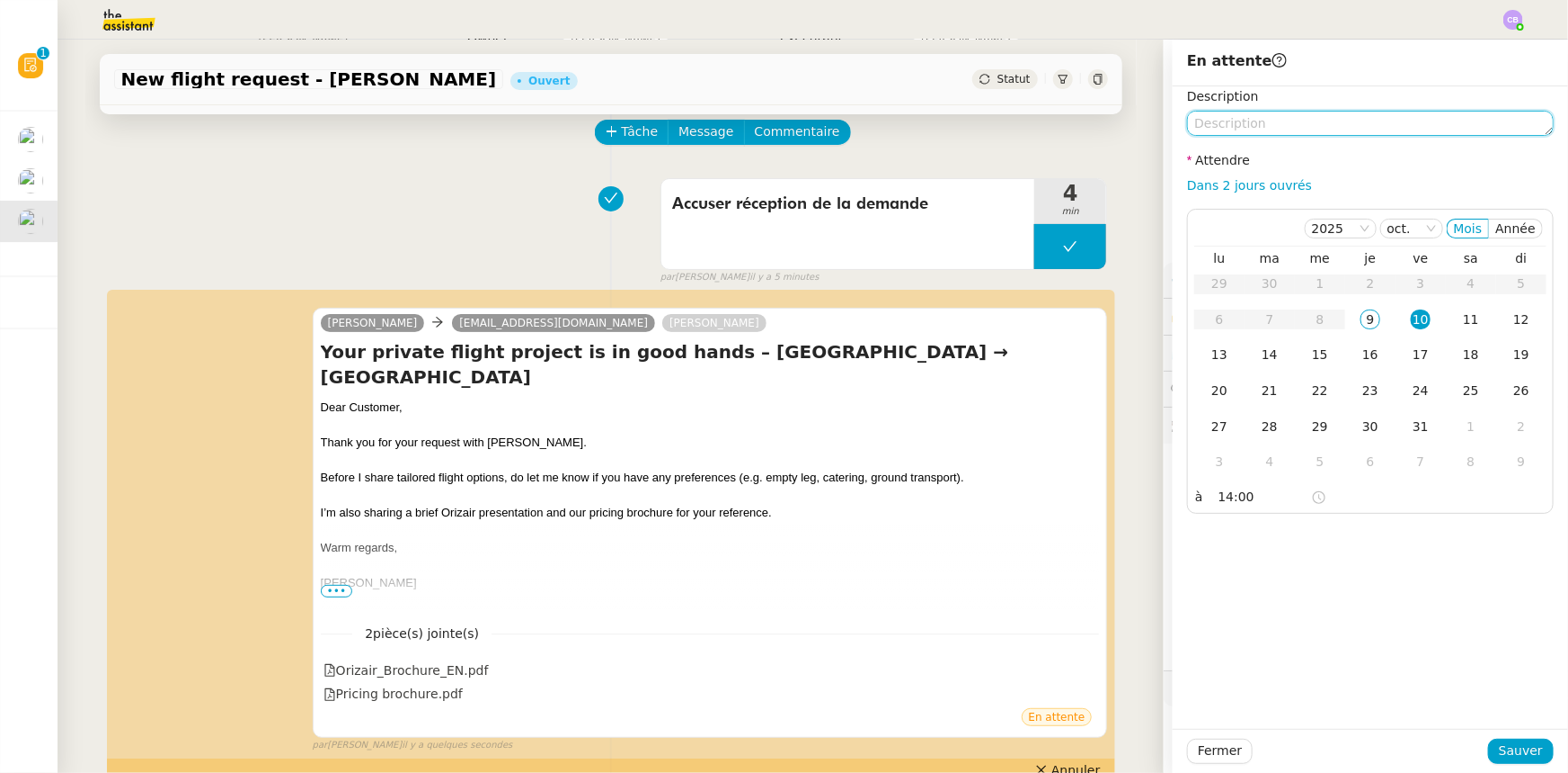
click at [1310, 131] on textarea at bounding box center [1370, 123] width 366 height 25
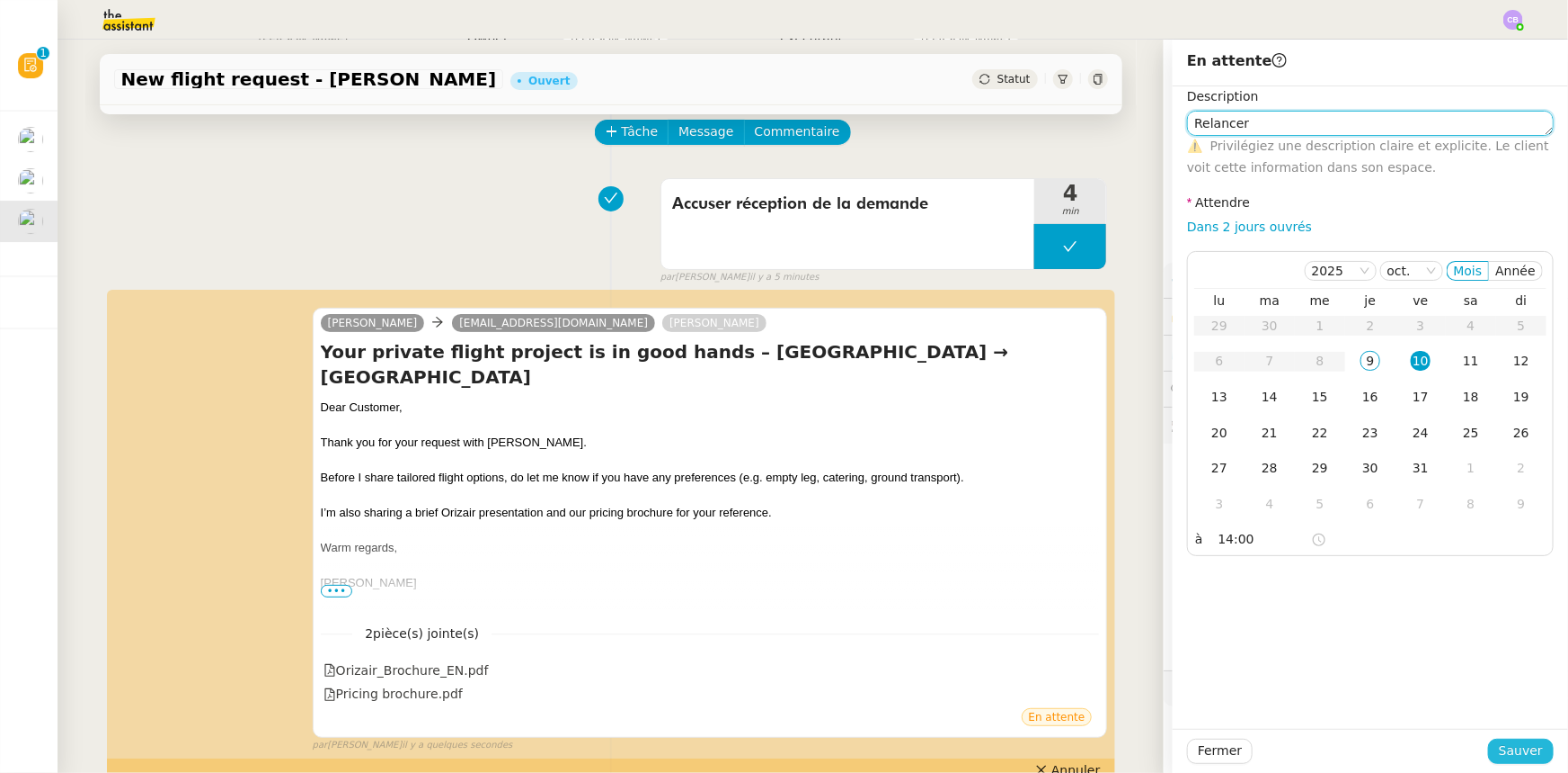
type textarea "Relancer"
click at [1499, 746] on span "Sauver" at bounding box center [1521, 750] width 44 height 21
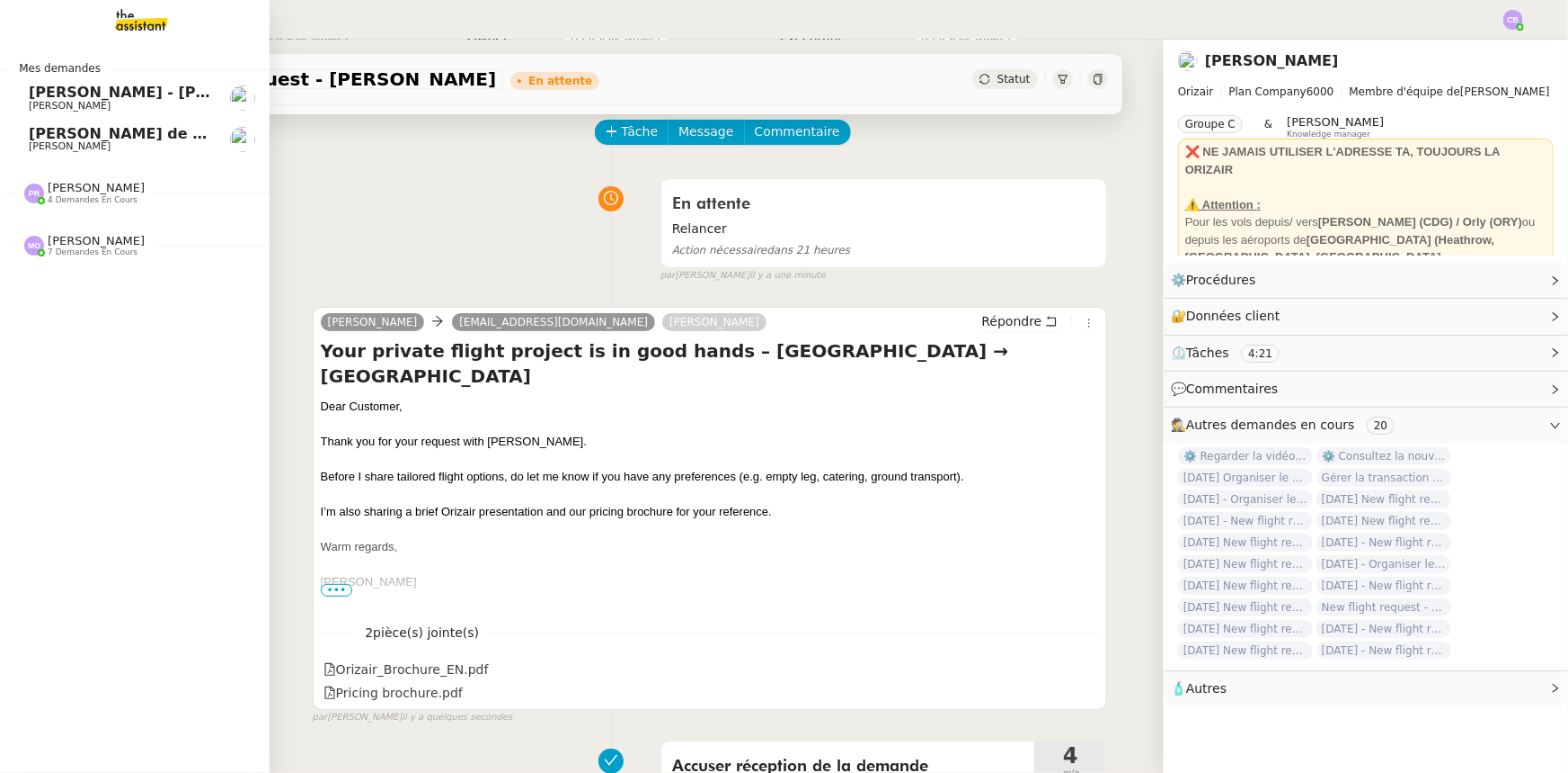
click at [84, 185] on span "[PERSON_NAME]" at bounding box center [96, 188] width 97 height 14
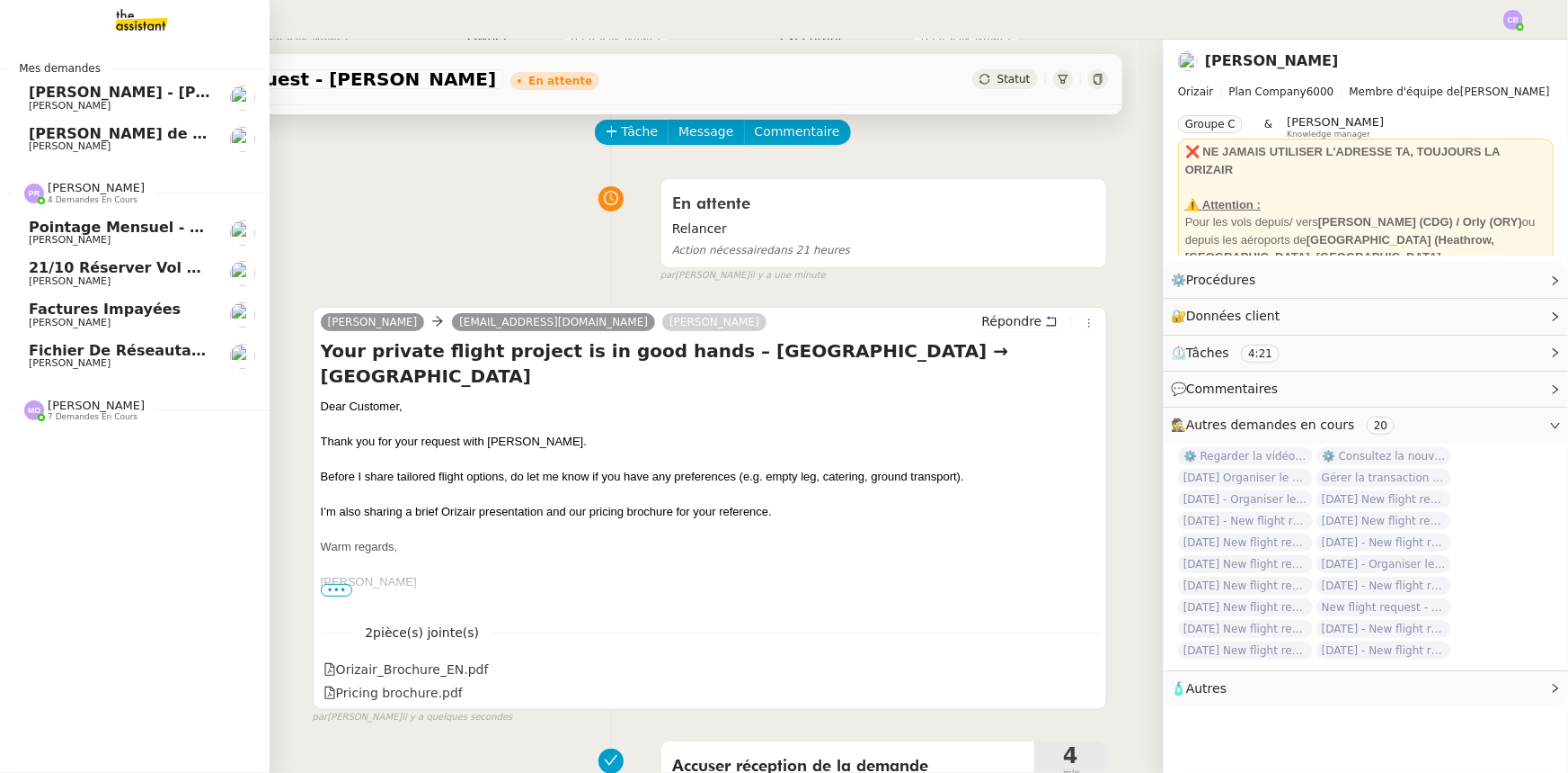
click at [84, 185] on span "[PERSON_NAME]" at bounding box center [96, 188] width 97 height 14
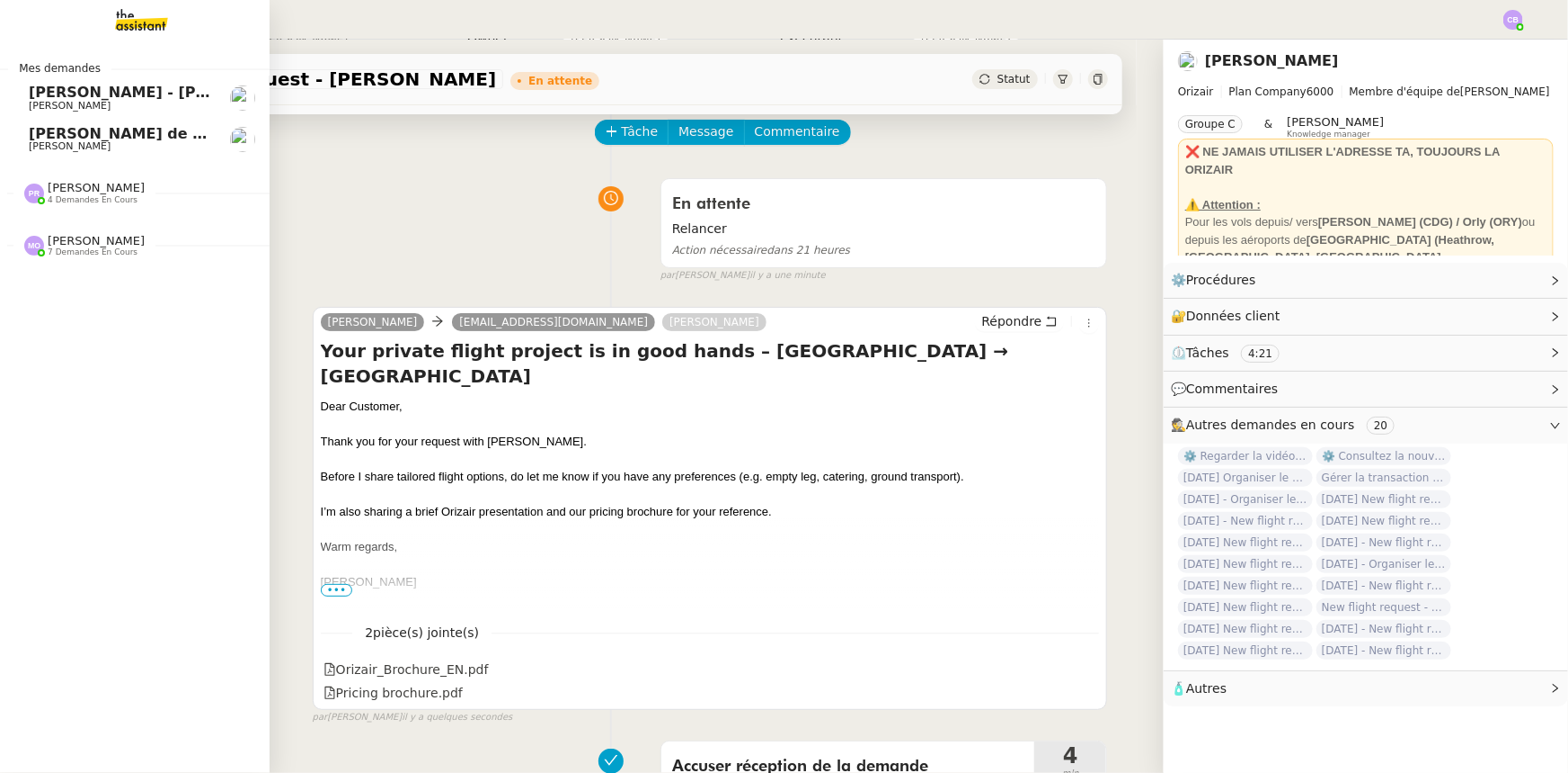
click at [87, 248] on span "7 demandes en cours" at bounding box center [93, 253] width 90 height 10
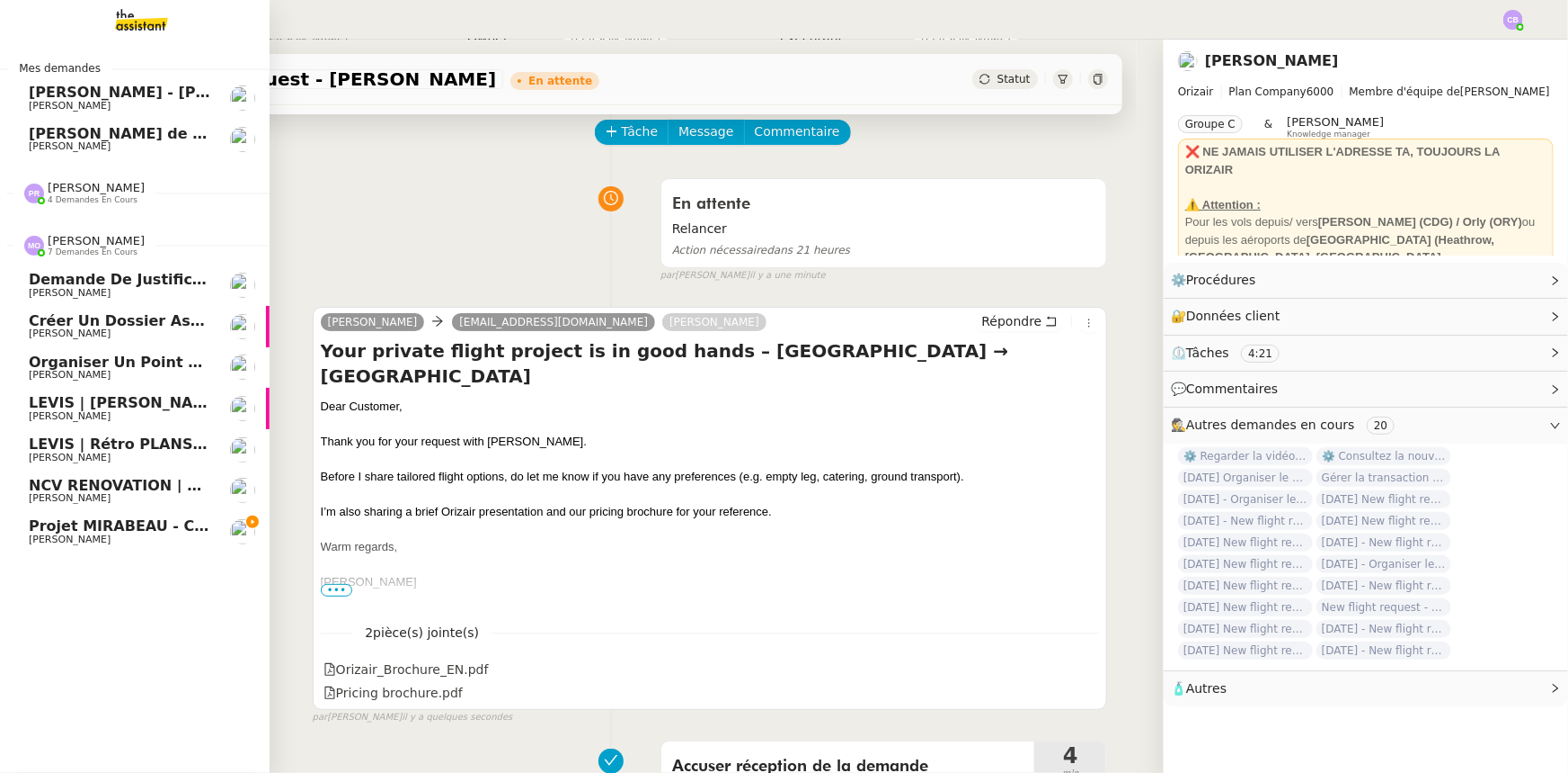
click at [87, 248] on span "7 demandes en cours" at bounding box center [93, 253] width 90 height 10
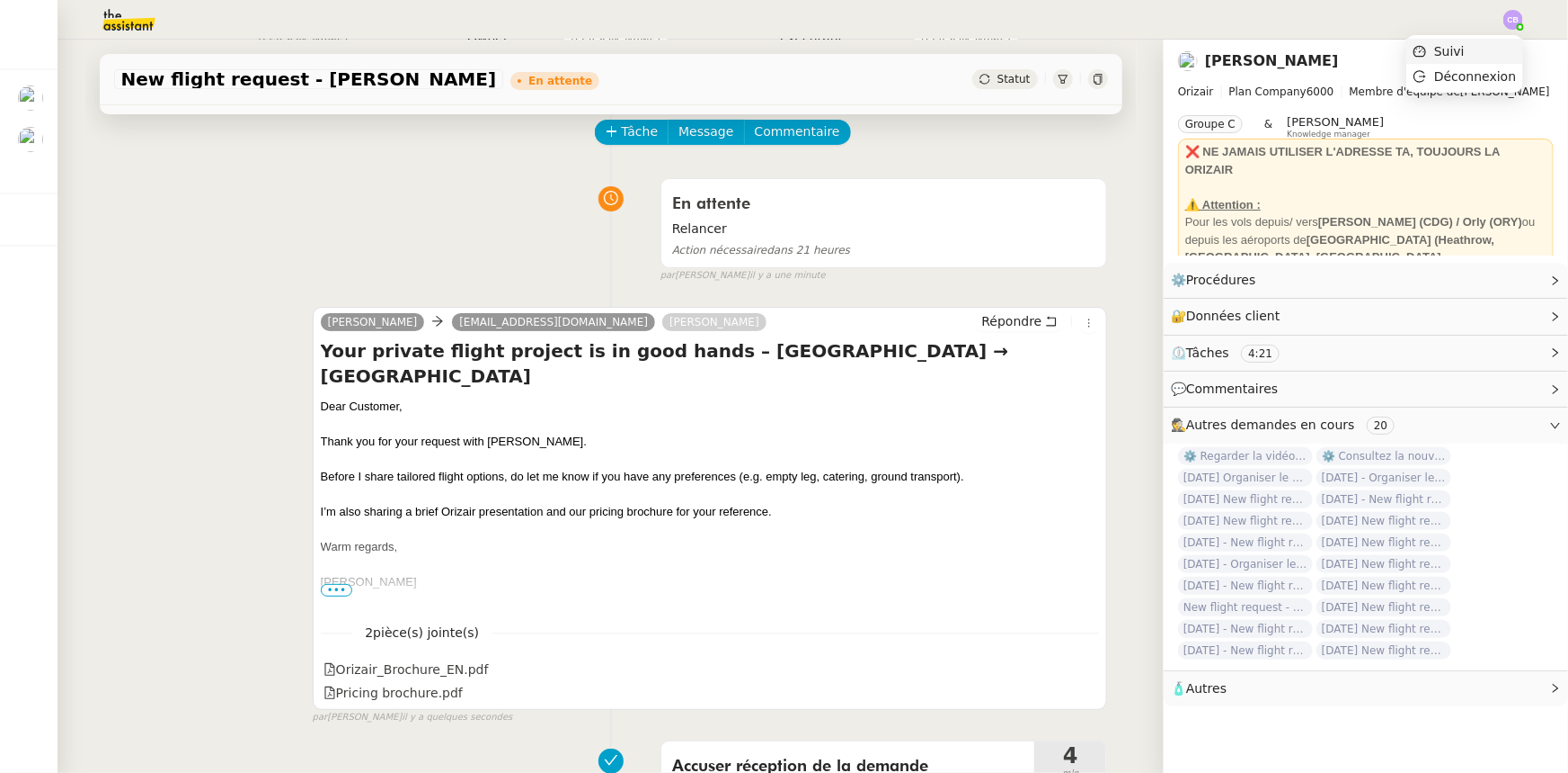
click at [1461, 52] on span "Suivi" at bounding box center [1449, 51] width 31 height 14
